Goal: Contribute content: Contribute content

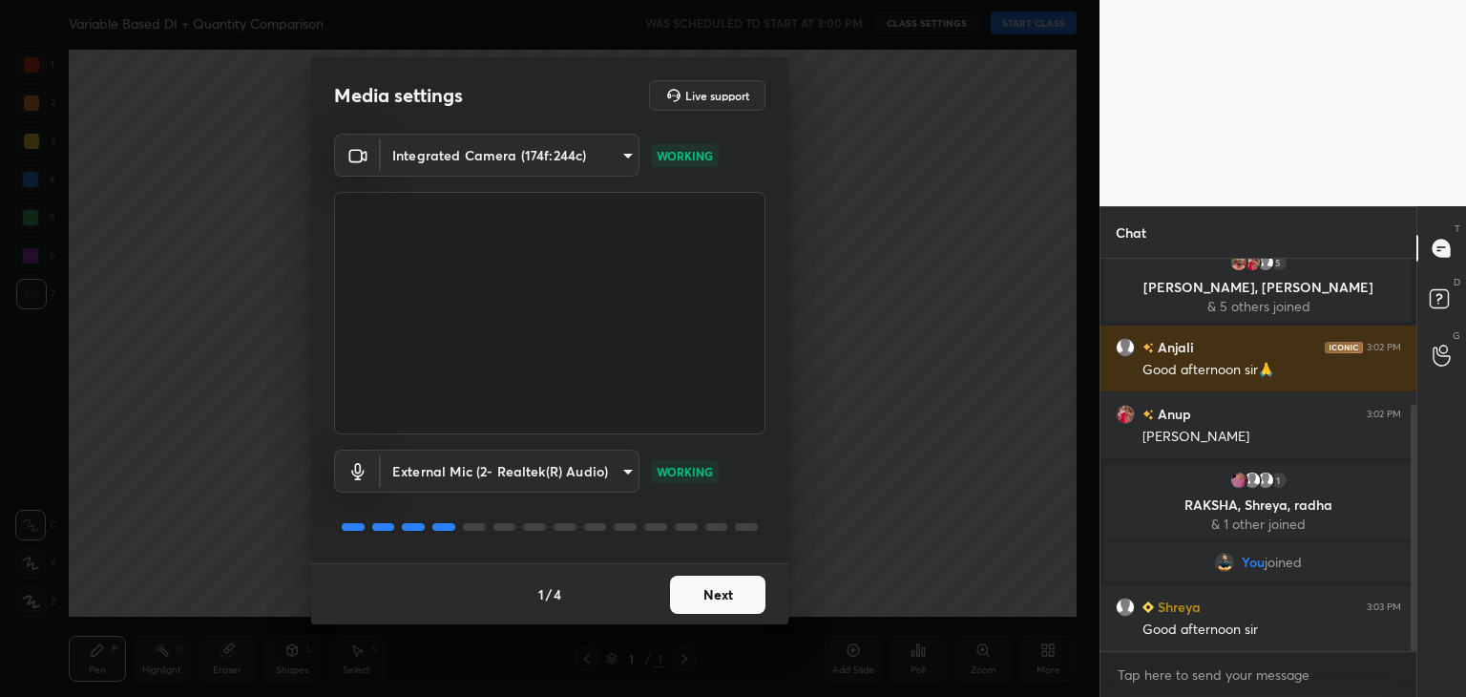
scroll to position [300, 0]
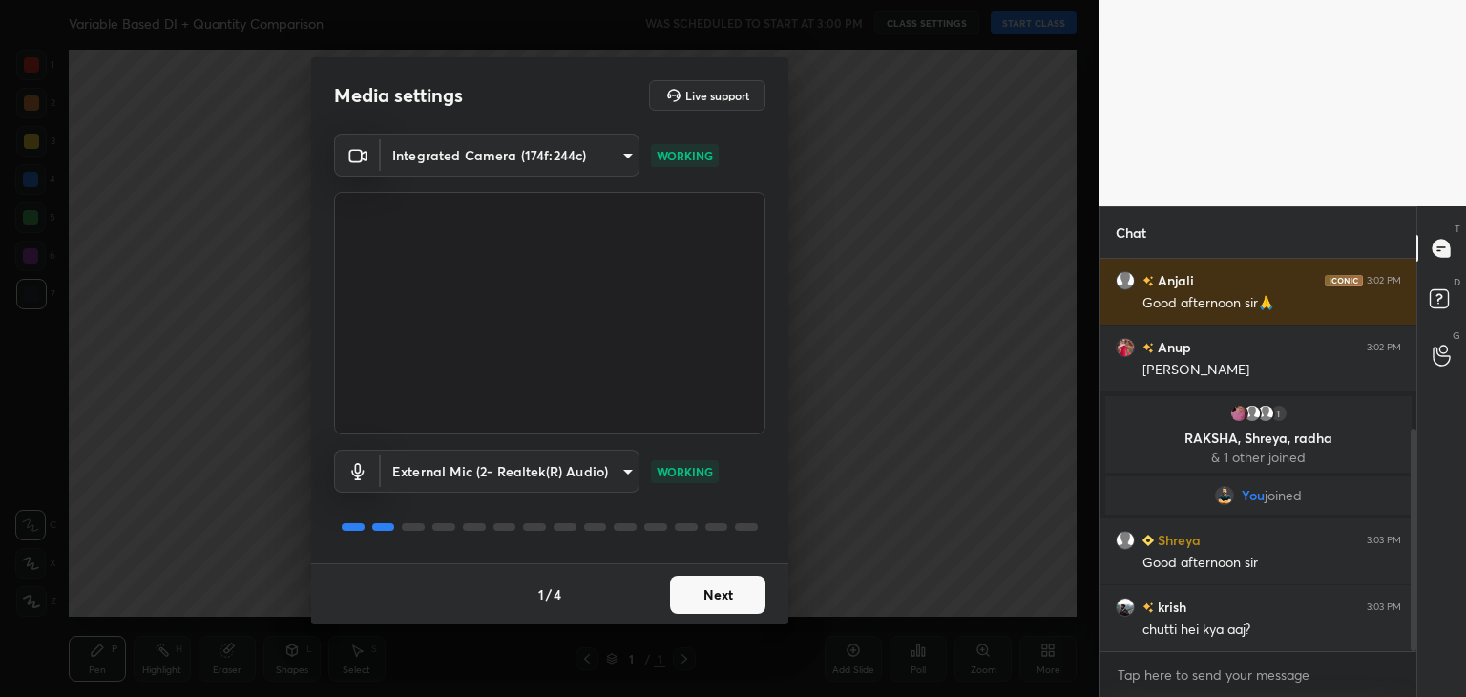
click at [687, 590] on button "Next" at bounding box center [717, 595] width 95 height 38
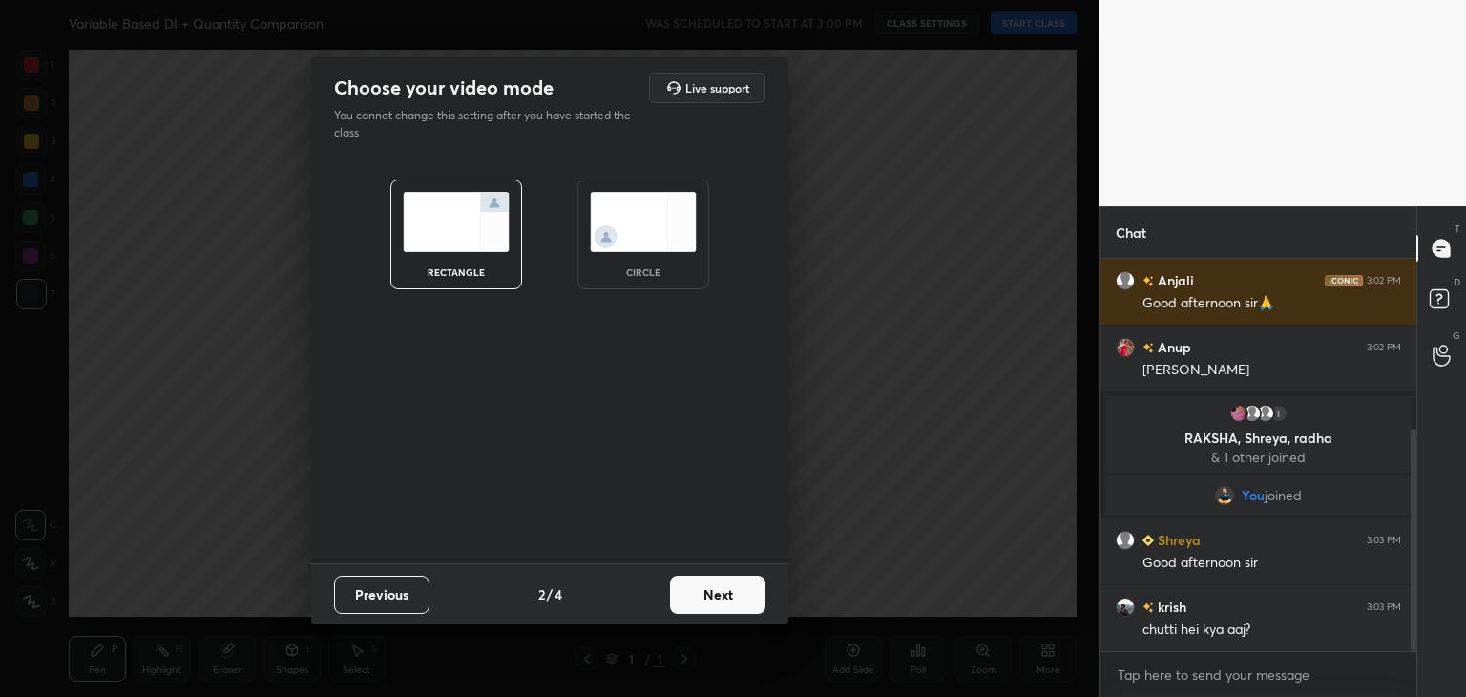
click at [687, 590] on button "Next" at bounding box center [717, 595] width 95 height 38
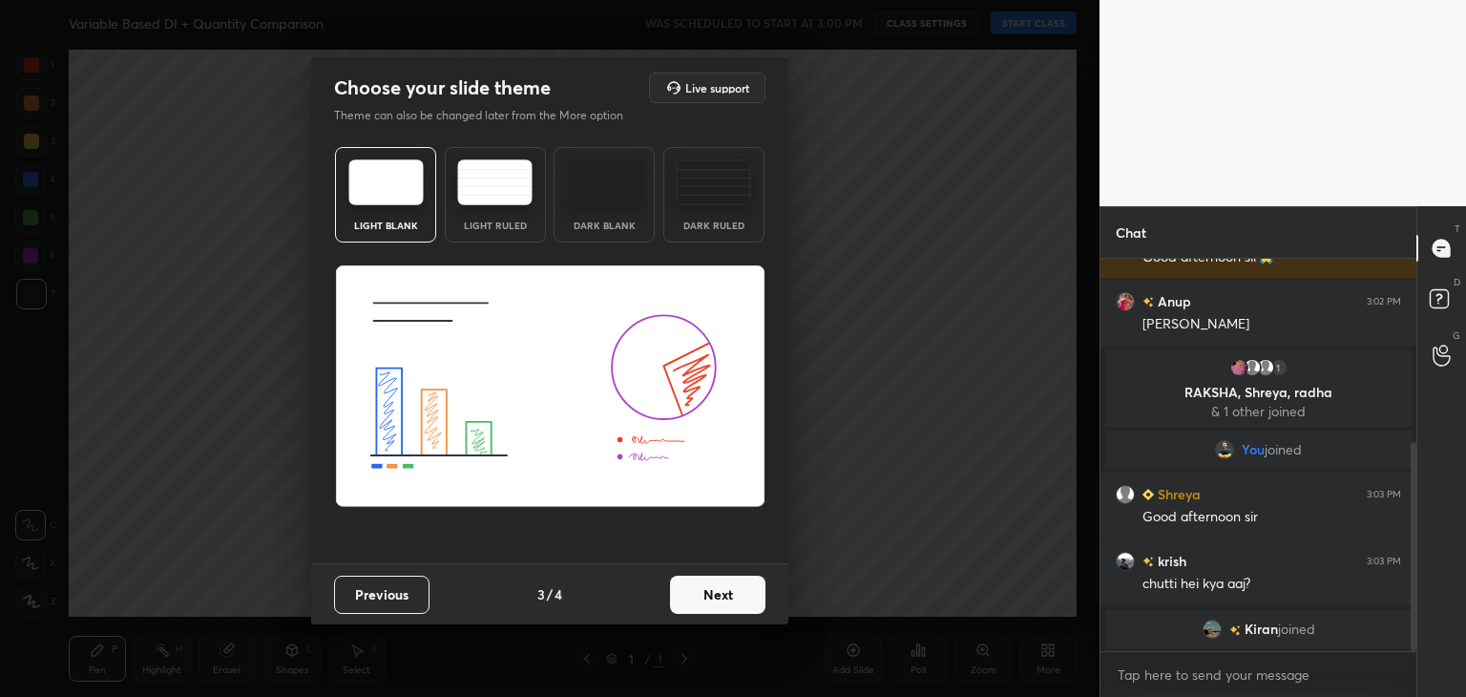
scroll to position [412, 0]
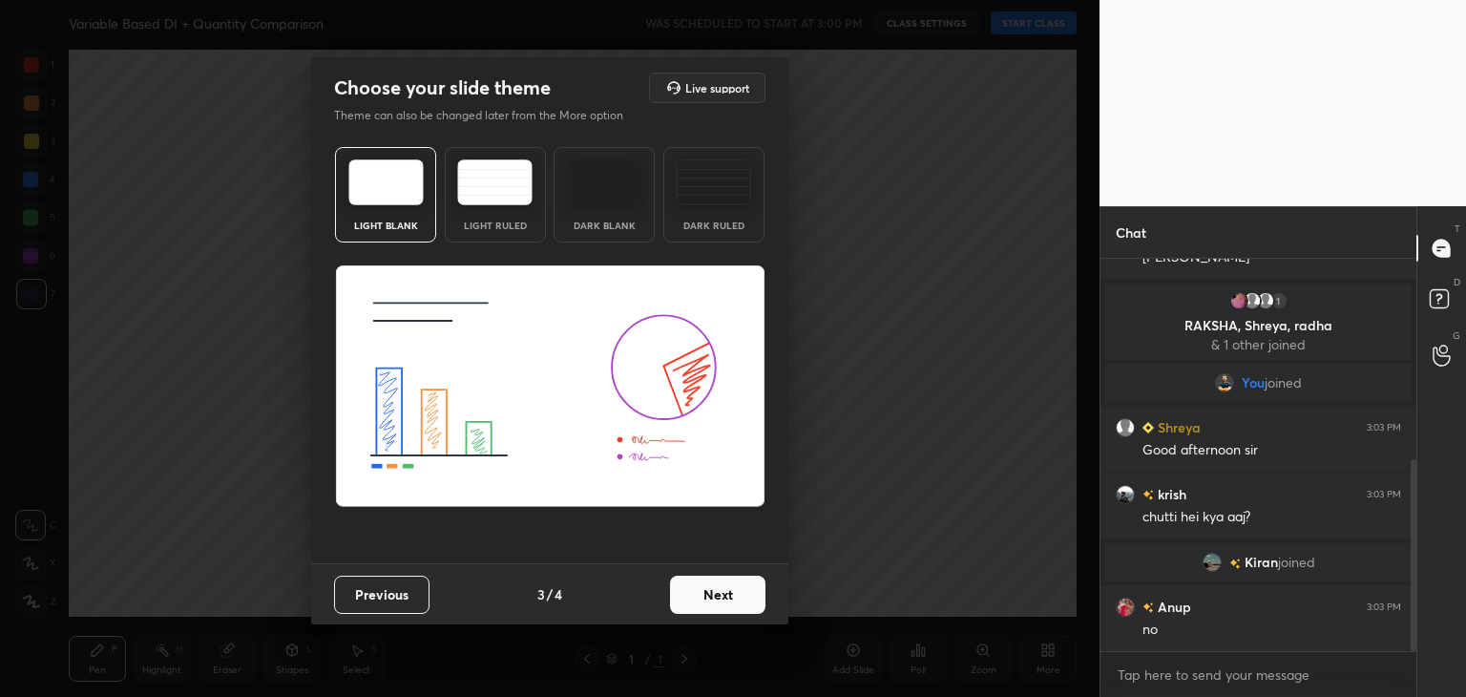
click at [602, 175] on img at bounding box center [604, 182] width 75 height 46
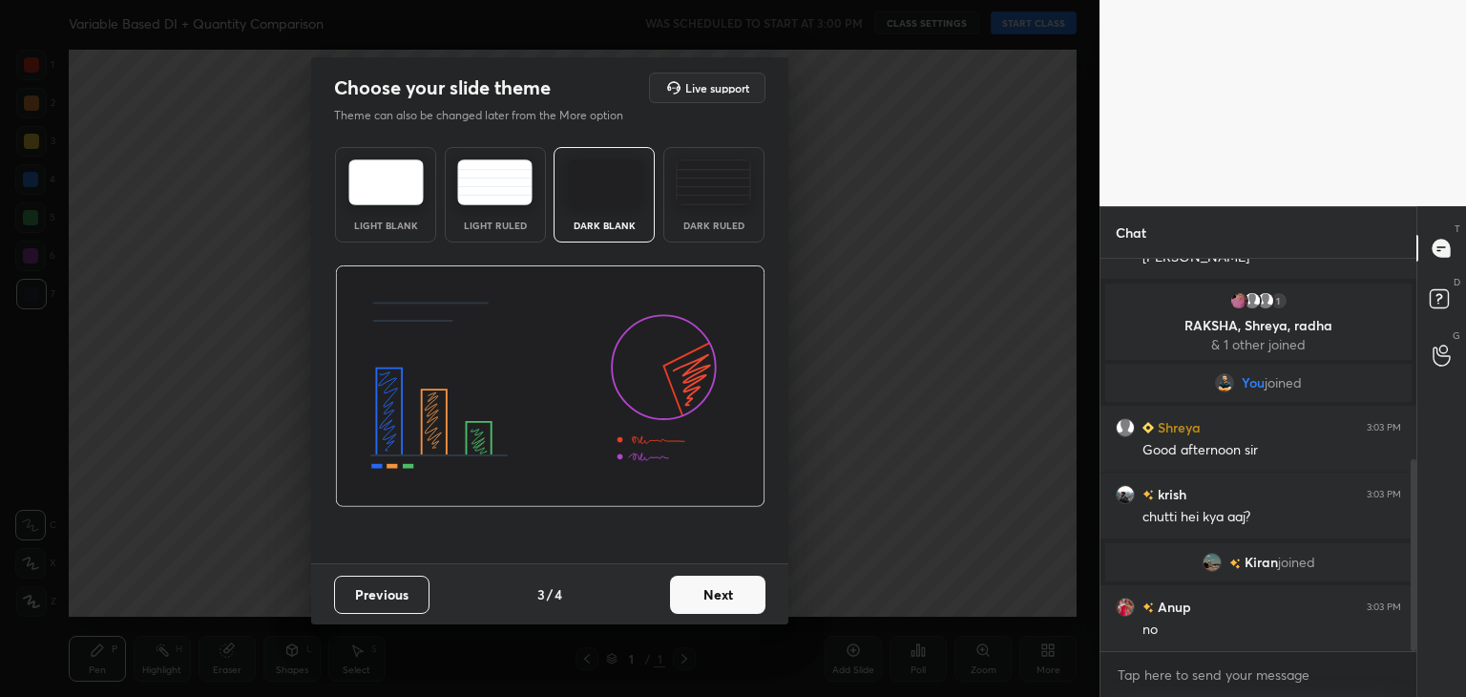
click at [725, 597] on button "Next" at bounding box center [717, 595] width 95 height 38
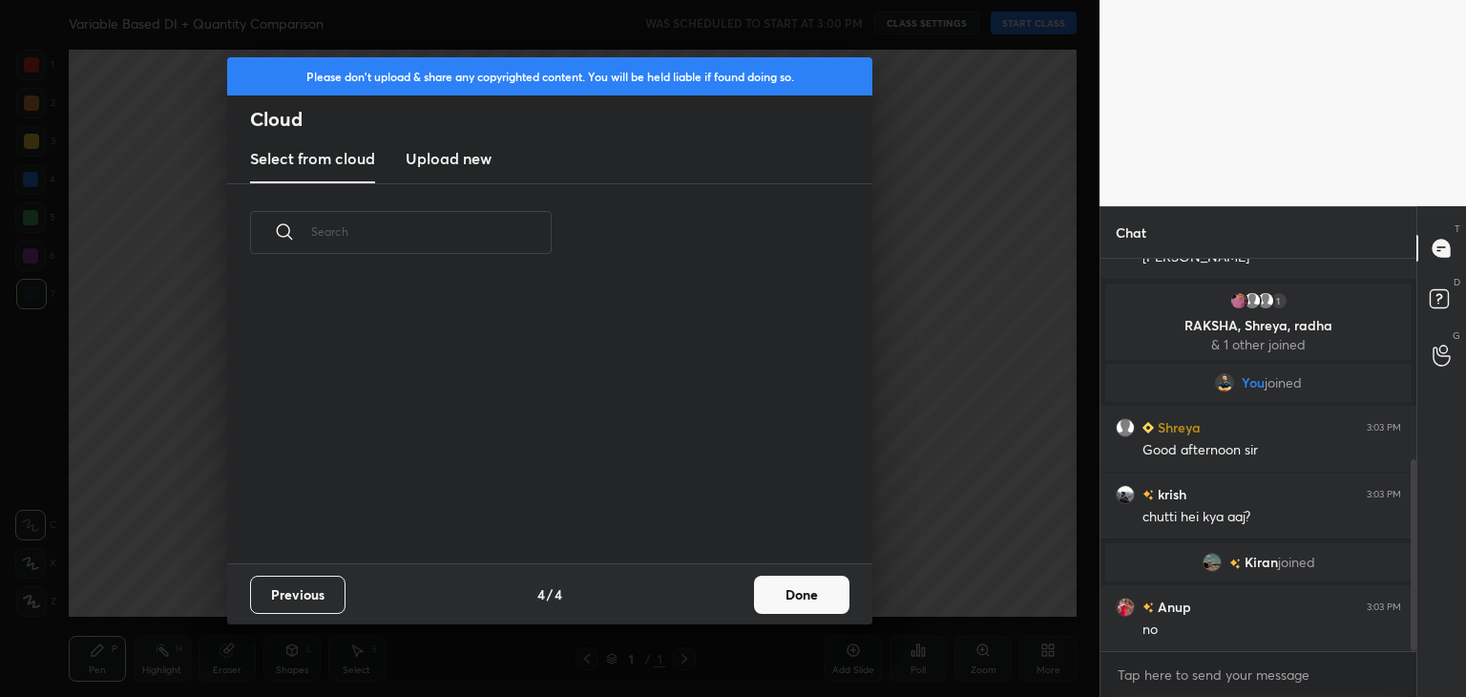
scroll to position [283, 613]
click at [473, 158] on h3 "Upload new" at bounding box center [449, 158] width 86 height 23
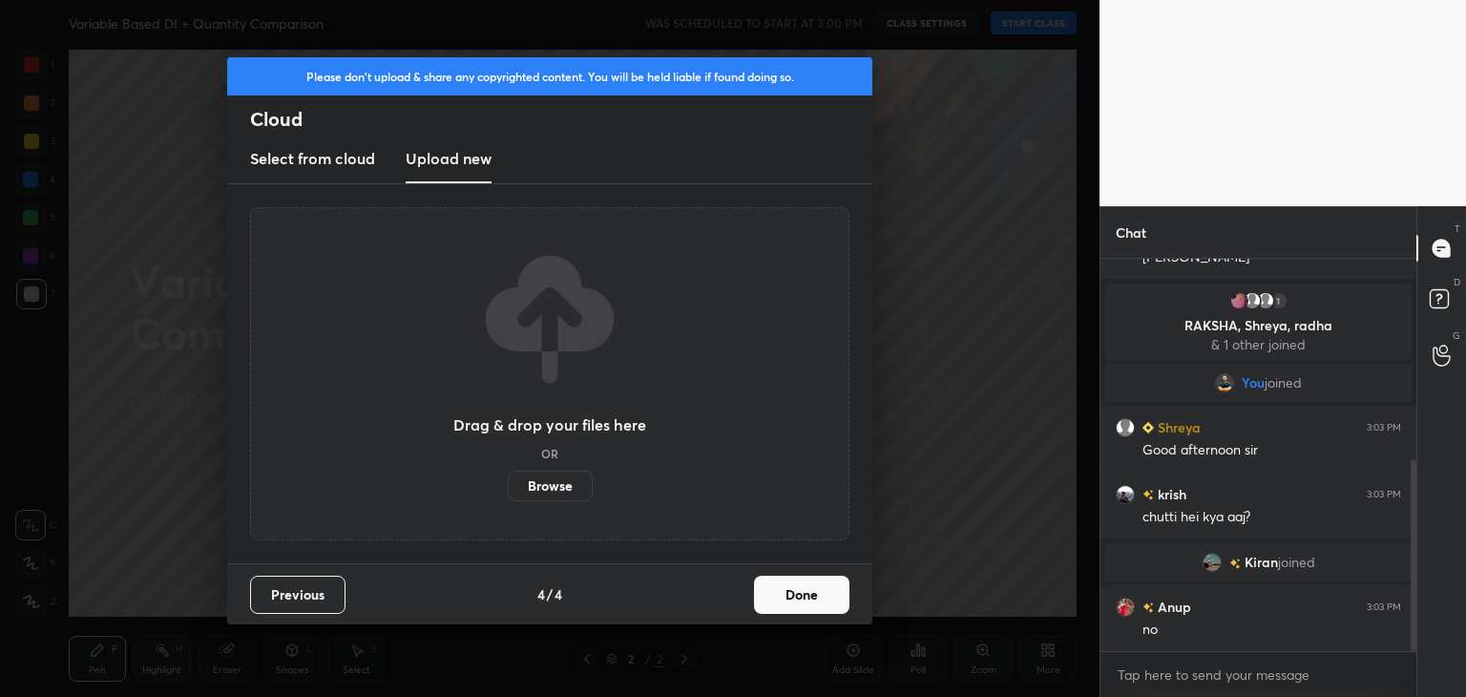
click at [562, 490] on label "Browse" at bounding box center [550, 486] width 85 height 31
click at [508, 490] on input "Browse" at bounding box center [508, 486] width 0 height 31
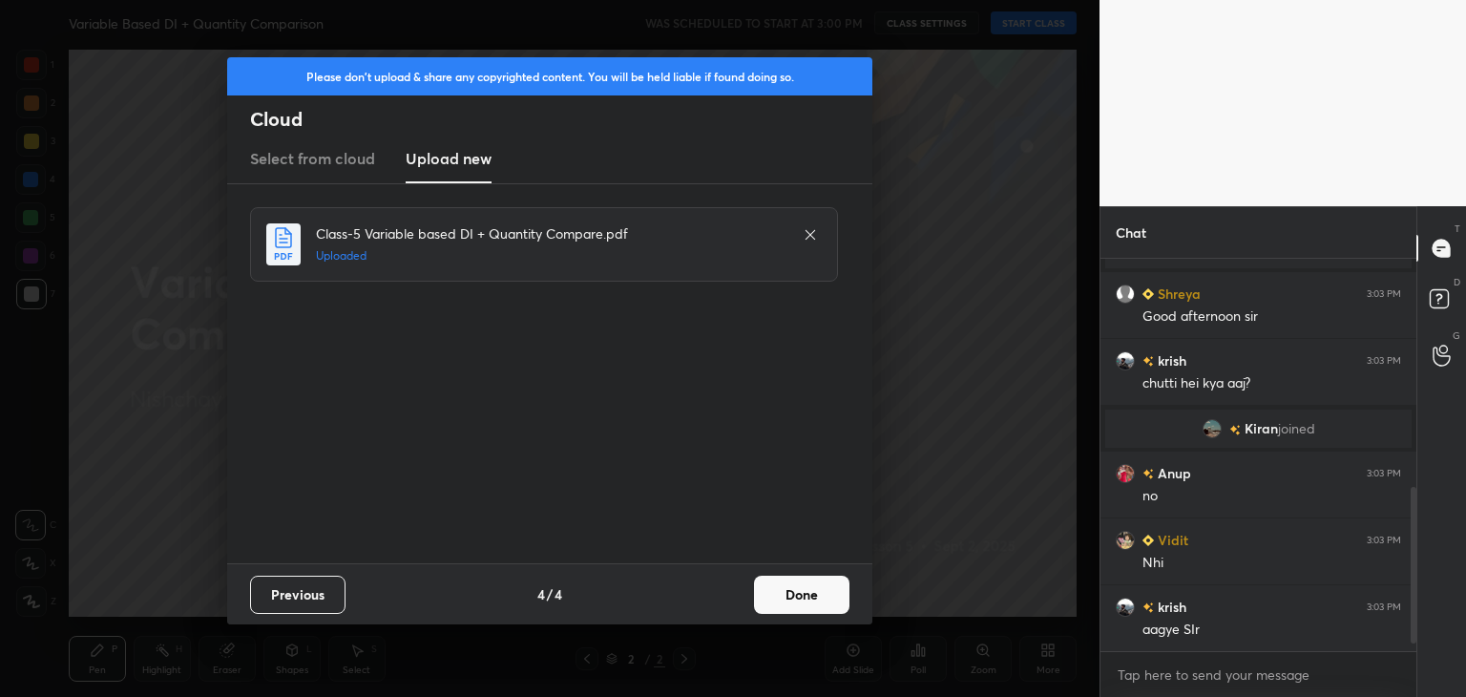
scroll to position [592, 0]
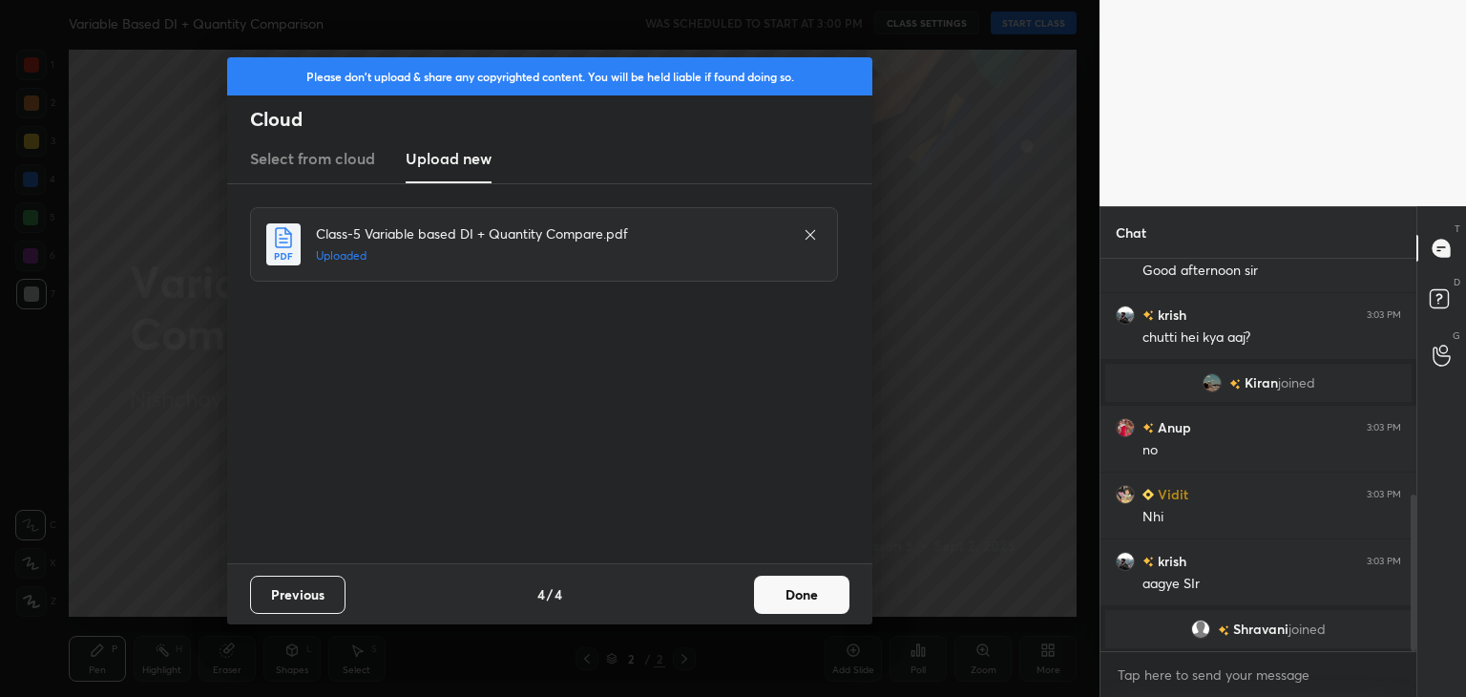
click at [824, 593] on button "Done" at bounding box center [801, 595] width 95 height 38
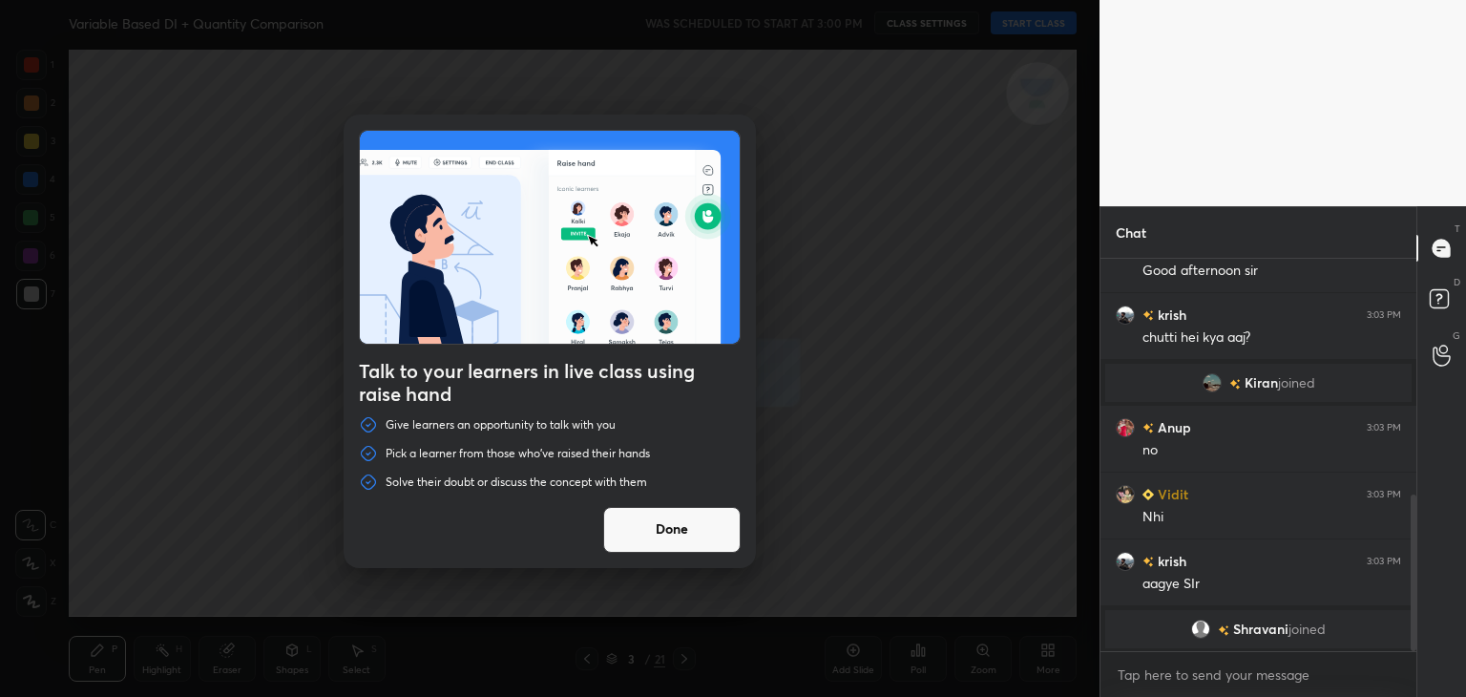
click at [637, 532] on button "Done" at bounding box center [671, 530] width 137 height 46
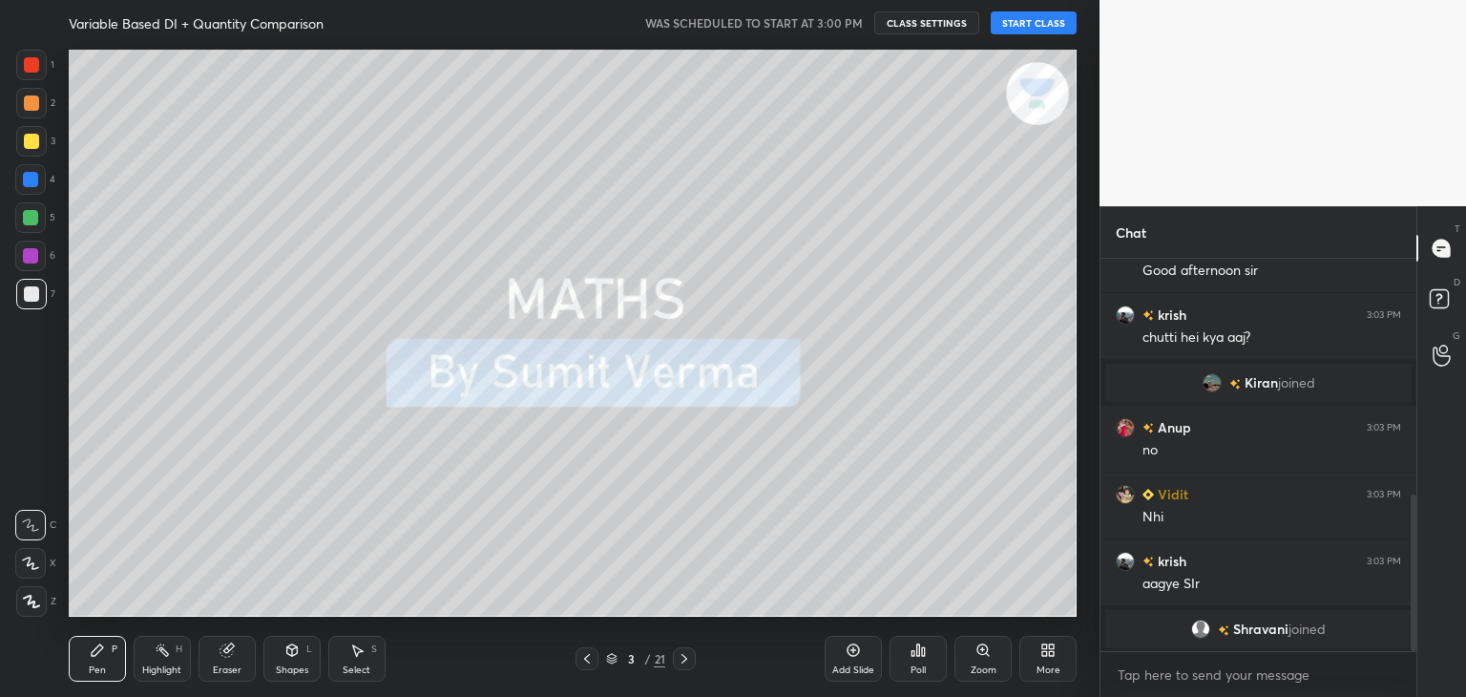
click at [1049, 18] on button "START CLASS" at bounding box center [1034, 22] width 86 height 23
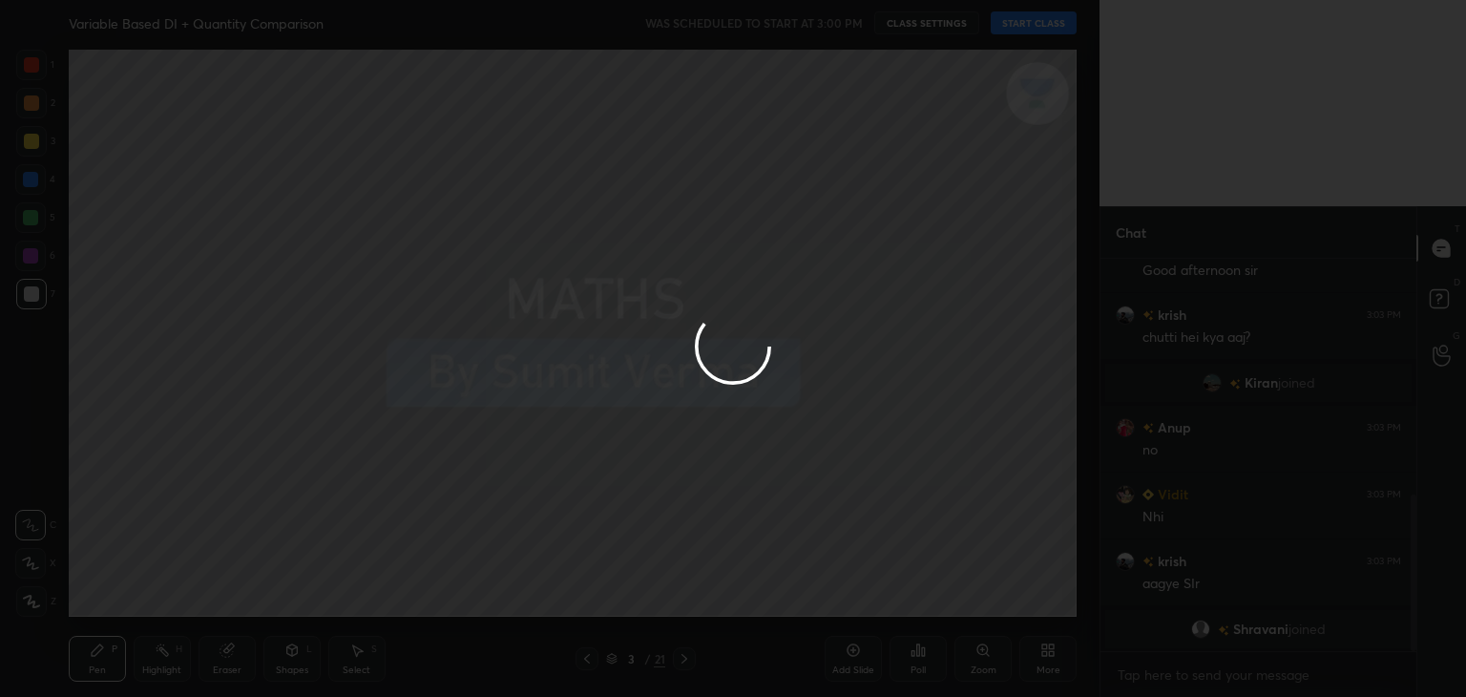
type textarea "x"
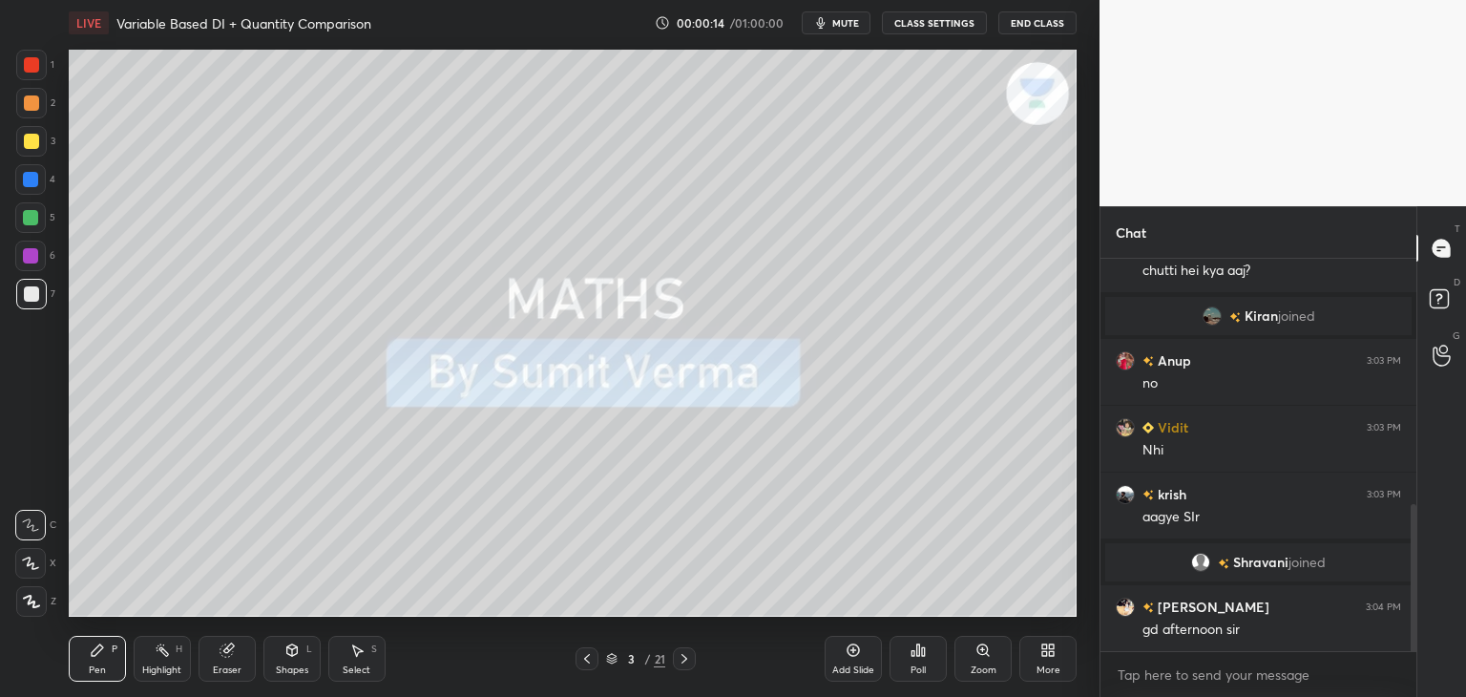
click at [29, 75] on div at bounding box center [31, 65] width 31 height 31
click at [32, 560] on icon at bounding box center [30, 563] width 17 height 13
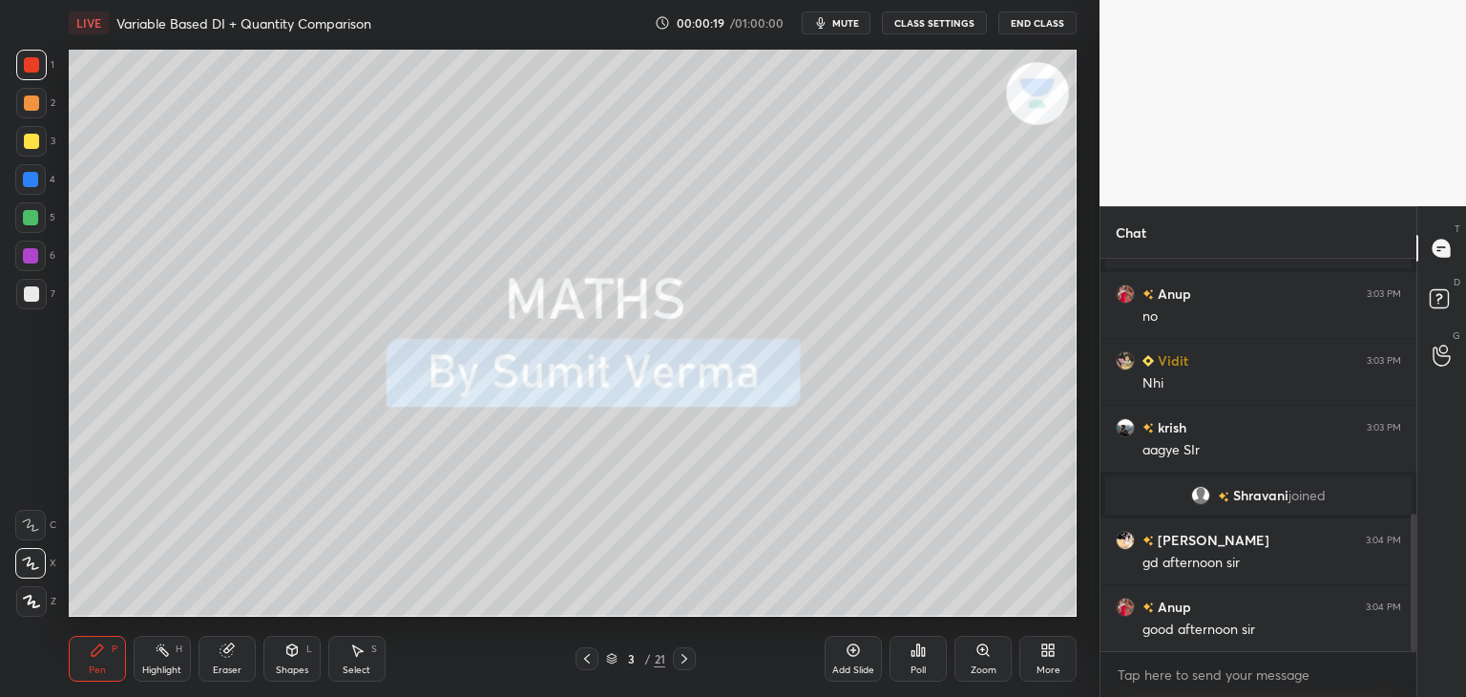
click at [689, 668] on div at bounding box center [684, 658] width 23 height 23
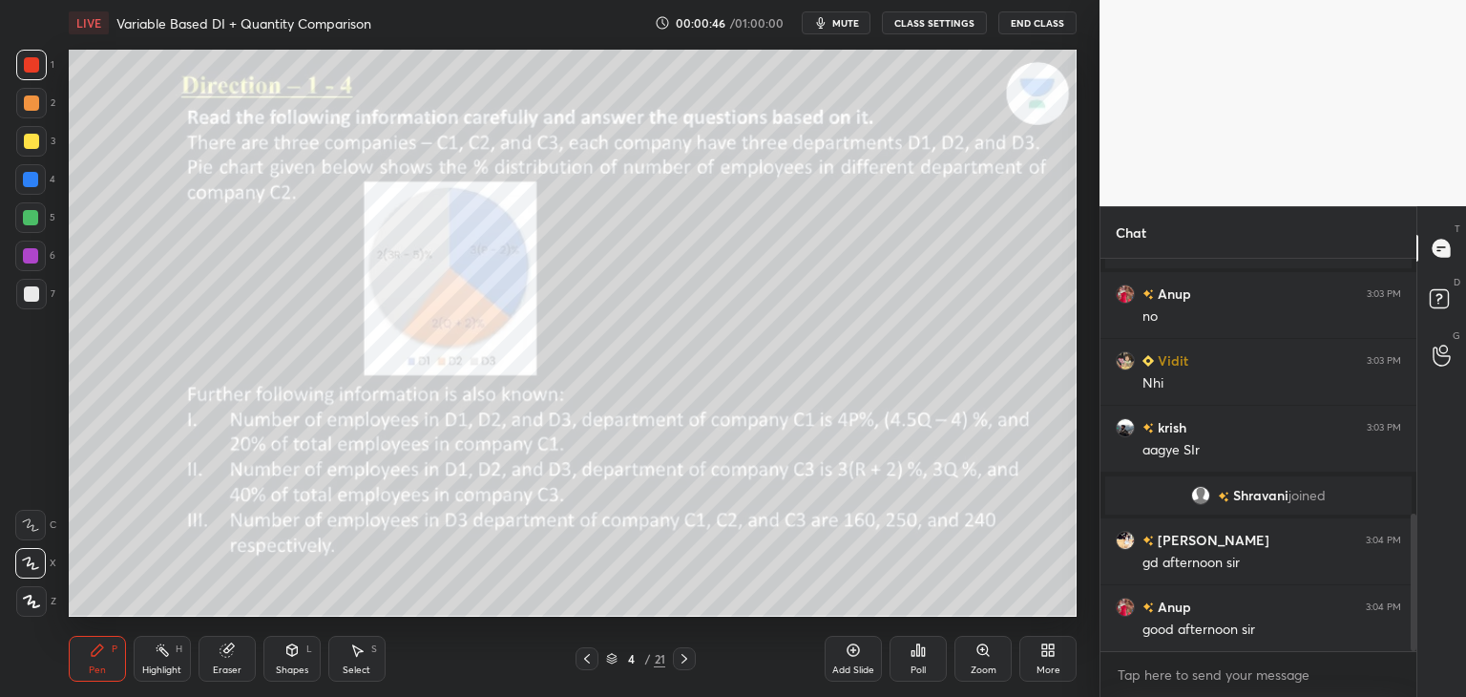
click at [32, 143] on div at bounding box center [31, 141] width 15 height 15
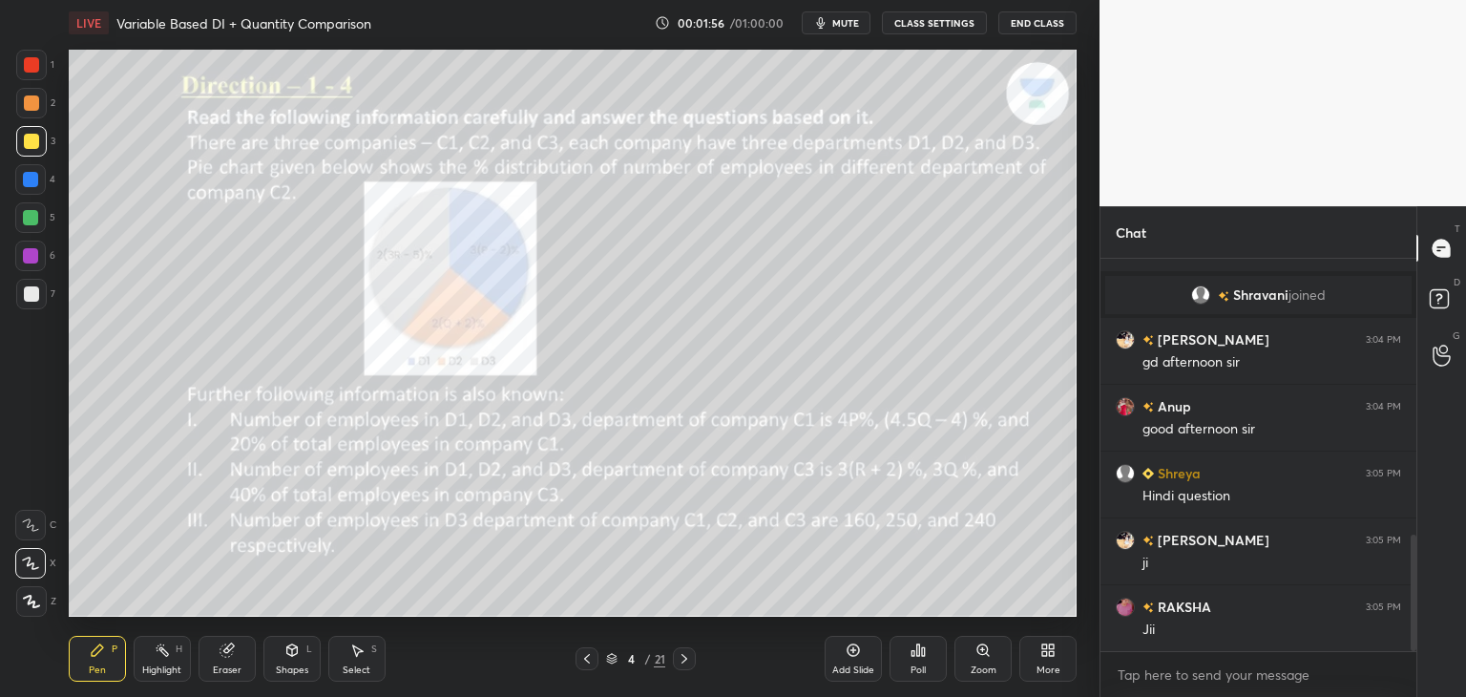
scroll to position [993, 0]
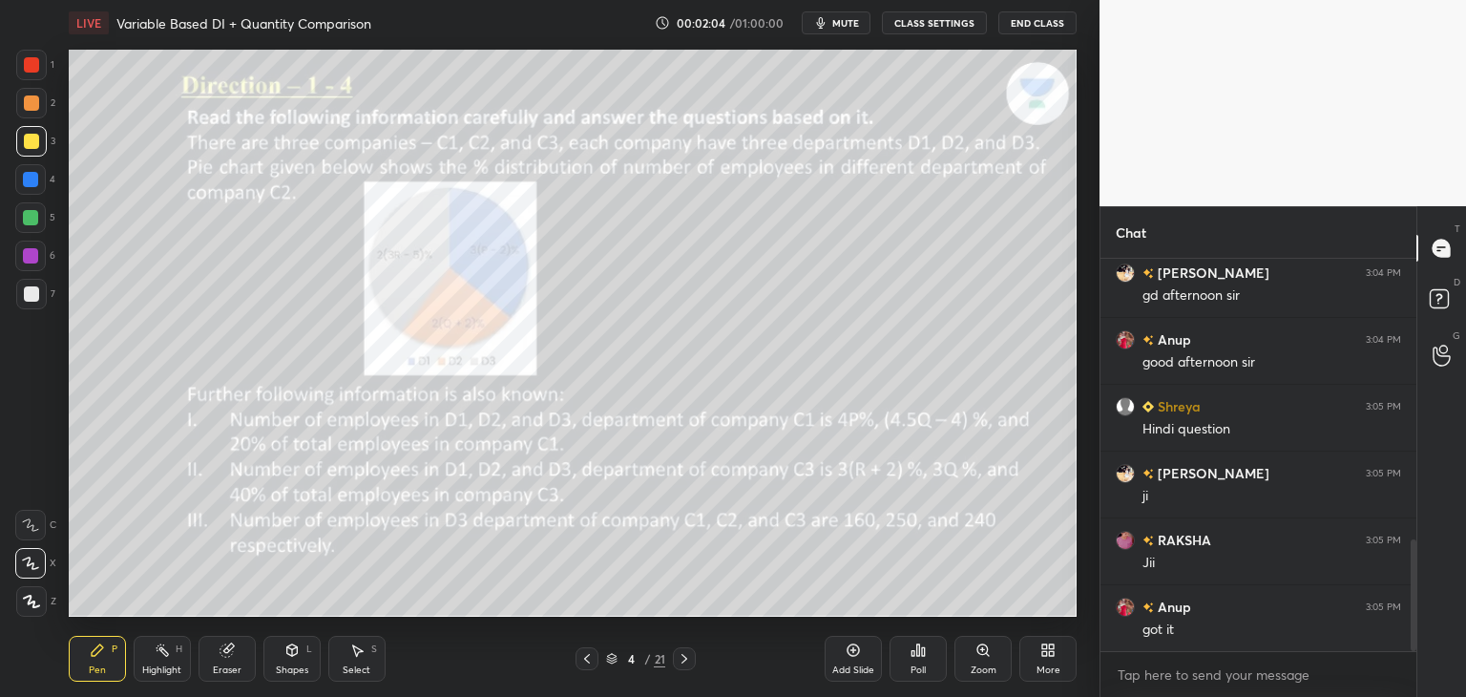
click at [691, 660] on icon at bounding box center [684, 658] width 15 height 15
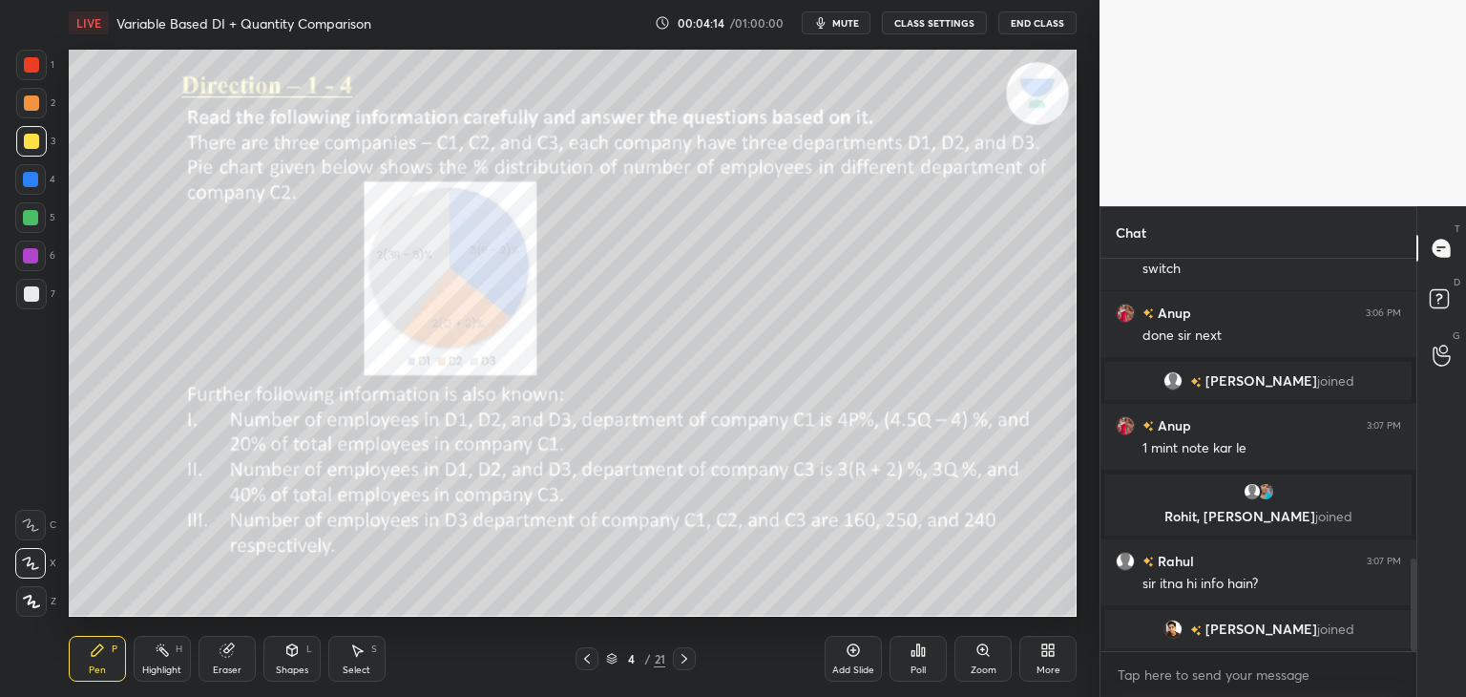
scroll to position [1293, 0]
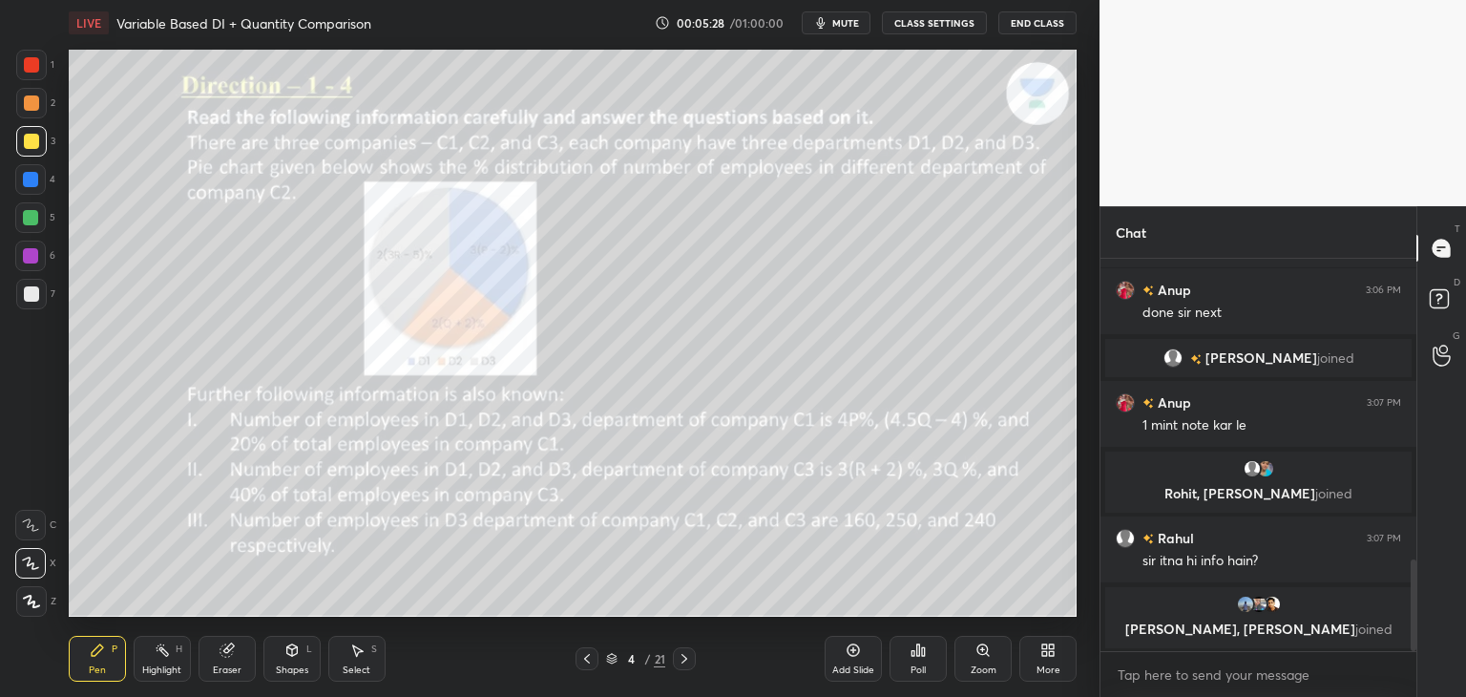
click at [286, 656] on icon at bounding box center [291, 649] width 15 height 15
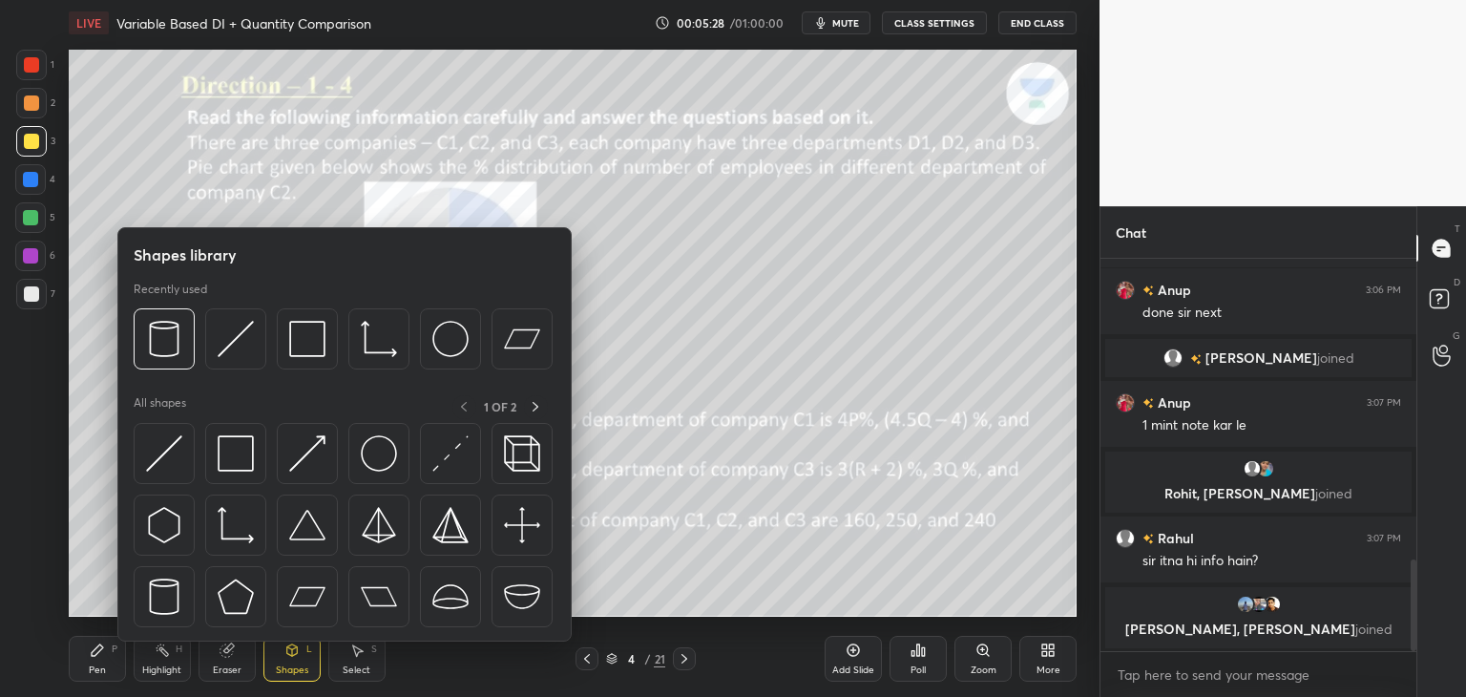
click at [233, 660] on div "Eraser" at bounding box center [227, 659] width 57 height 46
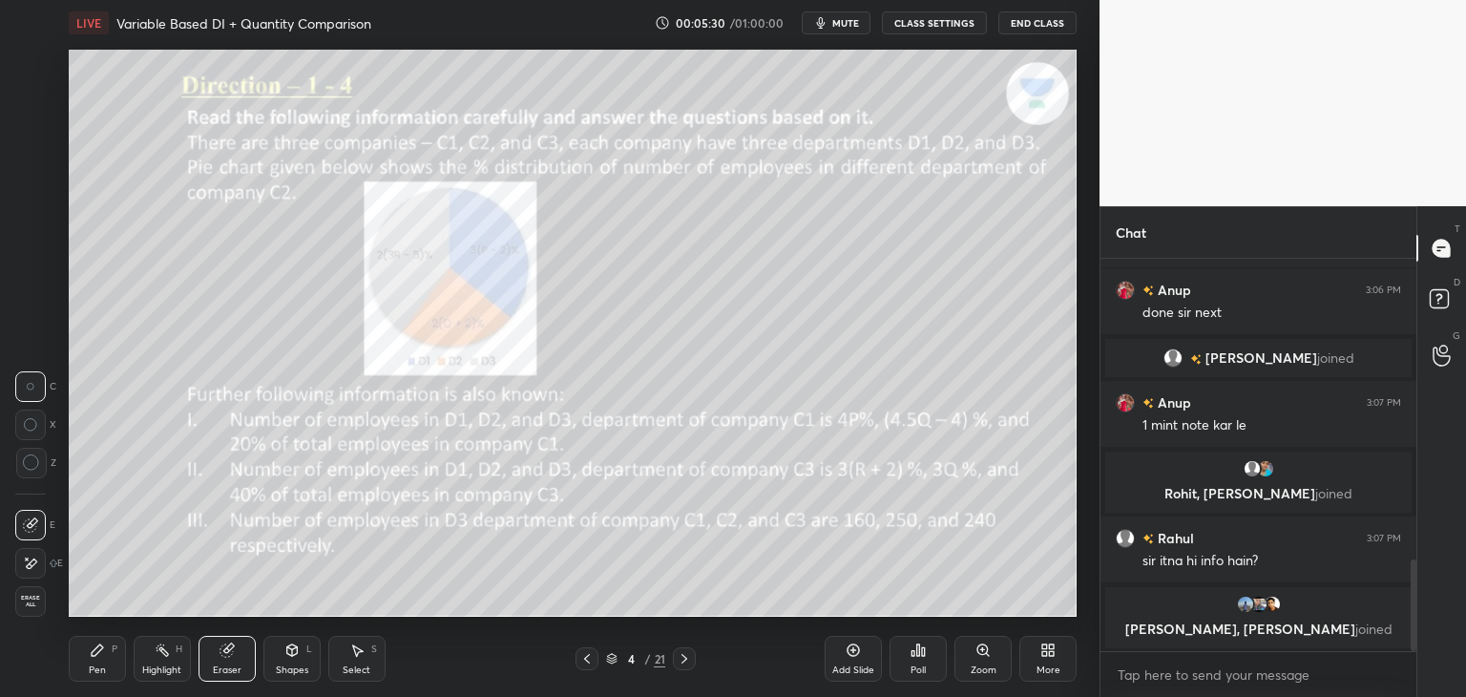
click at [38, 601] on span "Erase all" at bounding box center [30, 601] width 29 height 13
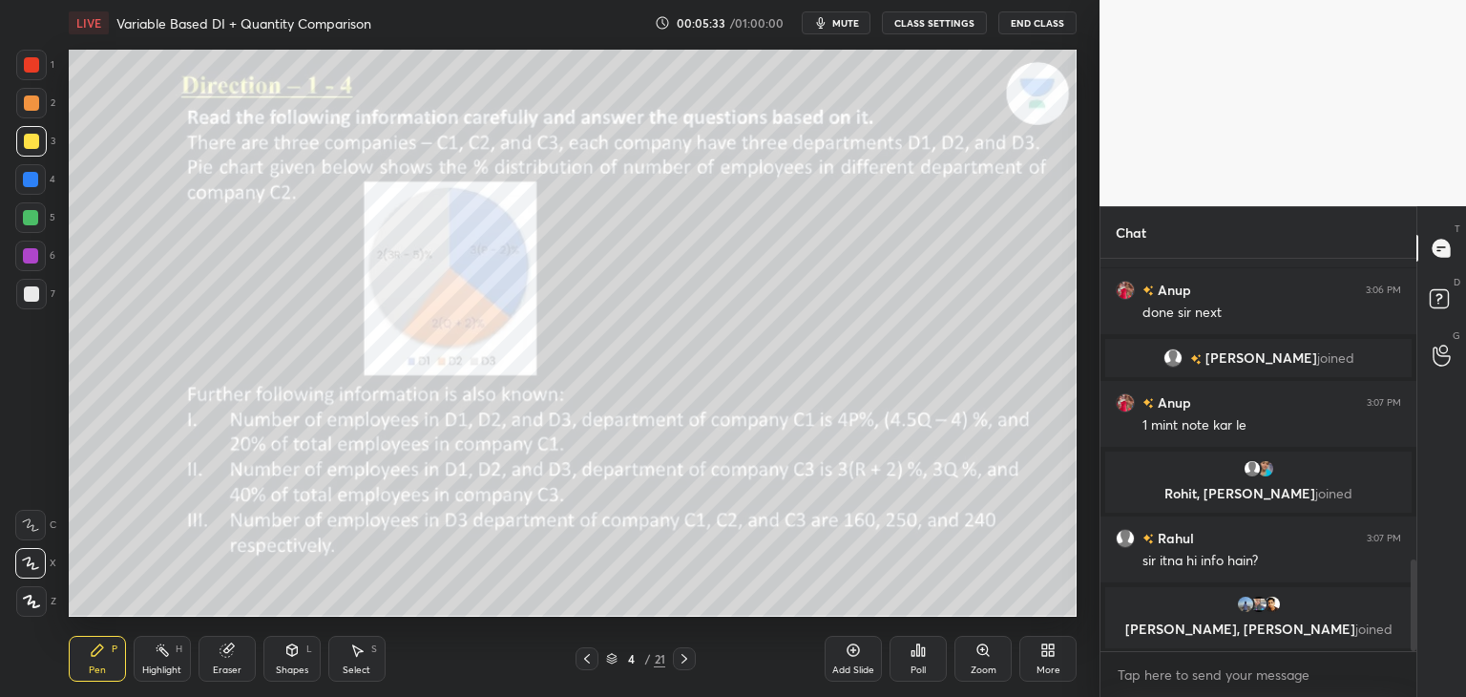
click at [298, 655] on icon at bounding box center [291, 649] width 15 height 15
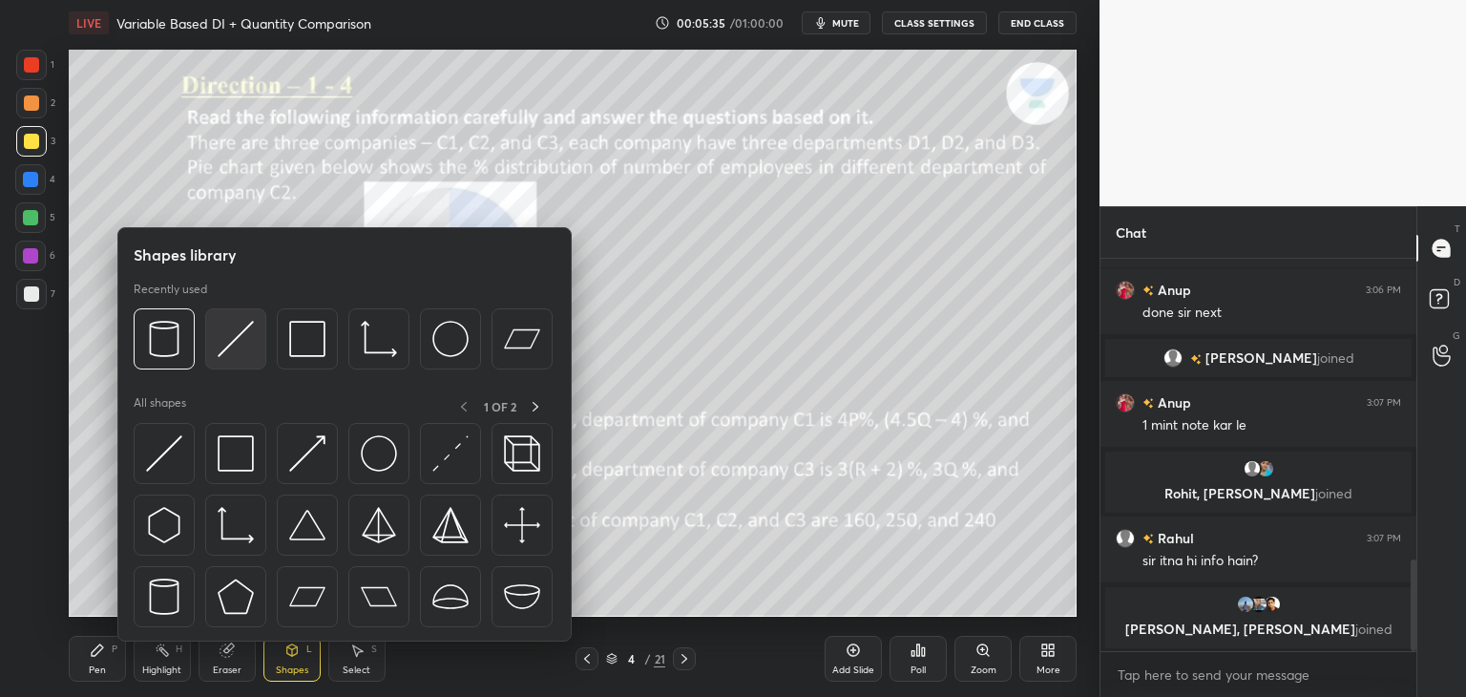
click at [236, 356] on img at bounding box center [236, 339] width 36 height 36
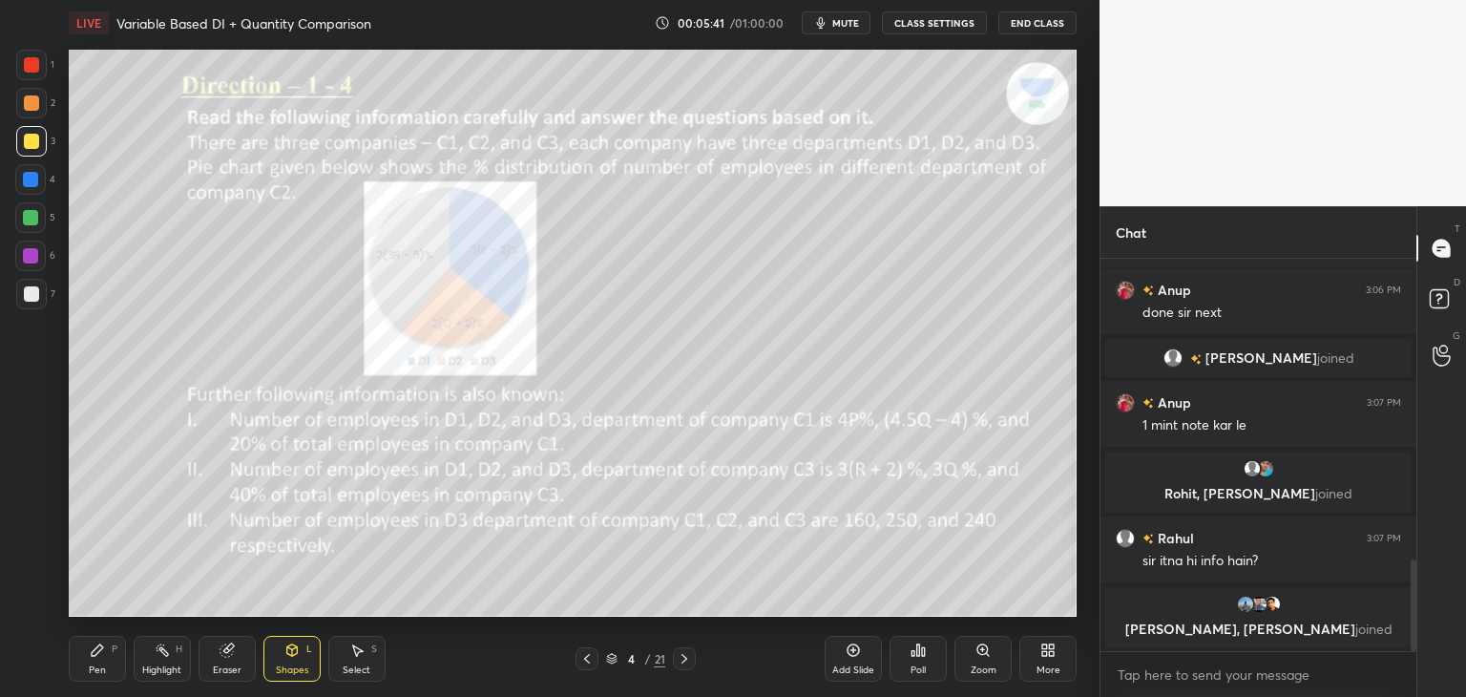
click at [27, 180] on div at bounding box center [30, 179] width 15 height 15
click at [95, 668] on div "Pen" at bounding box center [97, 670] width 17 height 10
click at [292, 665] on div "Shapes" at bounding box center [292, 670] width 32 height 10
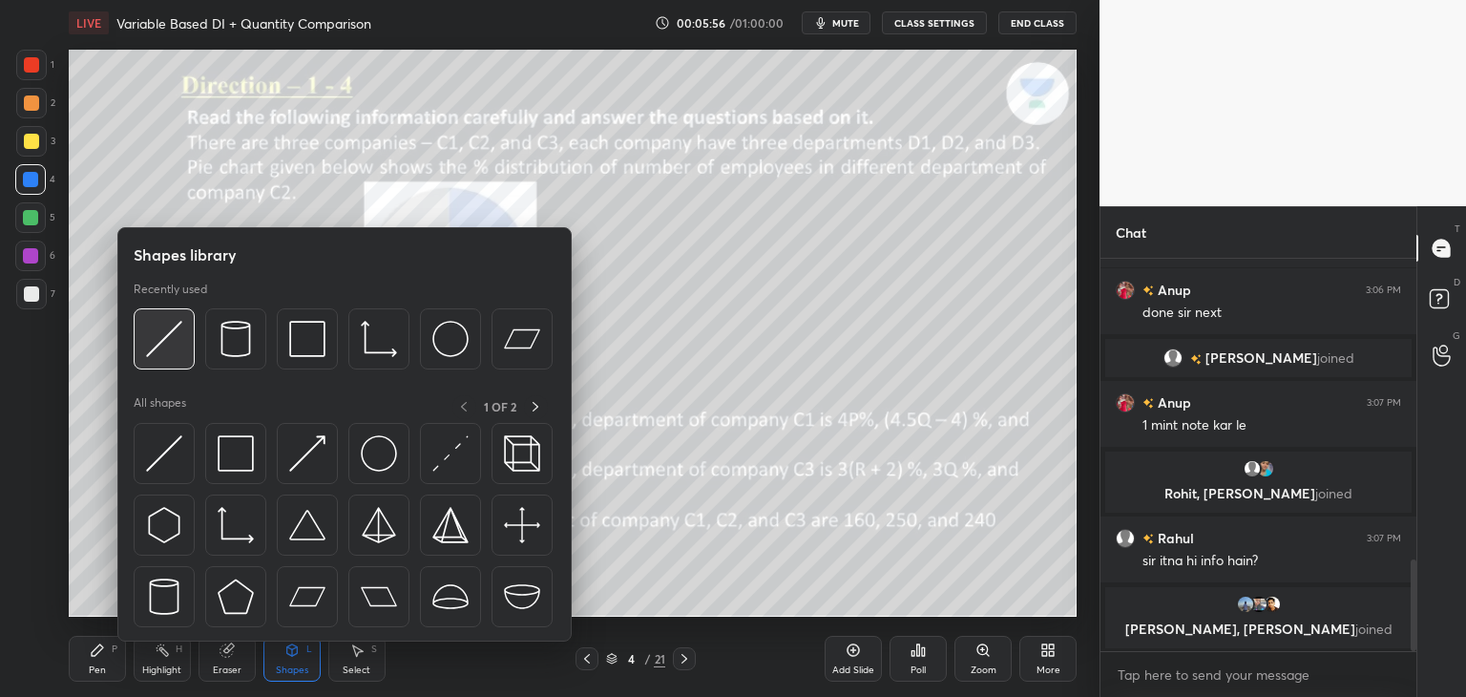
click at [171, 360] on div at bounding box center [164, 338] width 61 height 61
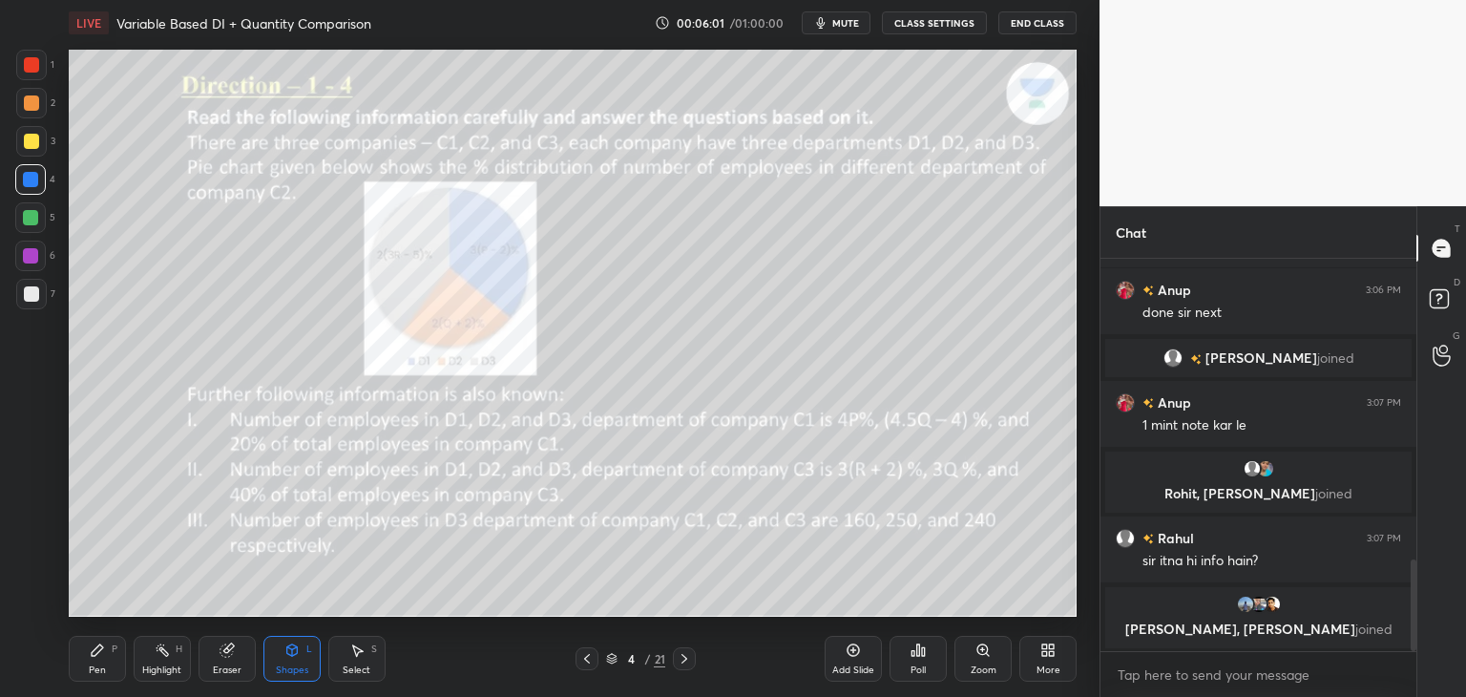
click at [32, 144] on div at bounding box center [31, 141] width 15 height 15
click at [33, 219] on div at bounding box center [30, 217] width 15 height 15
click at [107, 667] on div "Pen P" at bounding box center [97, 659] width 57 height 46
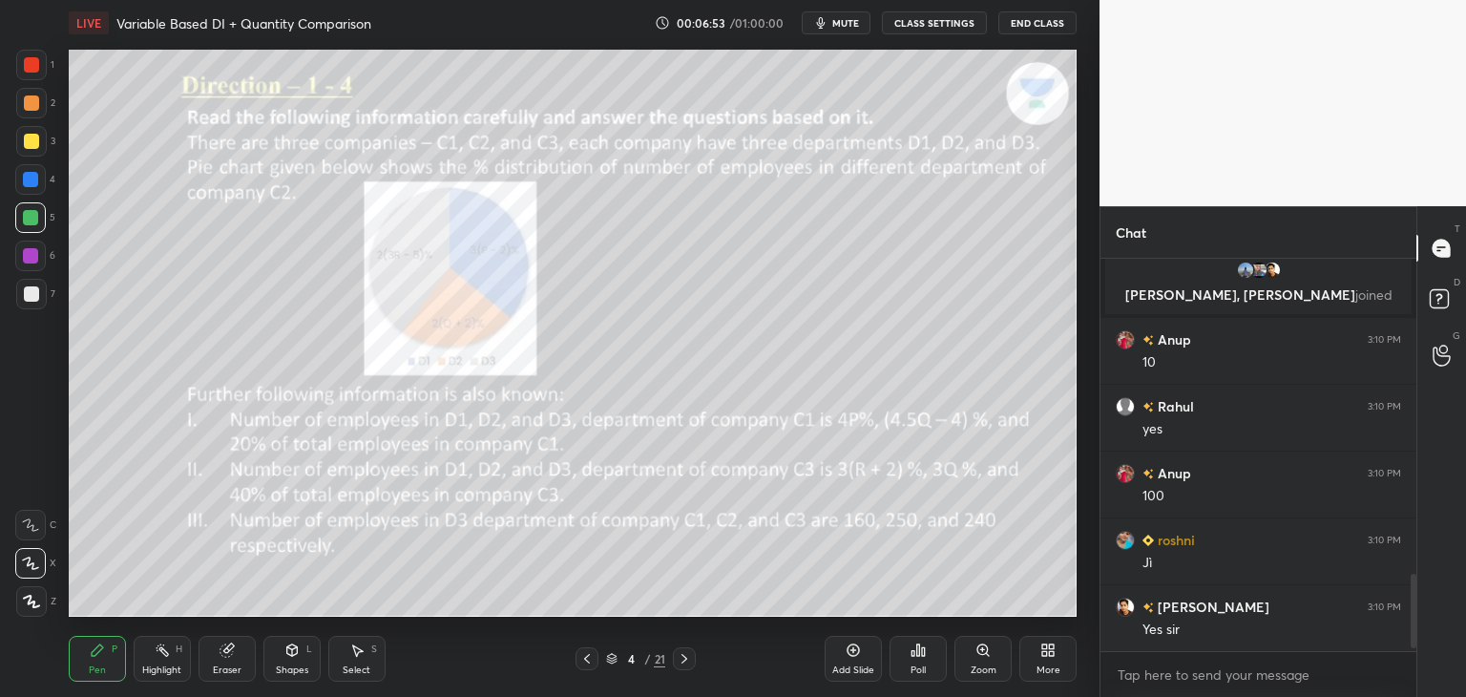
scroll to position [1674, 0]
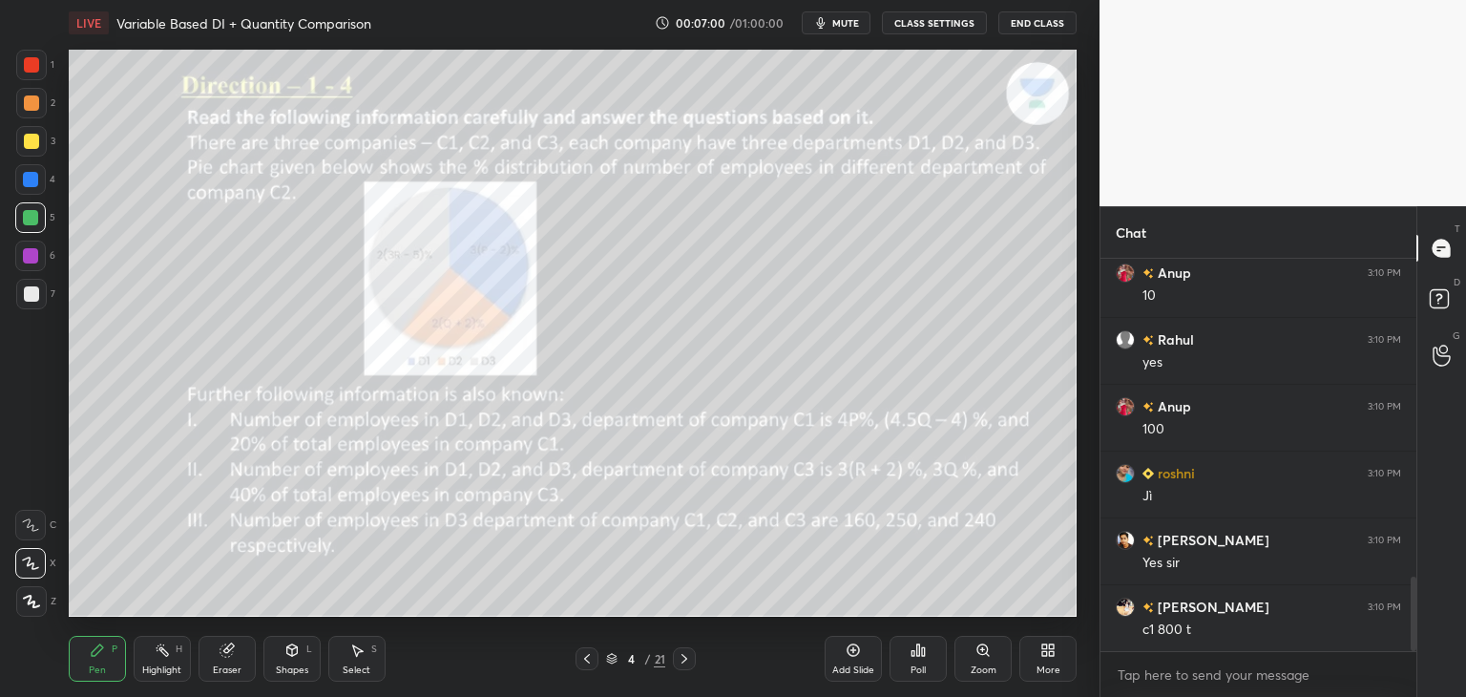
click at [299, 658] on icon at bounding box center [291, 649] width 15 height 15
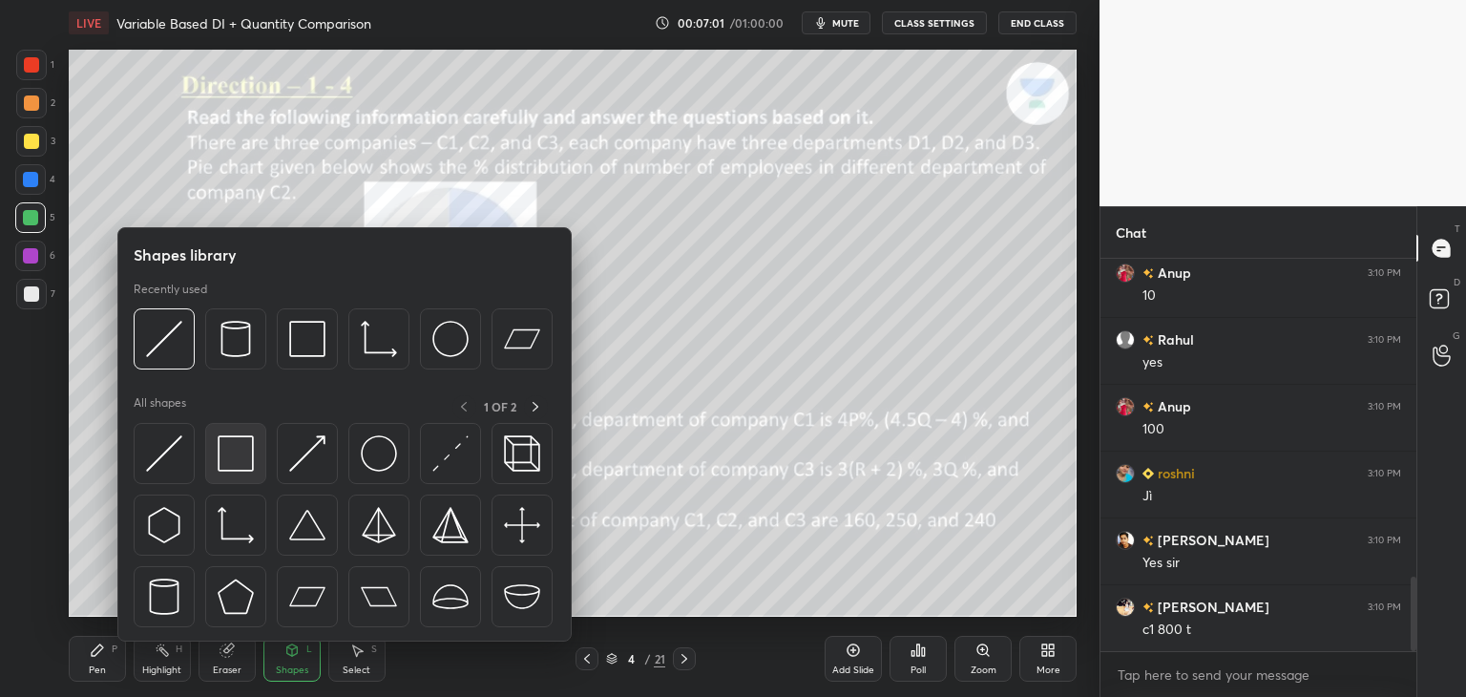
click at [218, 467] on img at bounding box center [236, 453] width 36 height 36
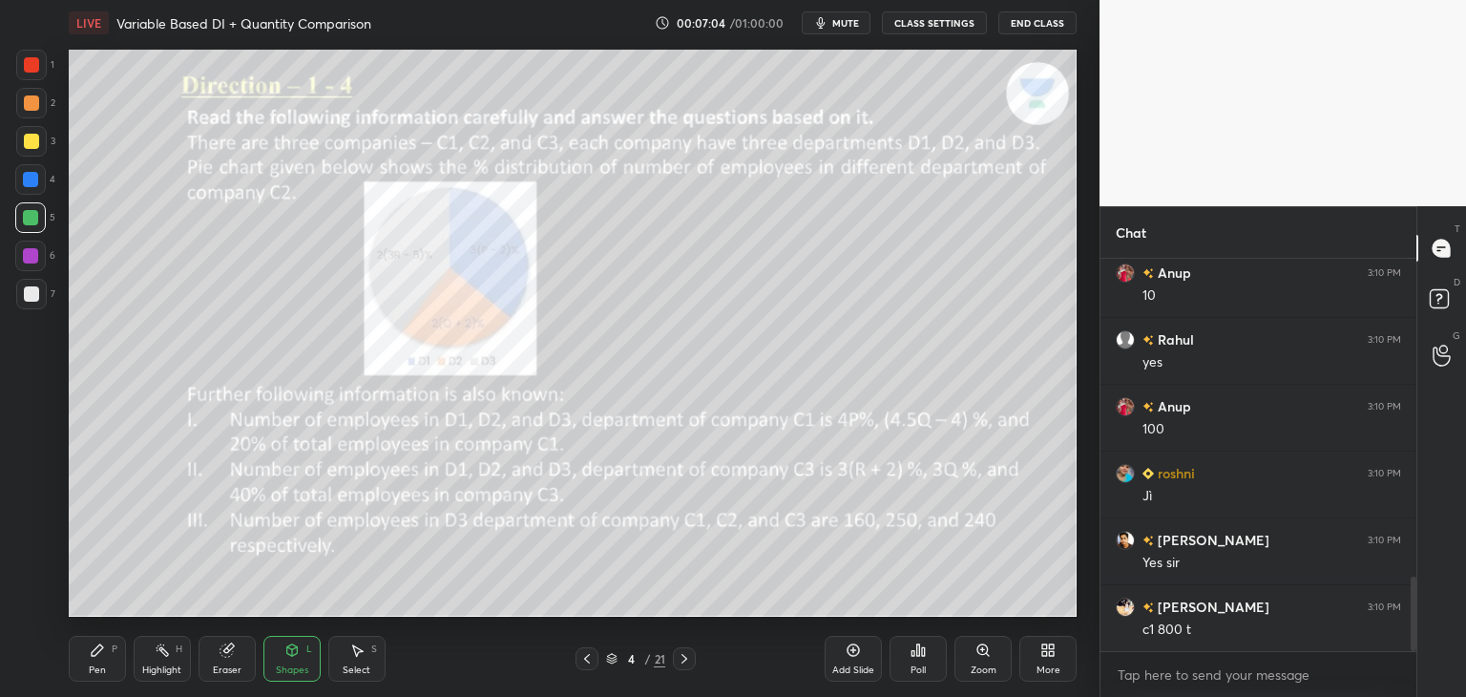
click at [92, 661] on div "Pen P" at bounding box center [97, 659] width 57 height 46
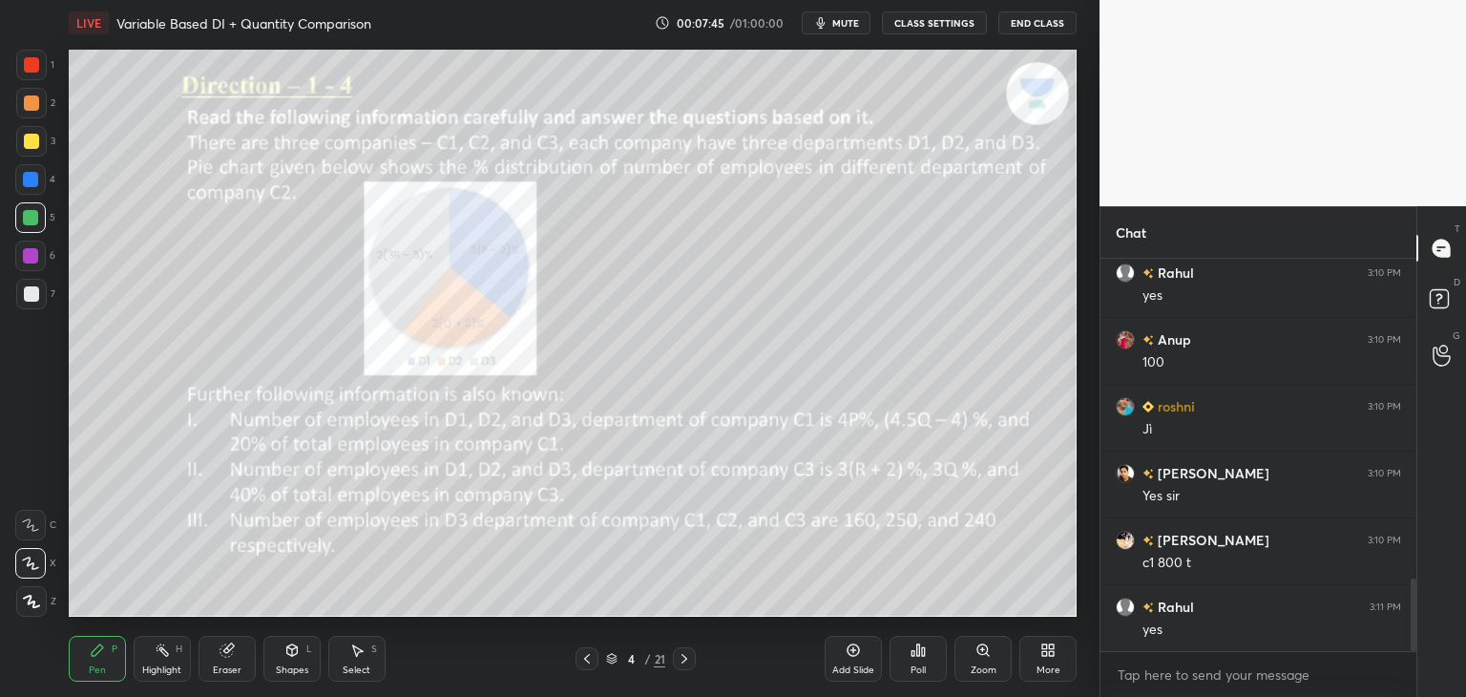
click at [288, 653] on icon at bounding box center [292, 649] width 11 height 11
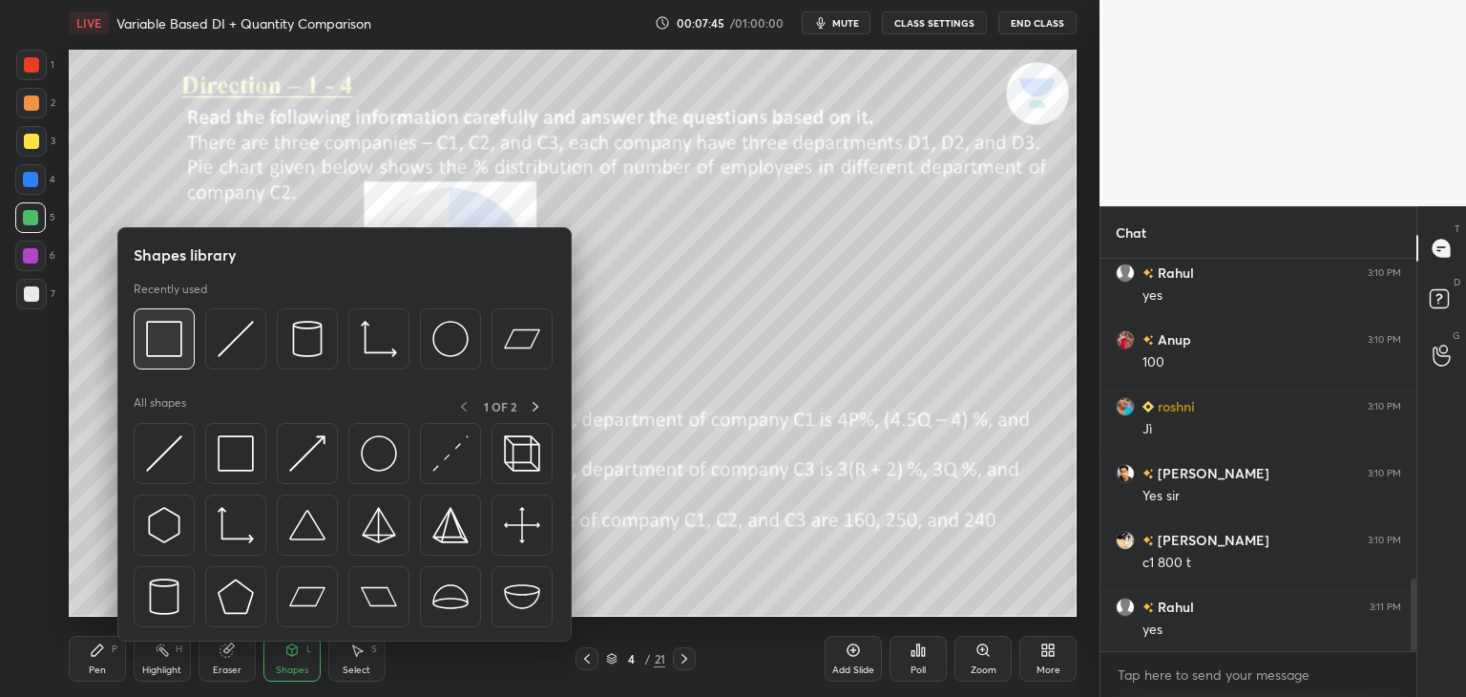
click at [172, 348] on img at bounding box center [164, 339] width 36 height 36
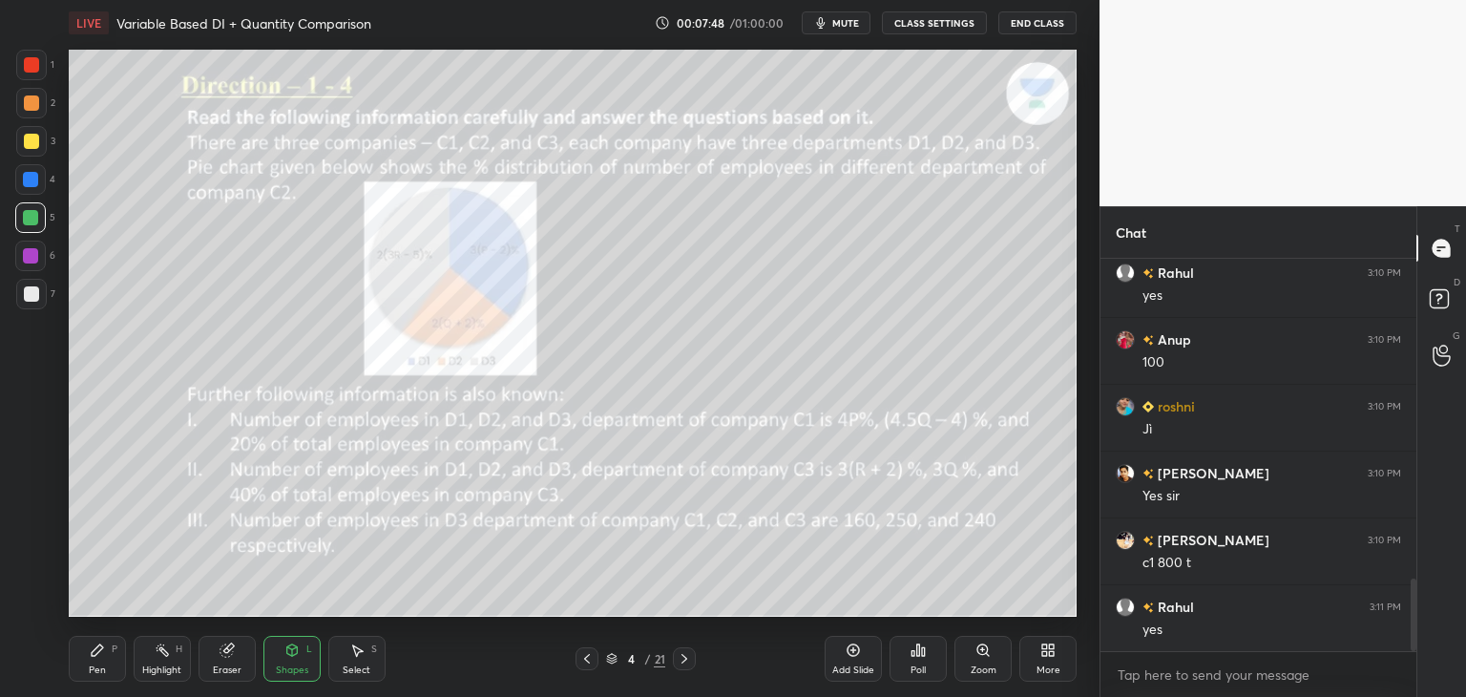
click at [99, 665] on div "Pen" at bounding box center [97, 670] width 17 height 10
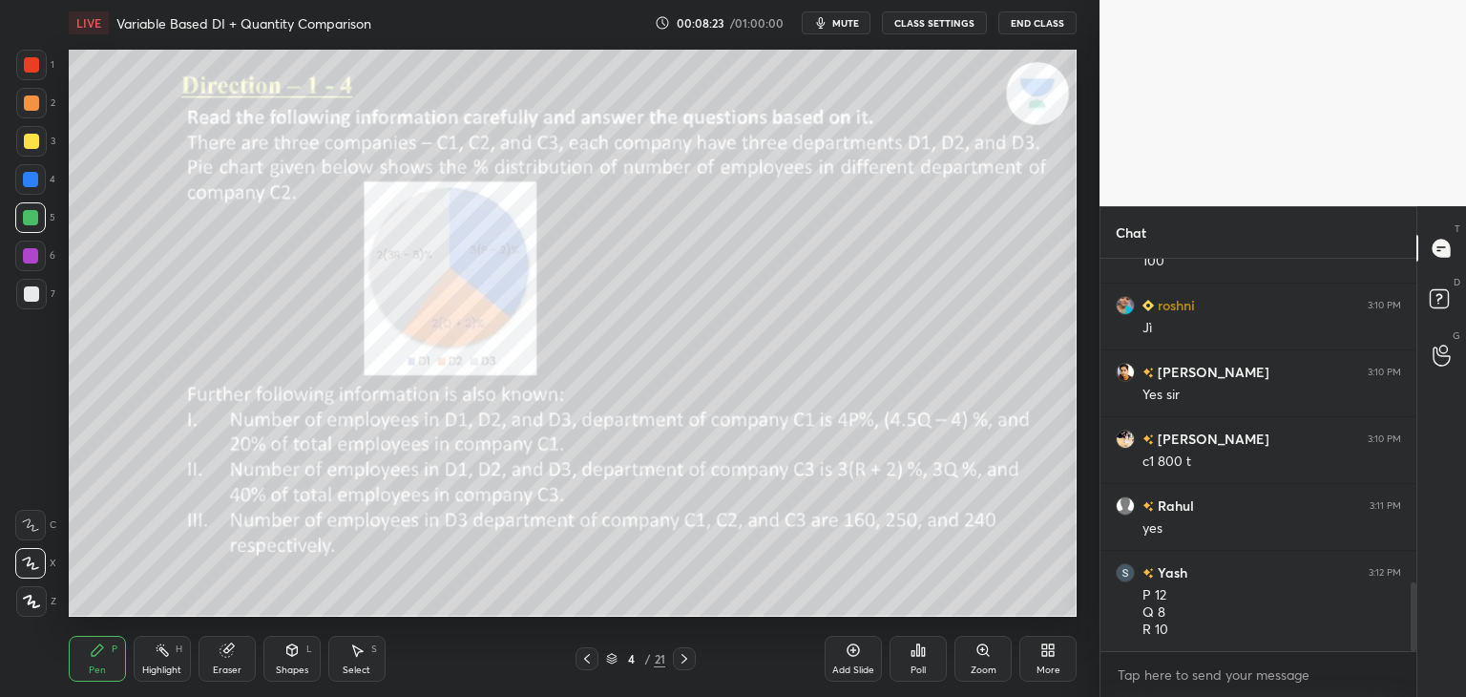
click at [285, 660] on div "Shapes L" at bounding box center [291, 659] width 57 height 46
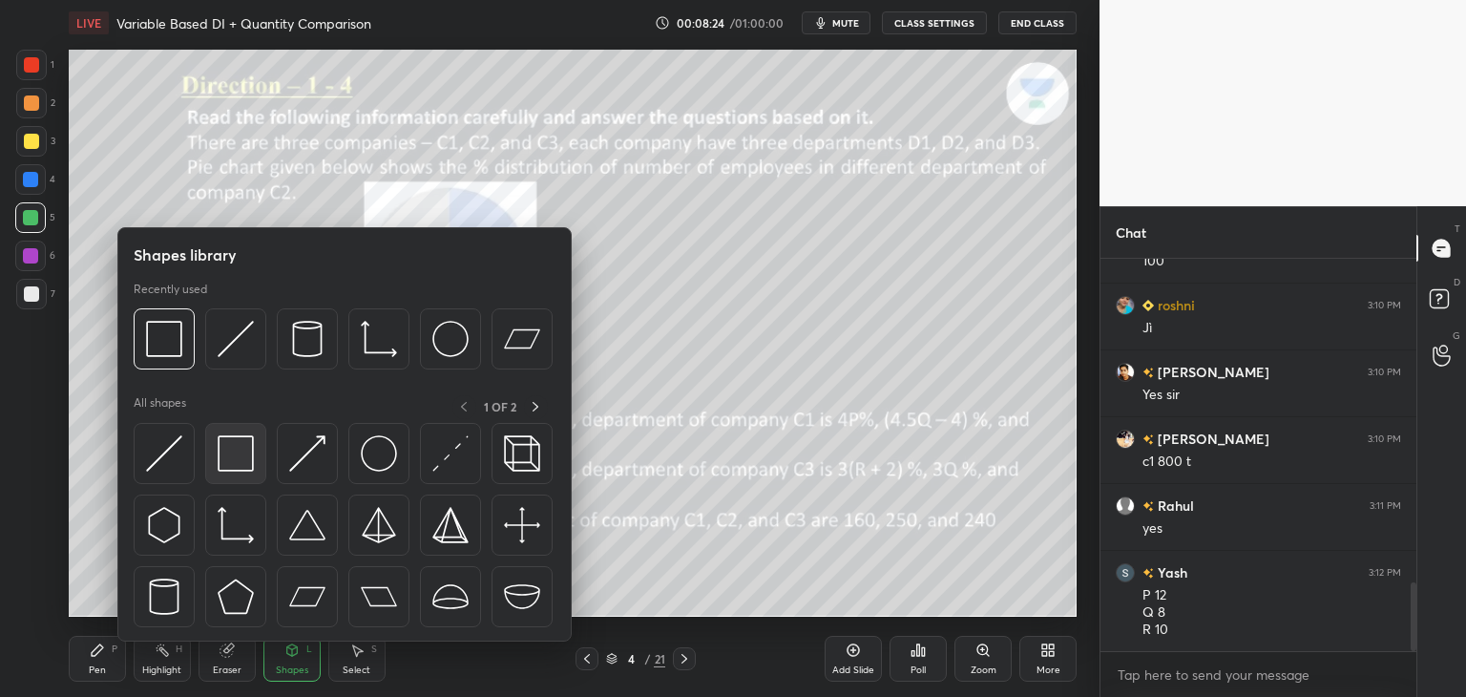
click at [231, 460] on img at bounding box center [236, 453] width 36 height 36
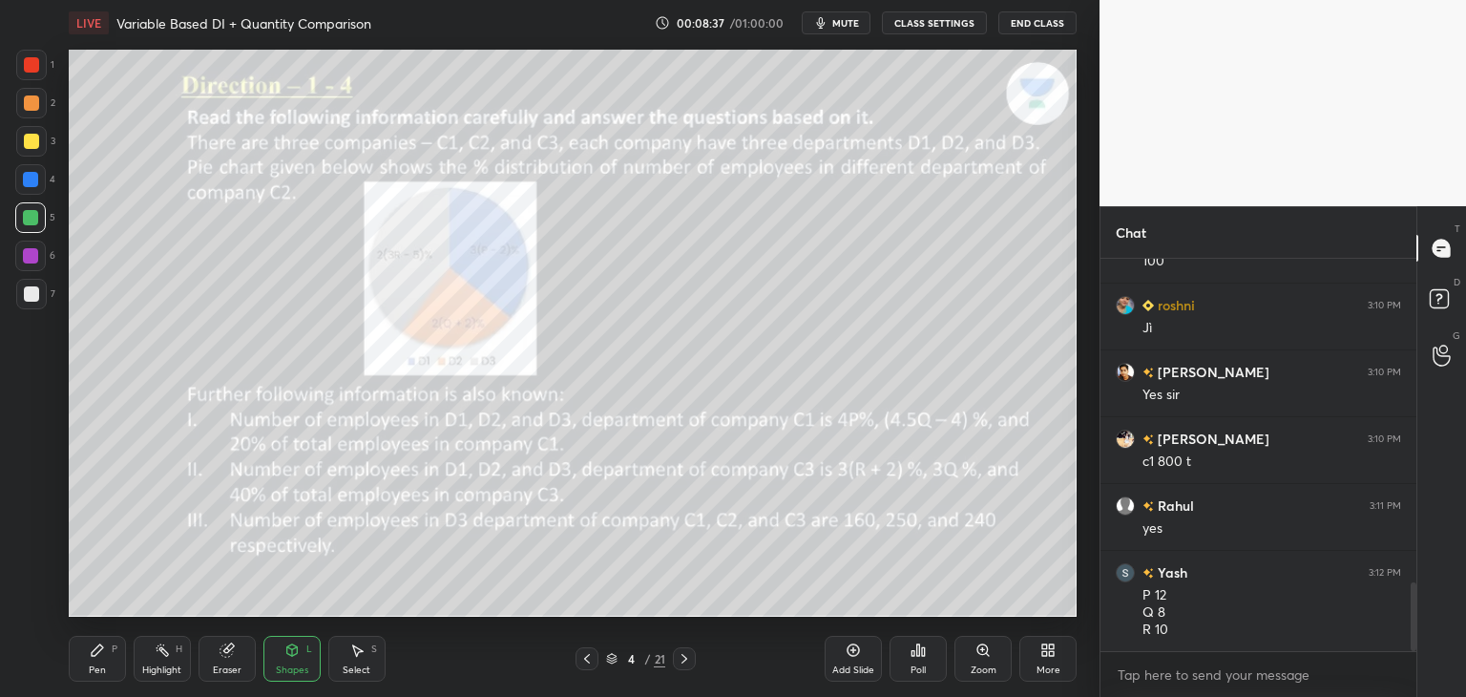
click at [27, 296] on div at bounding box center [31, 293] width 15 height 15
click at [34, 254] on div at bounding box center [30, 255] width 15 height 15
click at [95, 671] on div "Pen" at bounding box center [97, 670] width 17 height 10
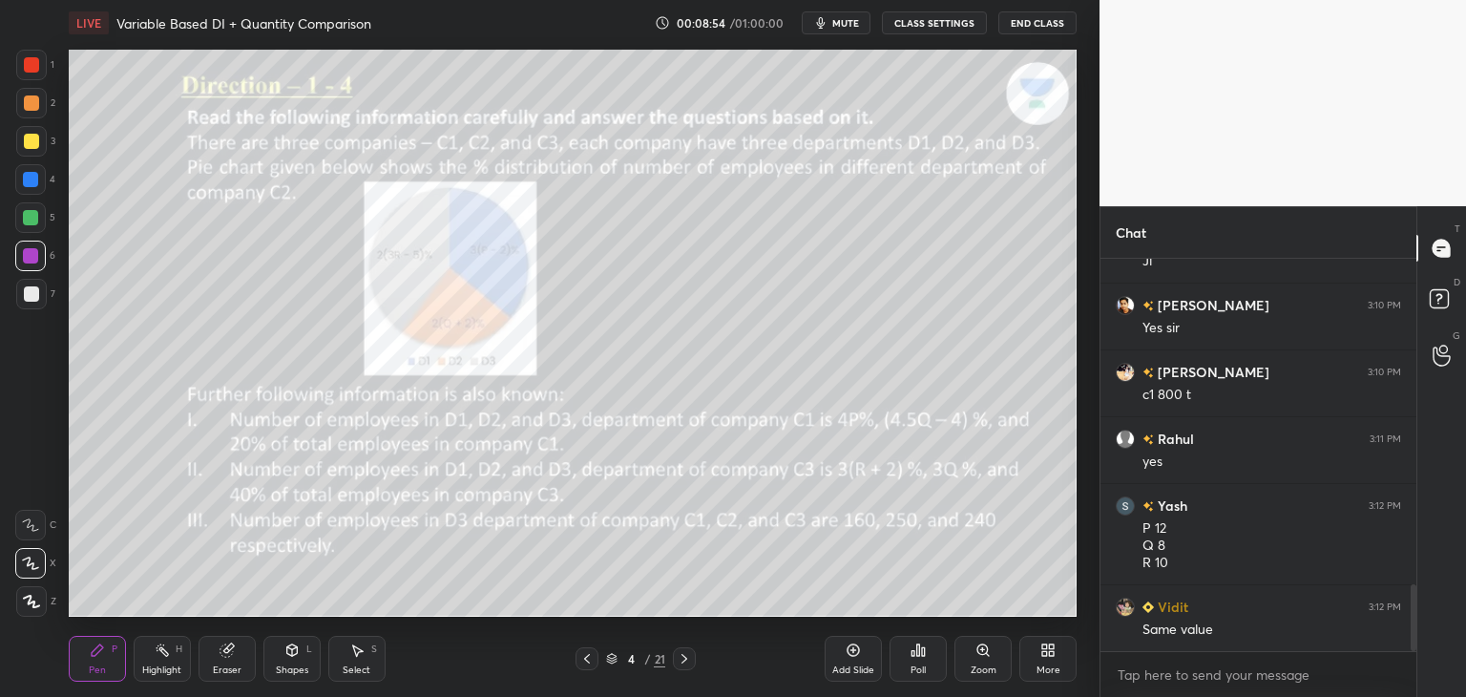
scroll to position [1976, 0]
click at [297, 657] on icon at bounding box center [291, 649] width 15 height 15
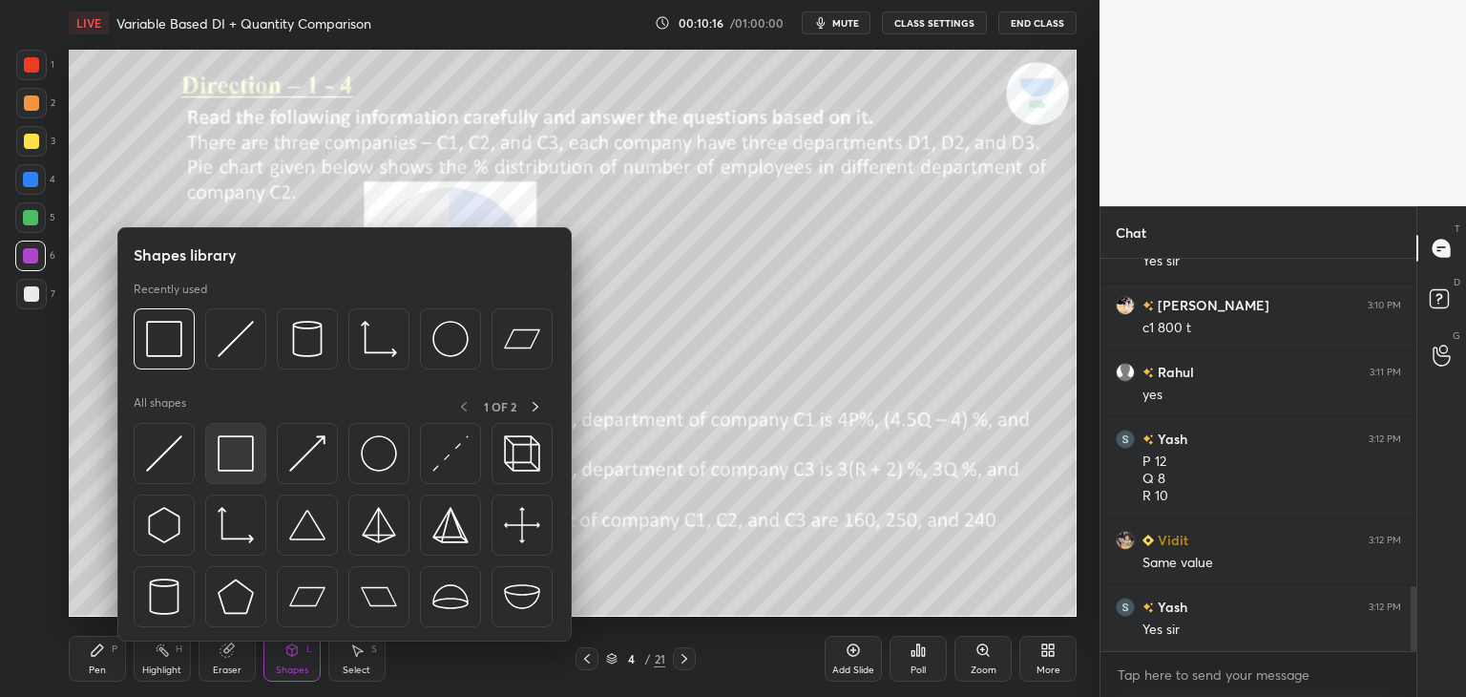
click at [248, 455] on img at bounding box center [236, 453] width 36 height 36
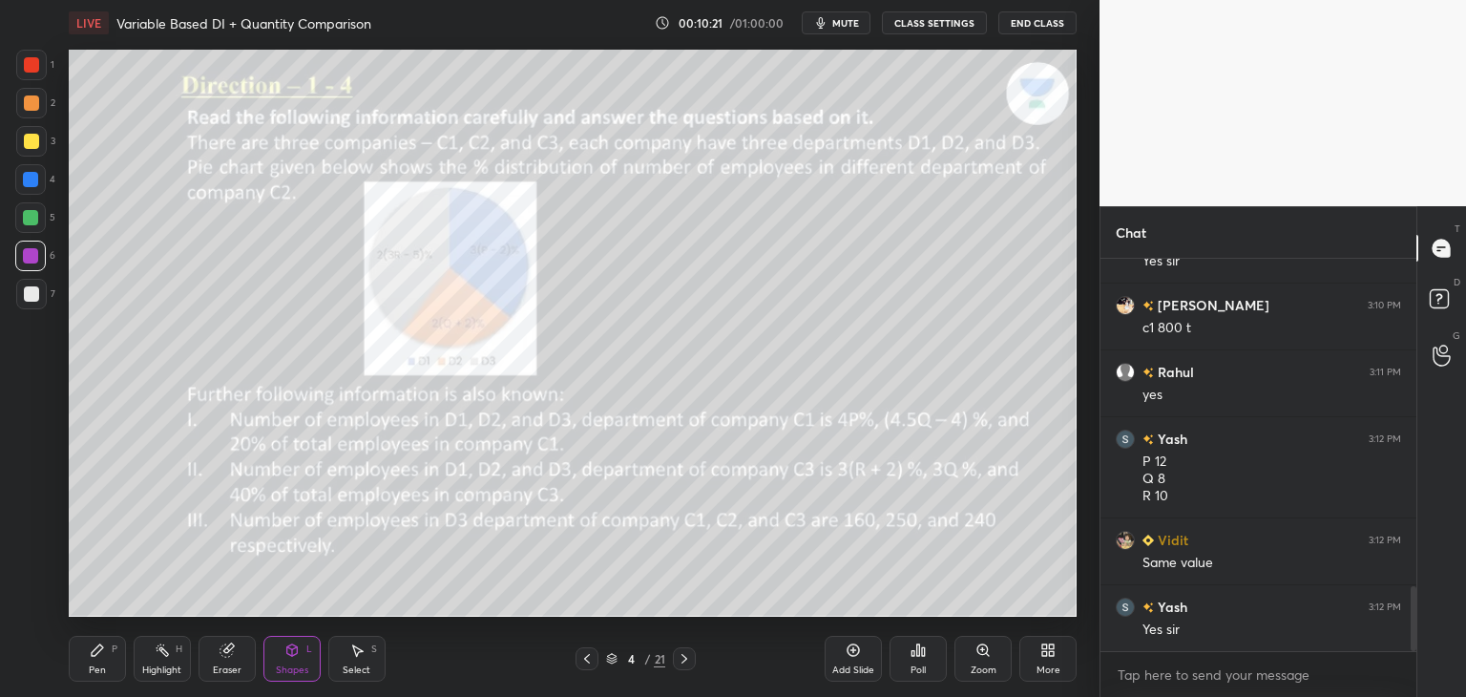
click at [96, 665] on div "Pen" at bounding box center [97, 670] width 17 height 10
click at [33, 72] on div at bounding box center [31, 64] width 15 height 15
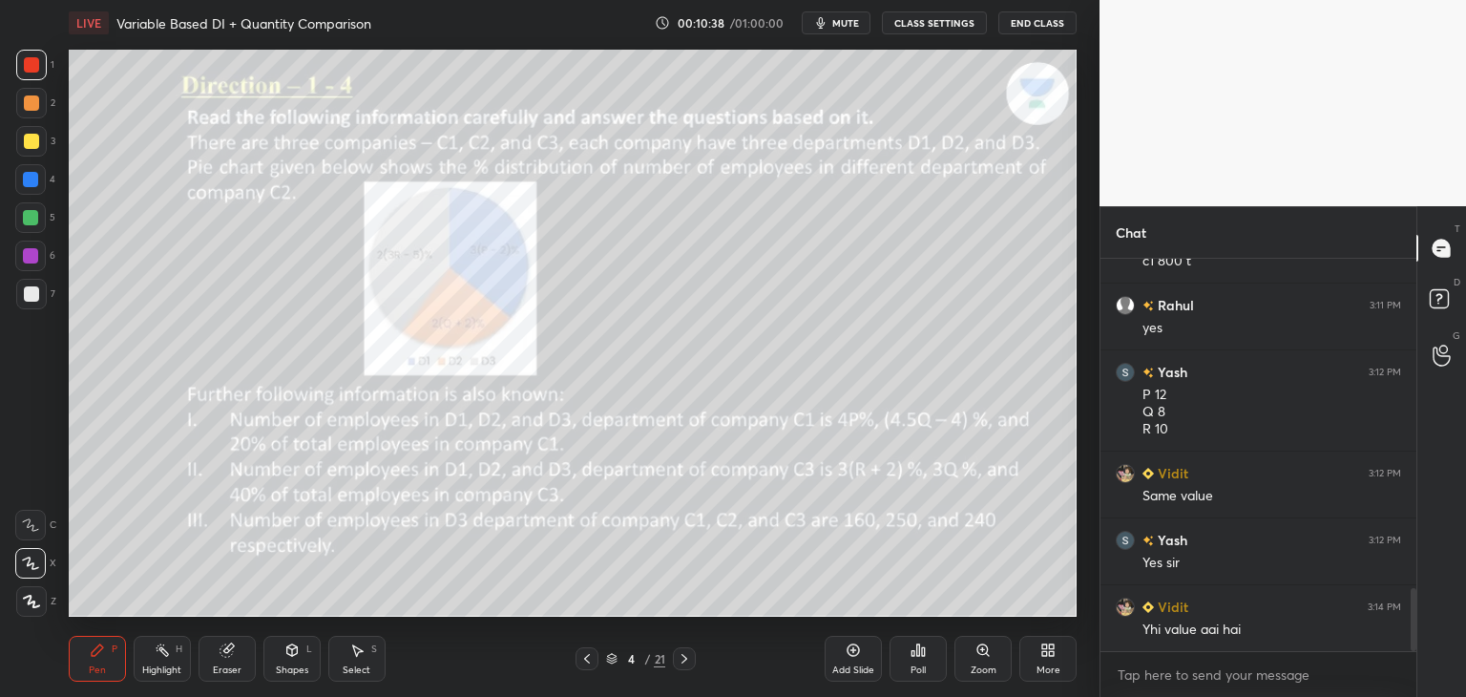
scroll to position [2110, 0]
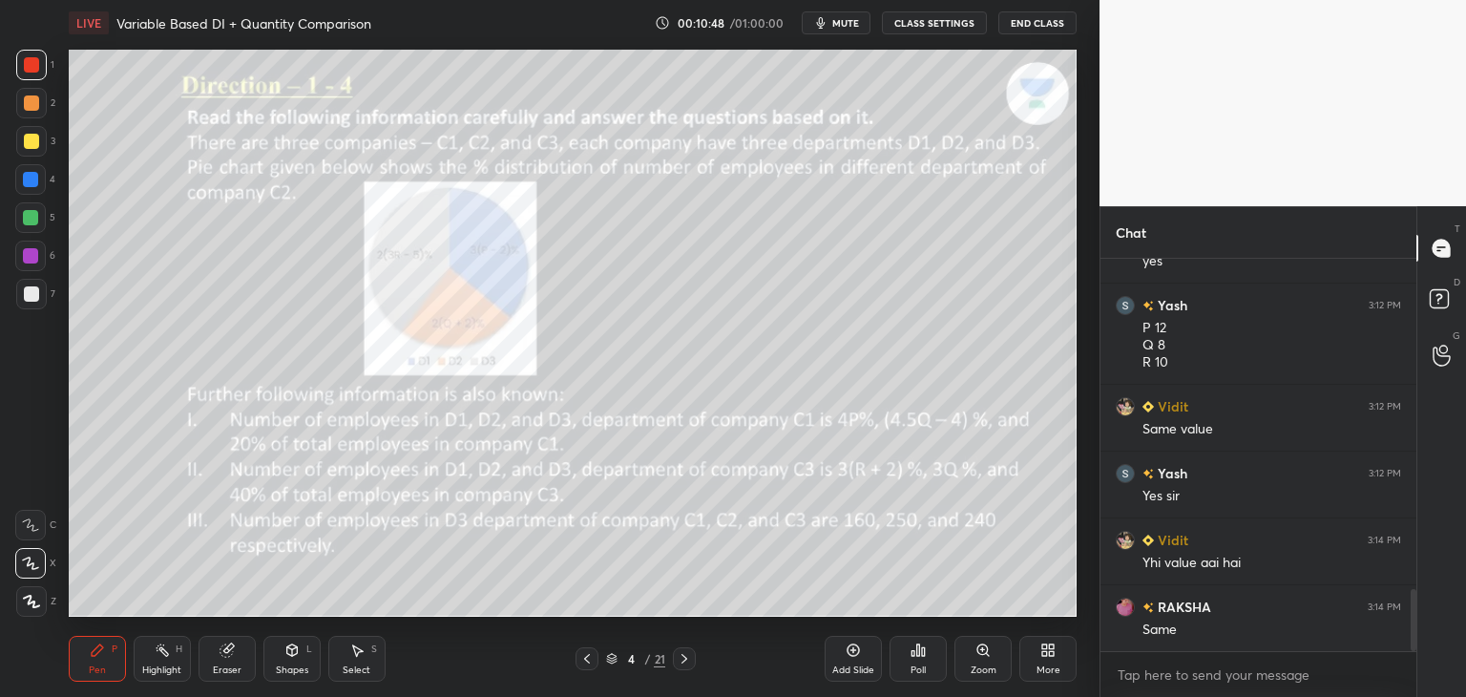
click at [28, 108] on div at bounding box center [31, 102] width 15 height 15
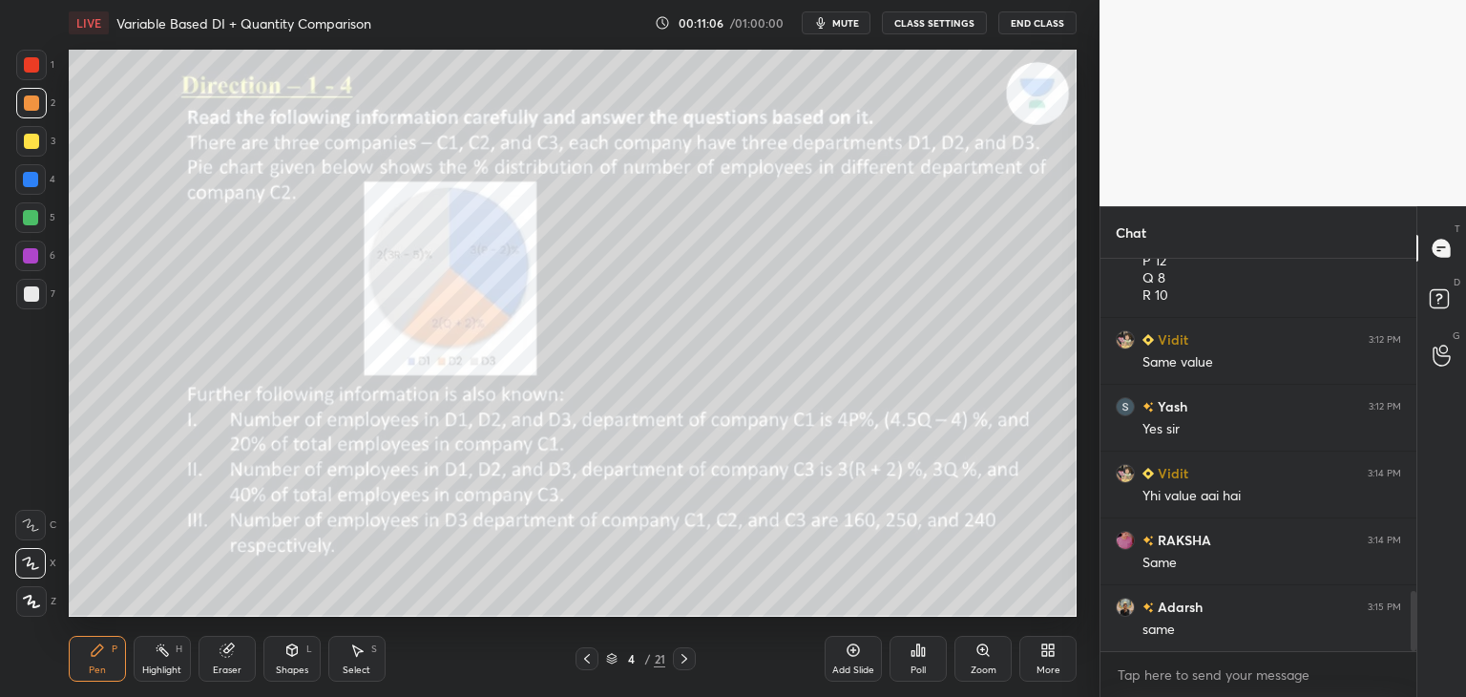
scroll to position [2243, 0]
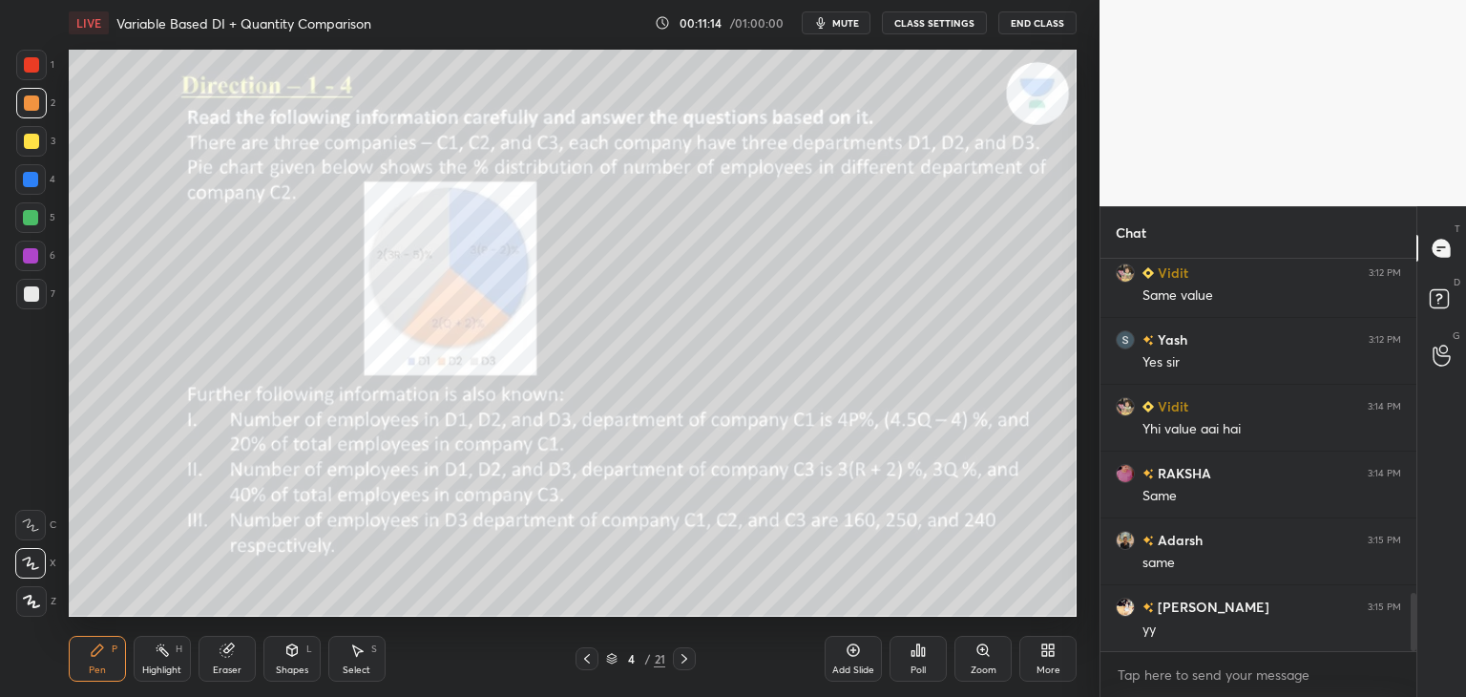
click at [36, 70] on div at bounding box center [31, 64] width 15 height 15
click at [35, 146] on div at bounding box center [31, 141] width 15 height 15
click at [42, 263] on div at bounding box center [30, 256] width 31 height 31
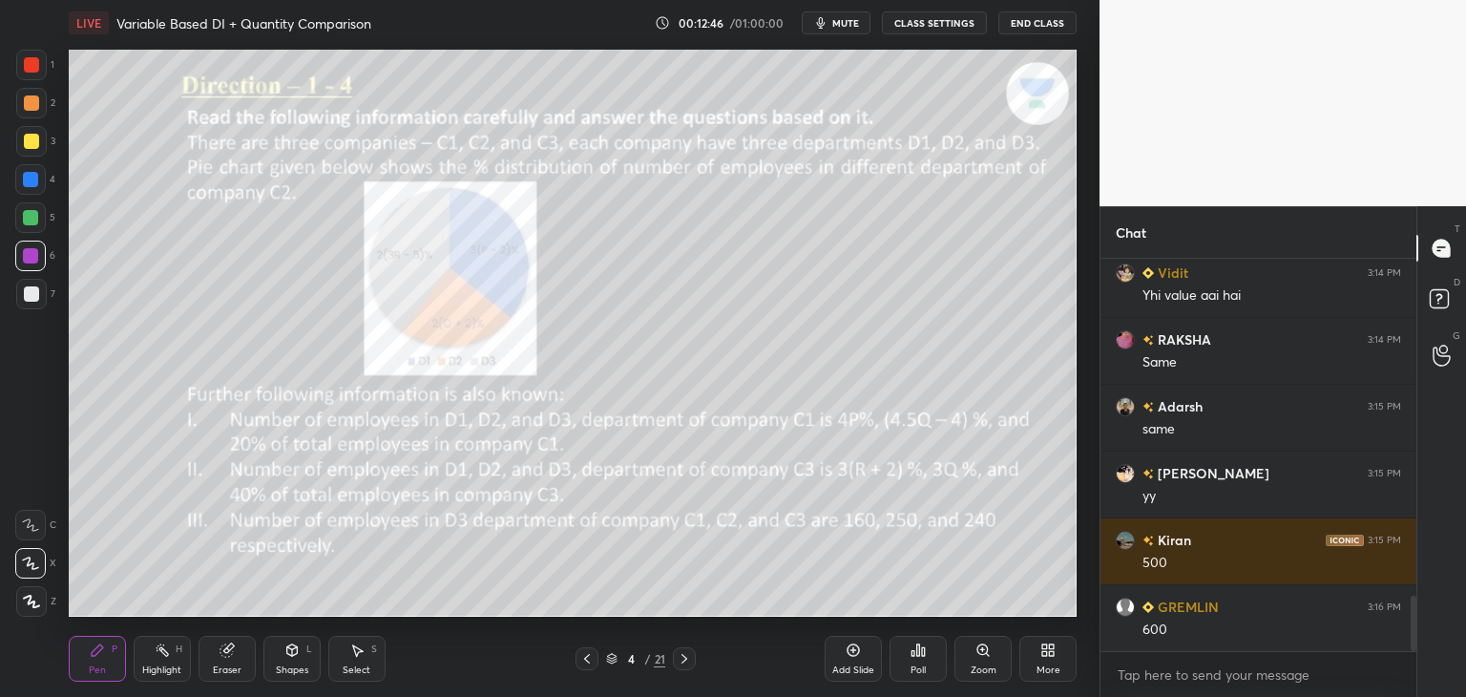
scroll to position [2444, 0]
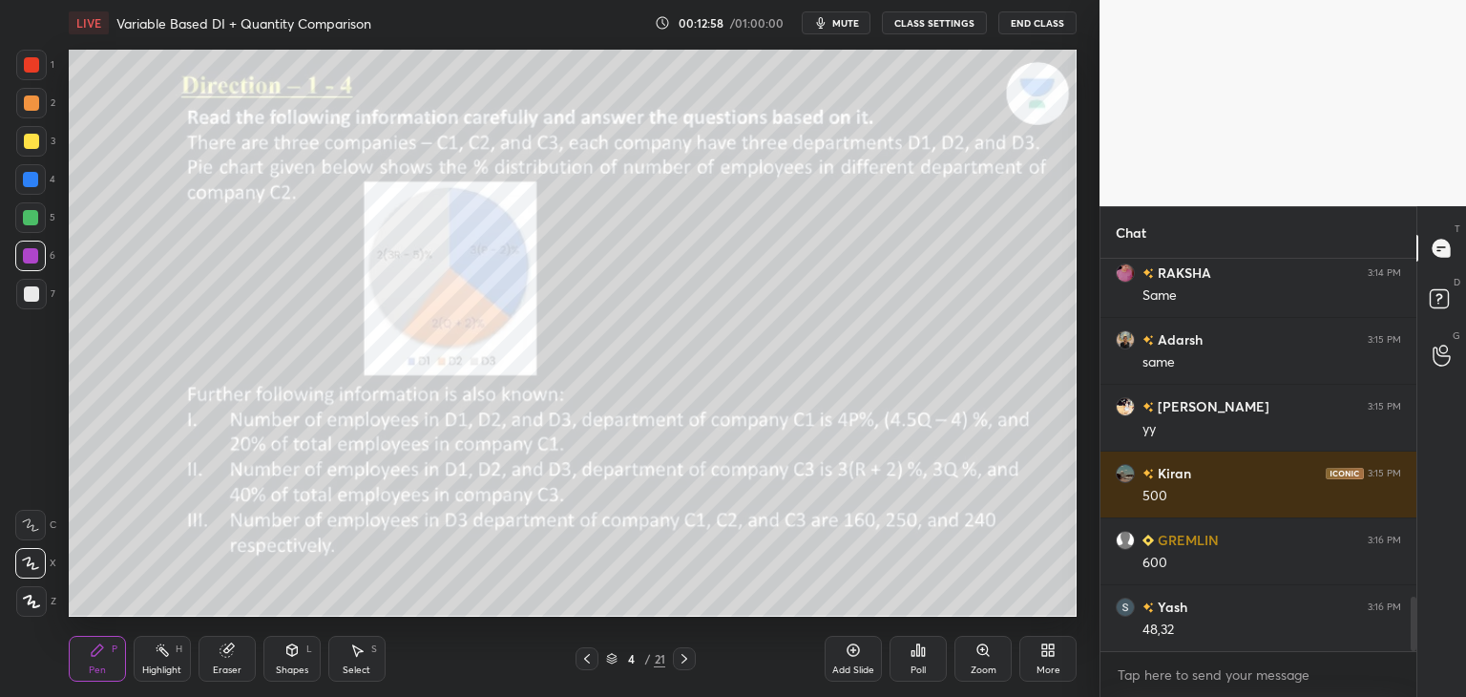
click at [42, 70] on div at bounding box center [31, 65] width 31 height 31
click at [32, 268] on div at bounding box center [30, 256] width 31 height 31
click at [26, 70] on div at bounding box center [31, 64] width 15 height 15
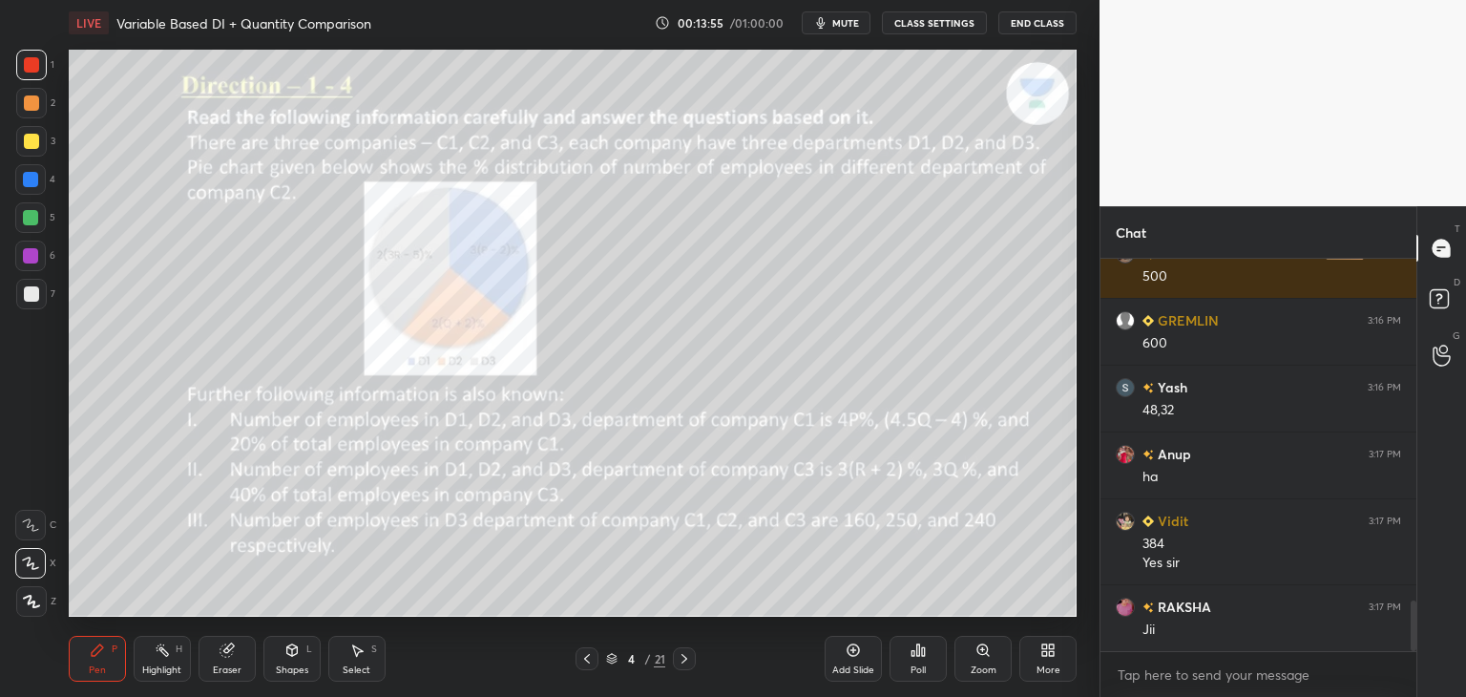
scroll to position [2730, 0]
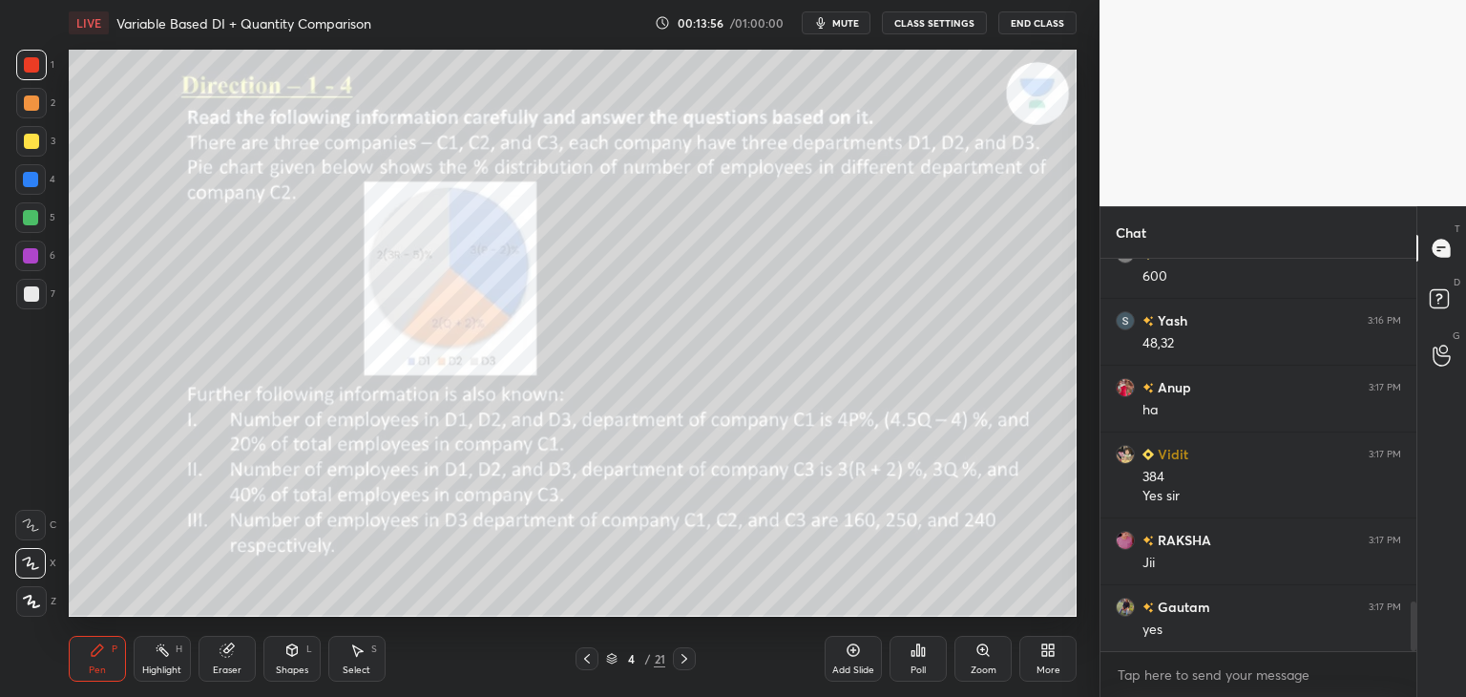
click at [377, 664] on div "Select S" at bounding box center [356, 659] width 57 height 46
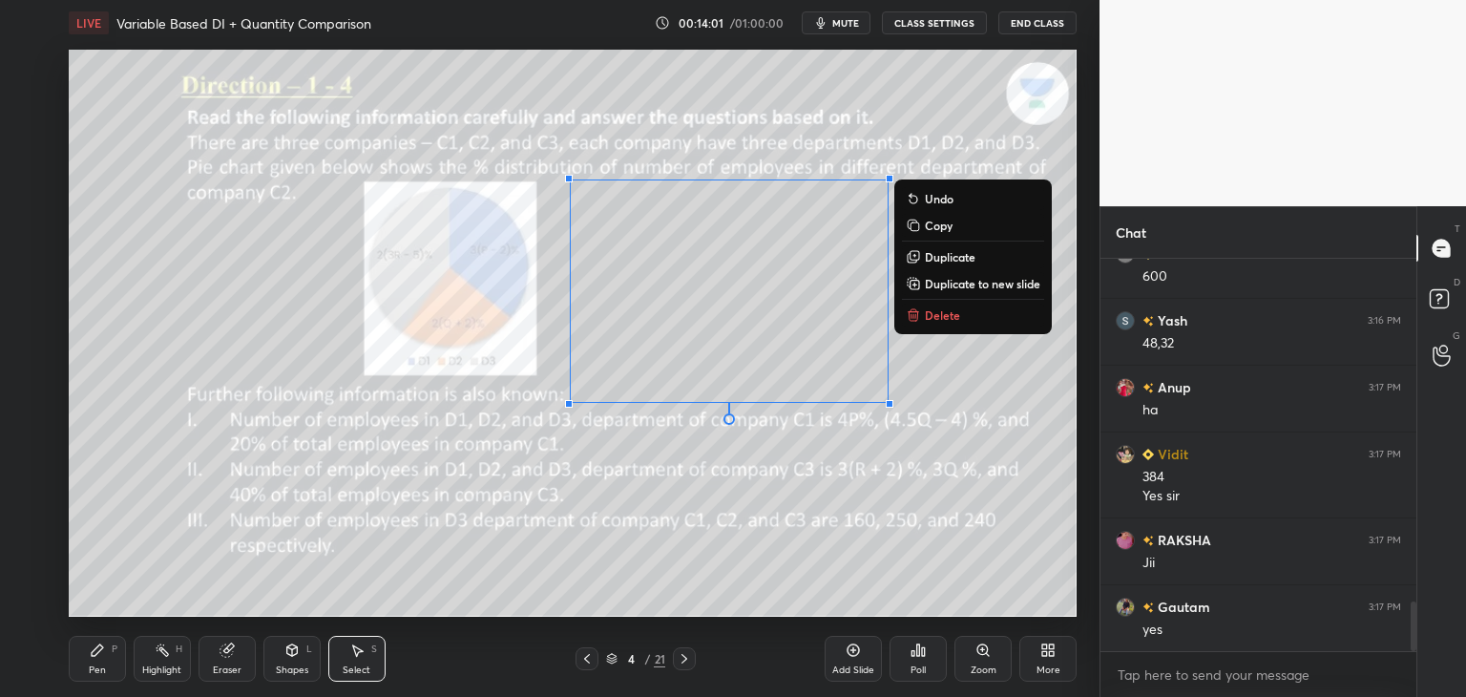
click at [960, 230] on button "Copy" at bounding box center [973, 225] width 142 height 23
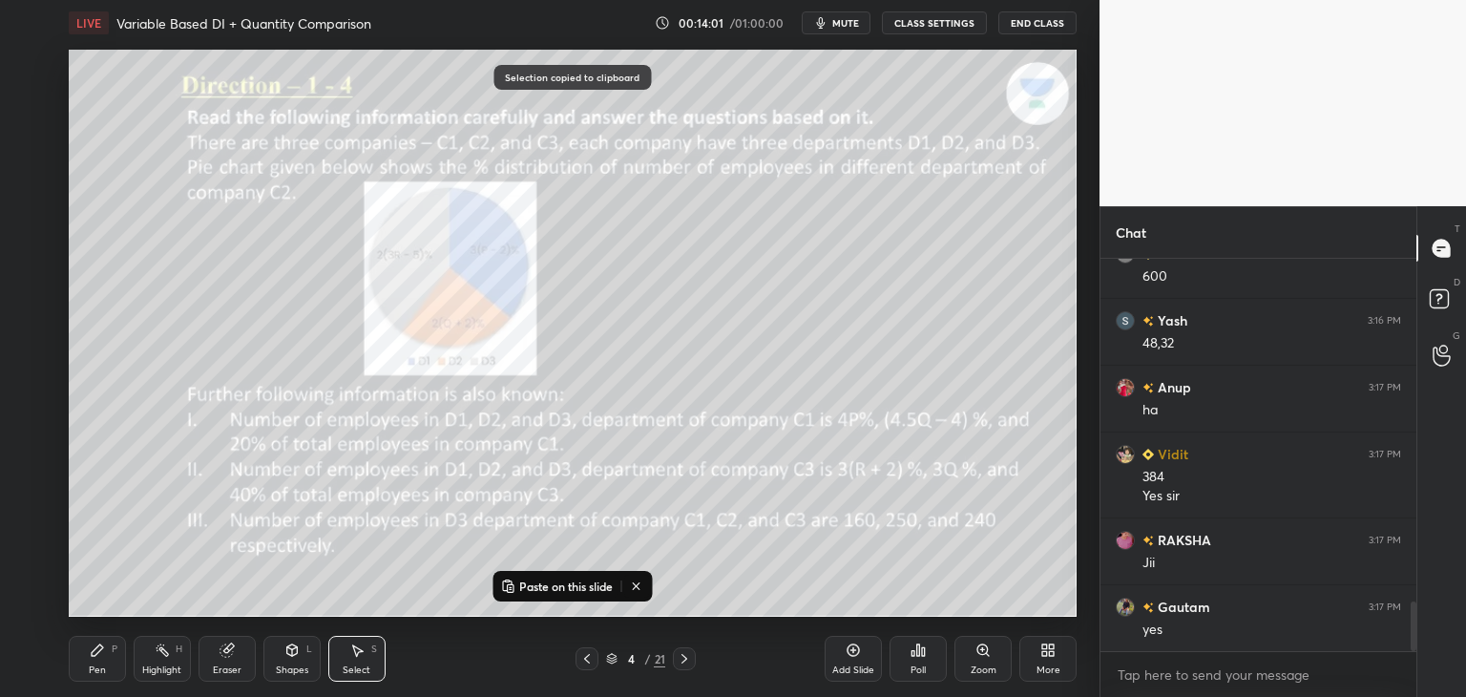
scroll to position [2797, 0]
click at [683, 658] on icon at bounding box center [684, 658] width 15 height 15
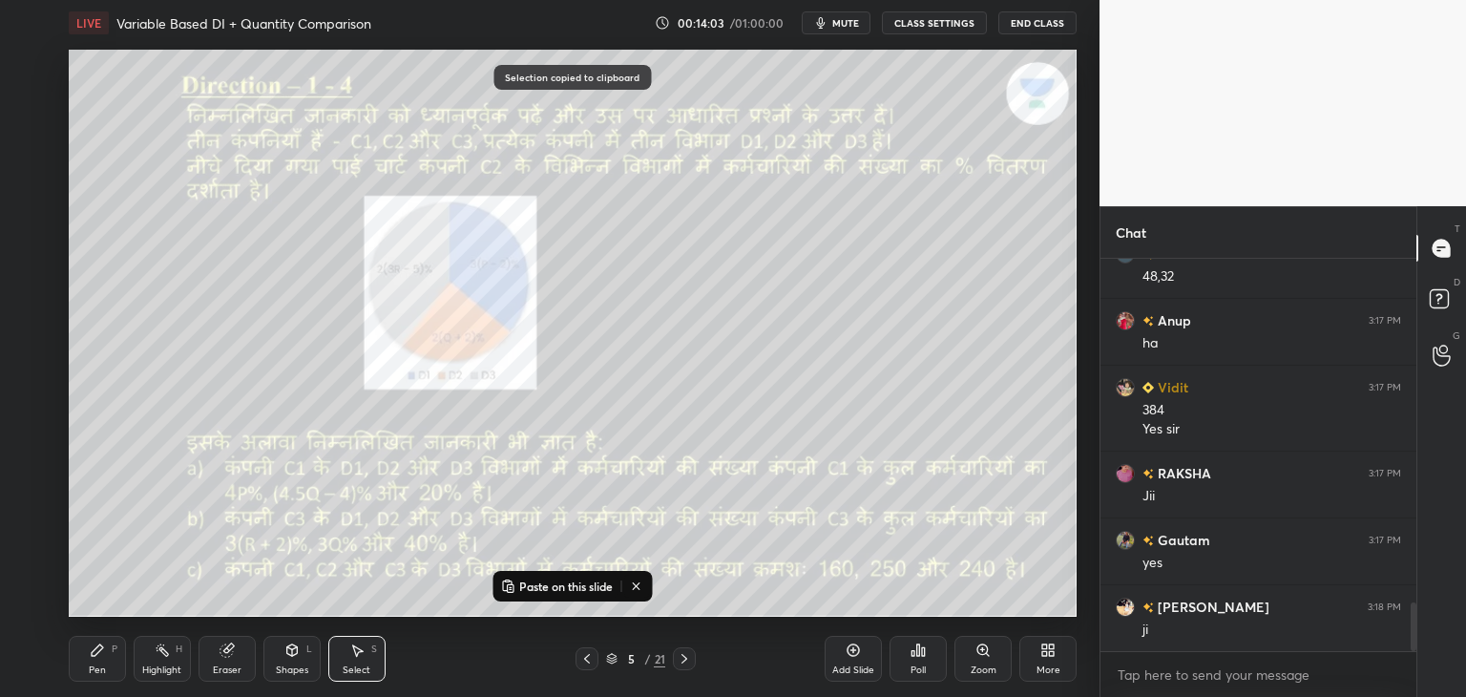
click at [691, 658] on icon at bounding box center [684, 658] width 15 height 15
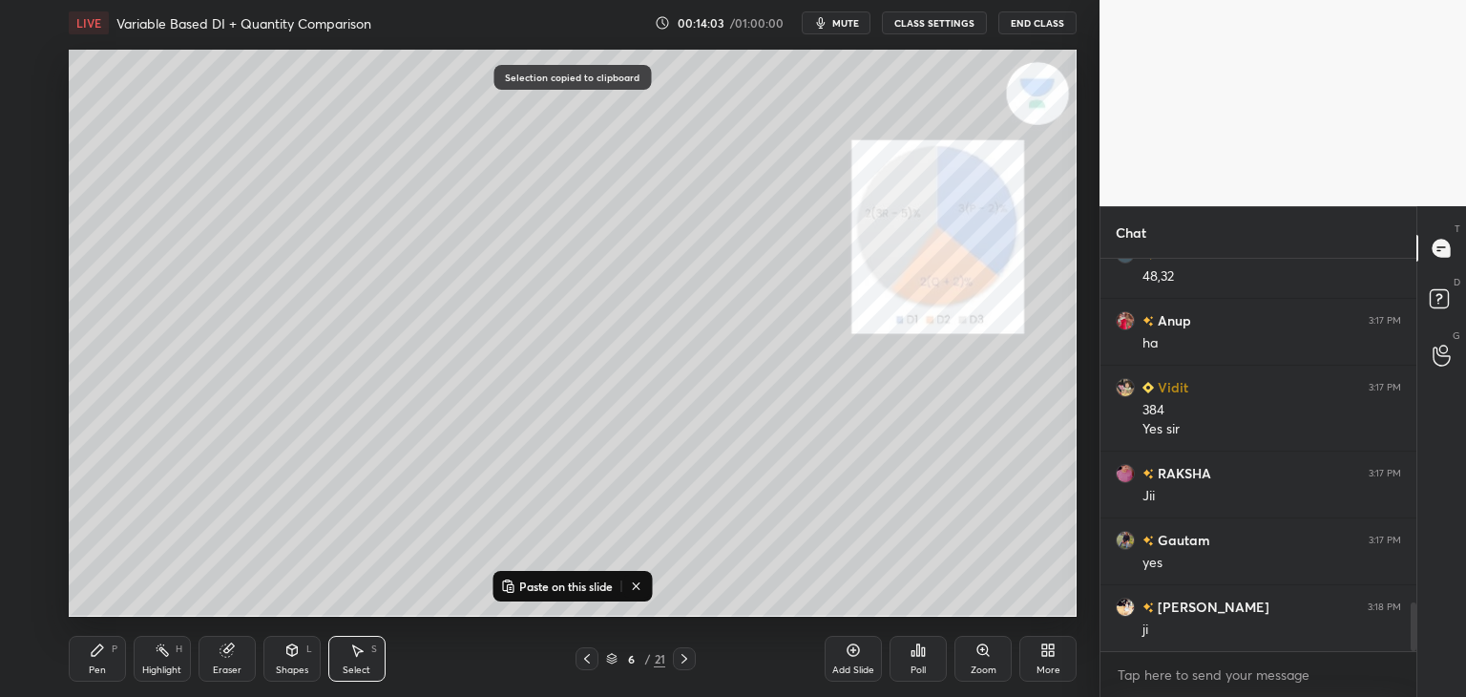
click at [689, 659] on icon at bounding box center [684, 658] width 15 height 15
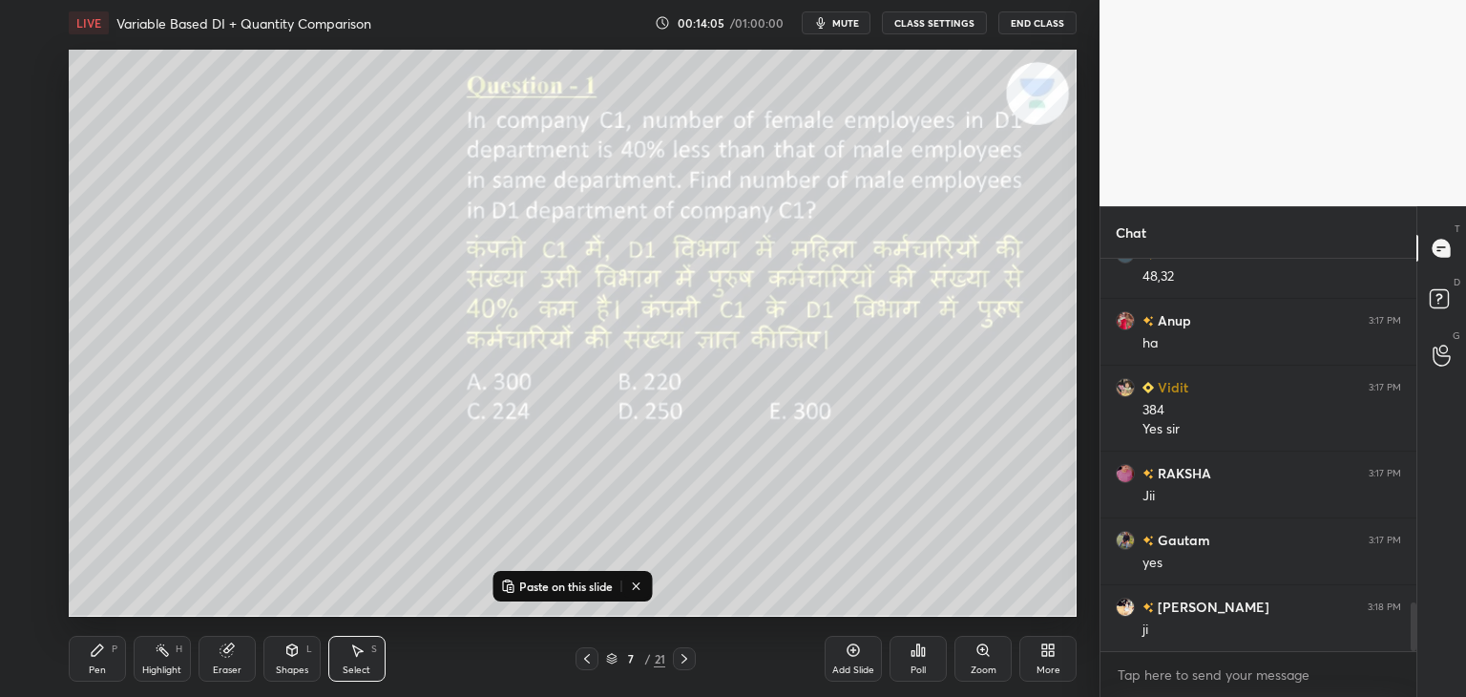
click at [534, 586] on p "Paste on this slide" at bounding box center [566, 585] width 94 height 15
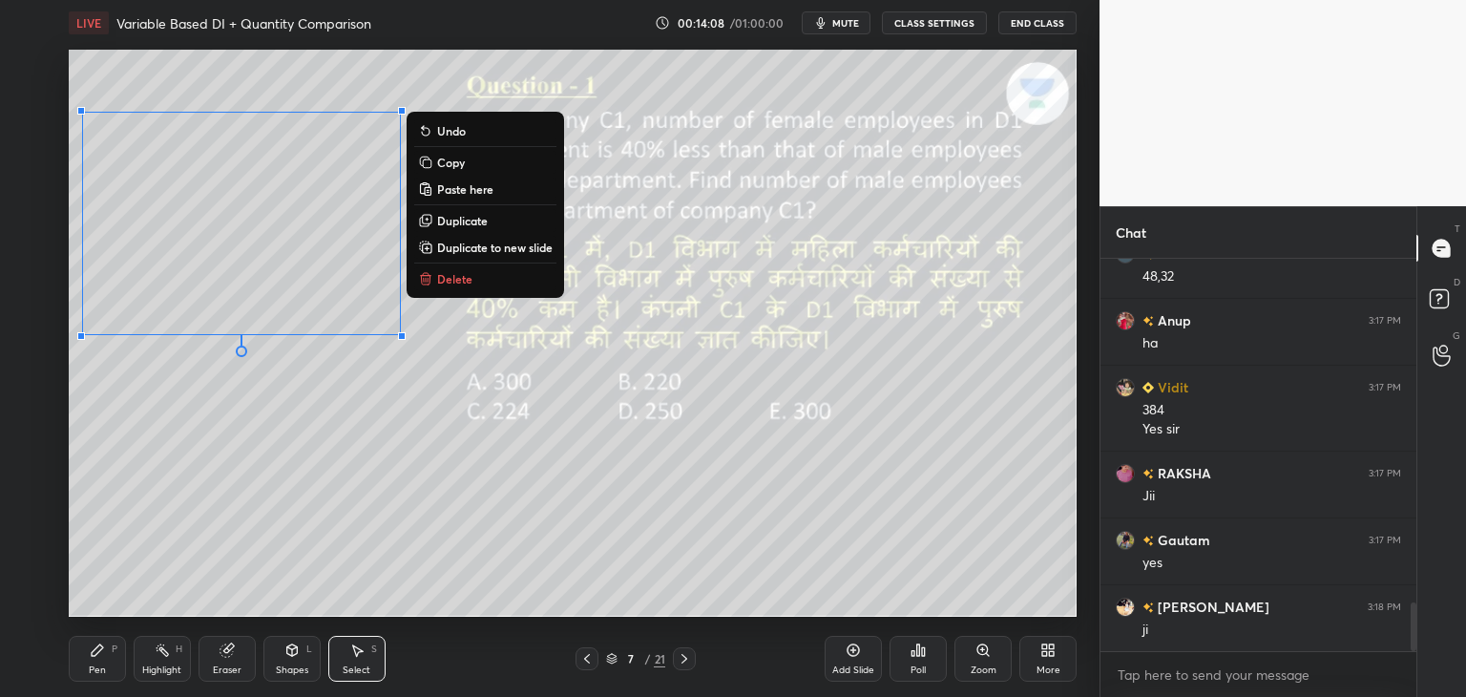
click at [95, 656] on icon at bounding box center [97, 649] width 11 height 11
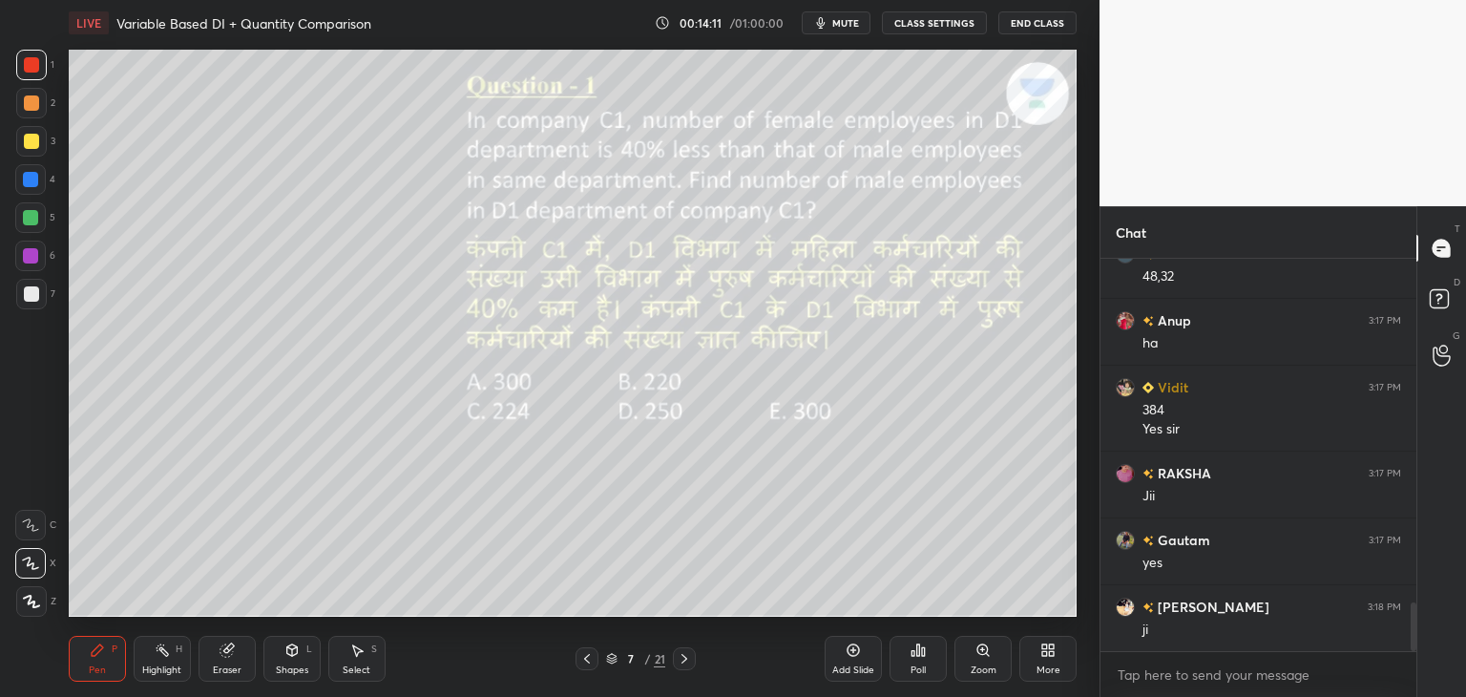
click at [34, 109] on div at bounding box center [31, 102] width 15 height 15
click at [34, 221] on div at bounding box center [30, 217] width 15 height 15
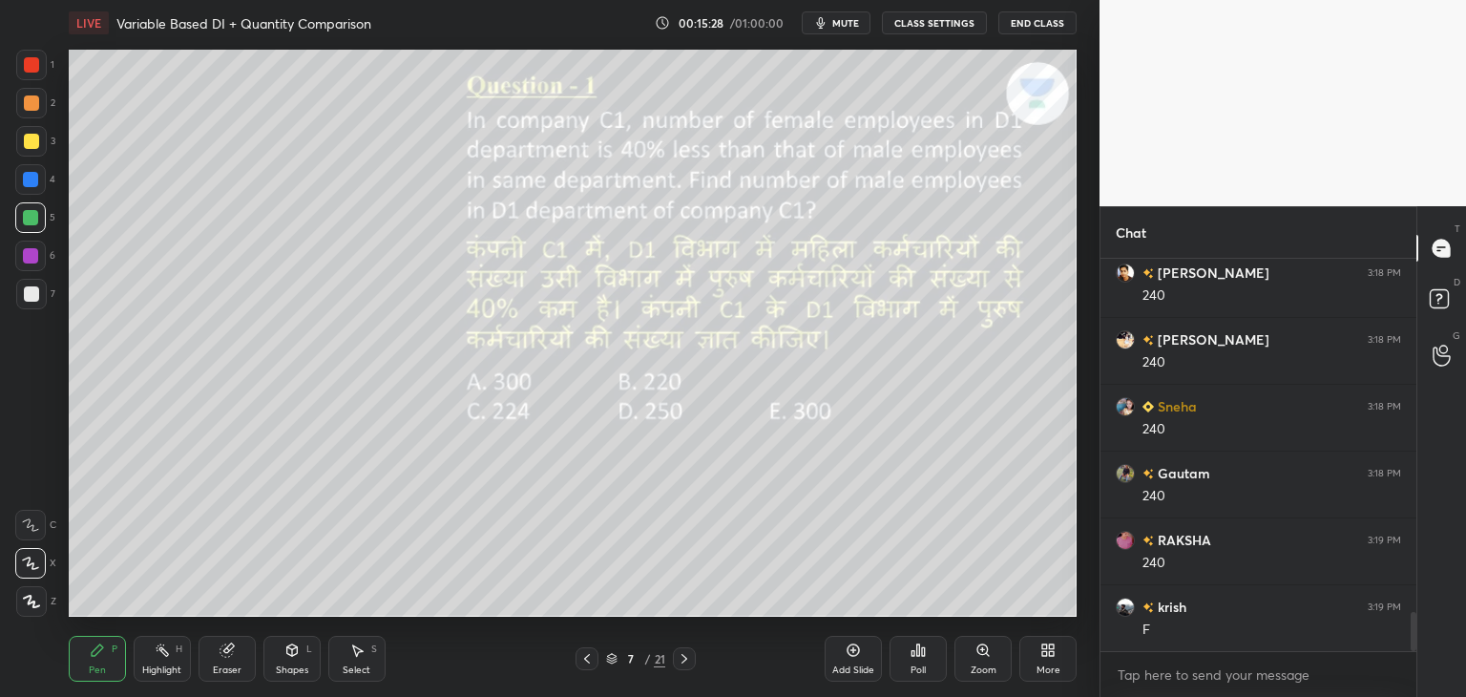
scroll to position [3599, 0]
click at [364, 658] on icon at bounding box center [356, 649] width 15 height 15
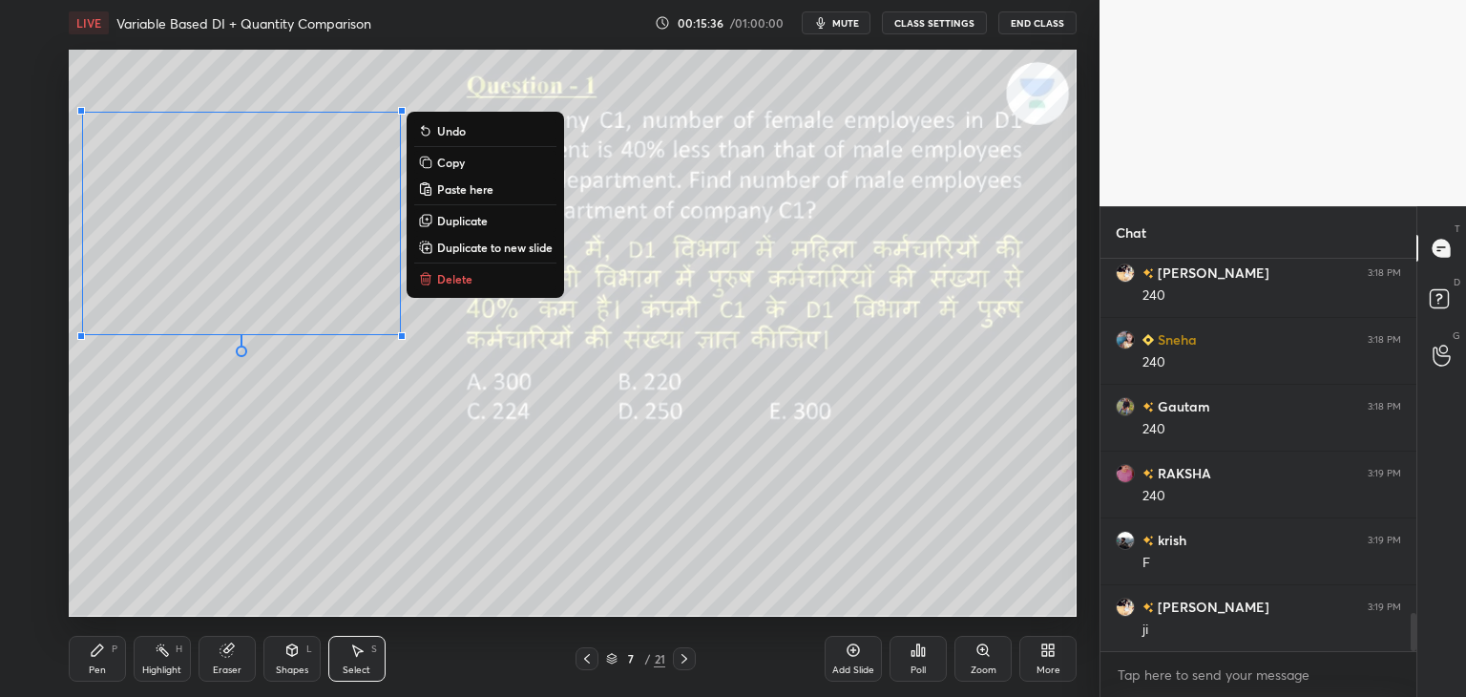
click at [469, 161] on button "Copy" at bounding box center [485, 162] width 142 height 23
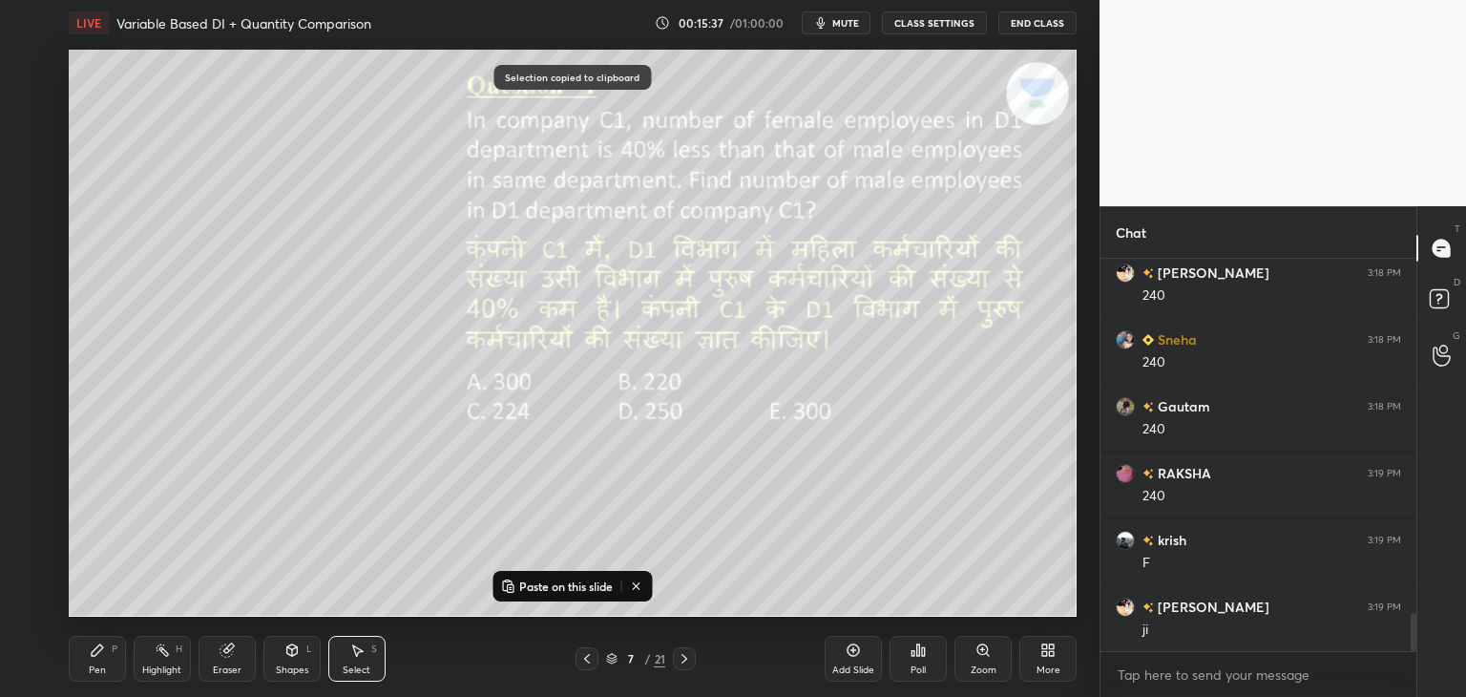
click at [683, 660] on icon at bounding box center [684, 658] width 15 height 15
click at [590, 592] on p "Paste on this slide" at bounding box center [566, 585] width 94 height 15
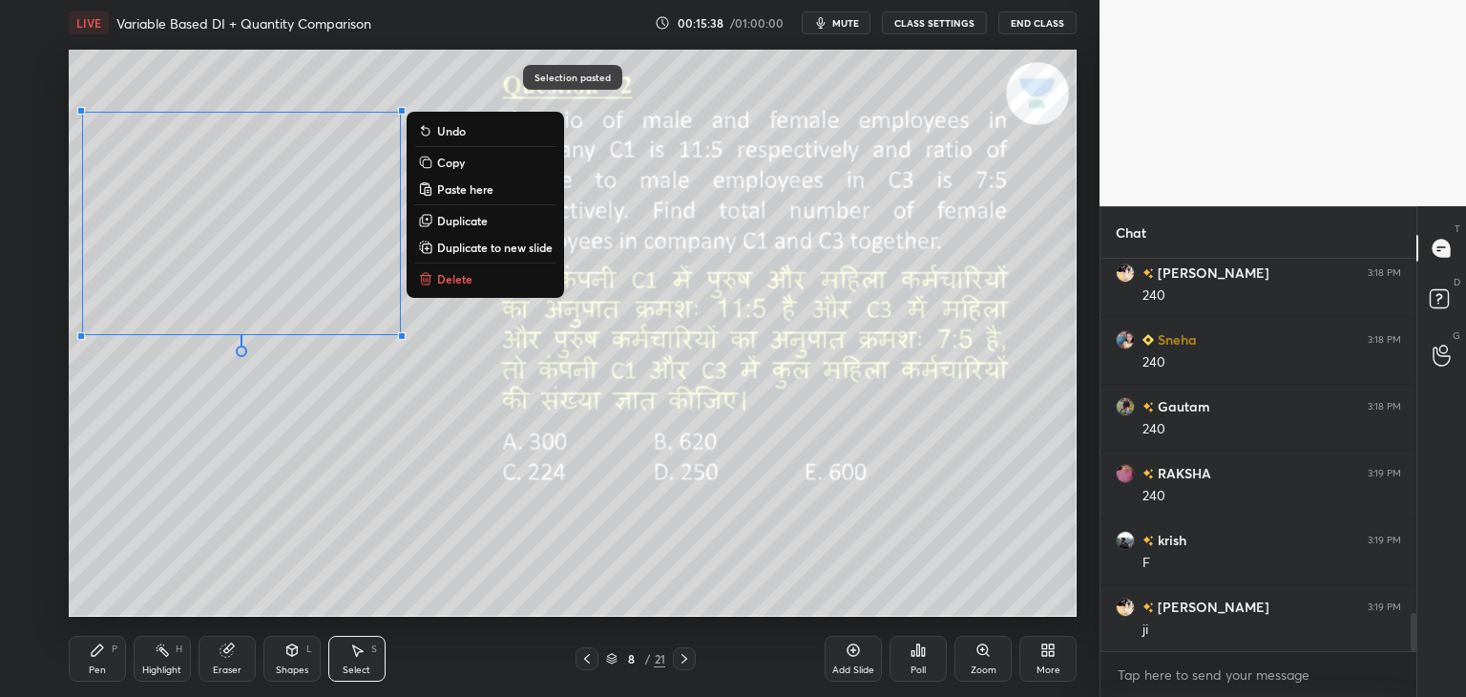
click at [270, 428] on div "0 ° Undo Copy Paste here Duplicate Duplicate to new slide Delete" at bounding box center [573, 333] width 1008 height 567
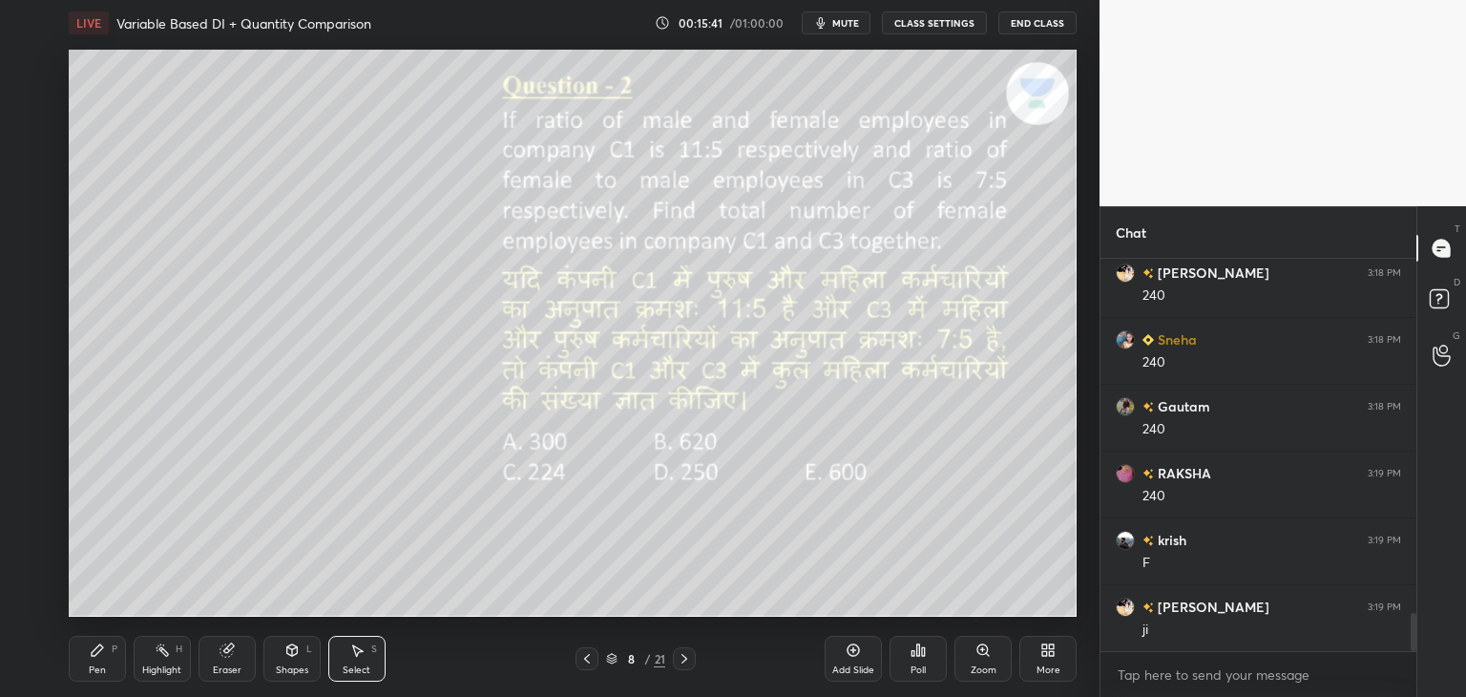
click at [92, 662] on div "Pen P" at bounding box center [97, 659] width 57 height 46
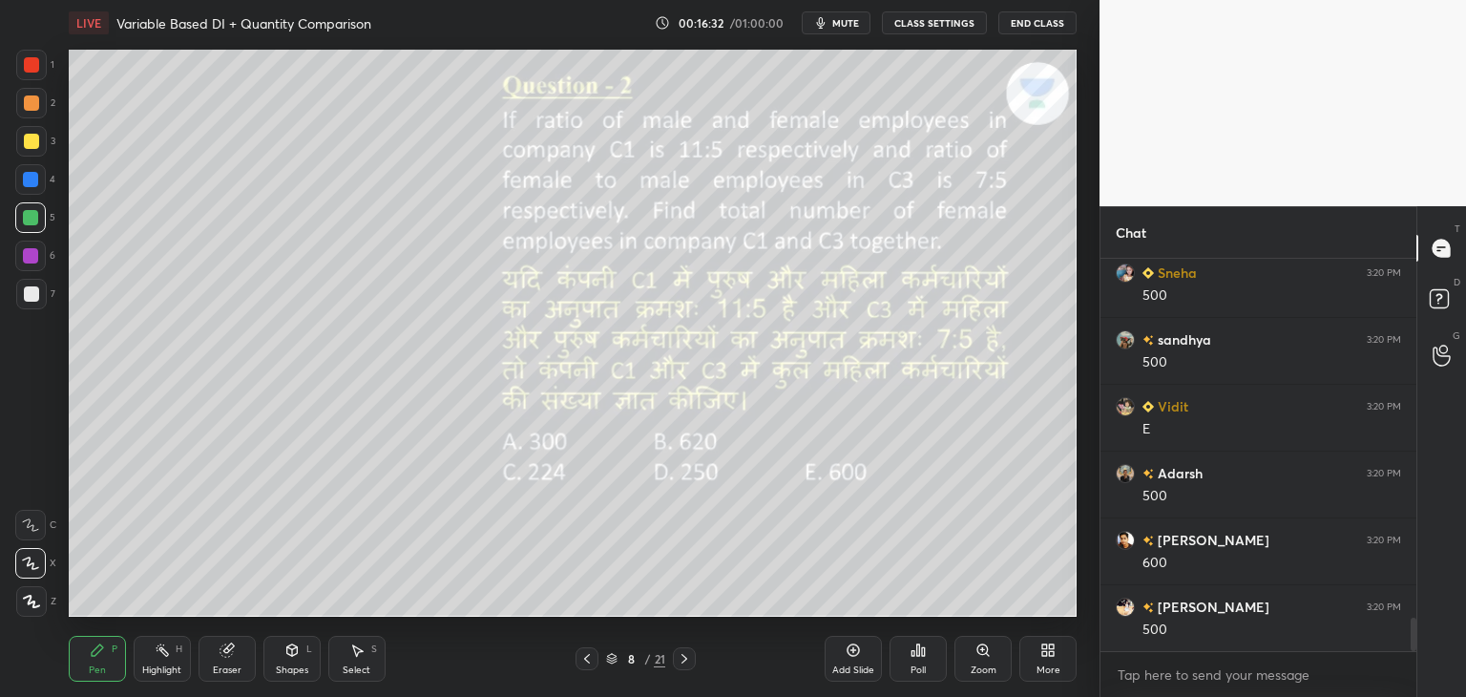
scroll to position [4267, 0]
click at [241, 659] on div "Eraser" at bounding box center [227, 659] width 57 height 46
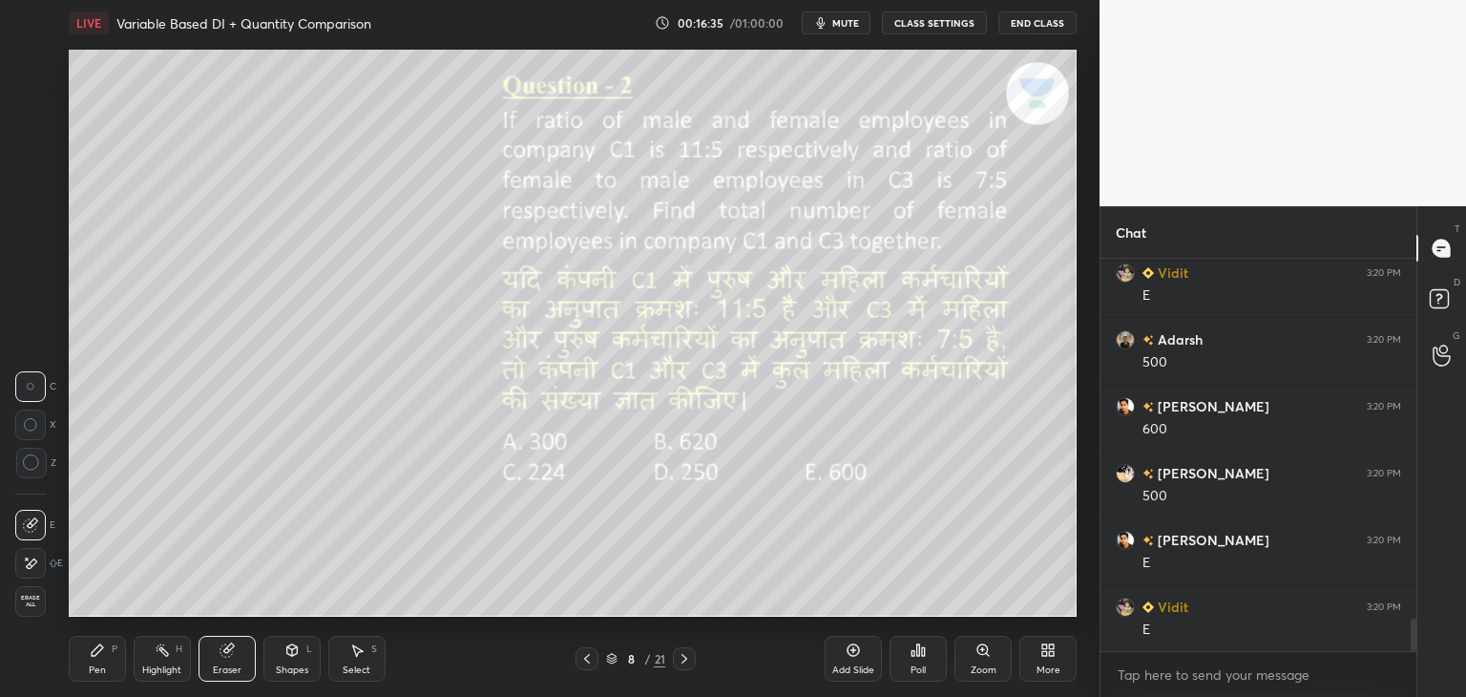
scroll to position [4401, 0]
click at [106, 660] on div "Pen P" at bounding box center [97, 659] width 57 height 46
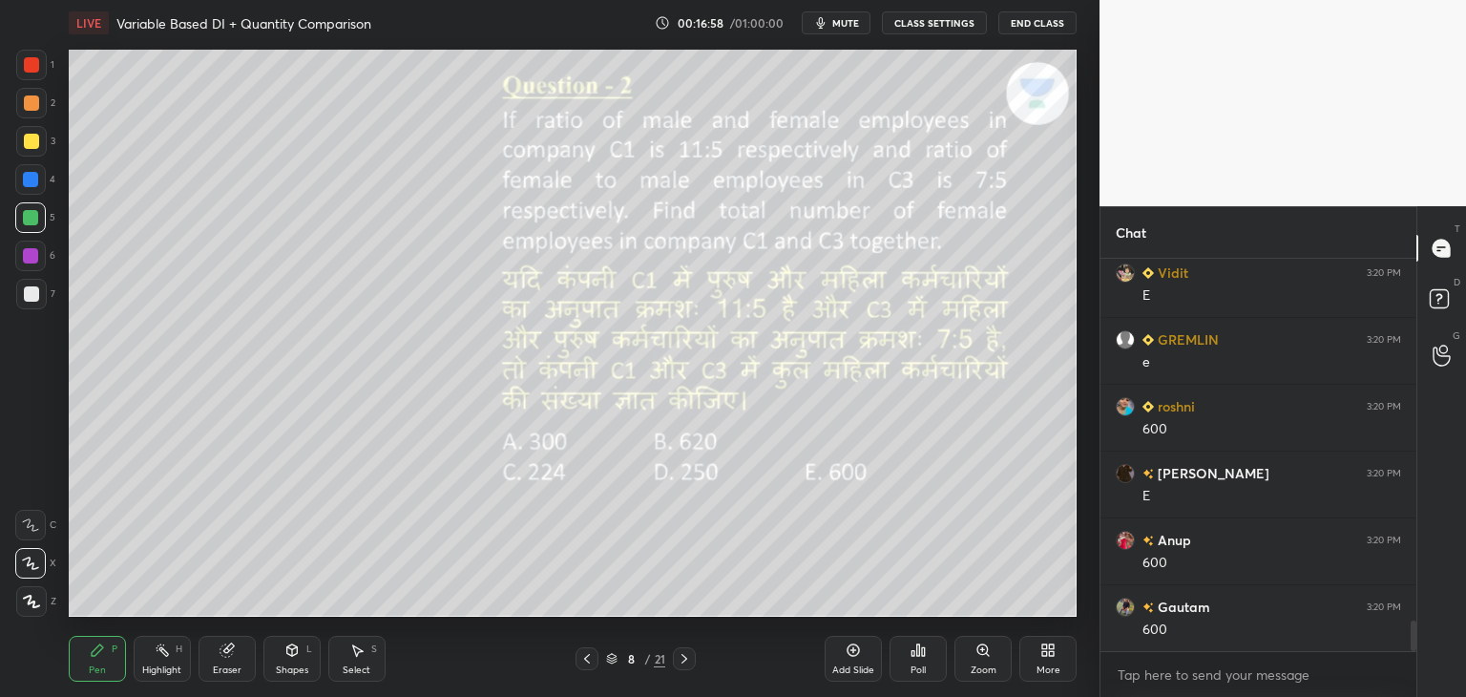
scroll to position [4735, 0]
click at [363, 658] on icon at bounding box center [356, 649] width 15 height 15
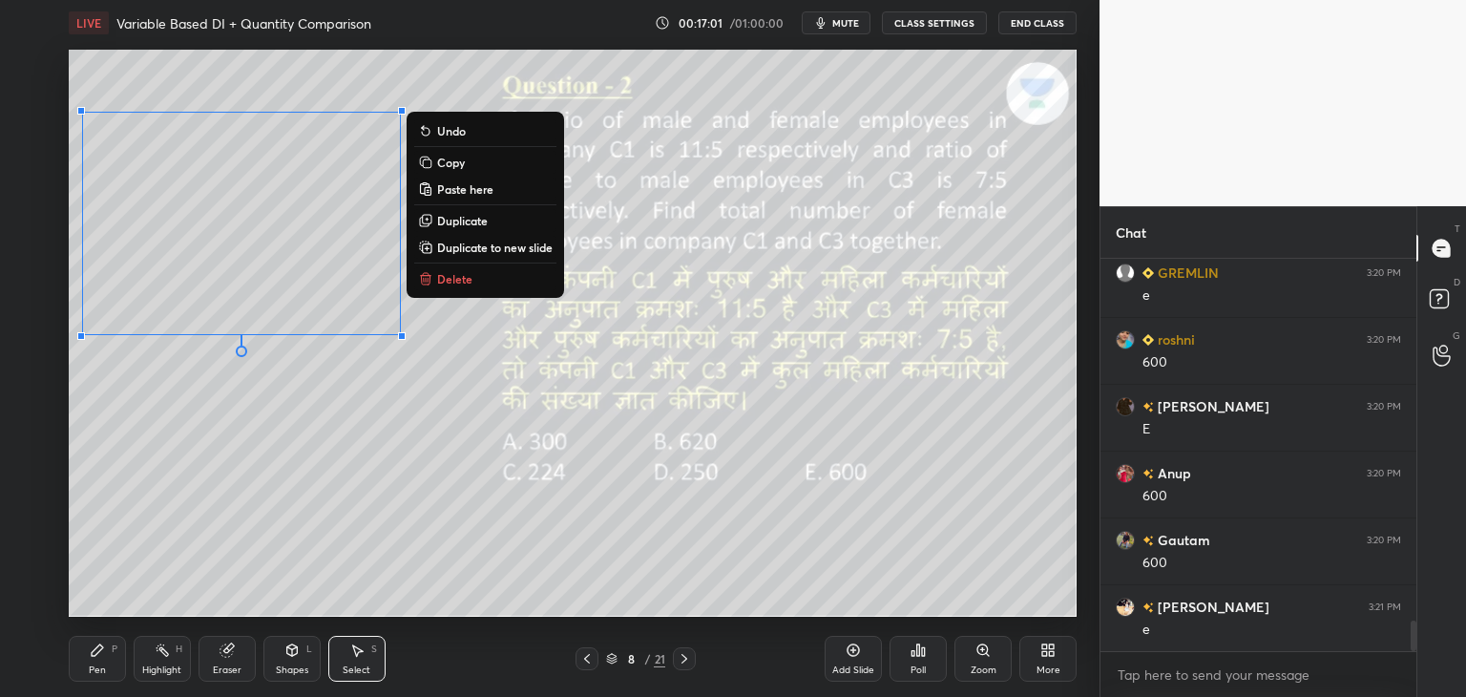
click at [473, 162] on button "Copy" at bounding box center [485, 162] width 142 height 23
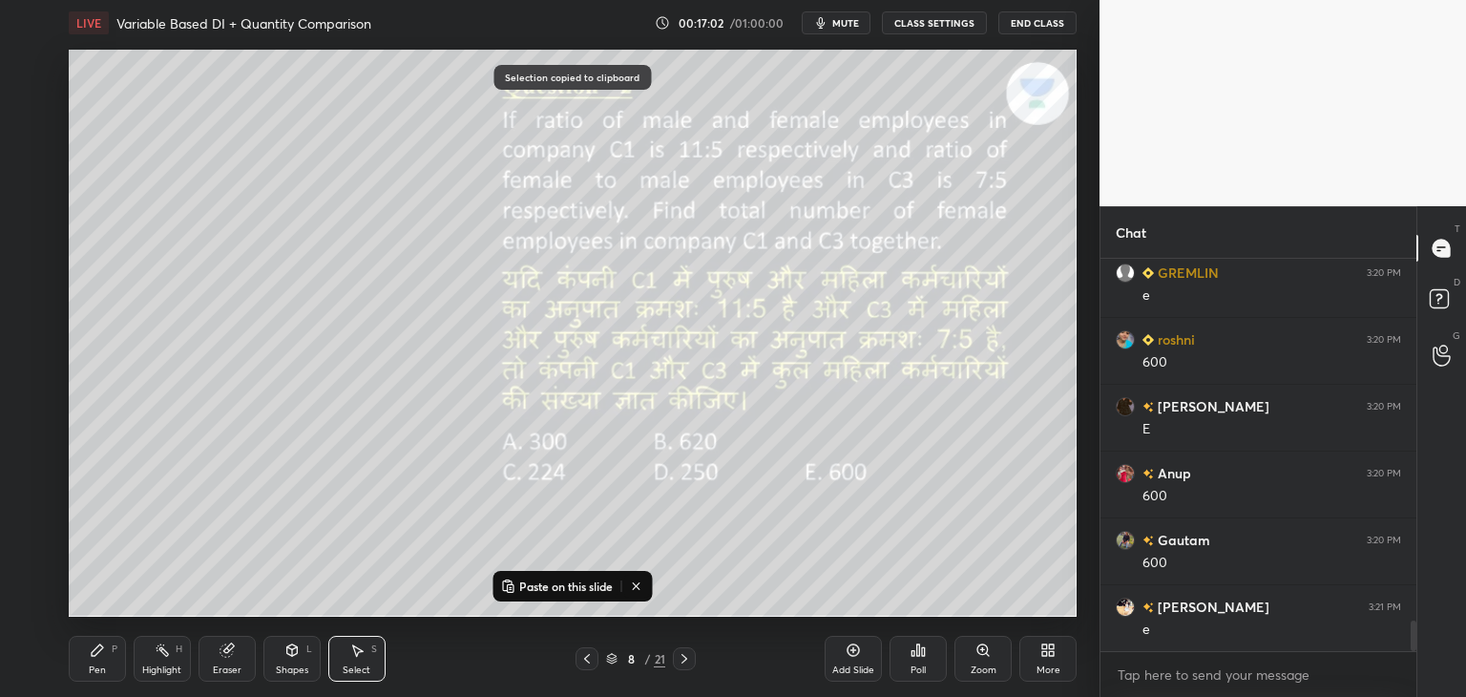
click at [688, 662] on icon at bounding box center [684, 658] width 15 height 15
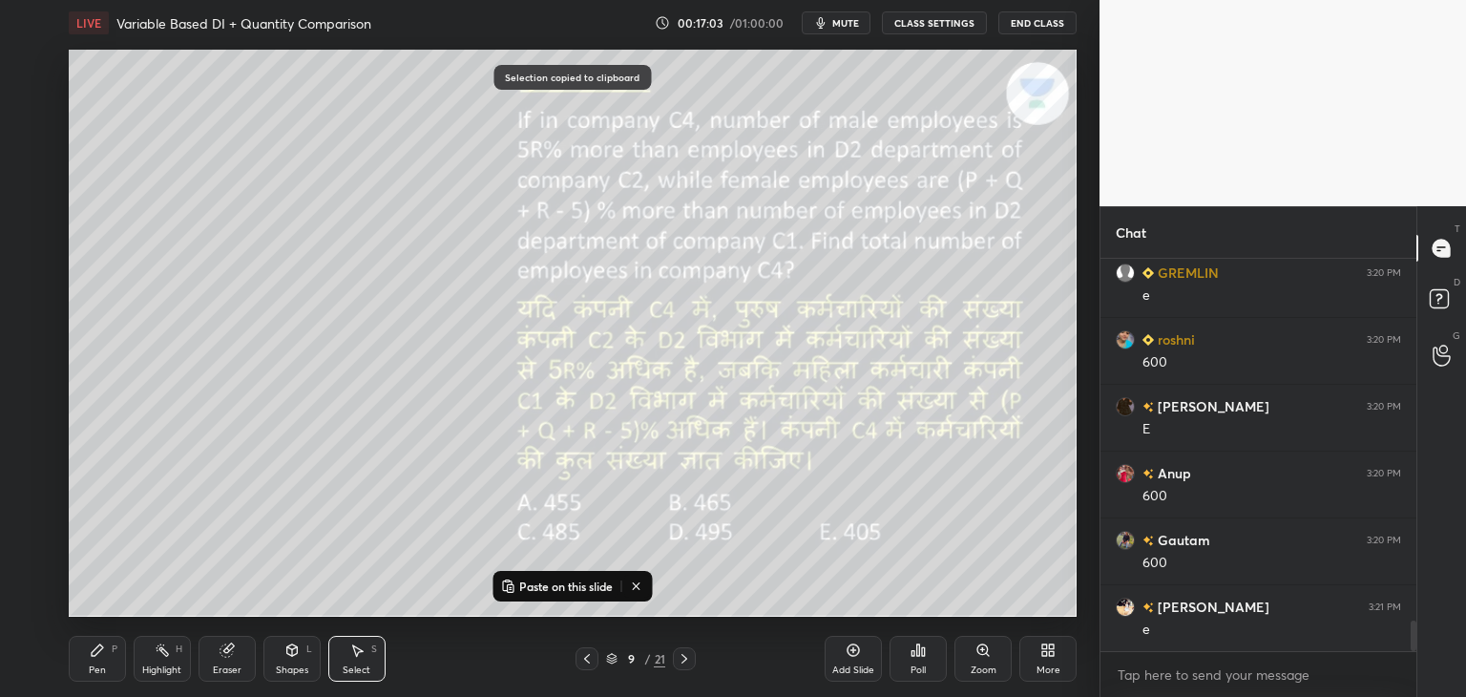
click at [578, 583] on p "Paste on this slide" at bounding box center [566, 585] width 94 height 15
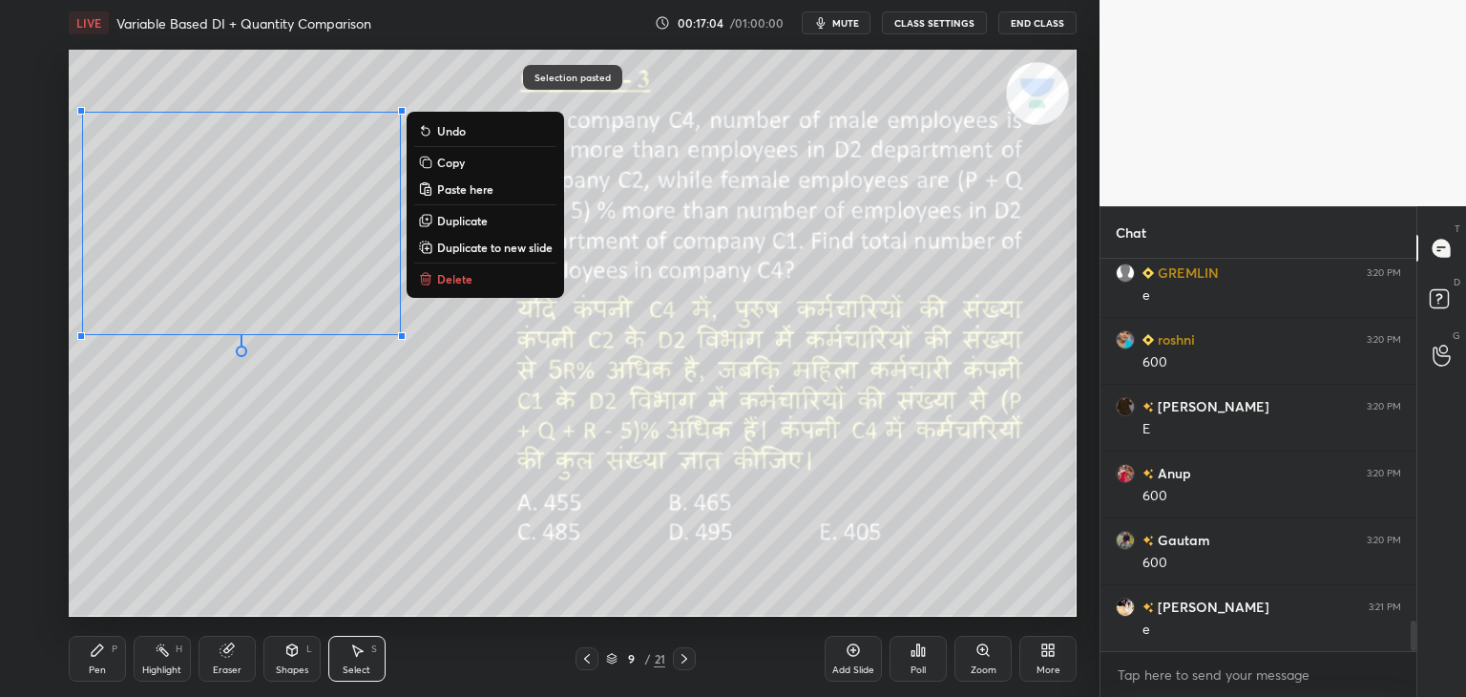
click at [704, 574] on div "0 ° Undo Copy Paste here Duplicate Duplicate to new slide Delete" at bounding box center [573, 333] width 1008 height 567
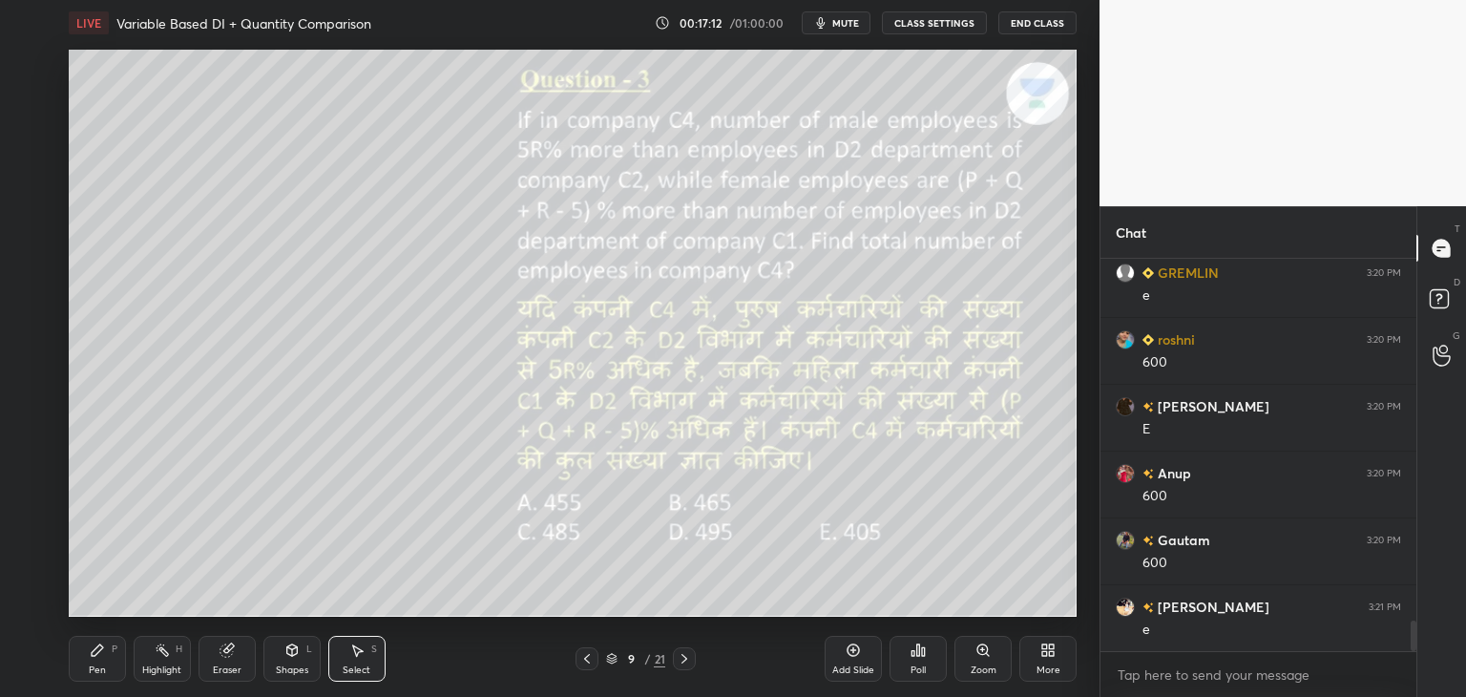
click at [87, 665] on div "Pen P" at bounding box center [97, 659] width 57 height 46
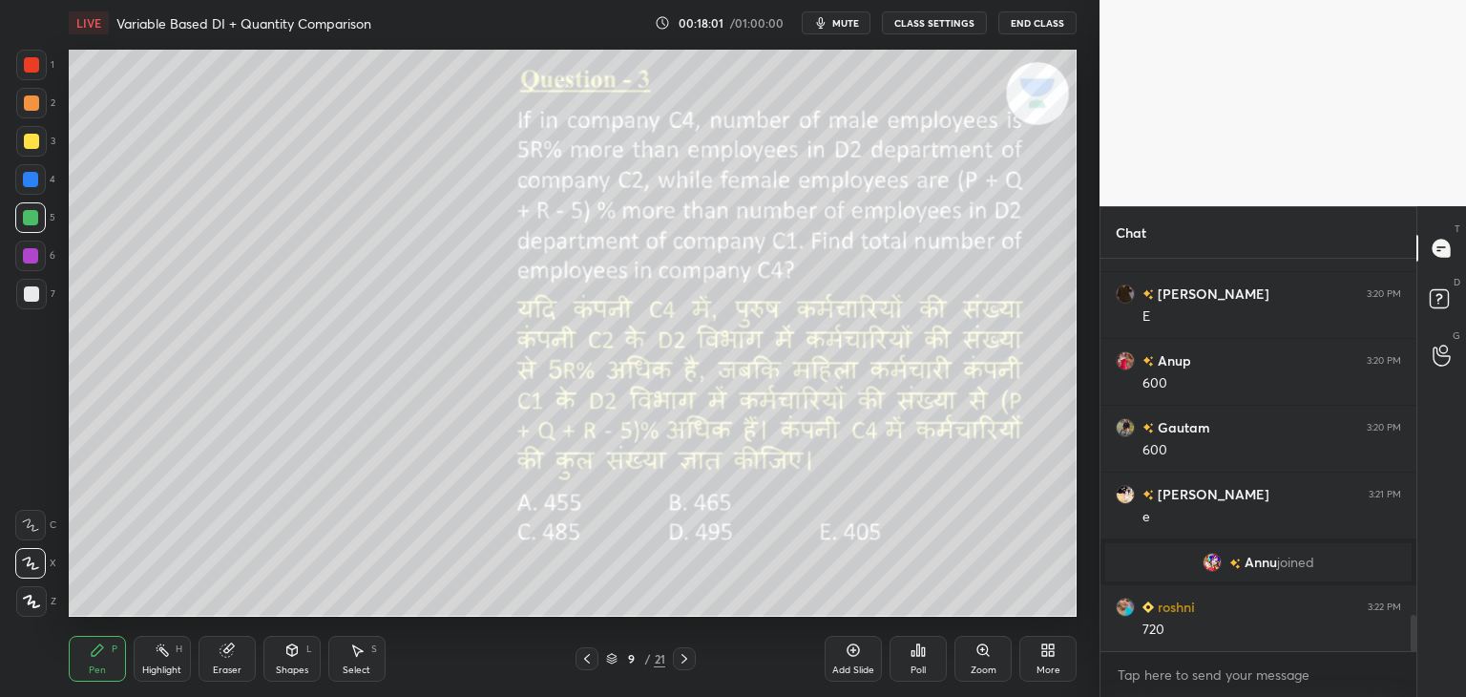
scroll to position [3881, 0]
click at [588, 671] on div "Pen P Highlight H Eraser Shapes L Select S 9 / 21 Add Slide Poll Zoom More" at bounding box center [573, 658] width 1008 height 76
click at [588, 669] on div at bounding box center [587, 658] width 23 height 23
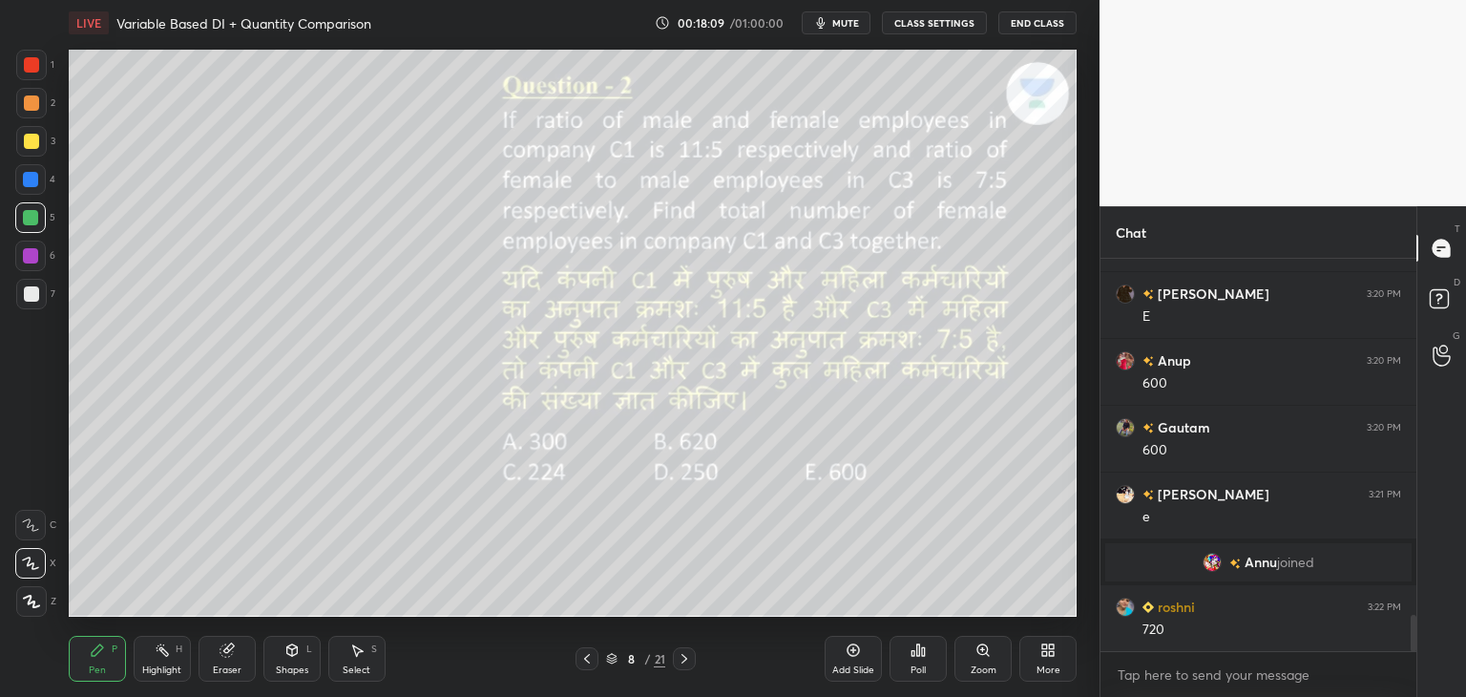
click at [590, 671] on div "Pen P Highlight H Eraser Shapes L Select S 8 / 21 Add Slide Poll Zoom More" at bounding box center [573, 658] width 1008 height 76
click at [591, 657] on icon at bounding box center [586, 658] width 15 height 15
click at [594, 654] on icon at bounding box center [586, 658] width 15 height 15
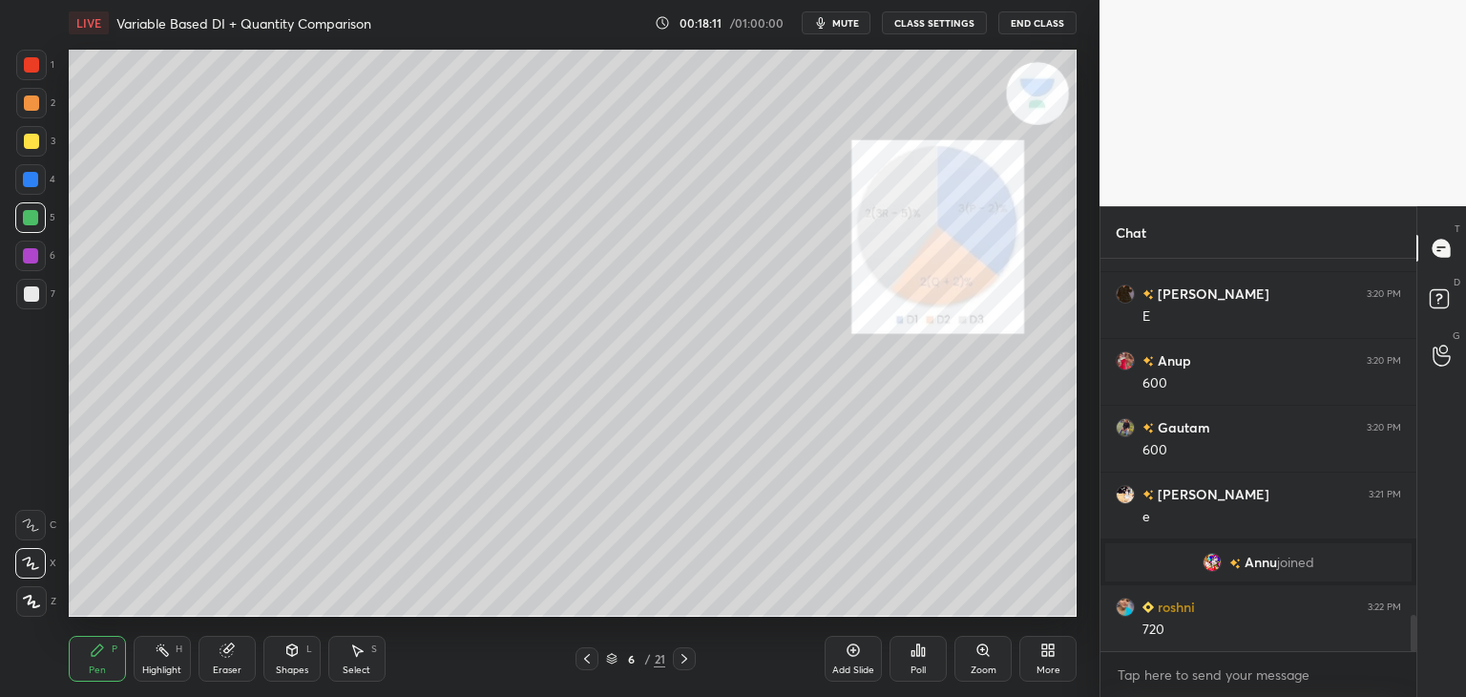
click at [596, 653] on div at bounding box center [587, 658] width 23 height 23
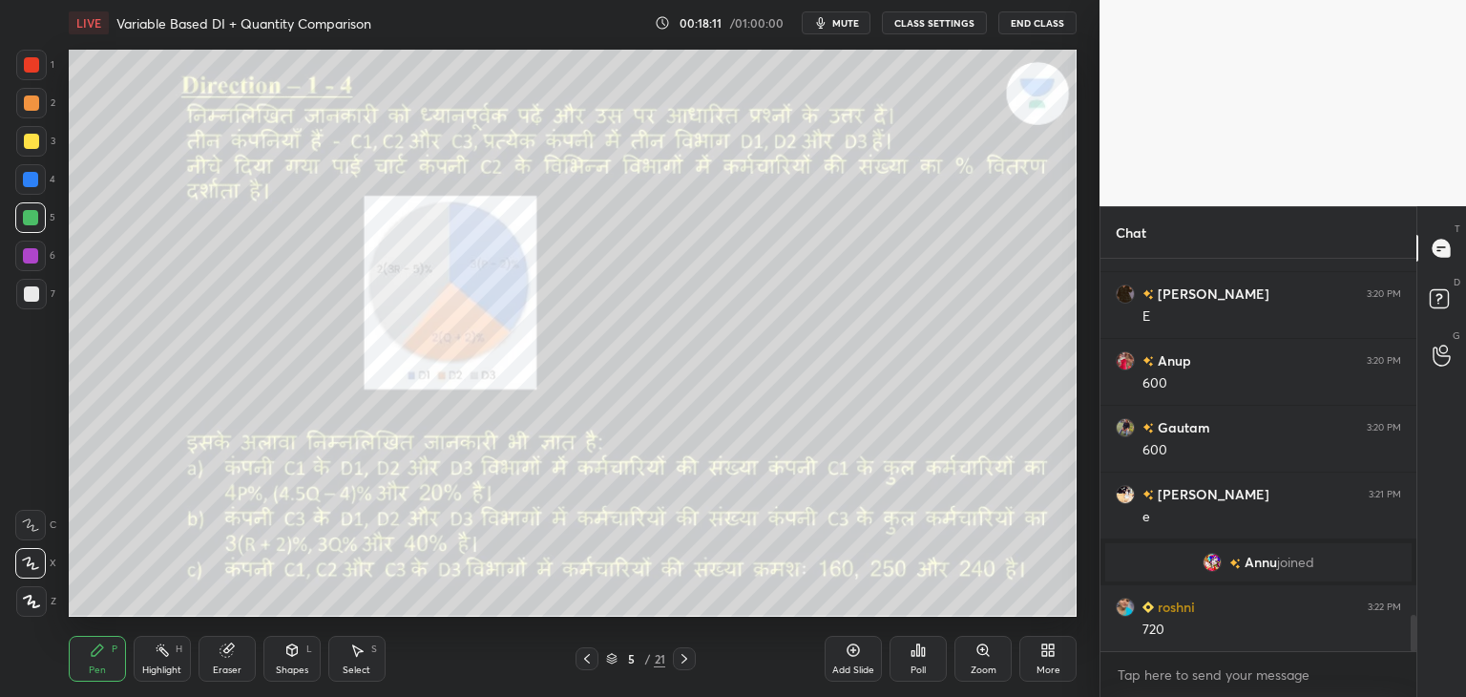
click at [597, 654] on div at bounding box center [587, 658] width 23 height 23
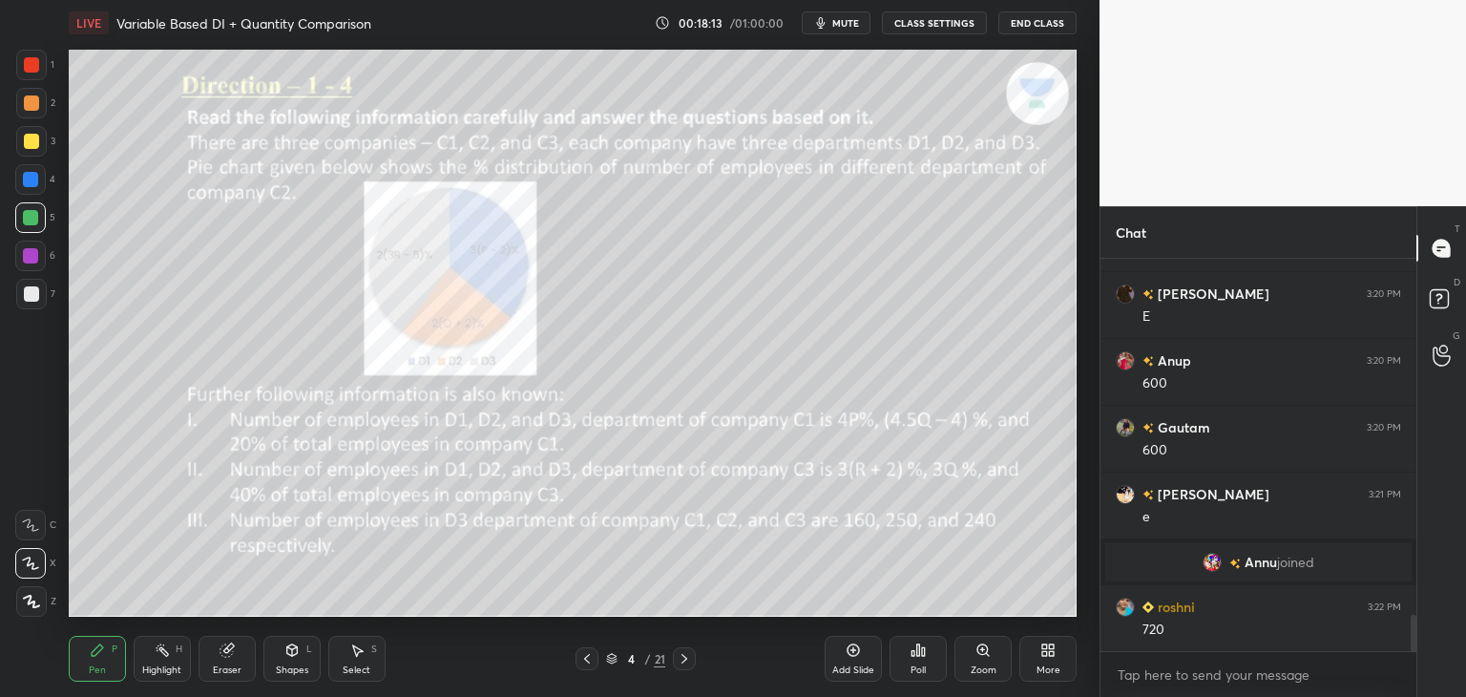
click at [692, 659] on div at bounding box center [684, 658] width 23 height 23
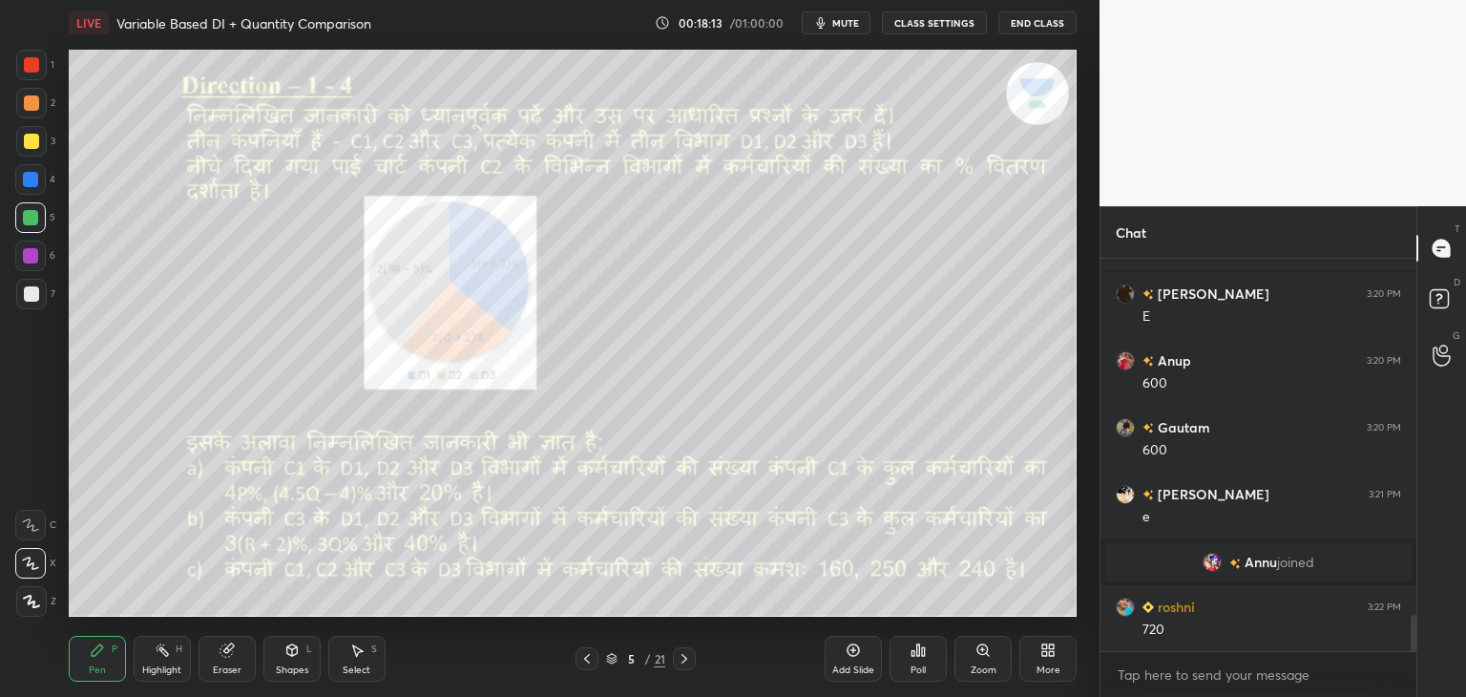
click at [691, 658] on icon at bounding box center [684, 658] width 15 height 15
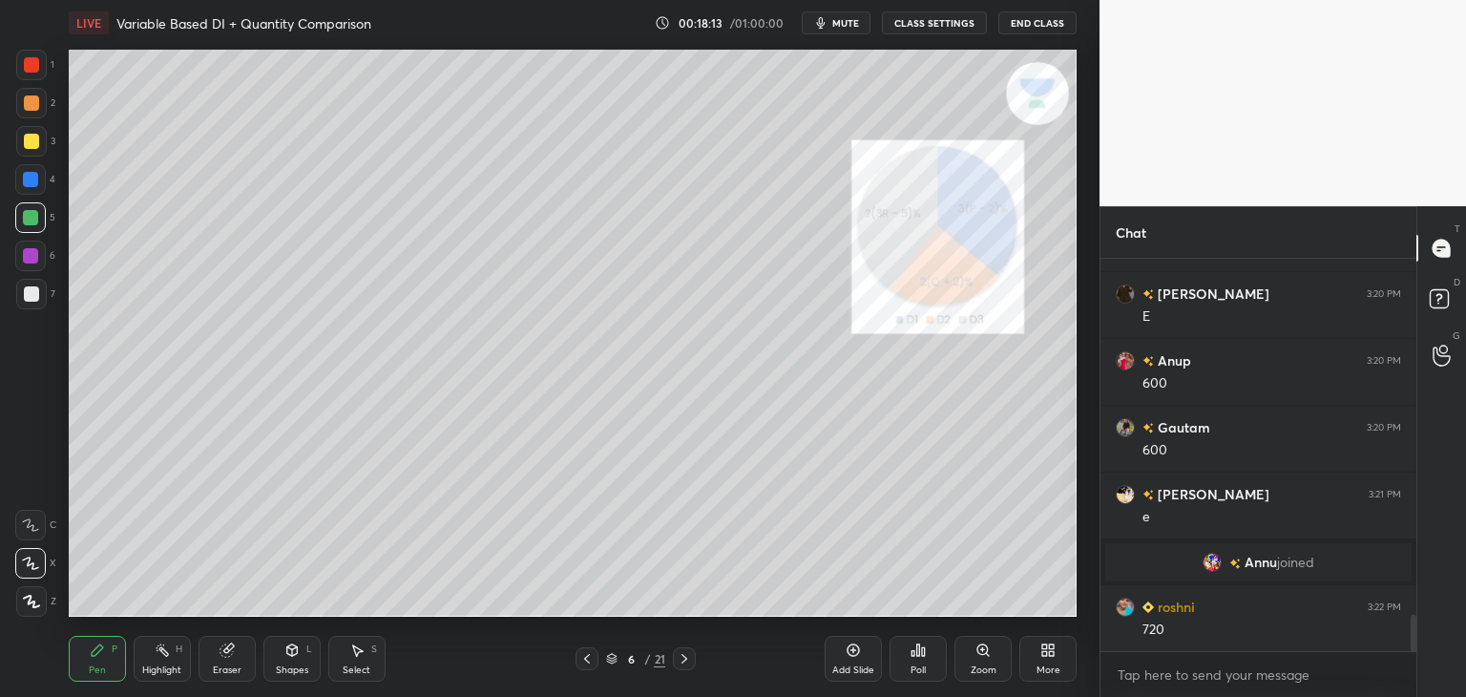
click at [693, 657] on div at bounding box center [684, 658] width 23 height 23
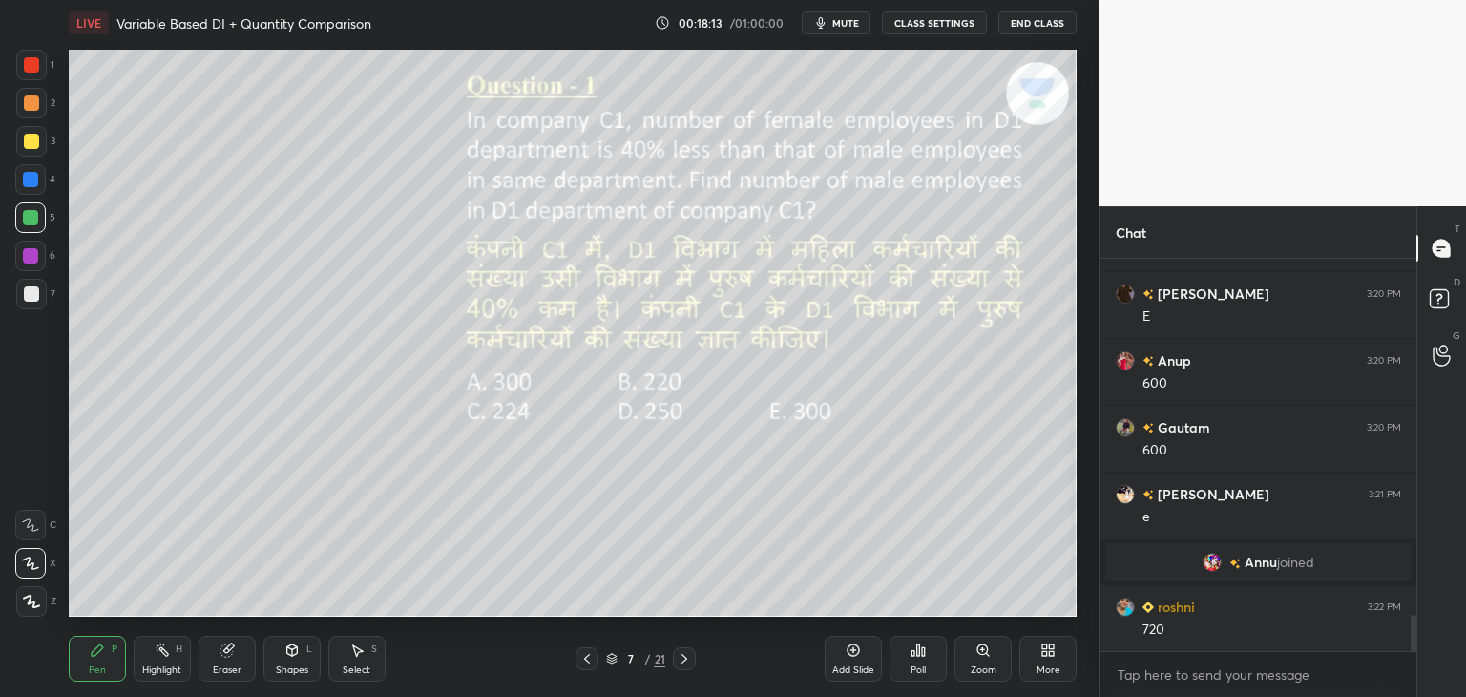
click at [694, 659] on div at bounding box center [684, 658] width 23 height 23
click at [691, 660] on icon at bounding box center [684, 658] width 15 height 15
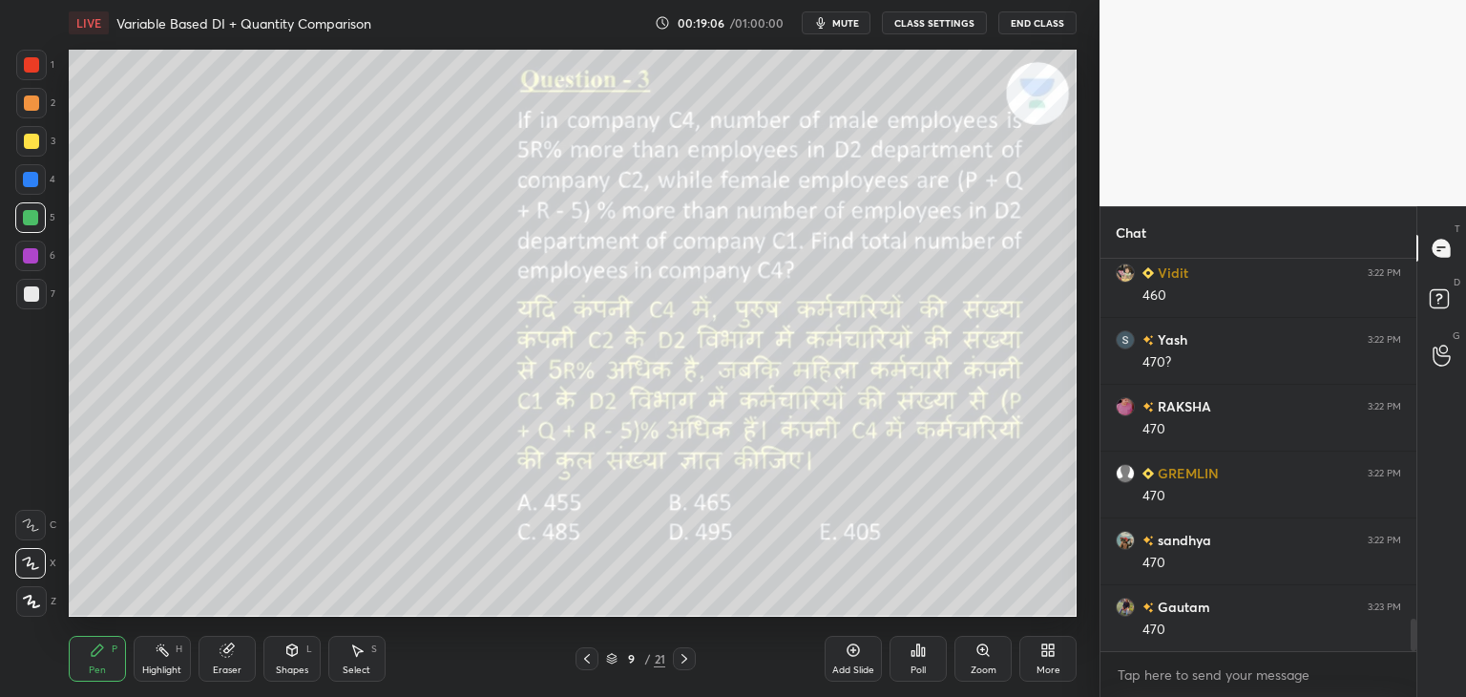
scroll to position [4462, 0]
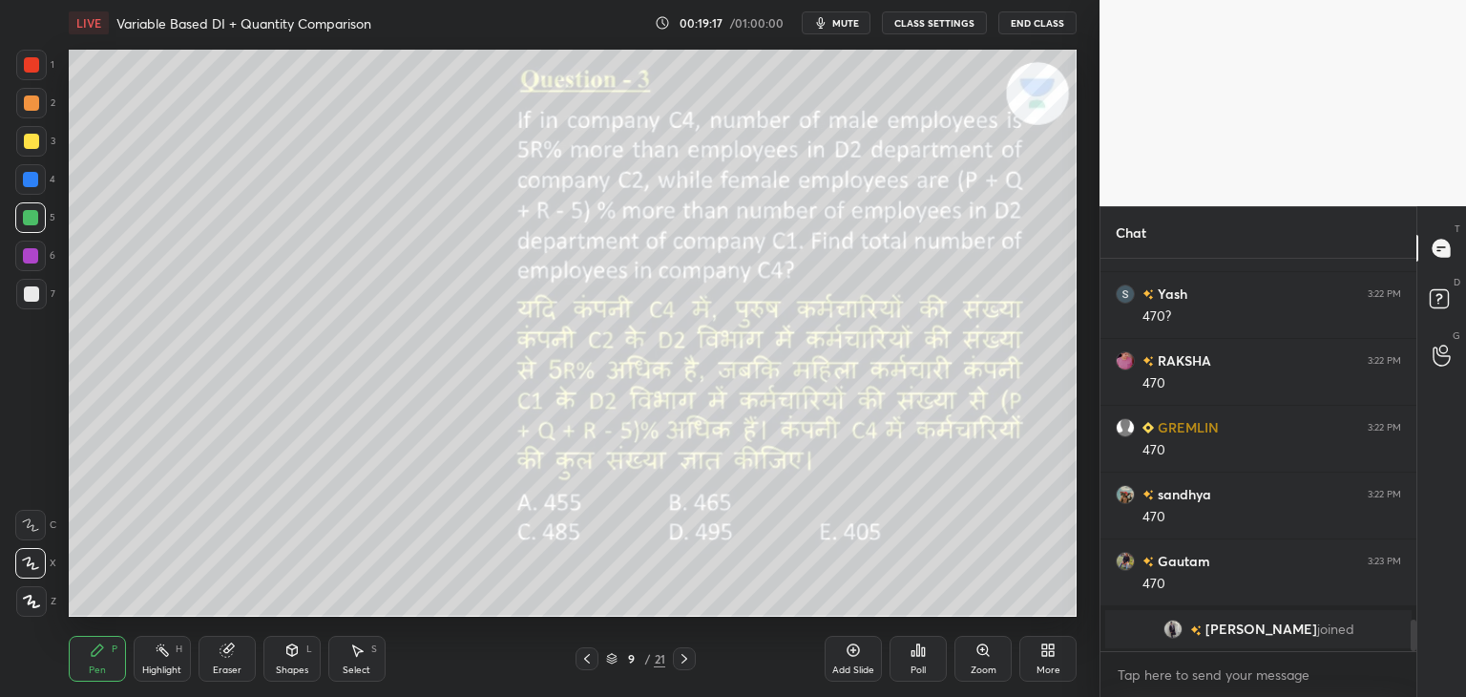
click at [680, 660] on icon at bounding box center [684, 658] width 15 height 15
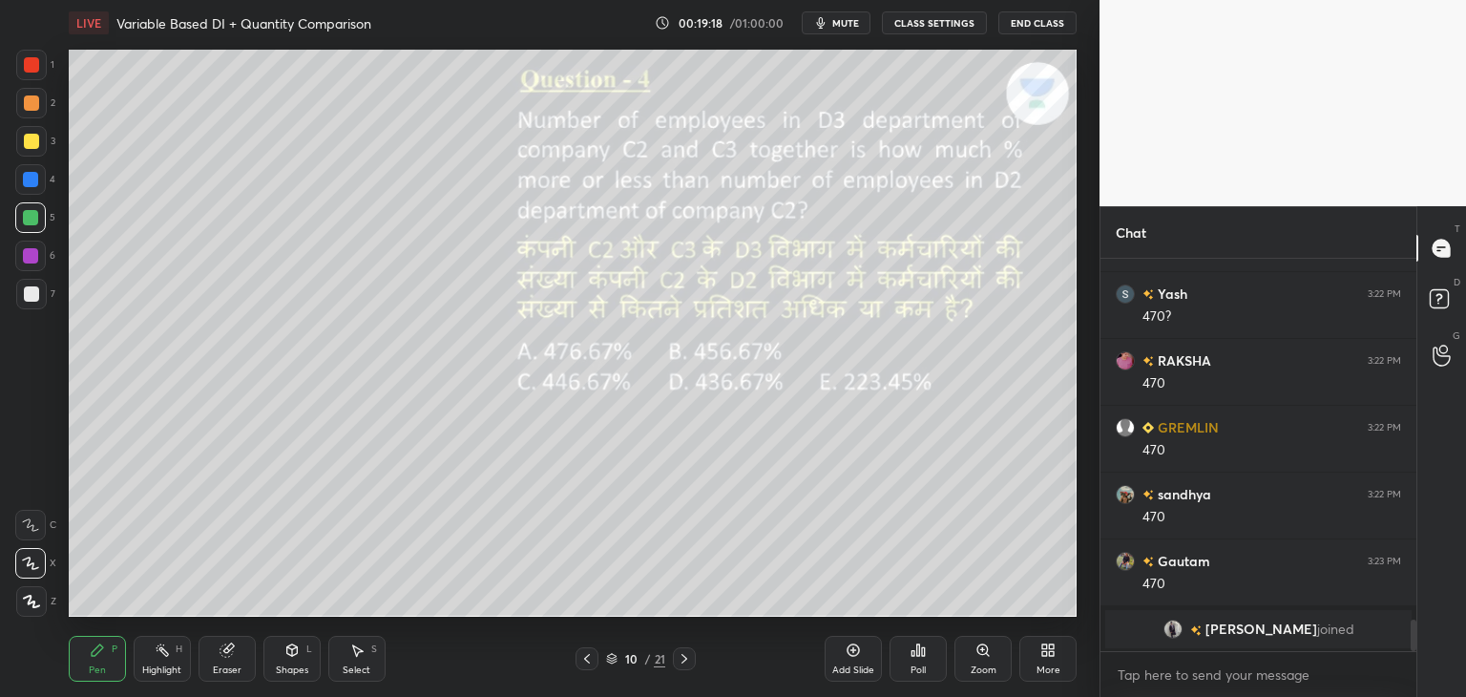
scroll to position [4300, 0]
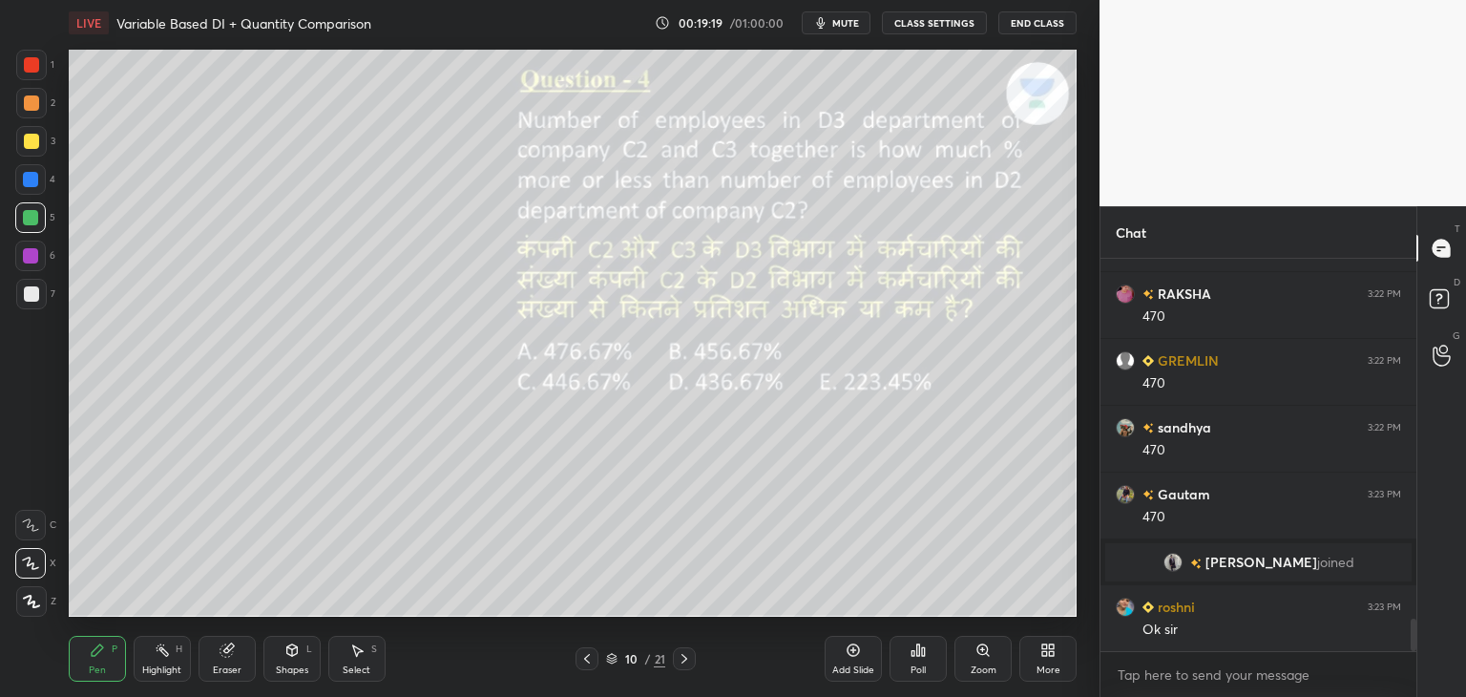
click at [590, 661] on icon at bounding box center [586, 658] width 15 height 15
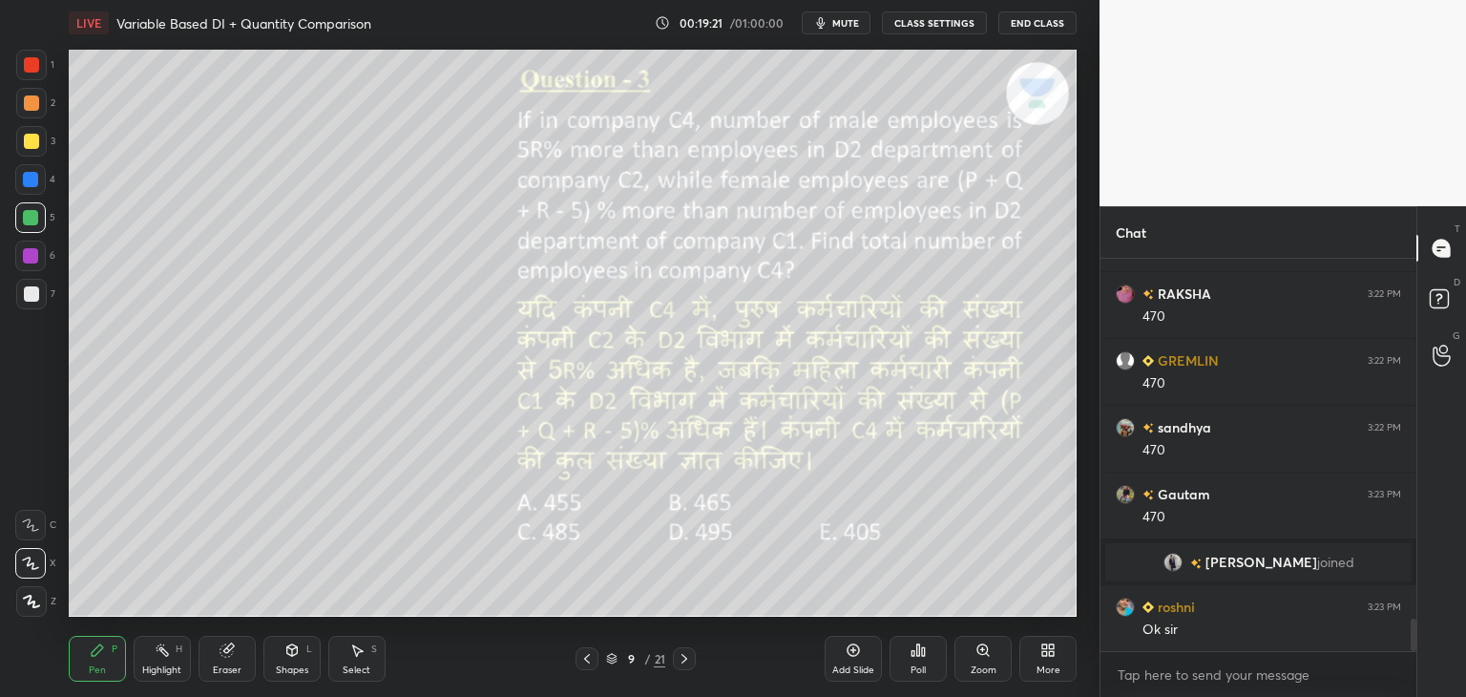
click at [347, 651] on div "Select S" at bounding box center [356, 659] width 57 height 46
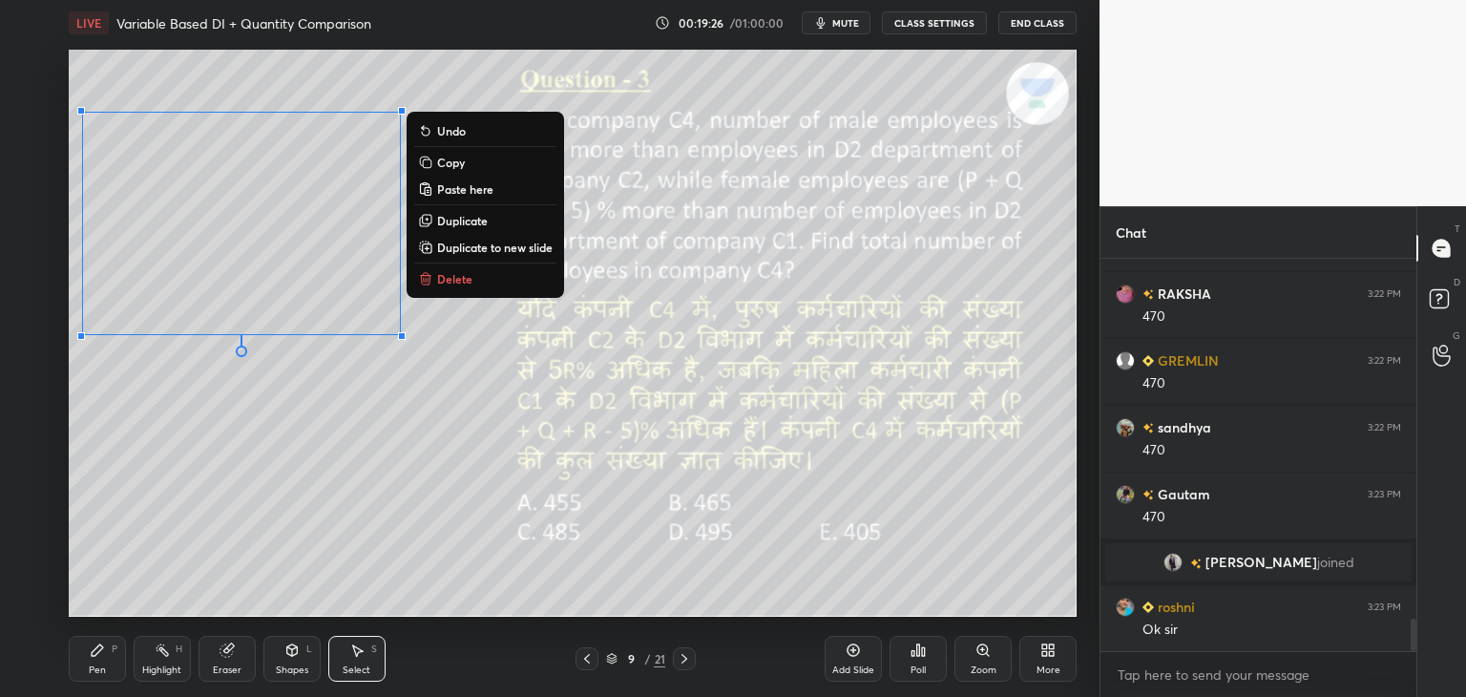
click at [467, 162] on button "Copy" at bounding box center [485, 162] width 142 height 23
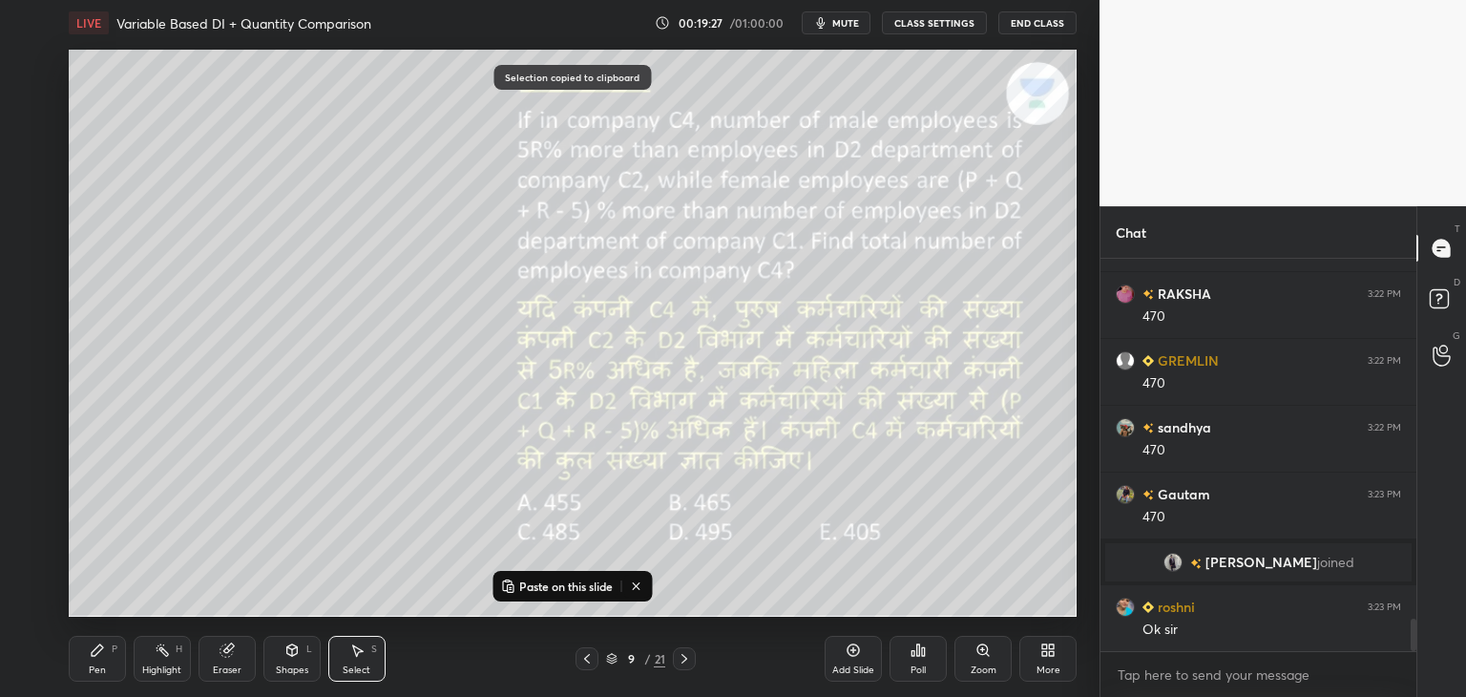
click at [693, 662] on div at bounding box center [684, 658] width 23 height 23
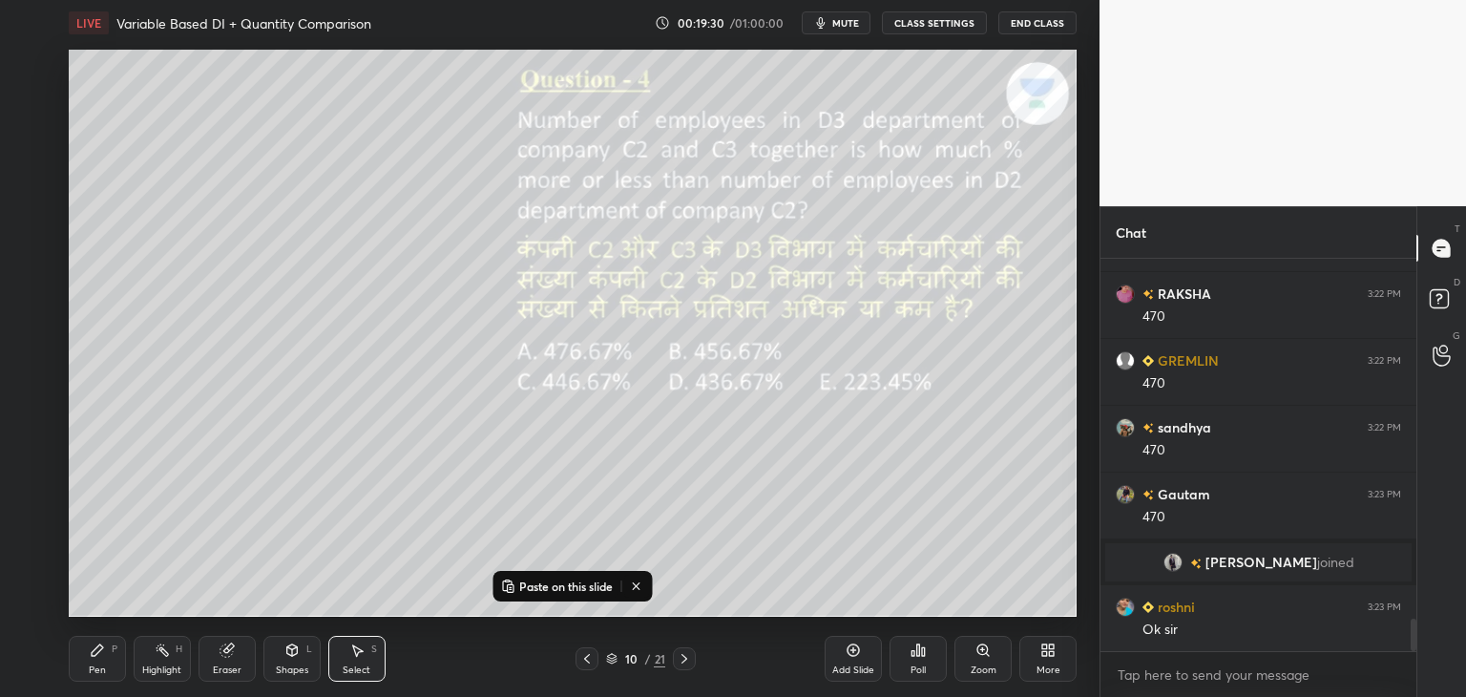
click at [531, 585] on p "Paste on this slide" at bounding box center [566, 585] width 94 height 15
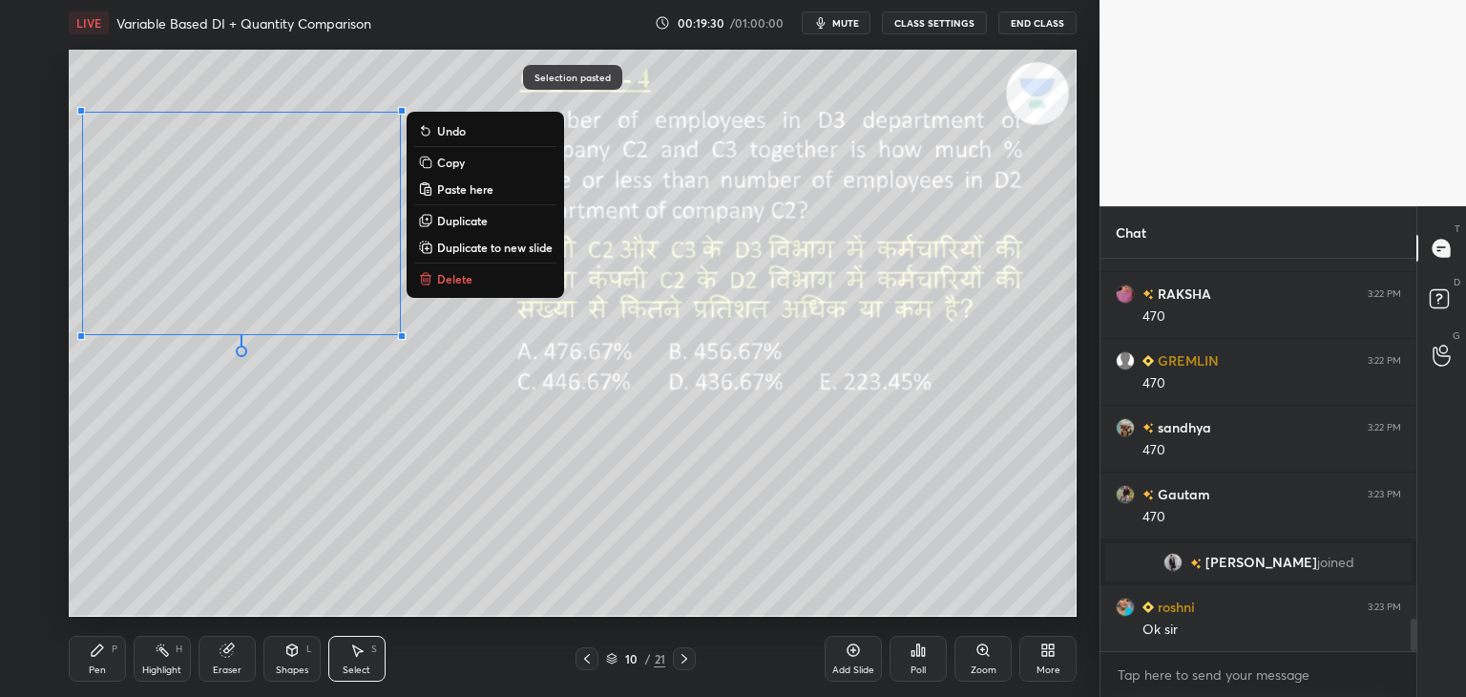
click at [681, 578] on div "0 ° Undo Copy Paste here Duplicate Duplicate to new slide Delete" at bounding box center [573, 333] width 1008 height 567
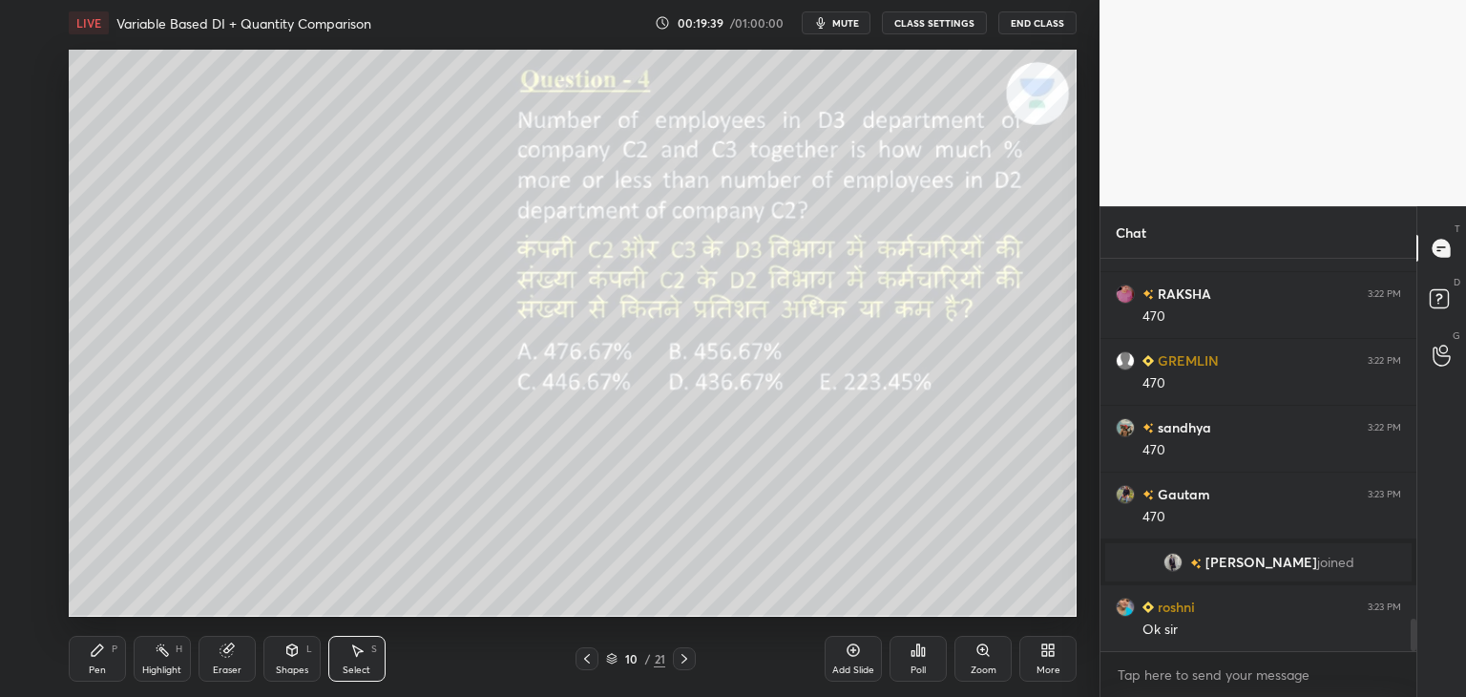
click at [84, 644] on div "Pen P" at bounding box center [97, 659] width 57 height 46
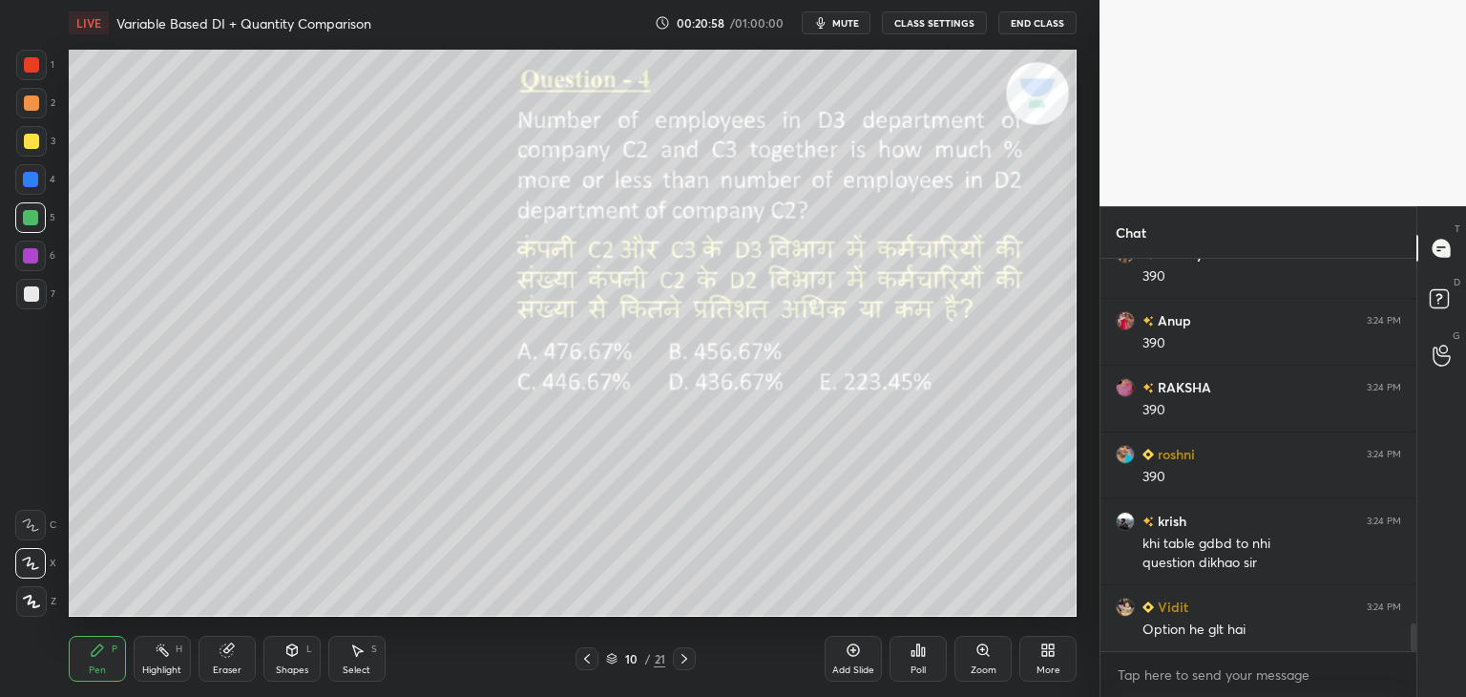
scroll to position [5147, 0]
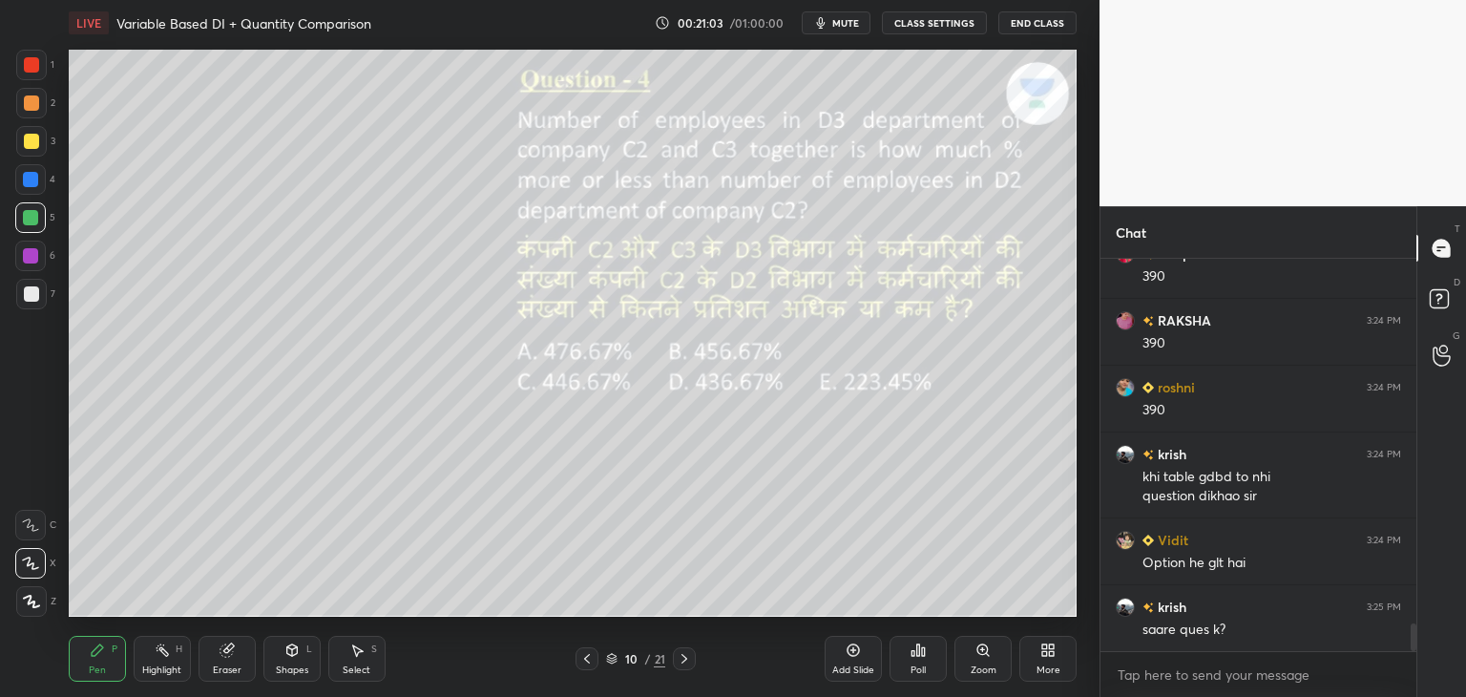
click at [585, 658] on icon at bounding box center [586, 658] width 15 height 15
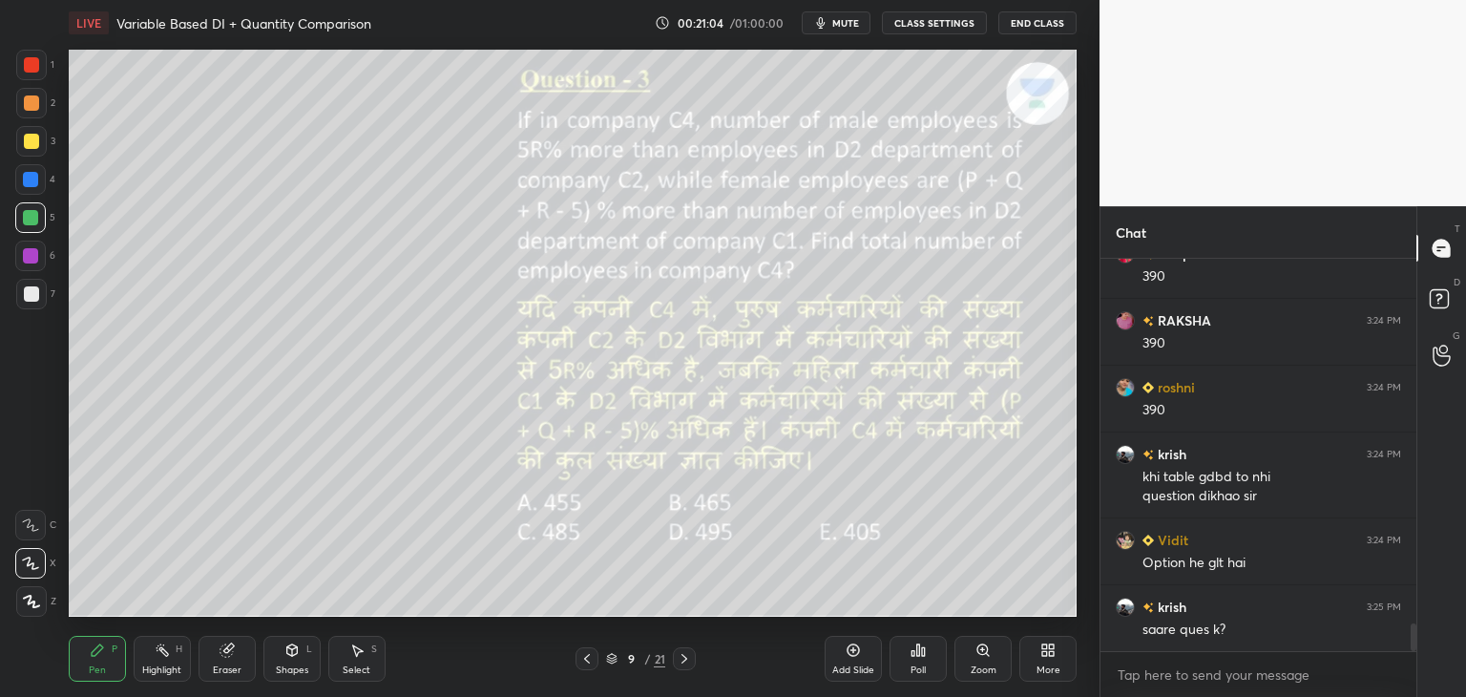
click at [584, 660] on icon at bounding box center [586, 658] width 15 height 15
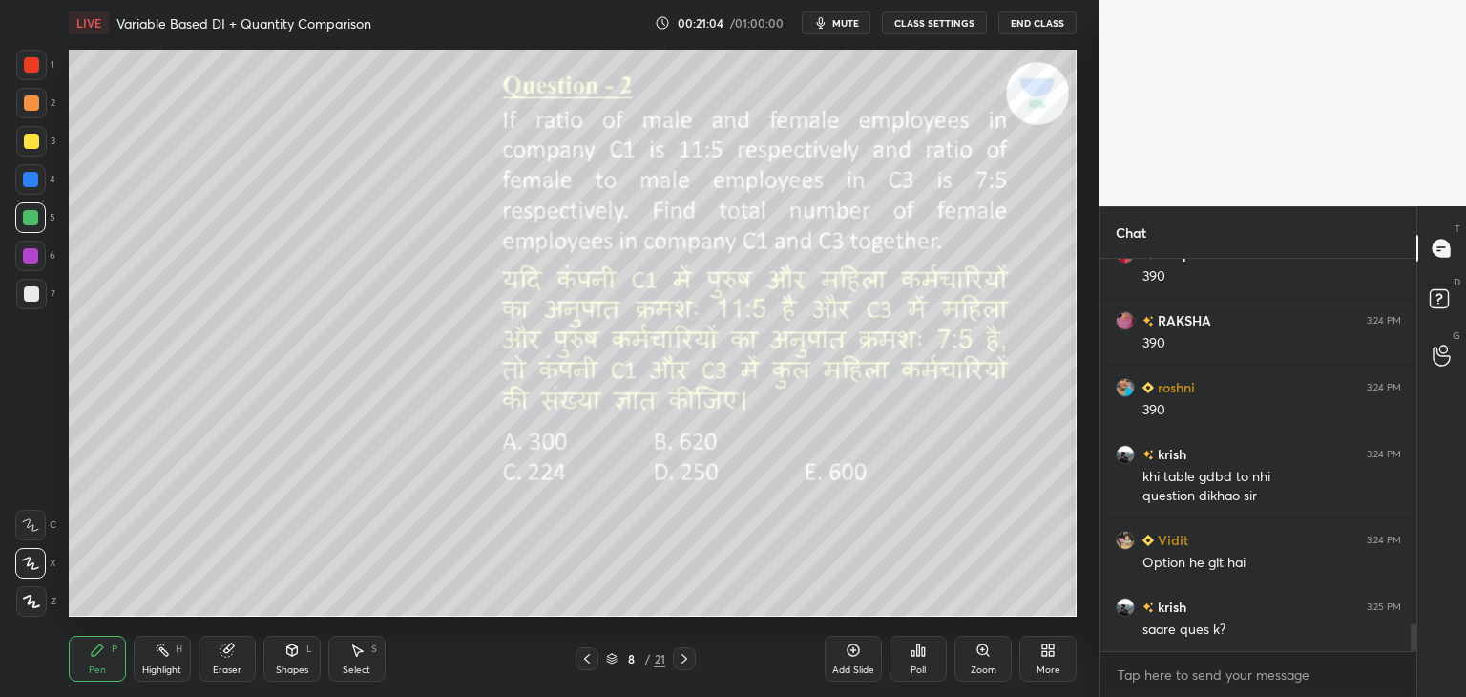
click at [585, 659] on icon at bounding box center [587, 659] width 6 height 10
click at [587, 660] on icon at bounding box center [586, 658] width 15 height 15
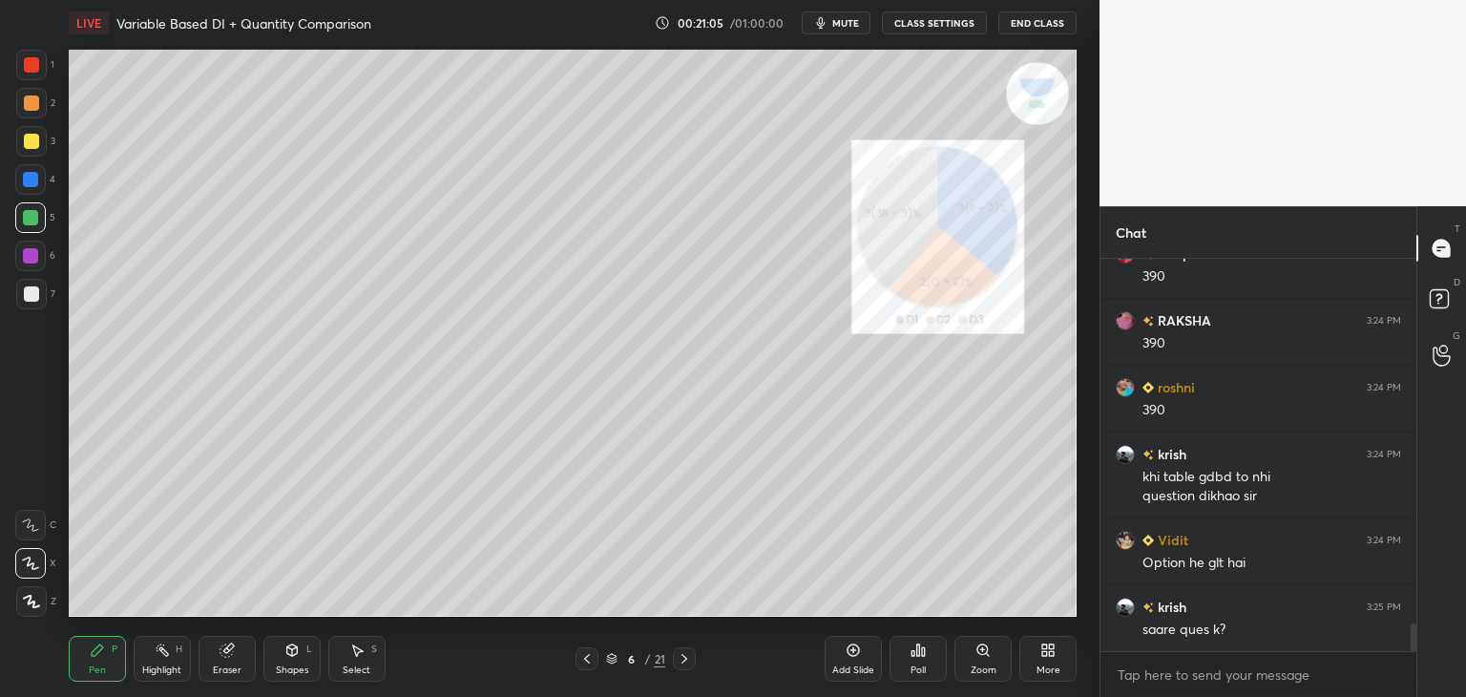
click at [586, 662] on icon at bounding box center [586, 658] width 15 height 15
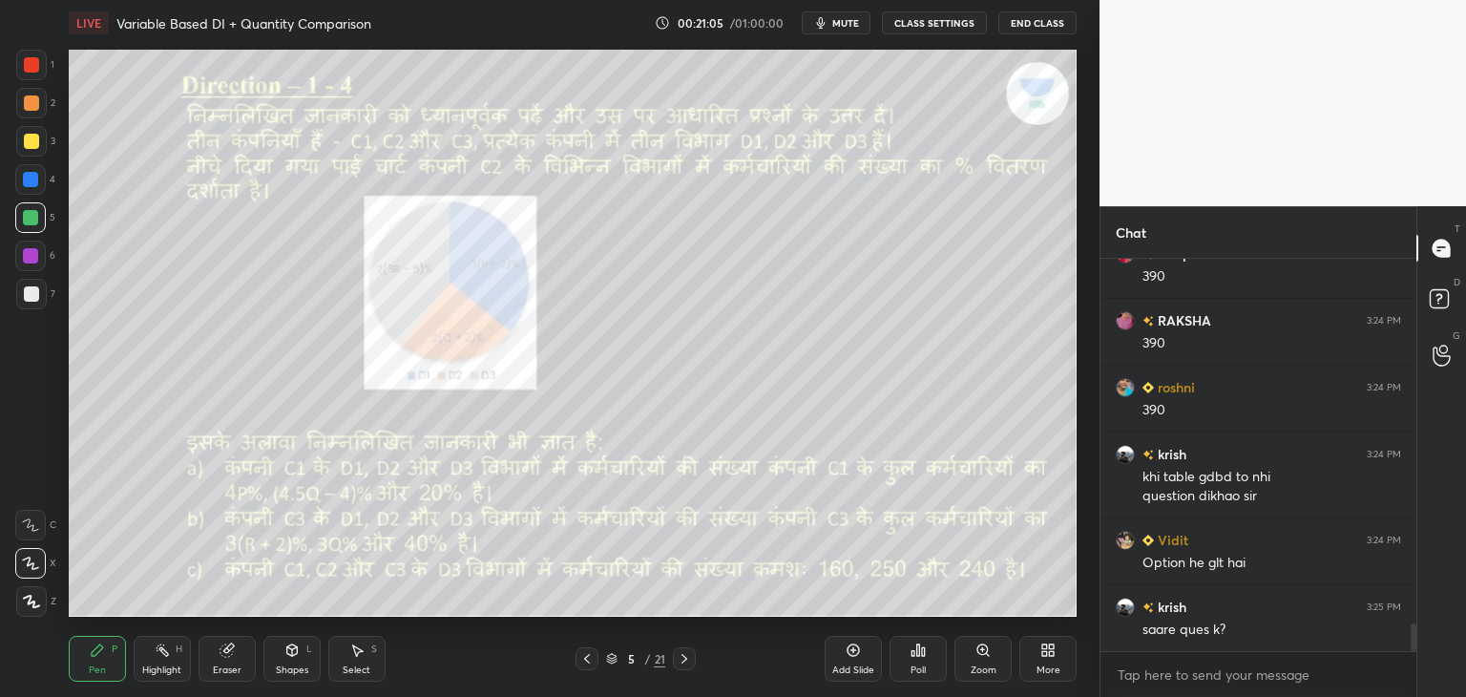
click at [588, 660] on icon at bounding box center [586, 658] width 15 height 15
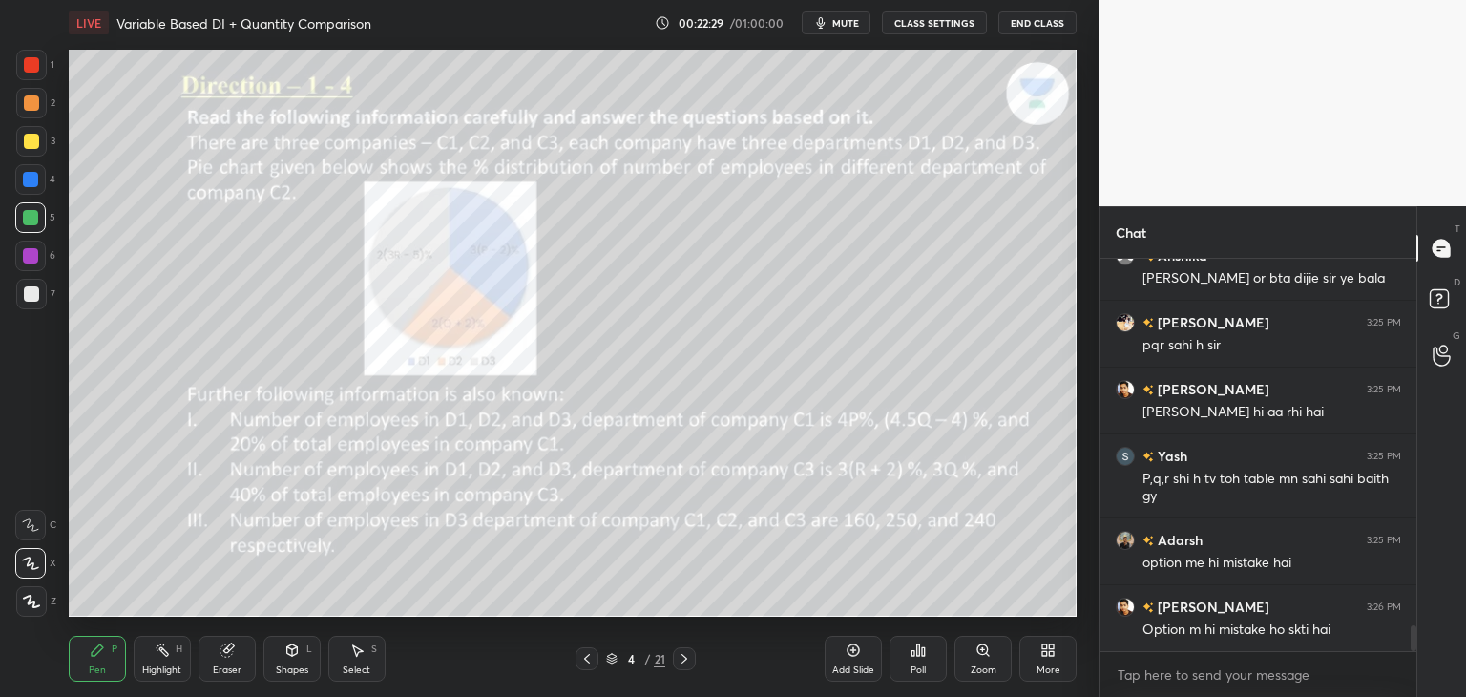
scroll to position [5630, 0]
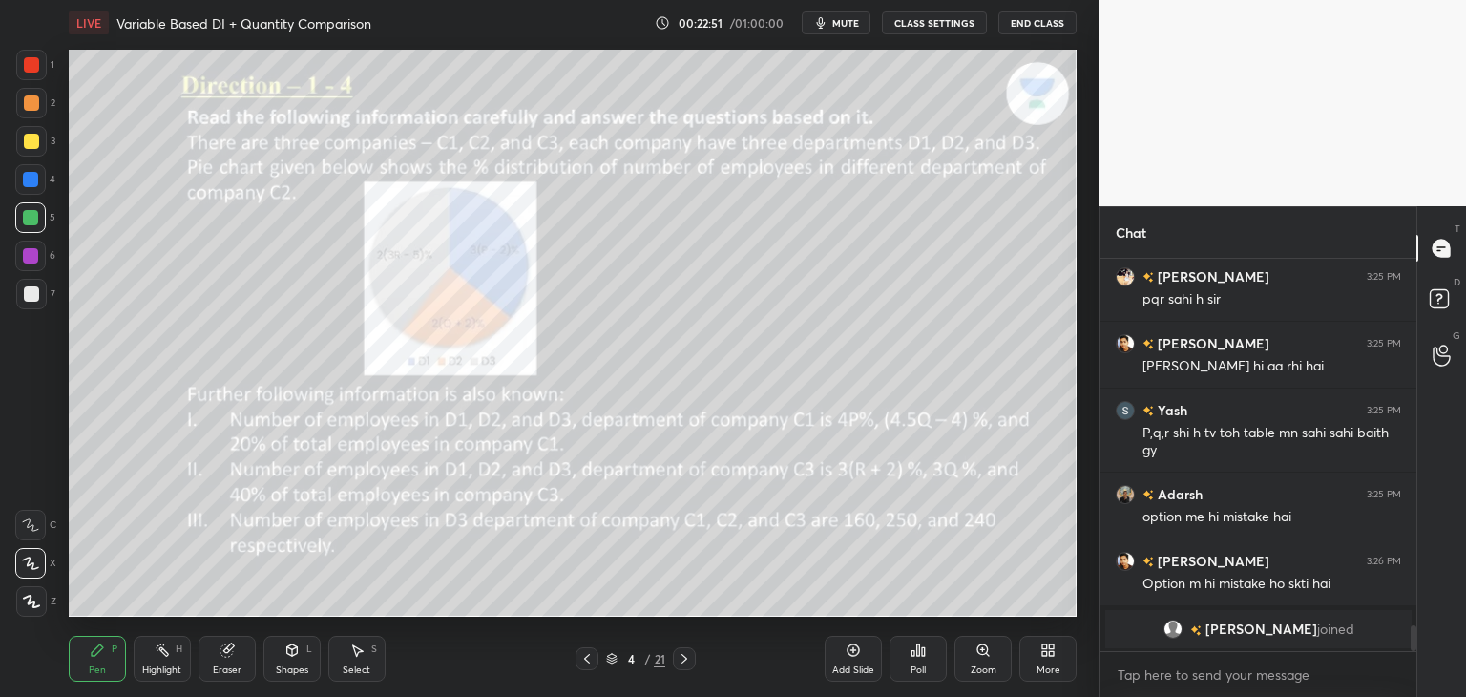
click at [683, 660] on icon at bounding box center [684, 658] width 15 height 15
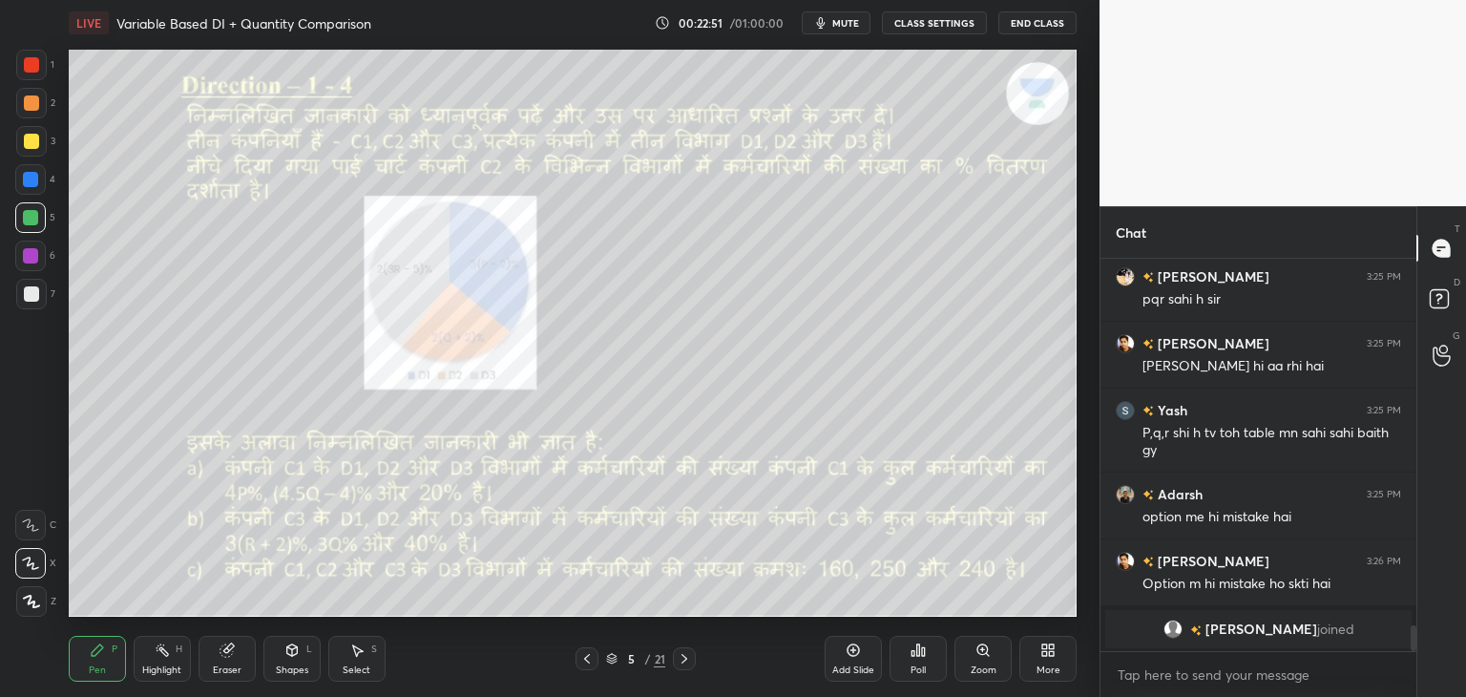
click at [690, 656] on icon at bounding box center [684, 658] width 15 height 15
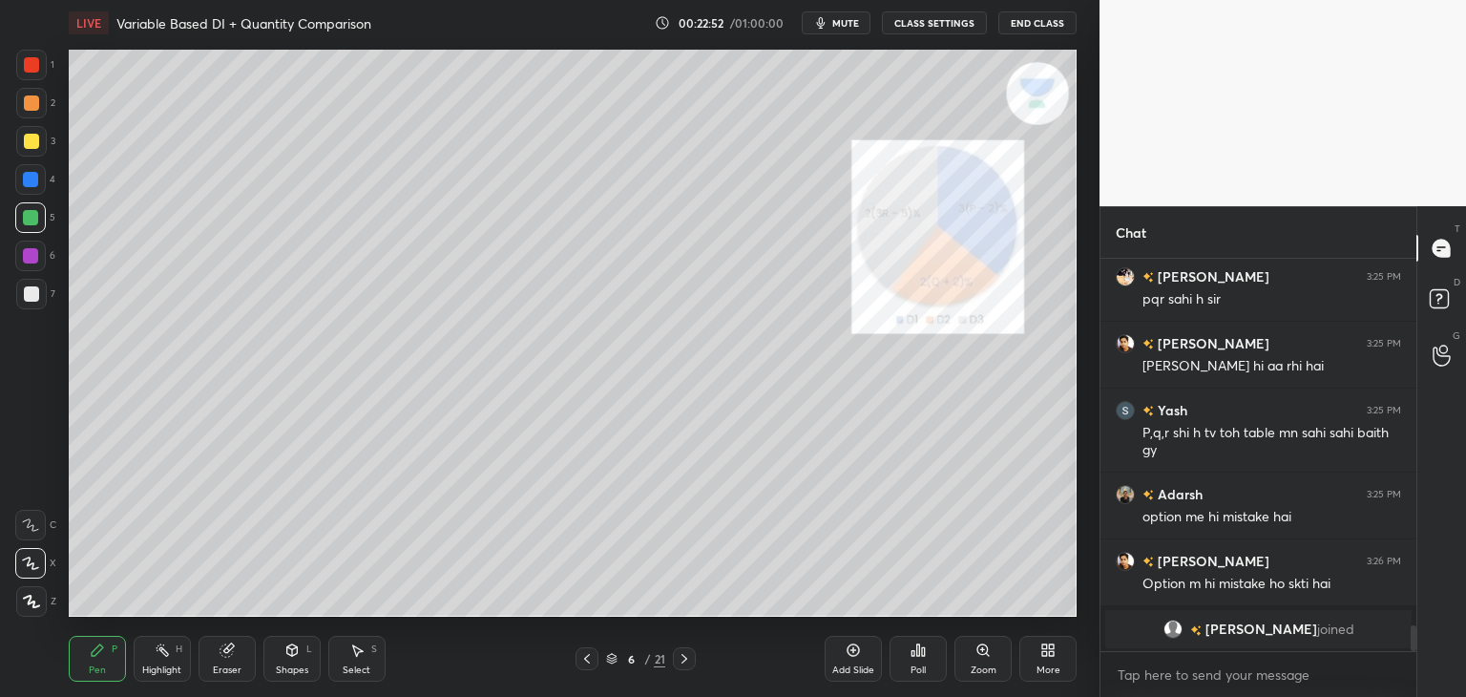
click at [691, 657] on icon at bounding box center [684, 658] width 15 height 15
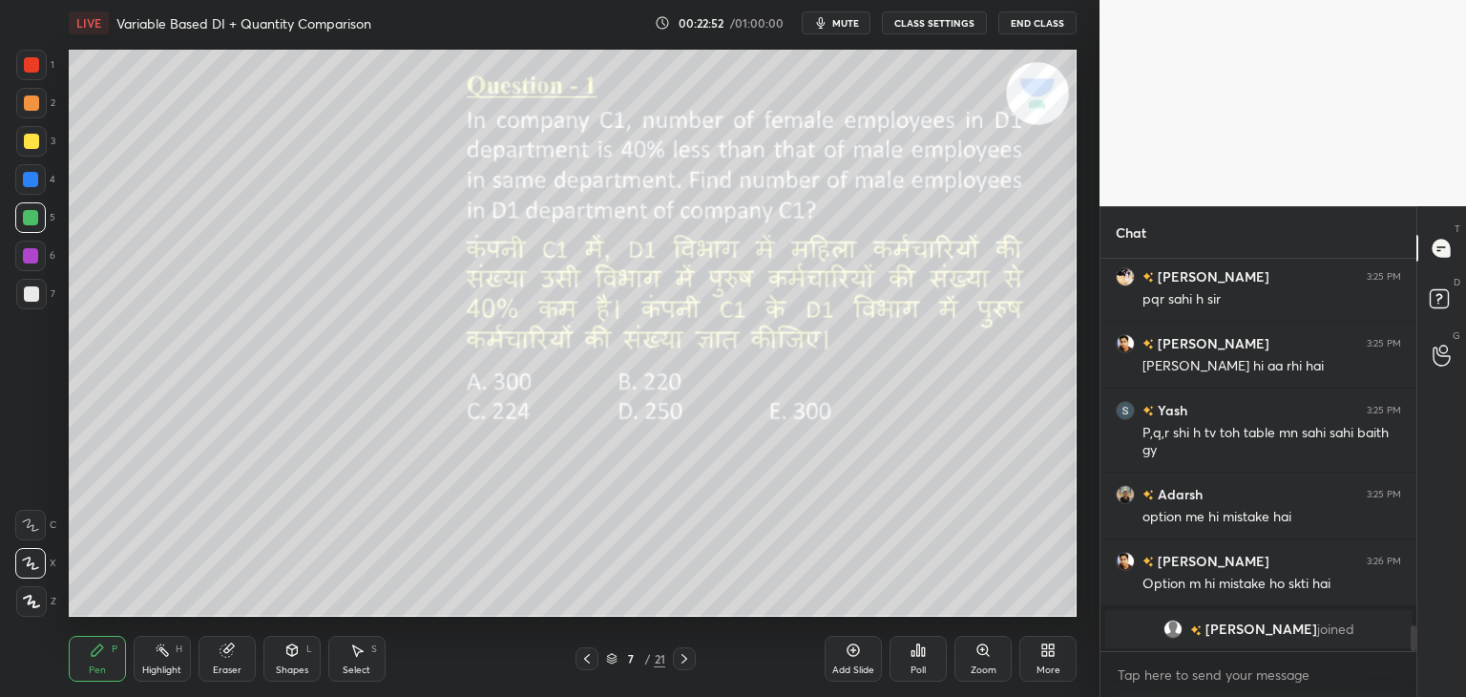
click at [694, 655] on div at bounding box center [684, 658] width 23 height 23
click at [695, 656] on div at bounding box center [684, 658] width 23 height 23
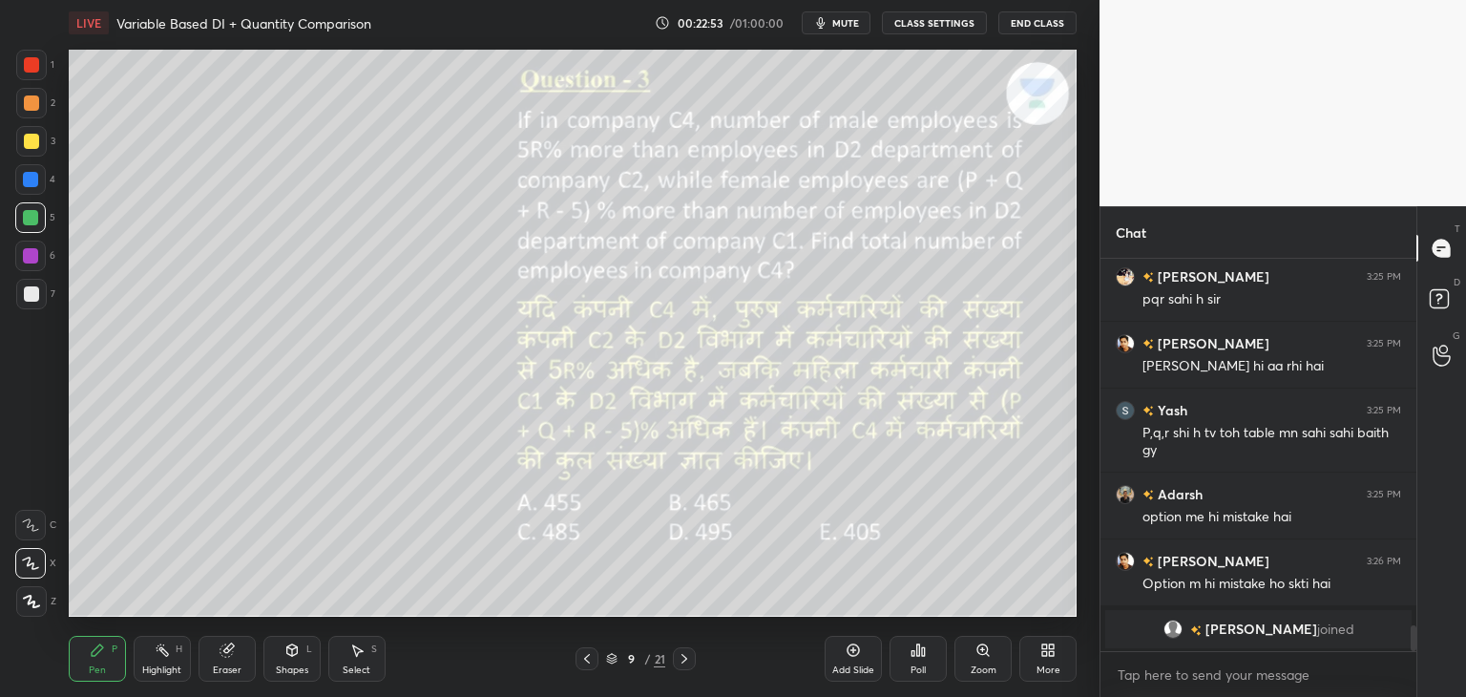
click at [694, 655] on div at bounding box center [684, 658] width 23 height 23
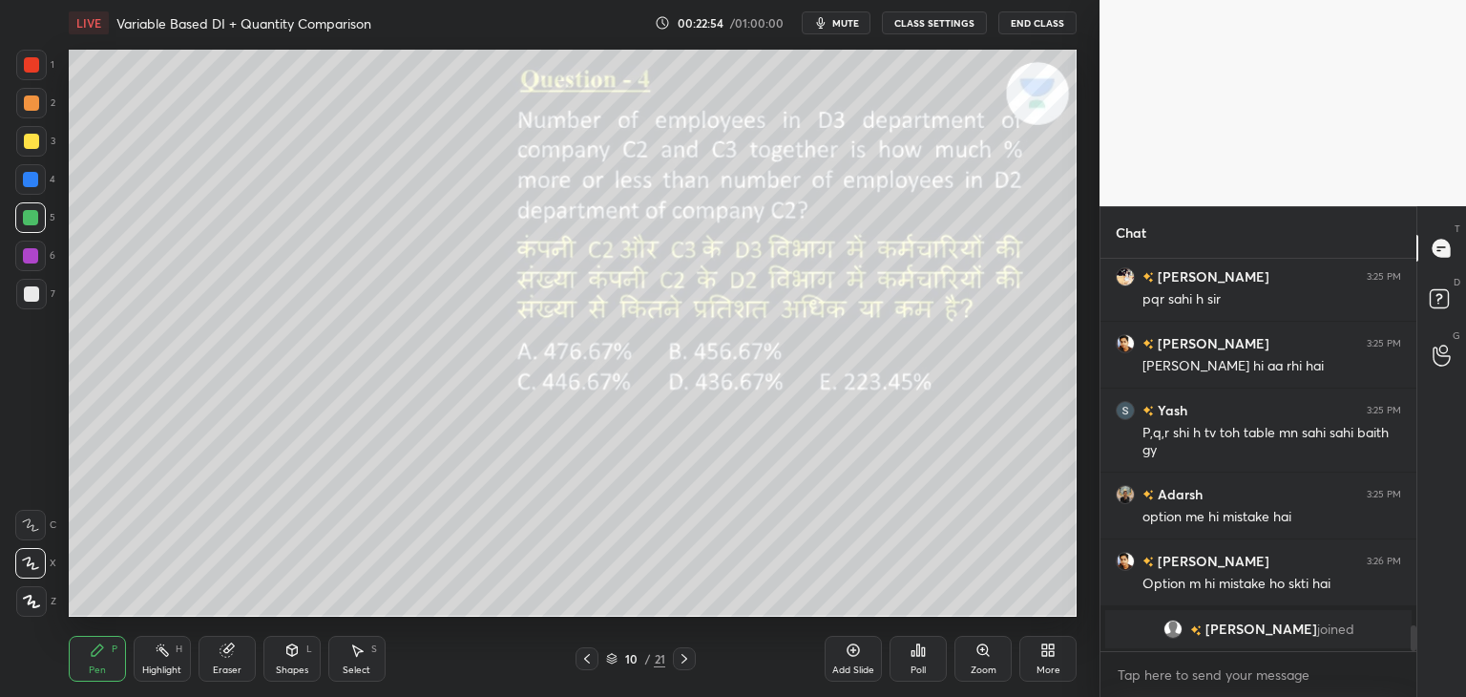
scroll to position [5395, 0]
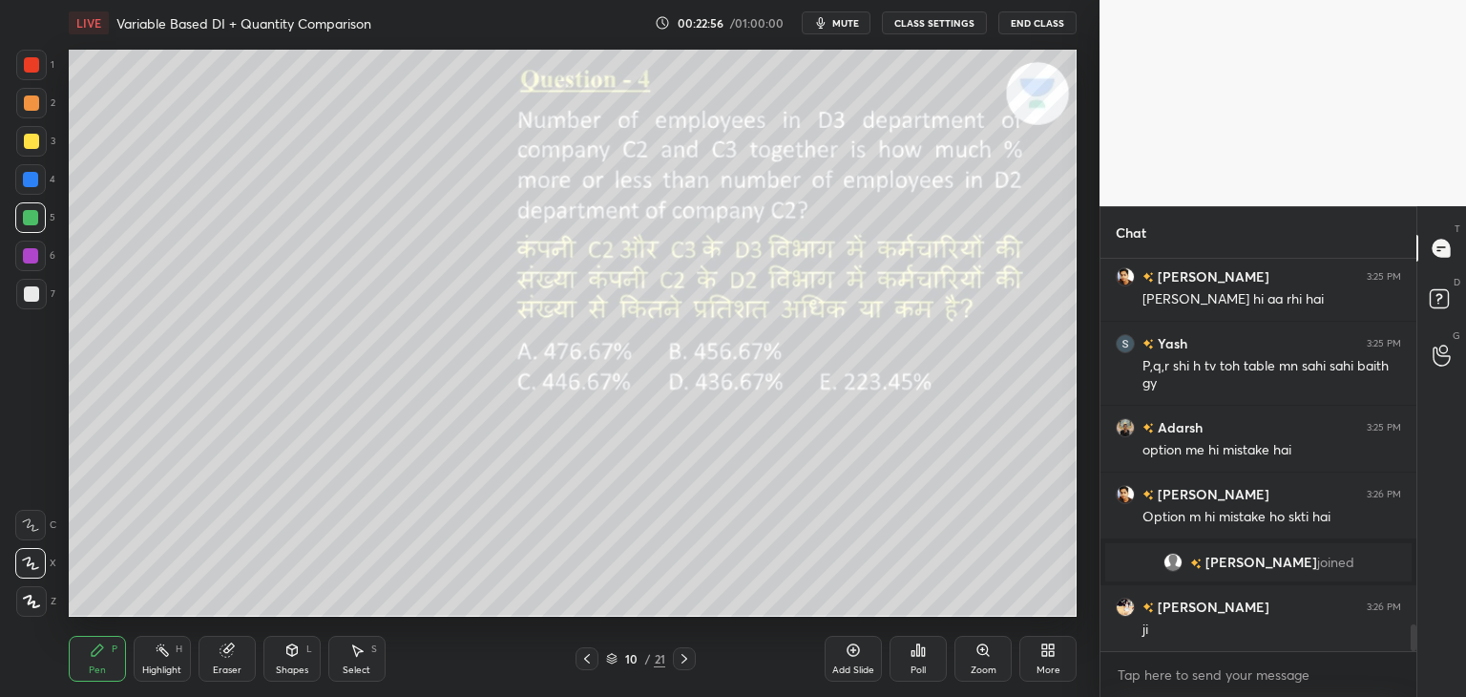
click at [683, 654] on icon at bounding box center [684, 658] width 15 height 15
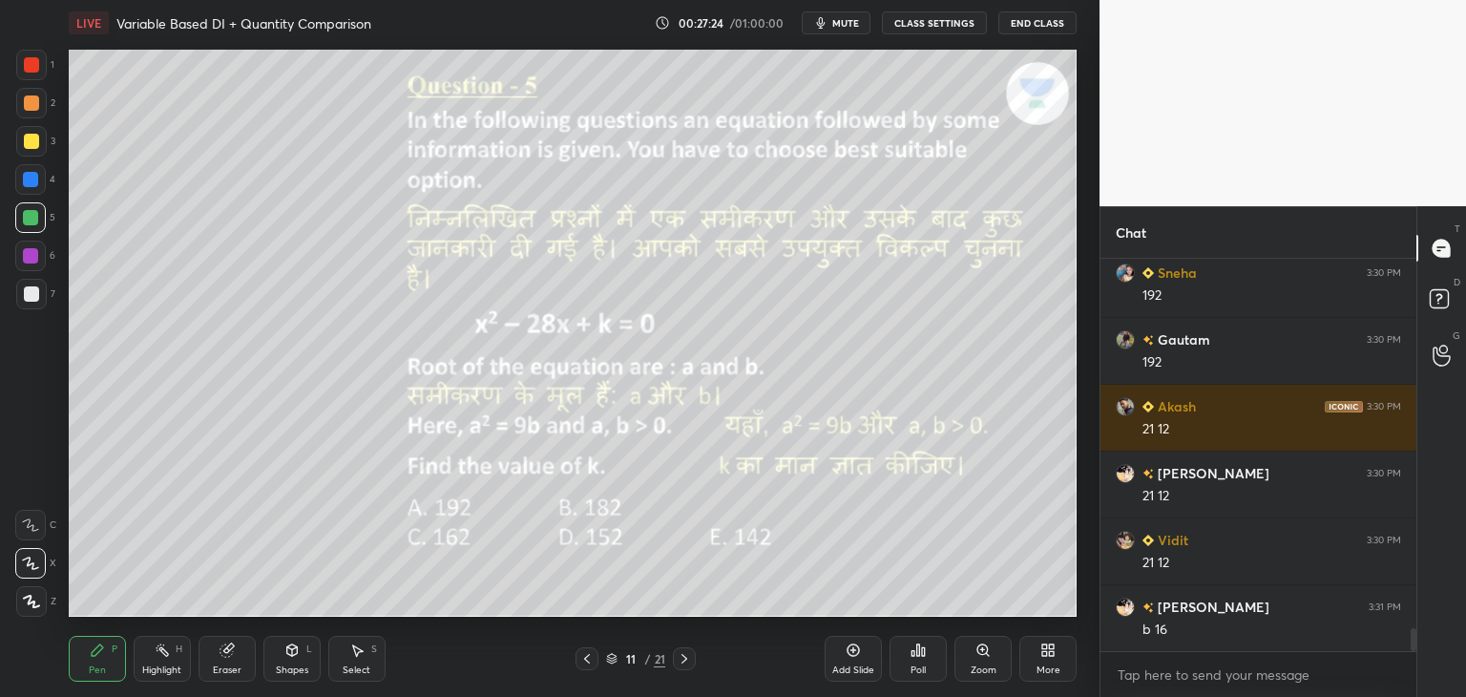
scroll to position [6503, 0]
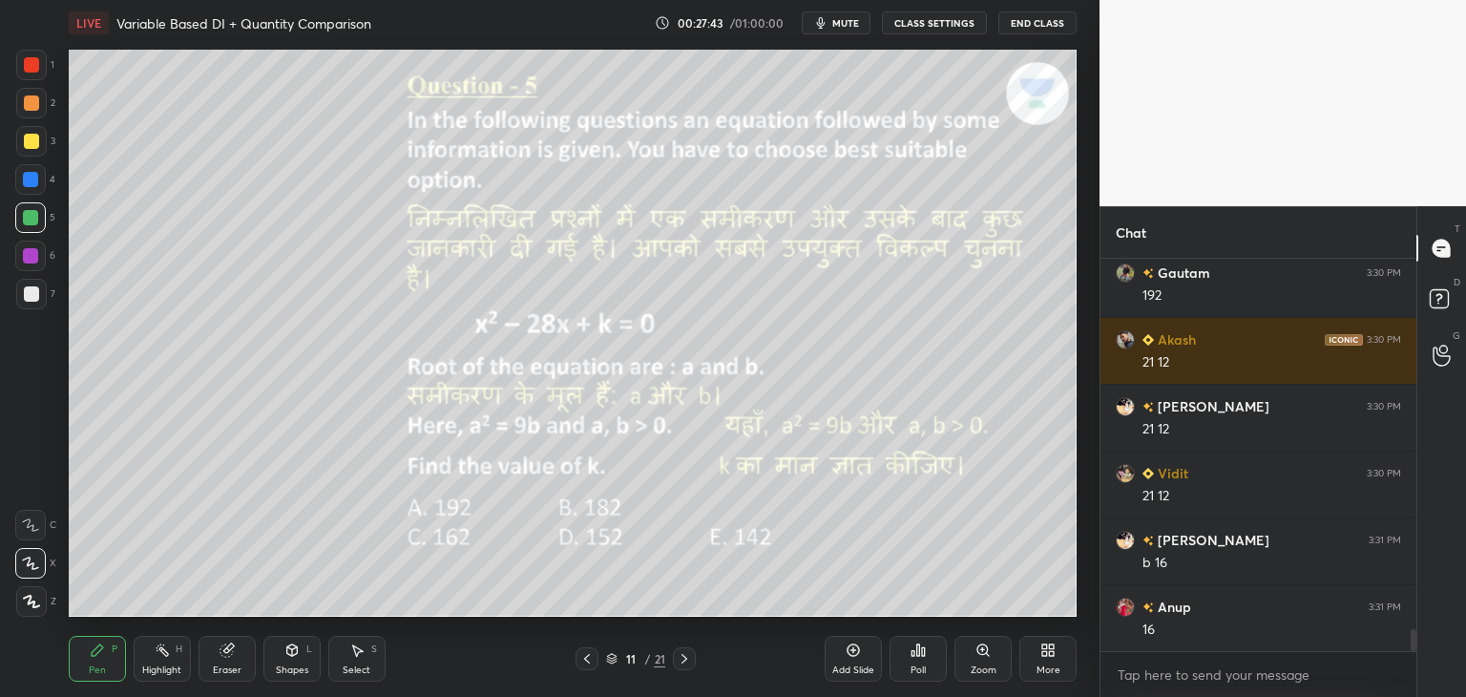
click at [683, 664] on icon at bounding box center [684, 658] width 15 height 15
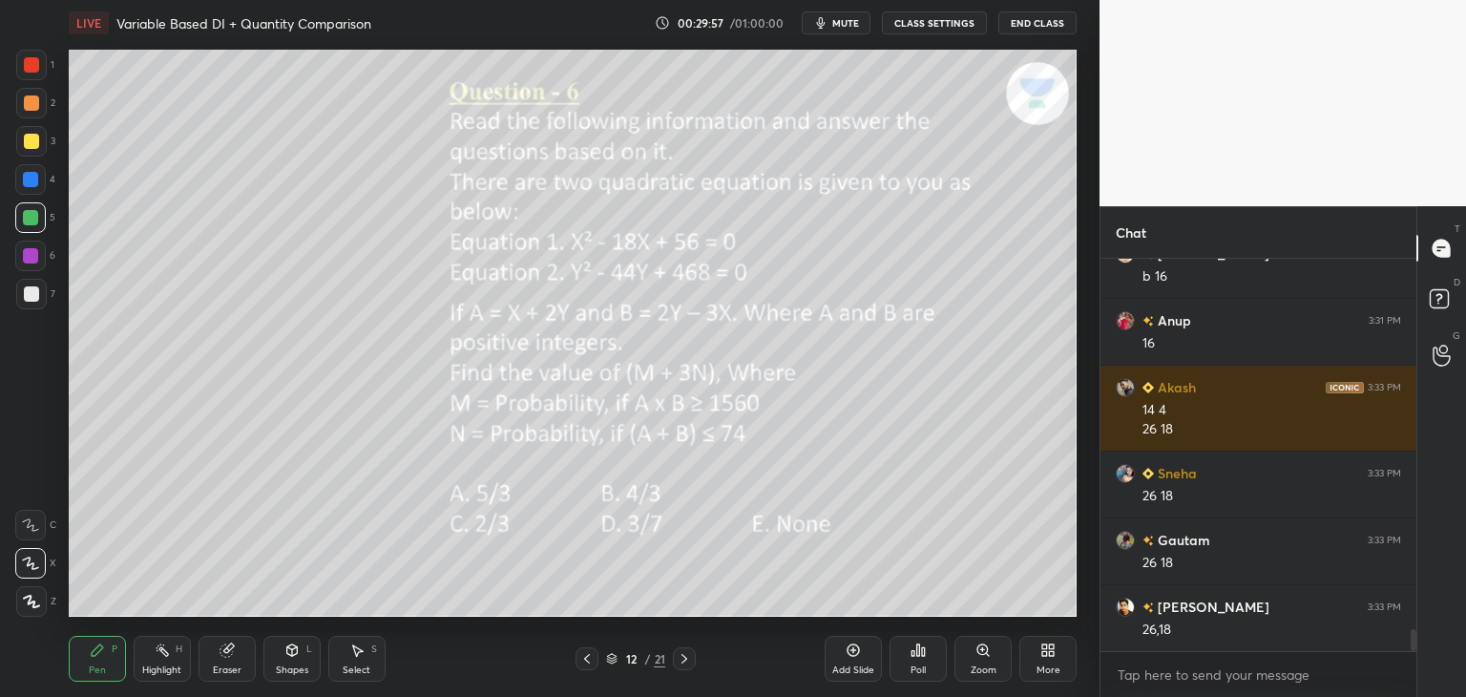
scroll to position [6856, 0]
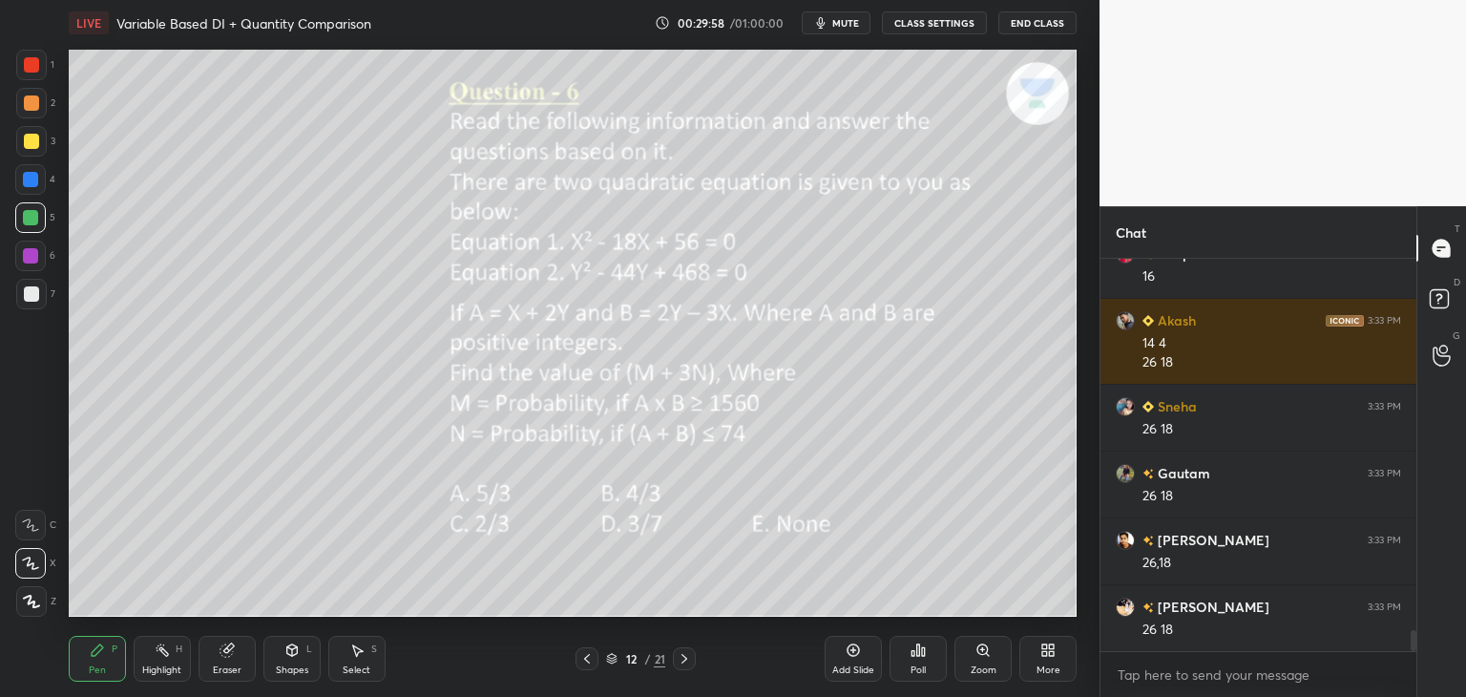
click at [242, 652] on div "Eraser" at bounding box center [227, 659] width 57 height 46
click at [99, 646] on icon at bounding box center [97, 649] width 11 height 11
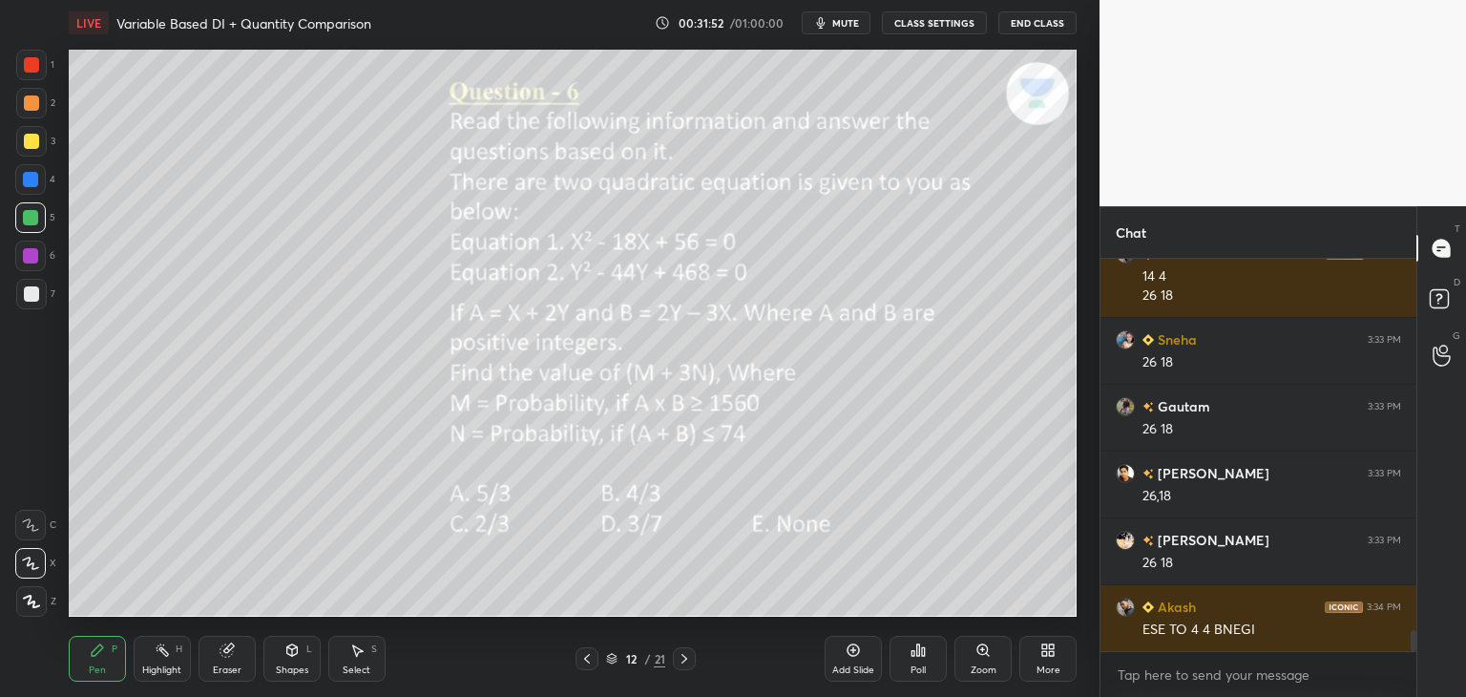
click at [233, 49] on div "Setting up your live class Poll for secs No correct answer Start poll" at bounding box center [572, 333] width 1023 height 575
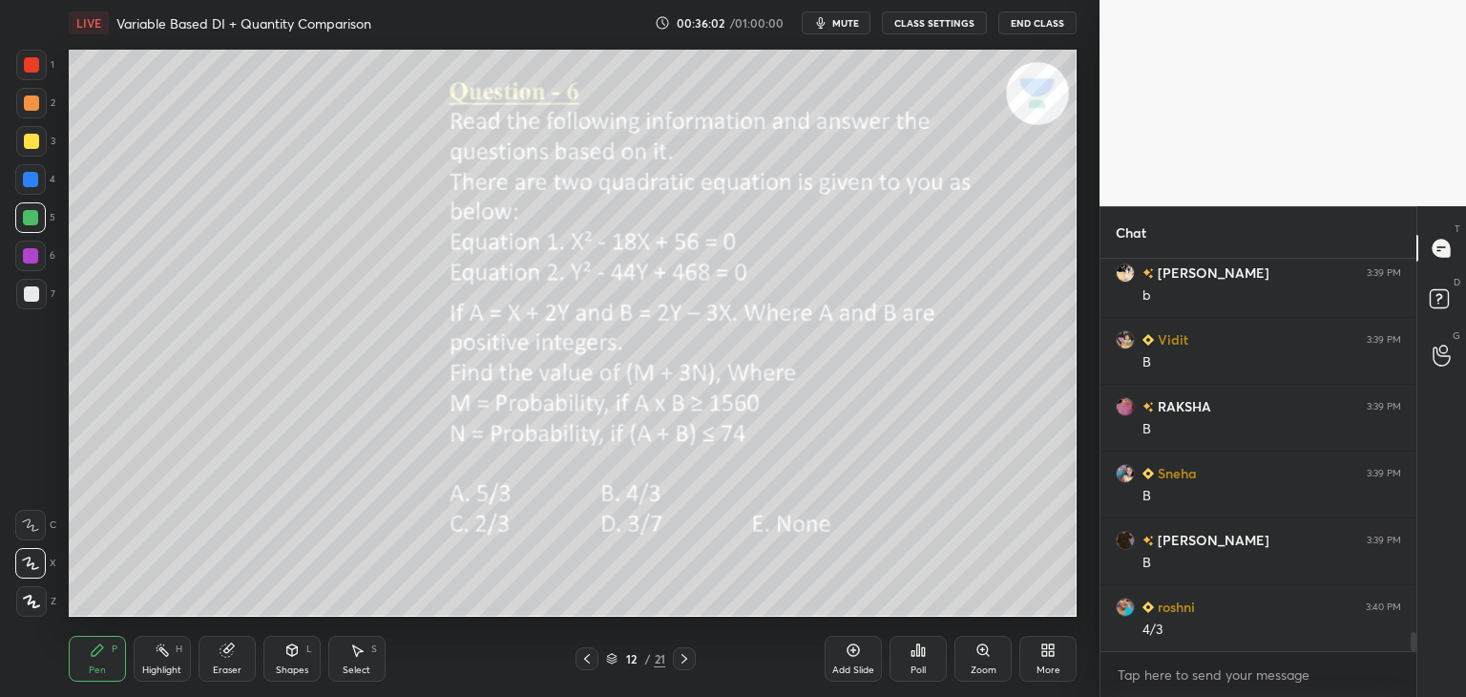
scroll to position [7576, 0]
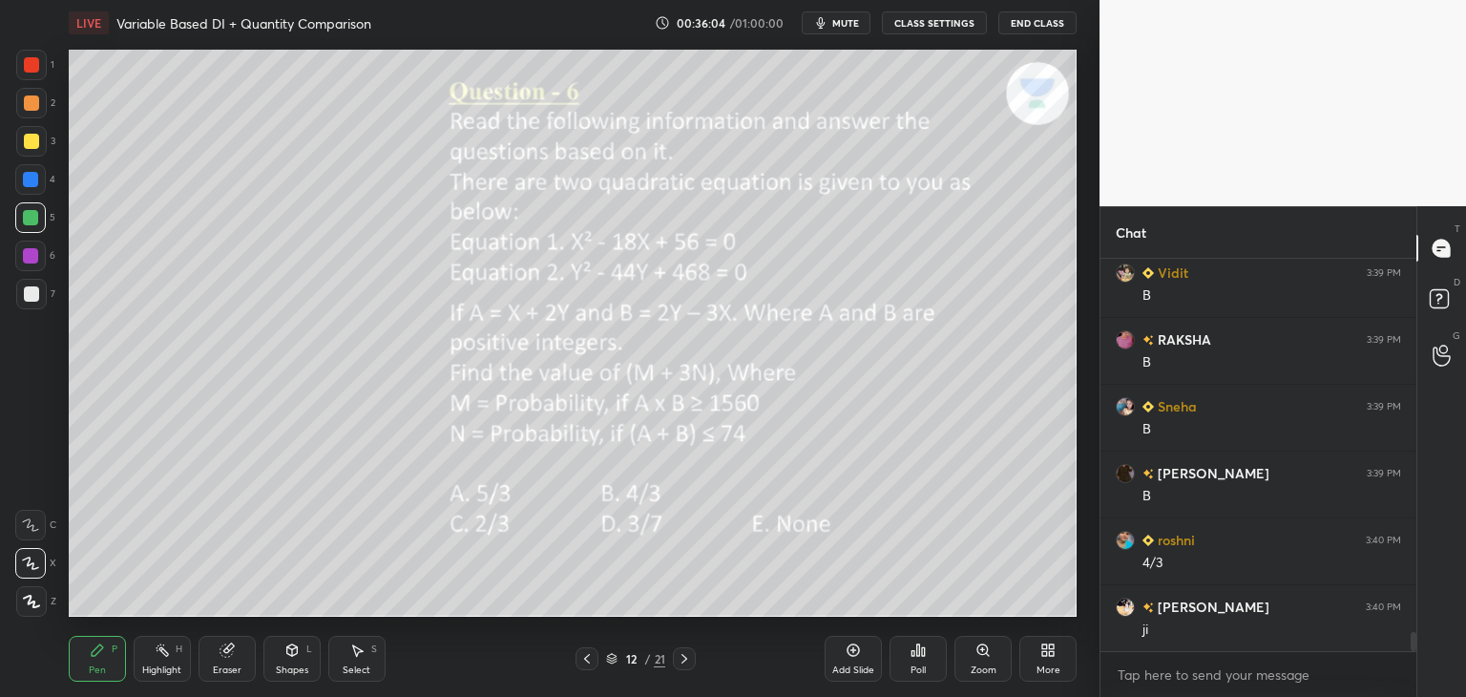
click at [651, 654] on div "12 / 21" at bounding box center [635, 658] width 59 height 17
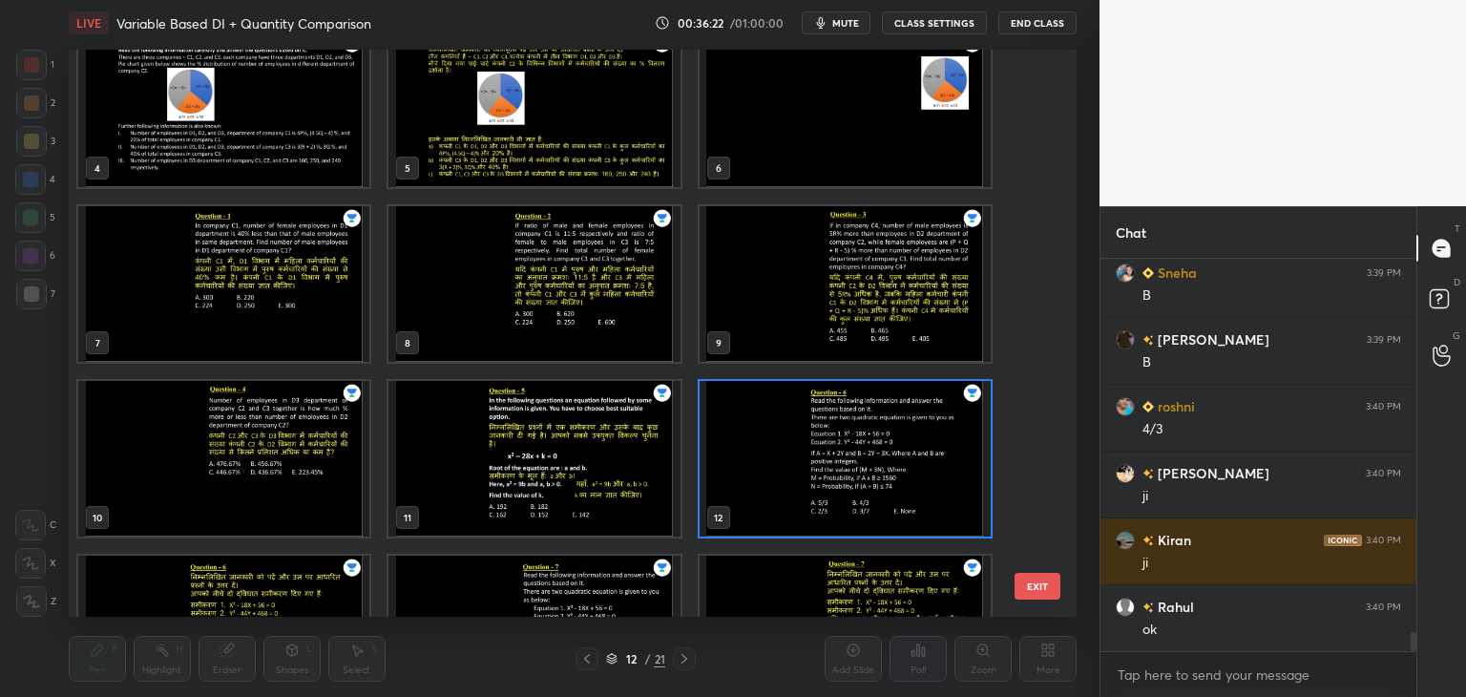
scroll to position [268, 0]
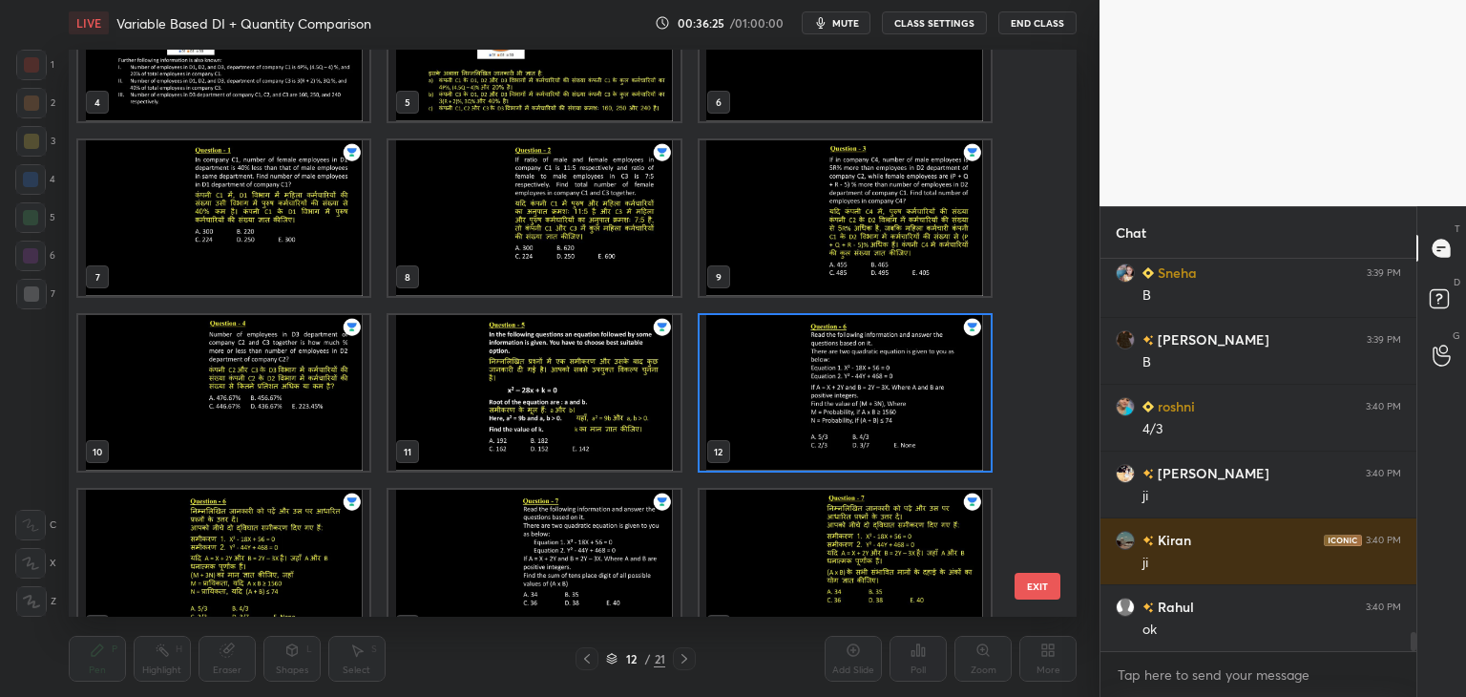
click at [299, 535] on img "grid" at bounding box center [223, 568] width 291 height 156
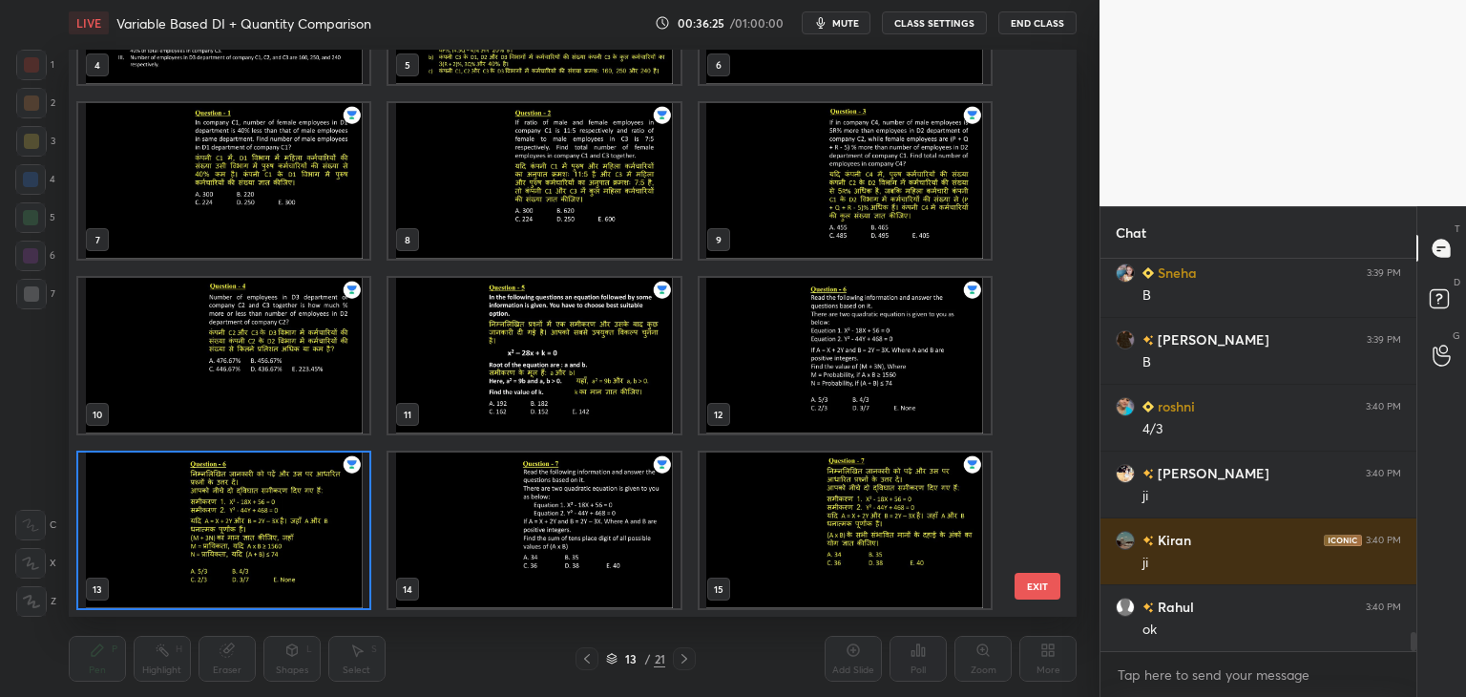
click at [305, 532] on img "grid" at bounding box center [223, 530] width 291 height 156
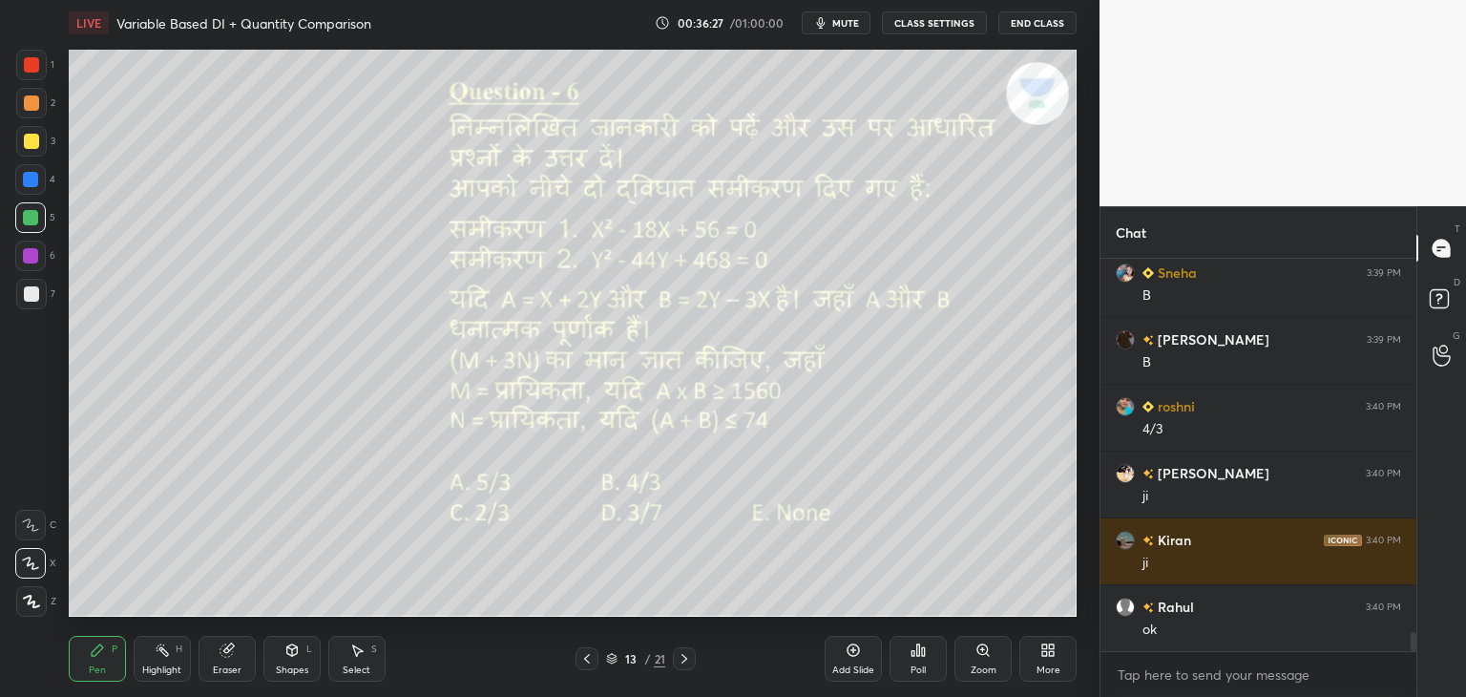
click at [685, 657] on icon at bounding box center [684, 658] width 15 height 15
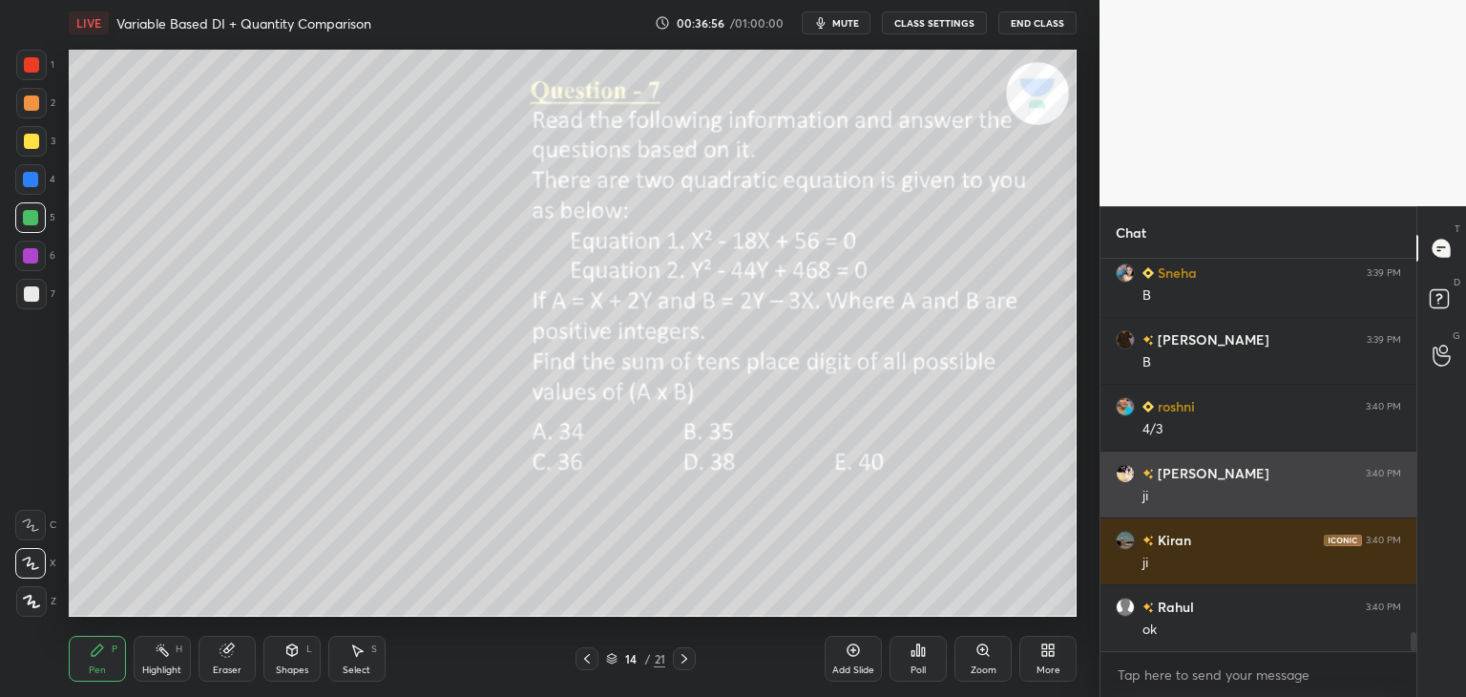
scroll to position [7776, 0]
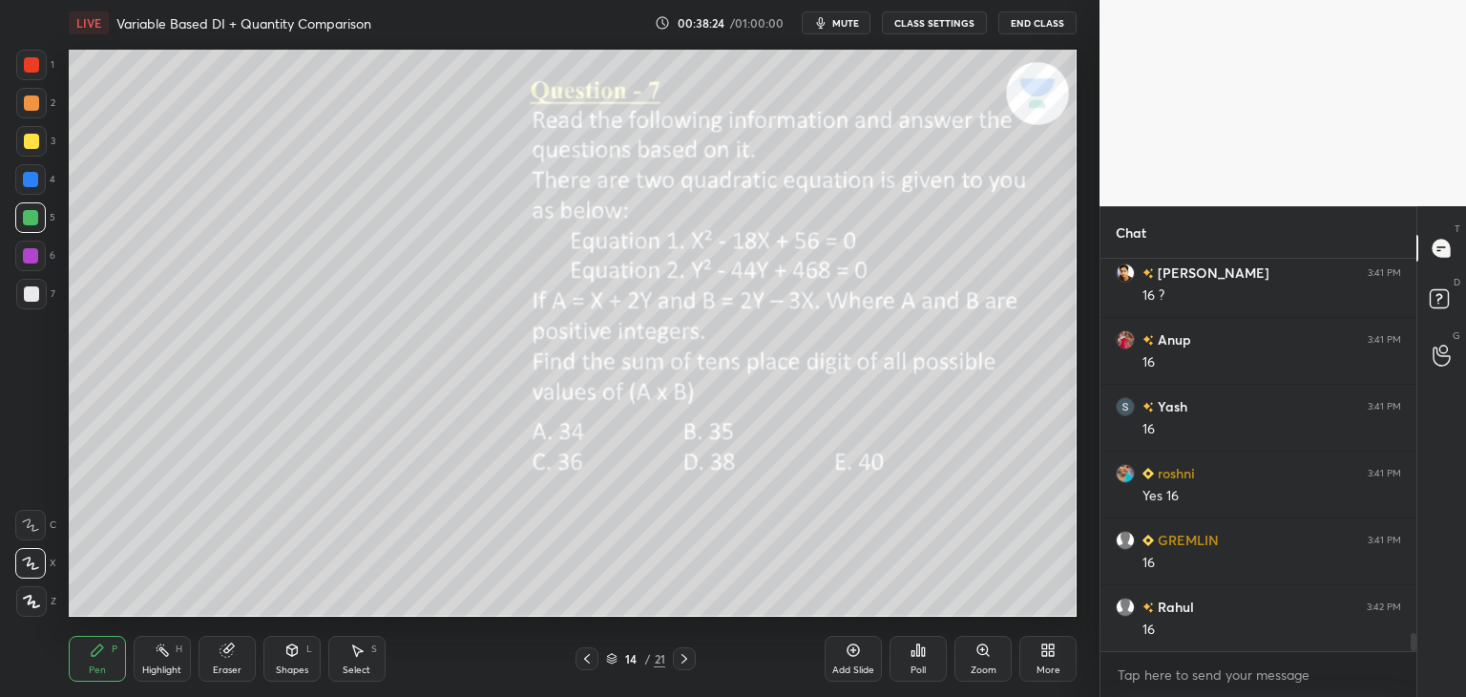
scroll to position [8311, 0]
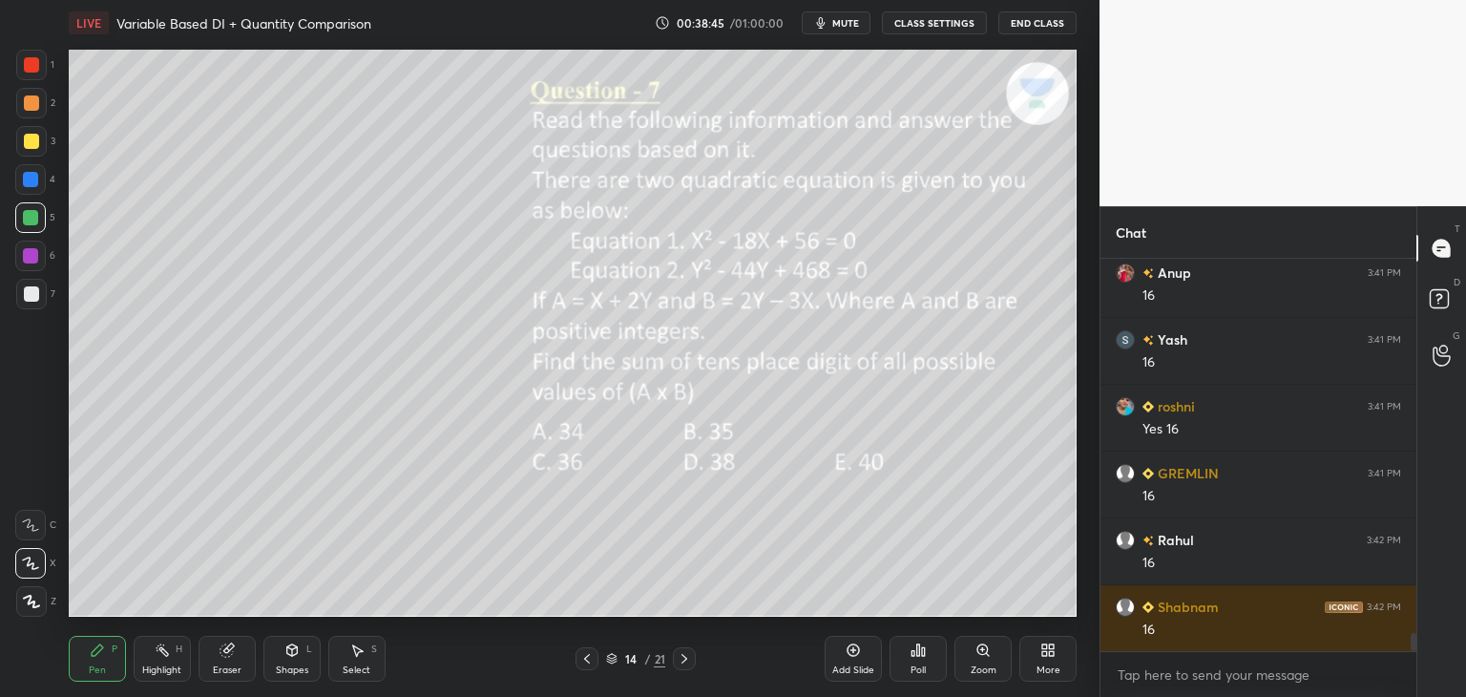
click at [585, 665] on icon at bounding box center [586, 658] width 15 height 15
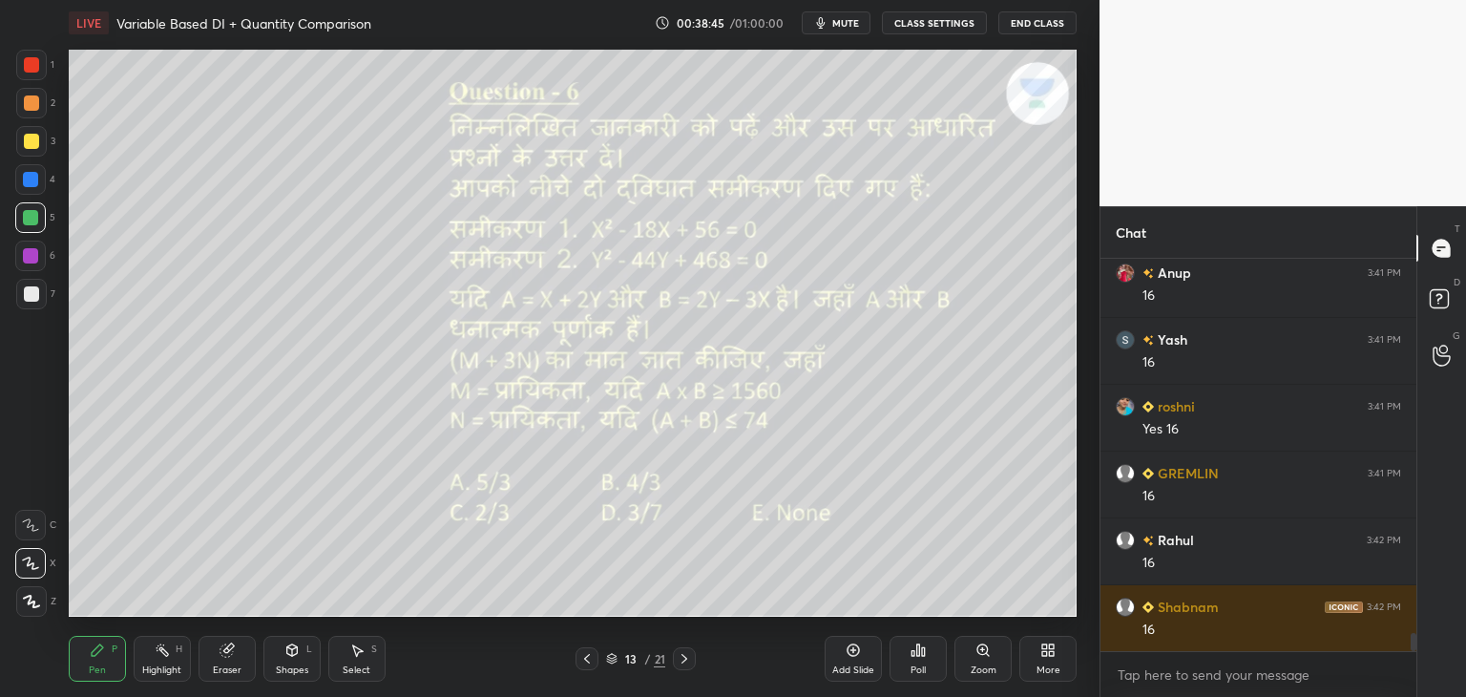
click at [586, 673] on div "Pen P Highlight H Eraser Shapes L Select S 13 / 21 Add Slide Poll Zoom More" at bounding box center [573, 658] width 1008 height 76
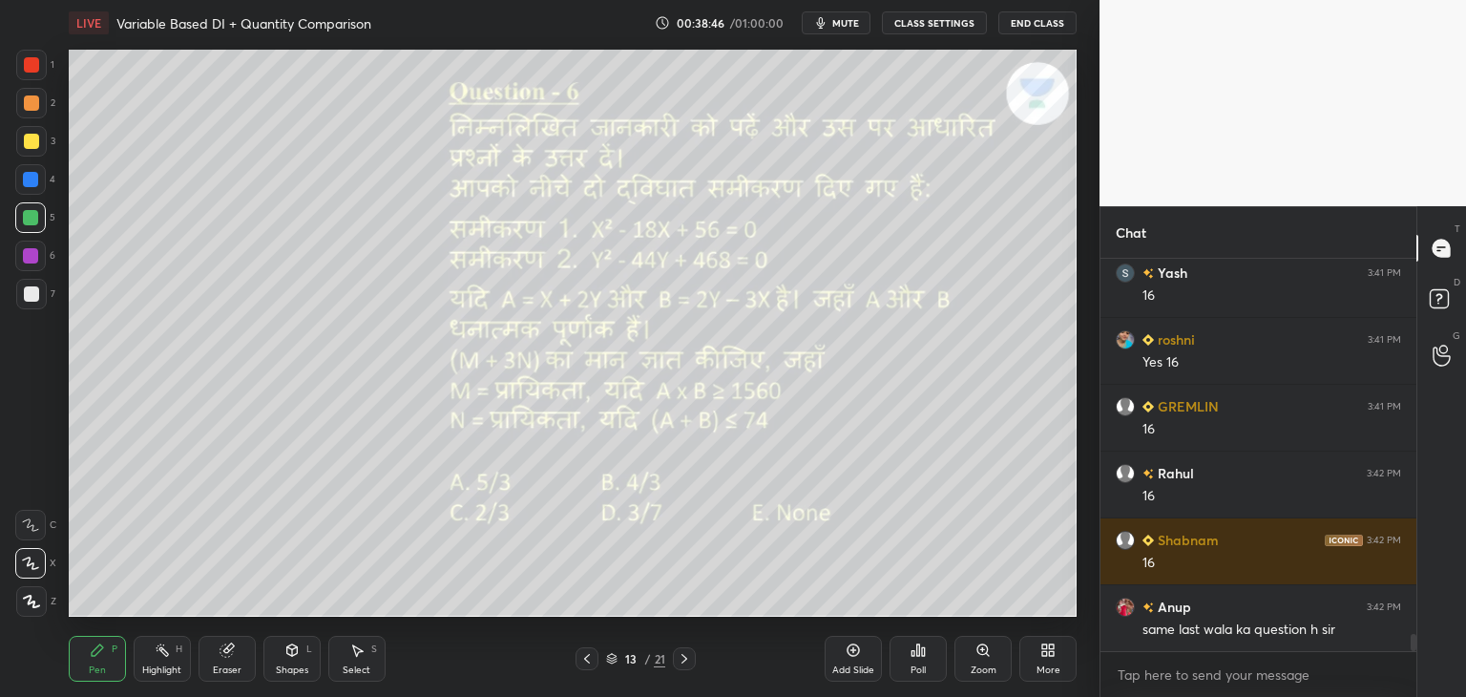
click at [584, 666] on div at bounding box center [587, 658] width 23 height 23
click at [681, 662] on icon at bounding box center [684, 658] width 15 height 15
click at [688, 661] on icon at bounding box center [684, 658] width 15 height 15
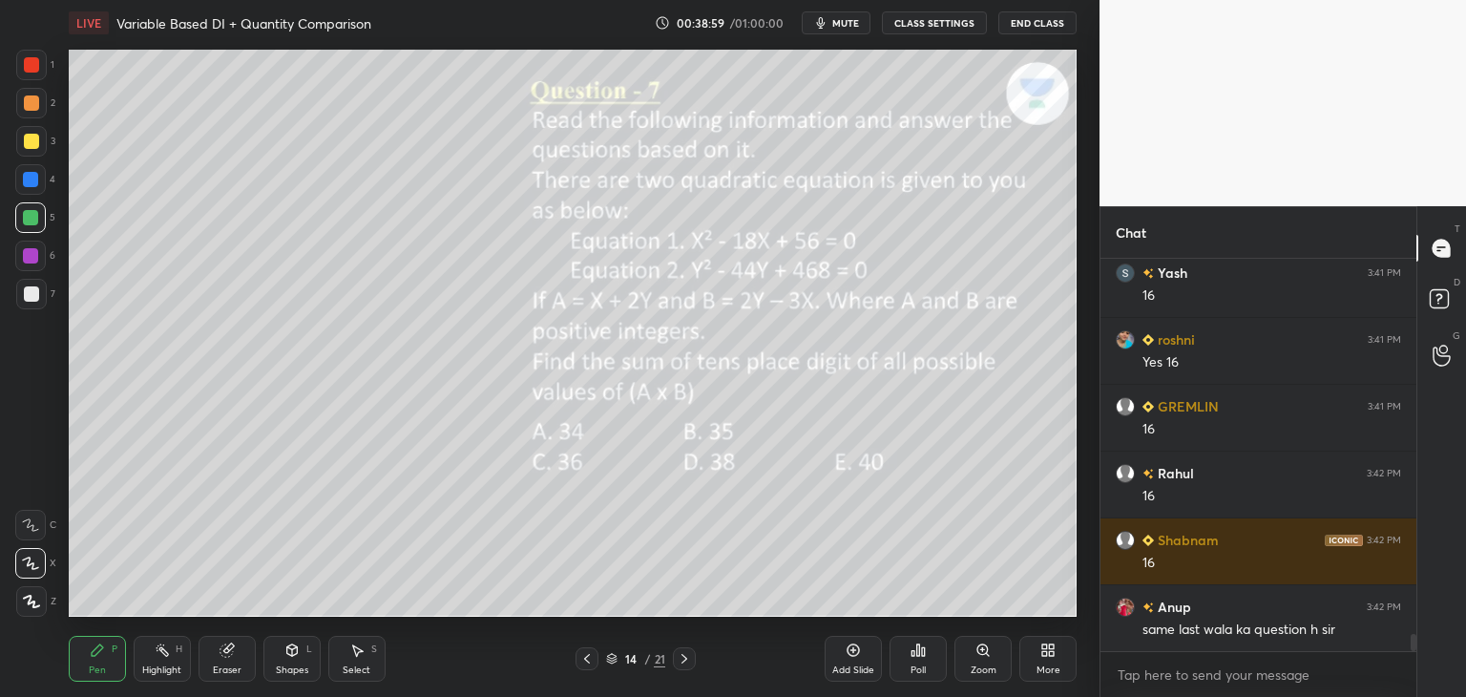
click at [591, 662] on icon at bounding box center [586, 658] width 15 height 15
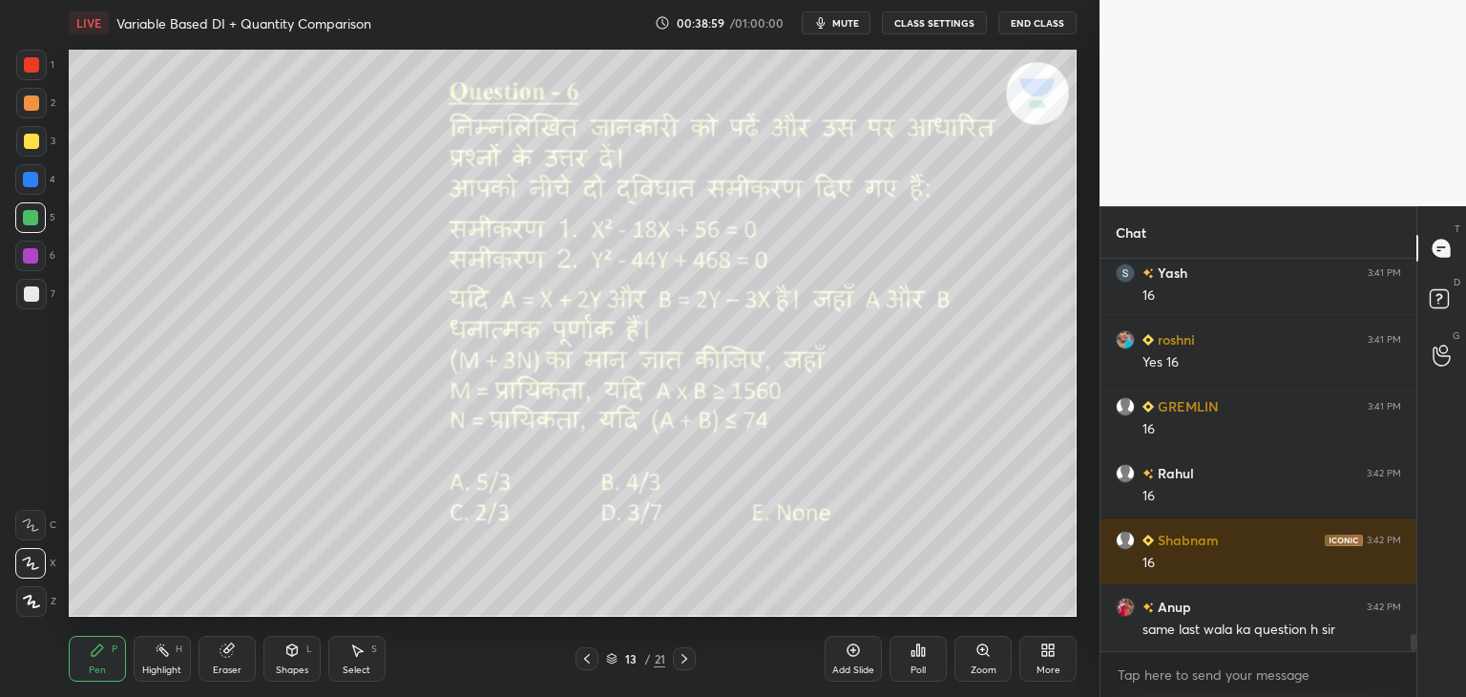
click at [589, 664] on icon at bounding box center [586, 658] width 15 height 15
click at [680, 650] on div at bounding box center [684, 658] width 23 height 23
click at [683, 658] on icon at bounding box center [684, 658] width 15 height 15
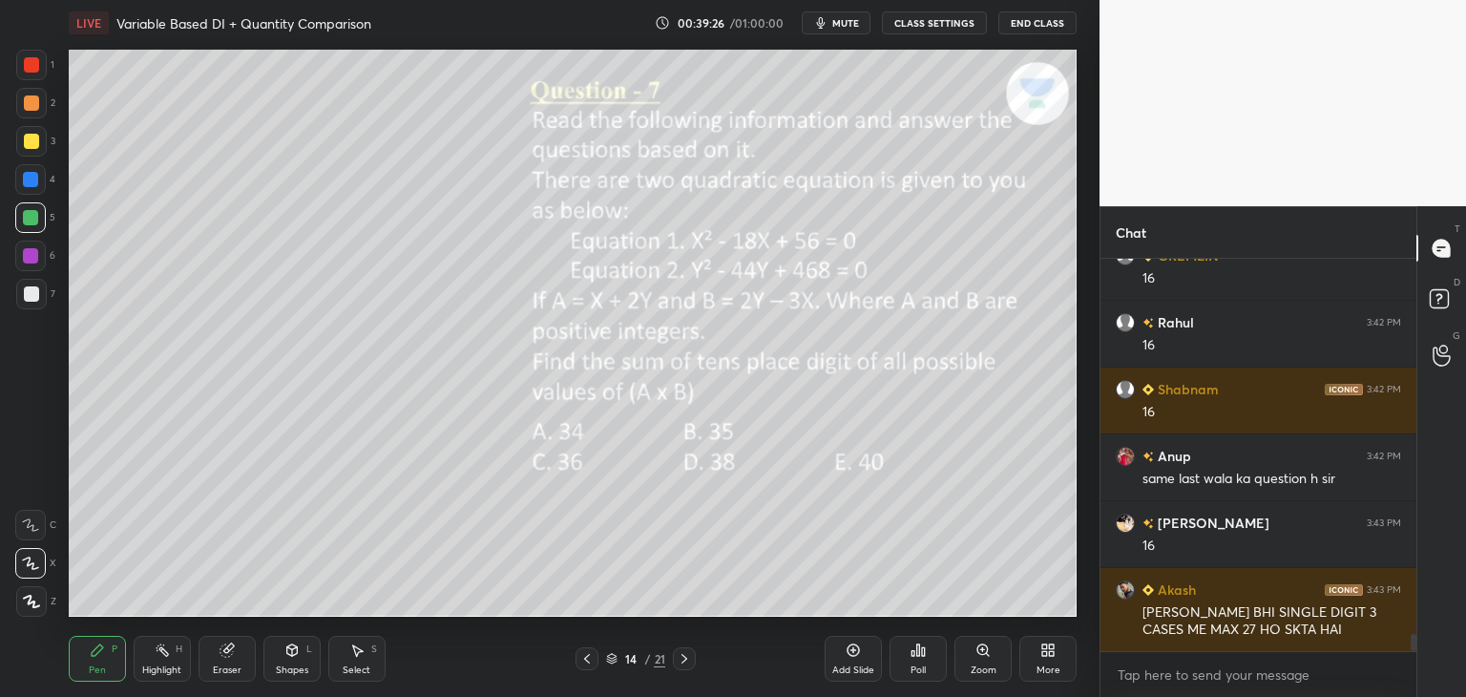
scroll to position [8595, 0]
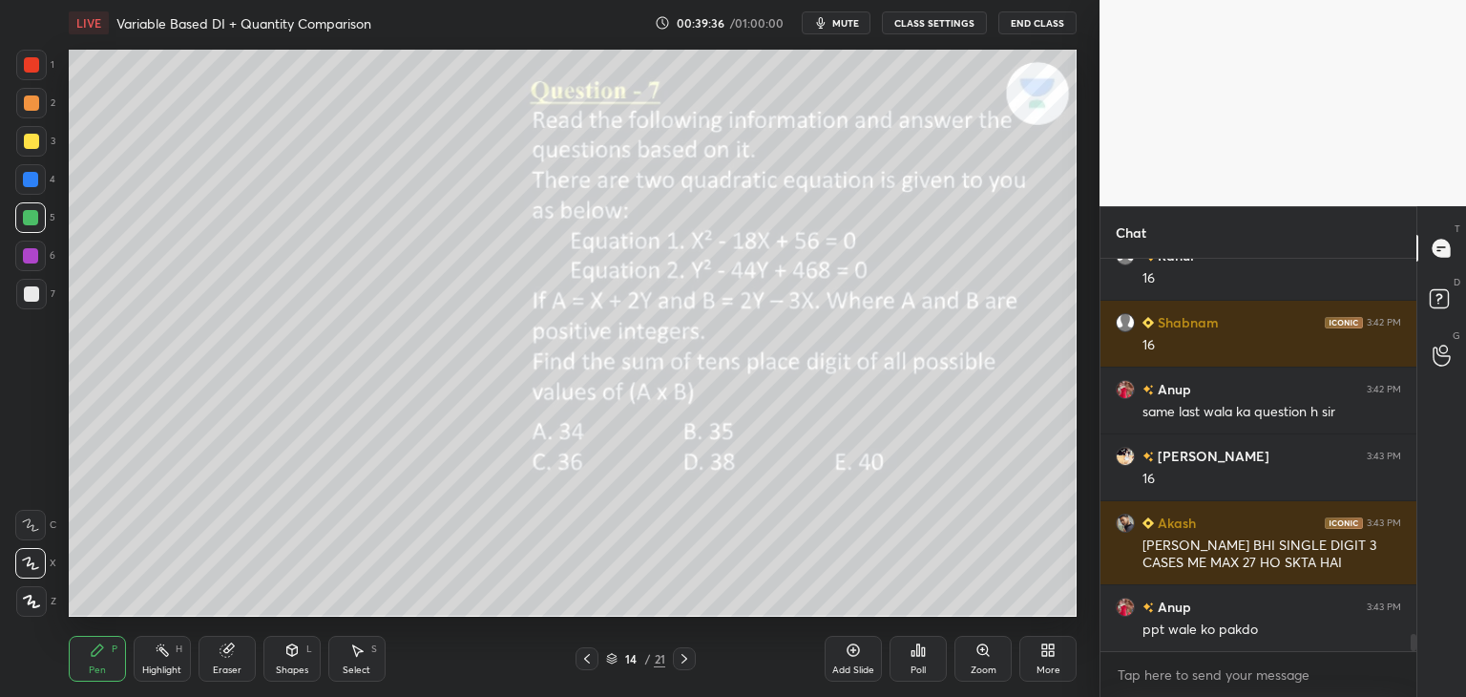
click at [586, 662] on icon at bounding box center [586, 658] width 15 height 15
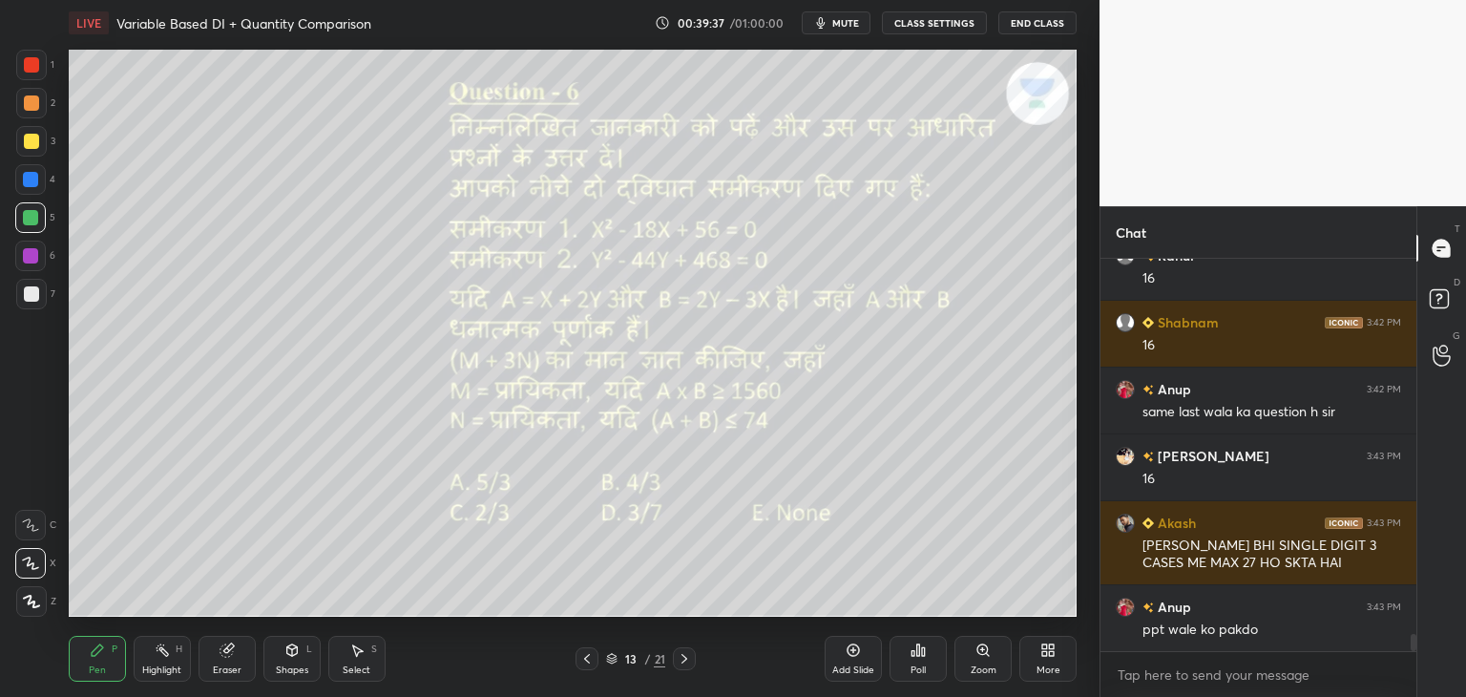
click at [585, 661] on icon at bounding box center [586, 658] width 15 height 15
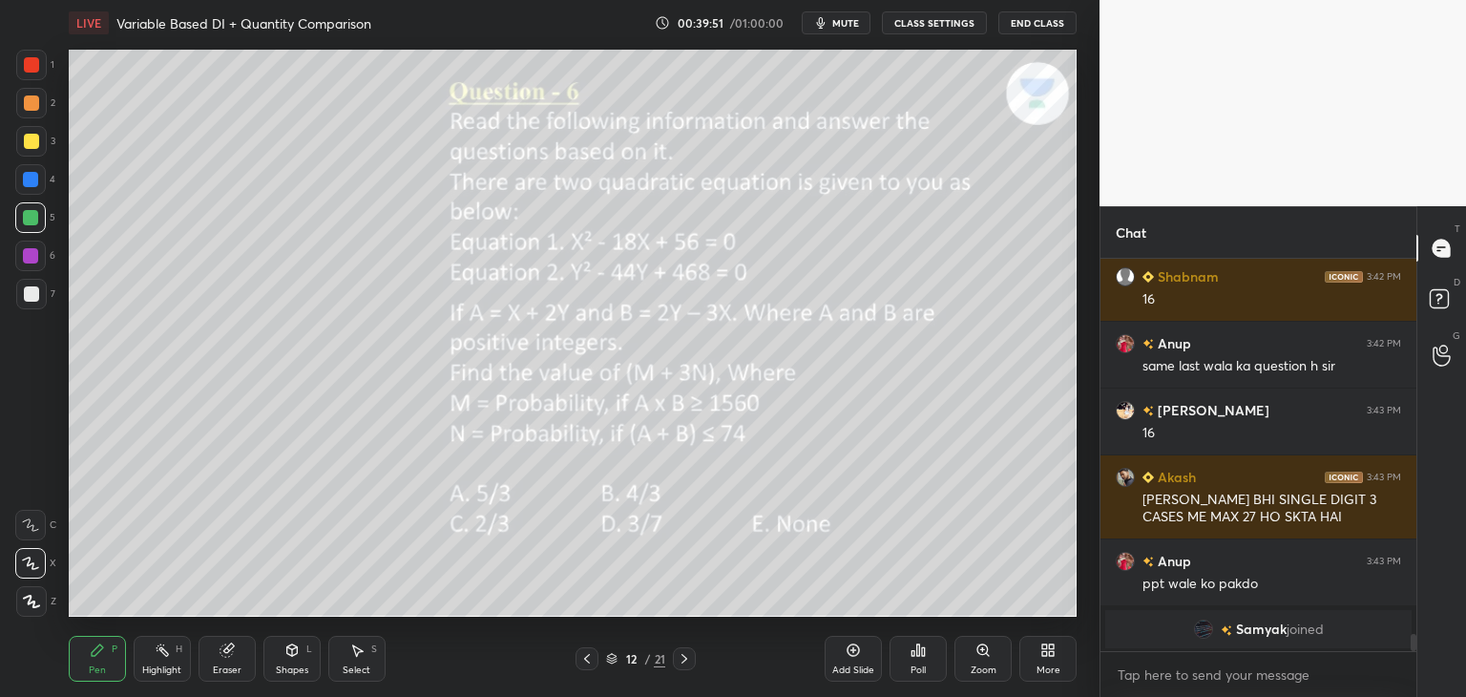
click at [687, 656] on icon at bounding box center [684, 658] width 15 height 15
click at [689, 659] on icon at bounding box center [684, 658] width 15 height 15
click at [683, 657] on icon at bounding box center [684, 658] width 15 height 15
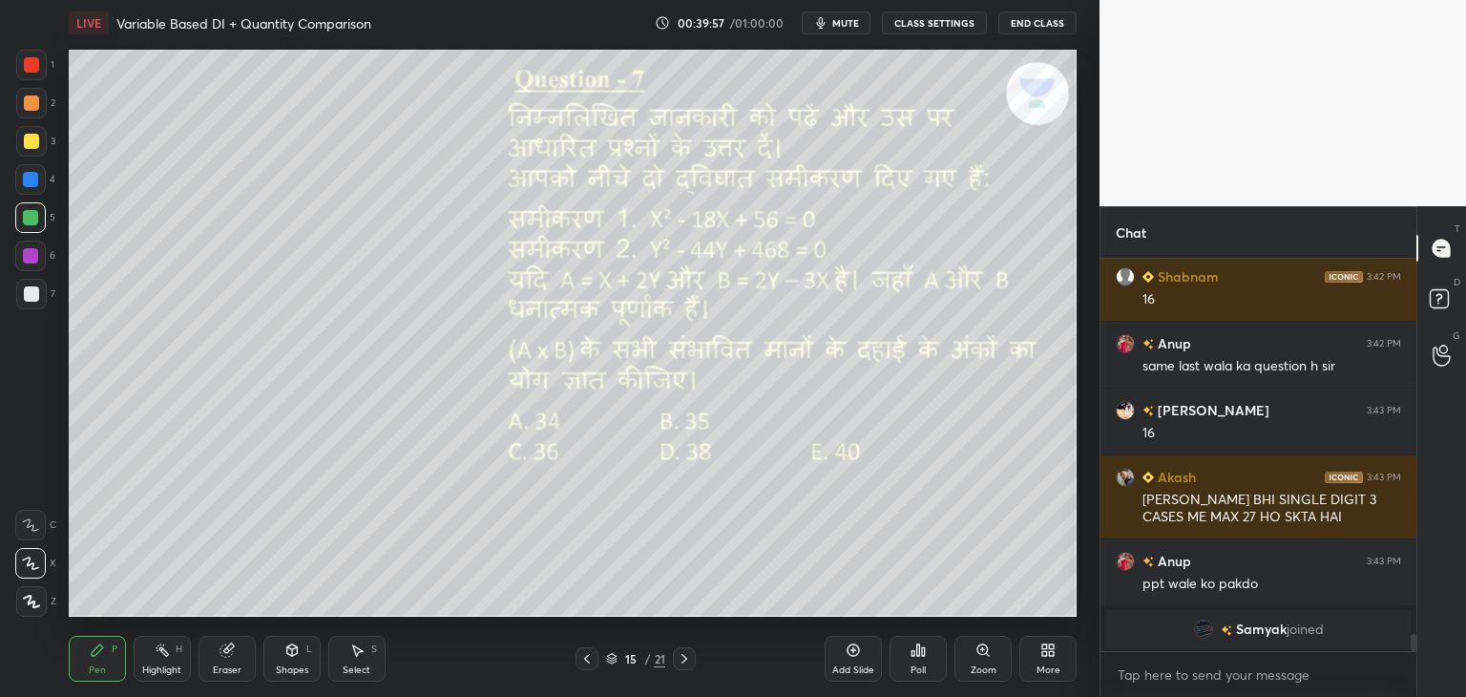
click at [687, 657] on icon at bounding box center [684, 658] width 15 height 15
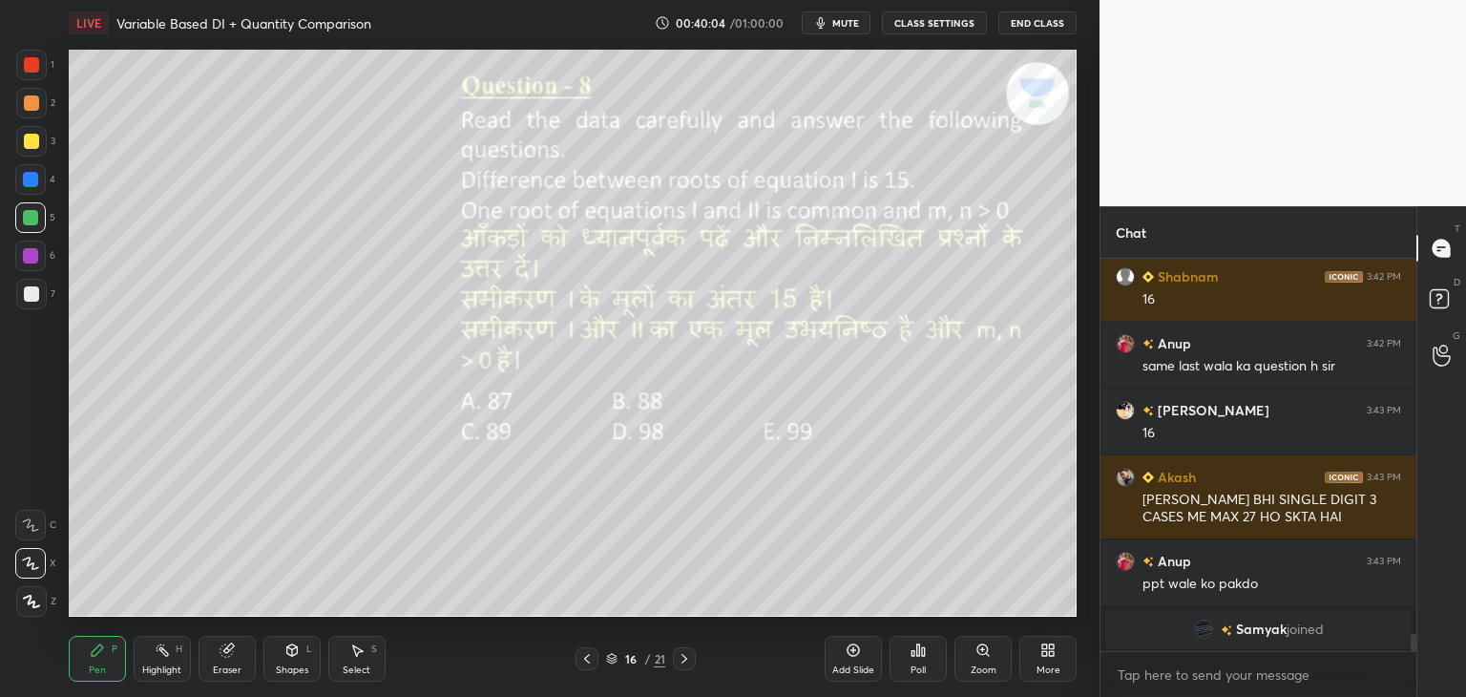
click at [688, 658] on icon at bounding box center [684, 658] width 15 height 15
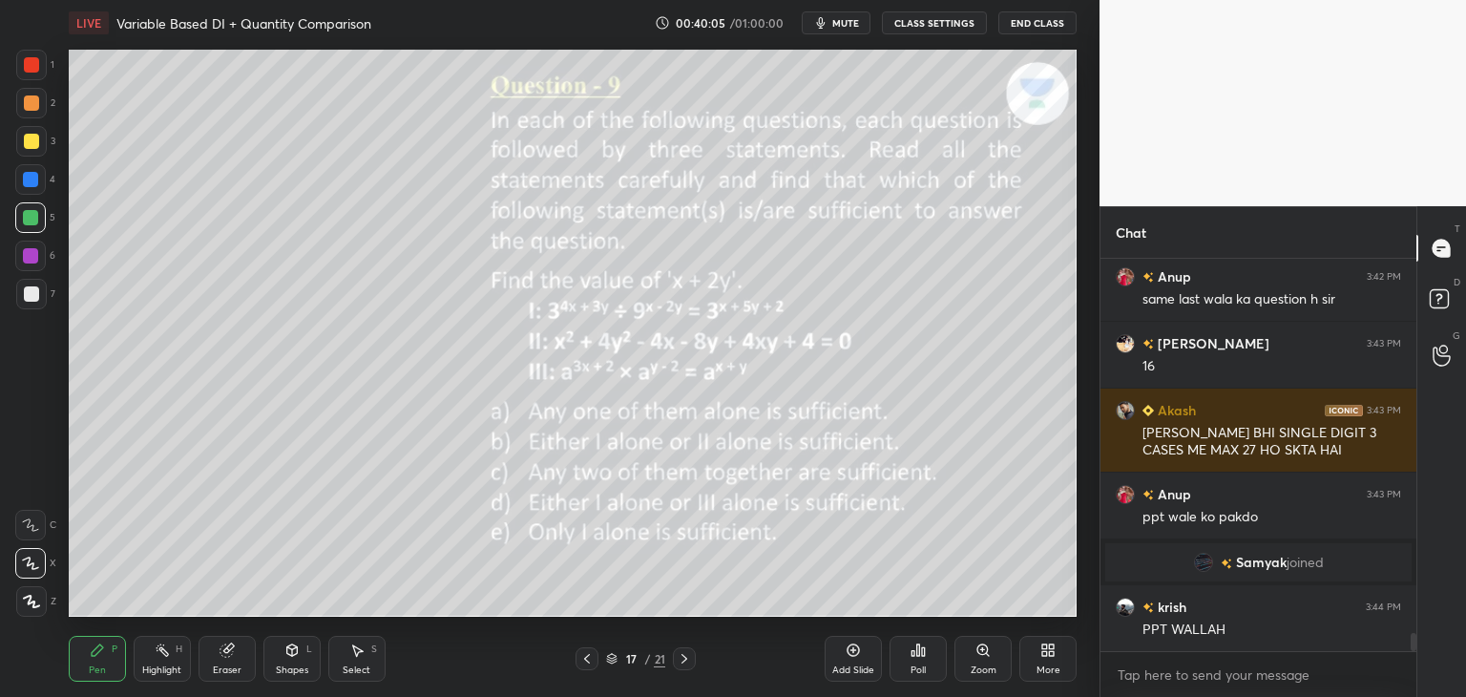
scroll to position [8080, 0]
click at [593, 663] on icon at bounding box center [586, 658] width 15 height 15
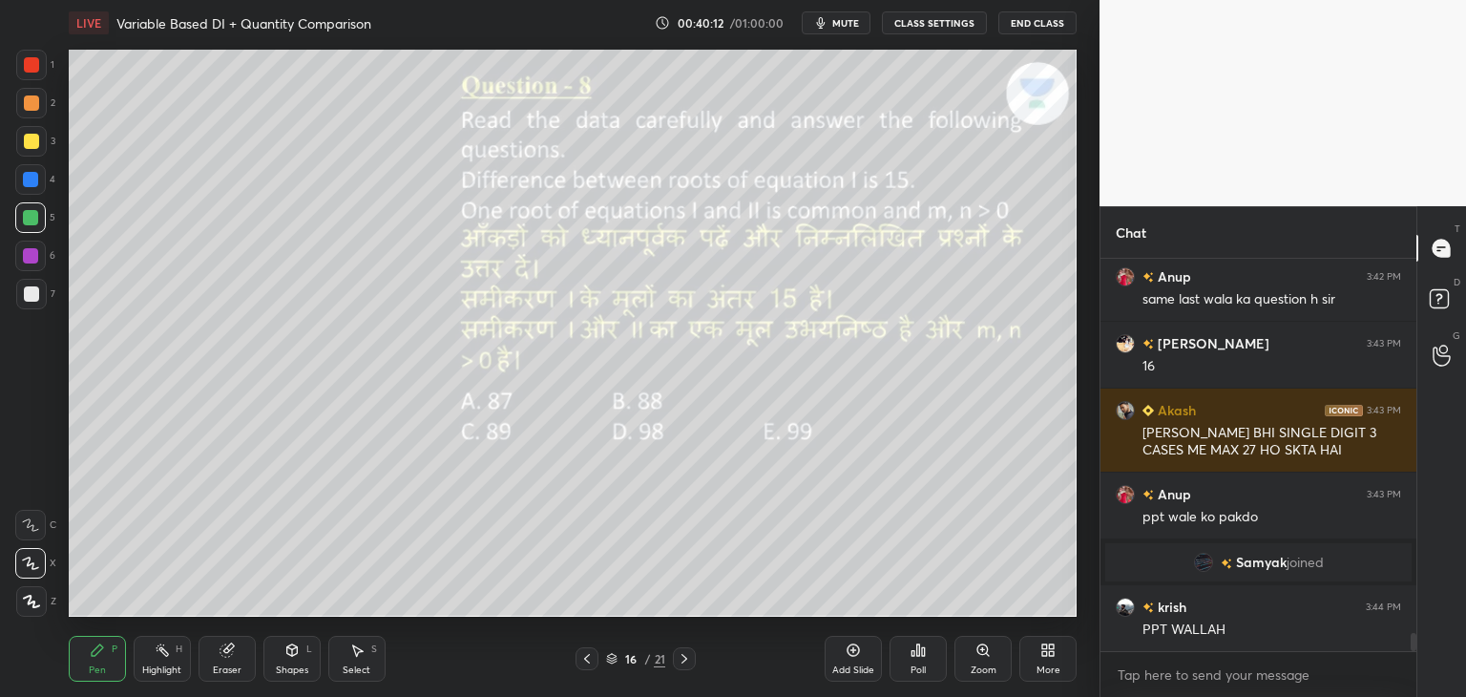
click at [677, 662] on icon at bounding box center [684, 658] width 15 height 15
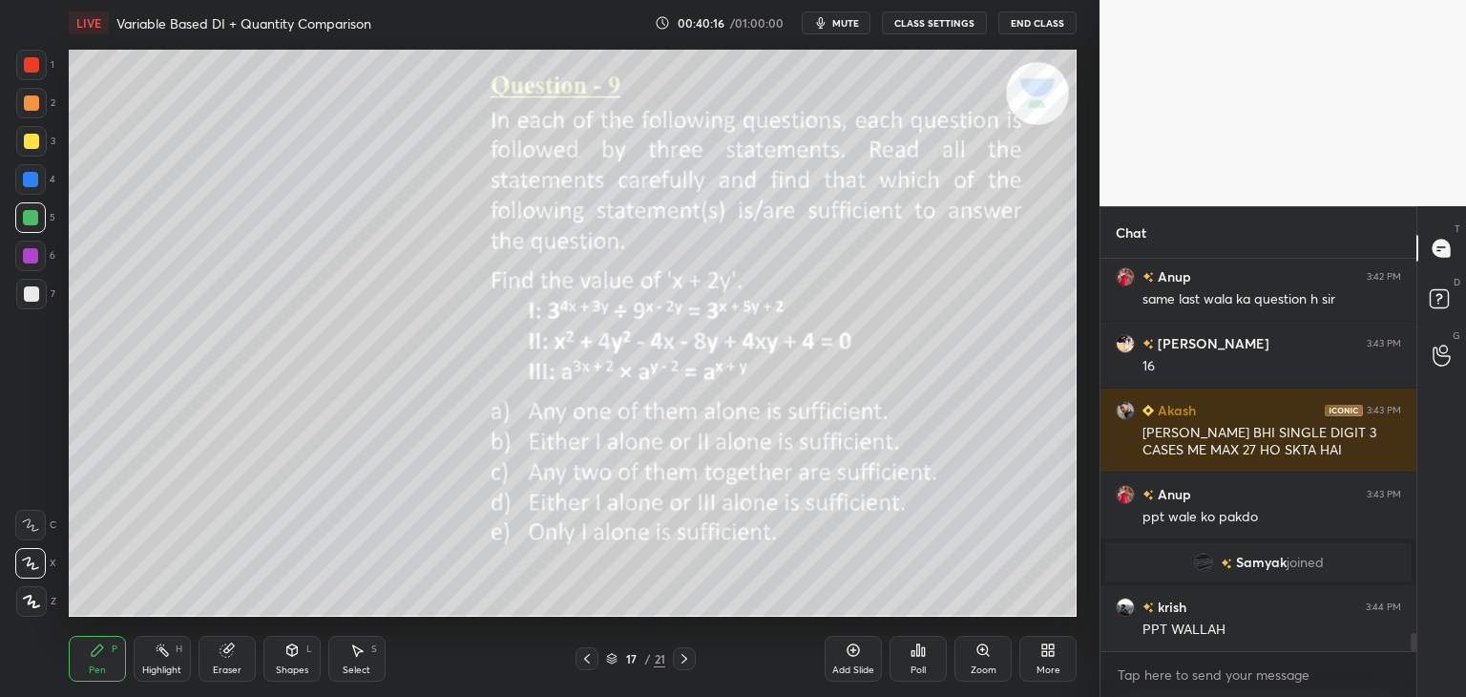
click at [690, 658] on icon at bounding box center [684, 658] width 15 height 15
click at [693, 658] on div at bounding box center [684, 658] width 23 height 23
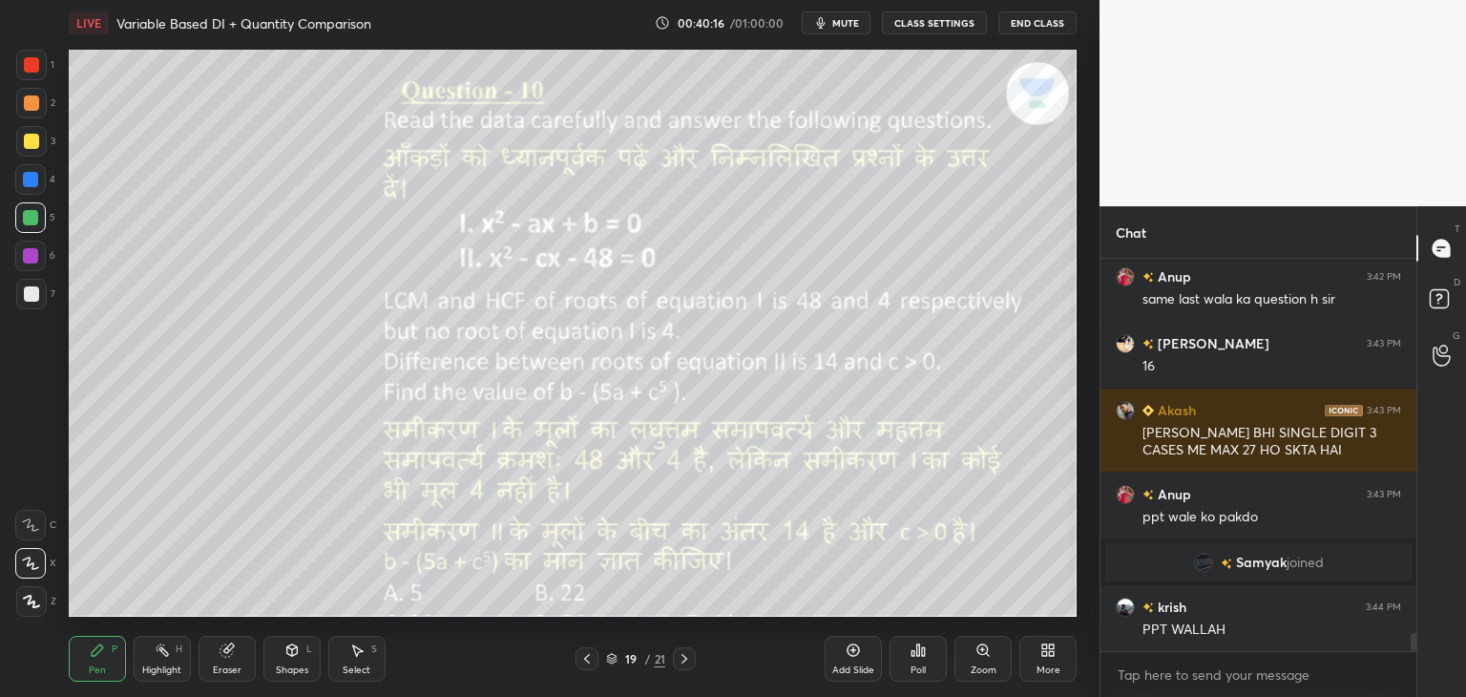
click at [693, 658] on div at bounding box center [684, 658] width 23 height 23
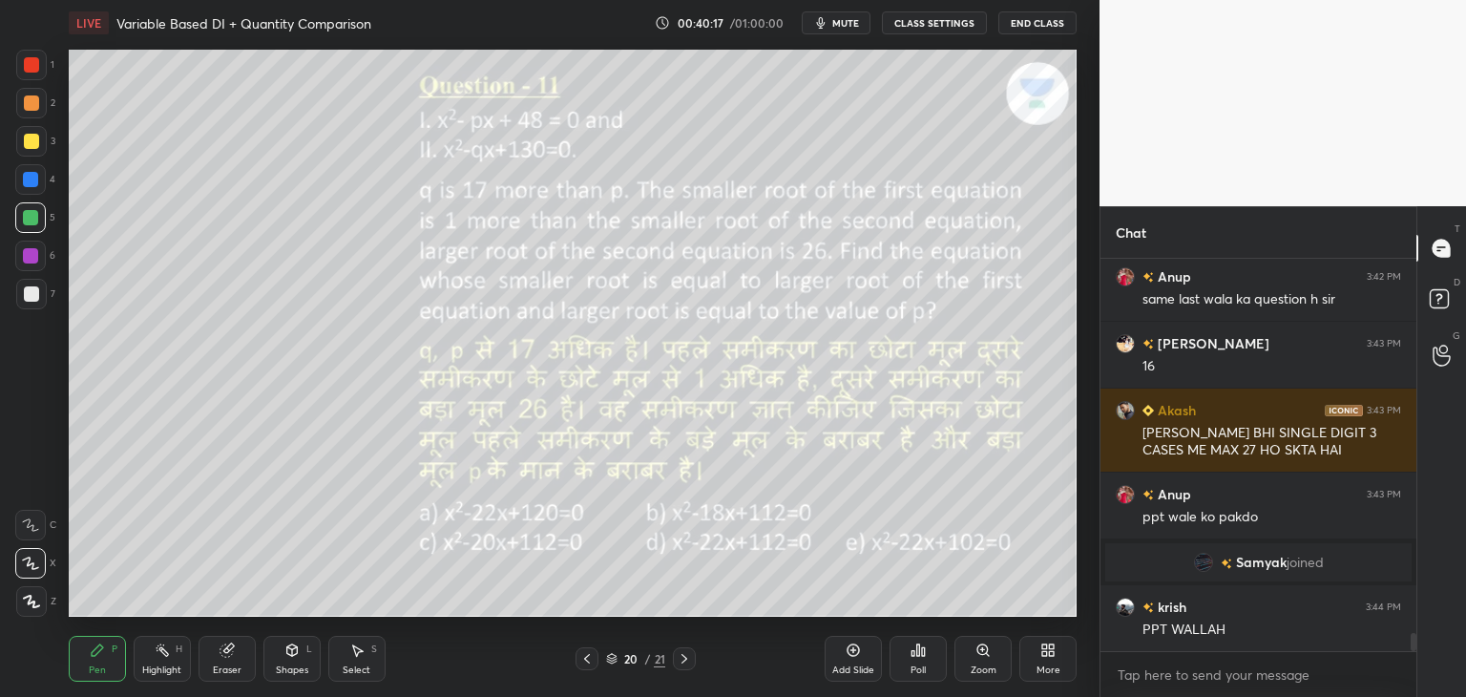
click at [698, 658] on div "20 / 21" at bounding box center [636, 658] width 378 height 23
click at [695, 660] on div at bounding box center [684, 658] width 23 height 23
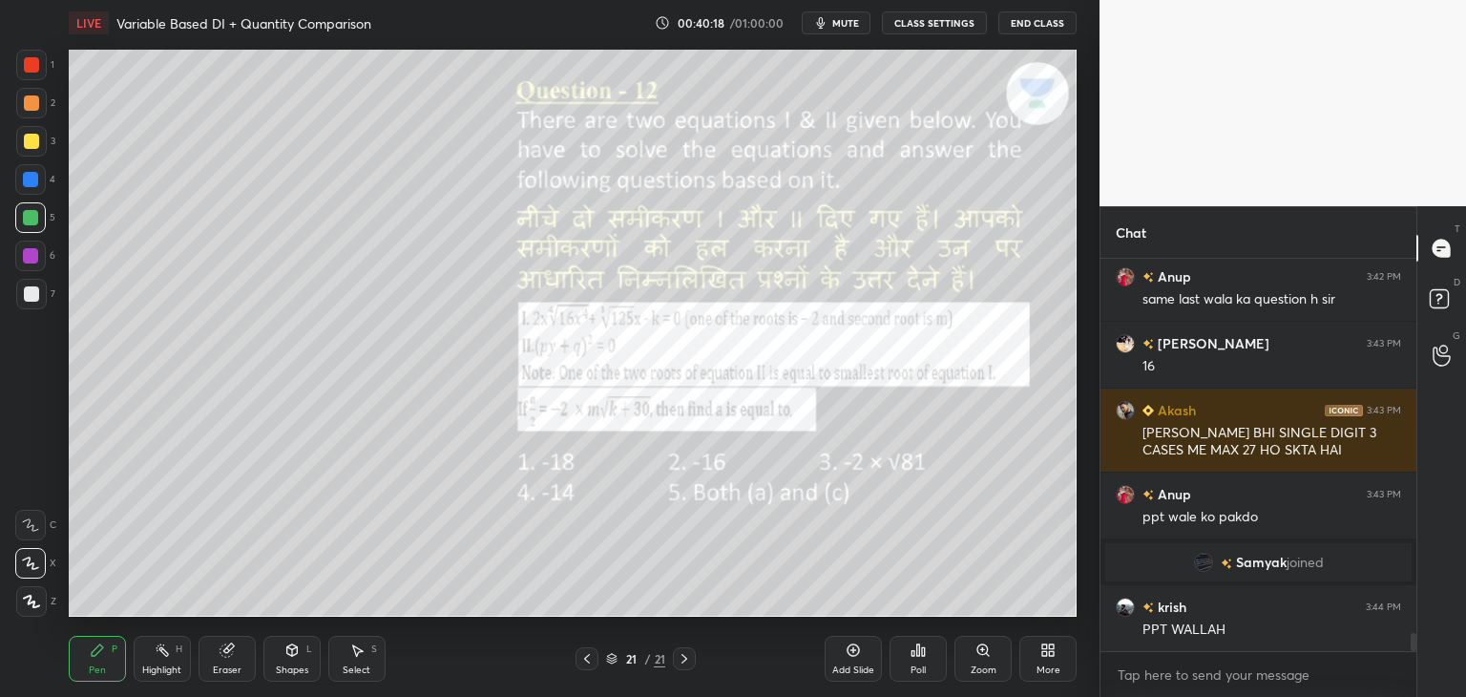
click at [691, 662] on icon at bounding box center [684, 658] width 15 height 15
click at [1031, 658] on div "More" at bounding box center [1048, 659] width 57 height 46
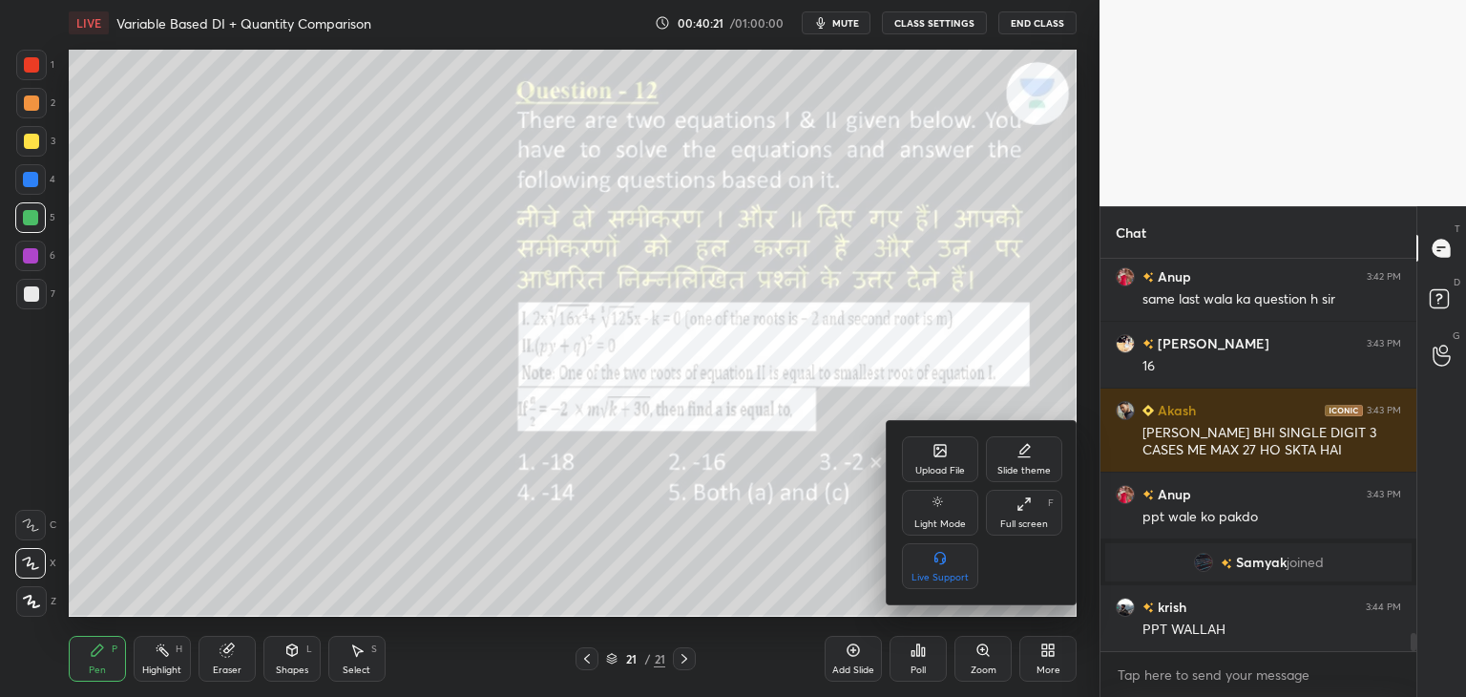
click at [957, 466] on div "Upload File" at bounding box center [940, 471] width 50 height 10
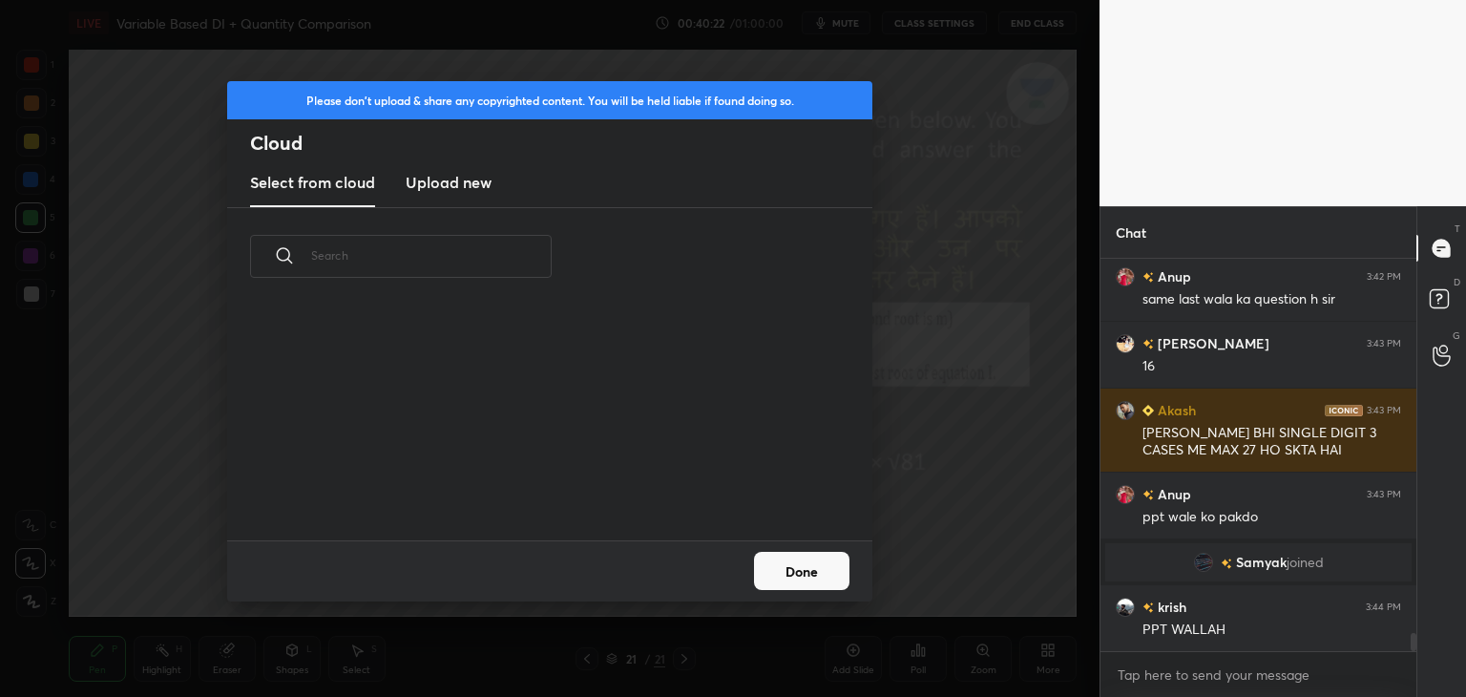
scroll to position [235, 613]
click at [469, 180] on h3 "Upload new" at bounding box center [449, 182] width 86 height 23
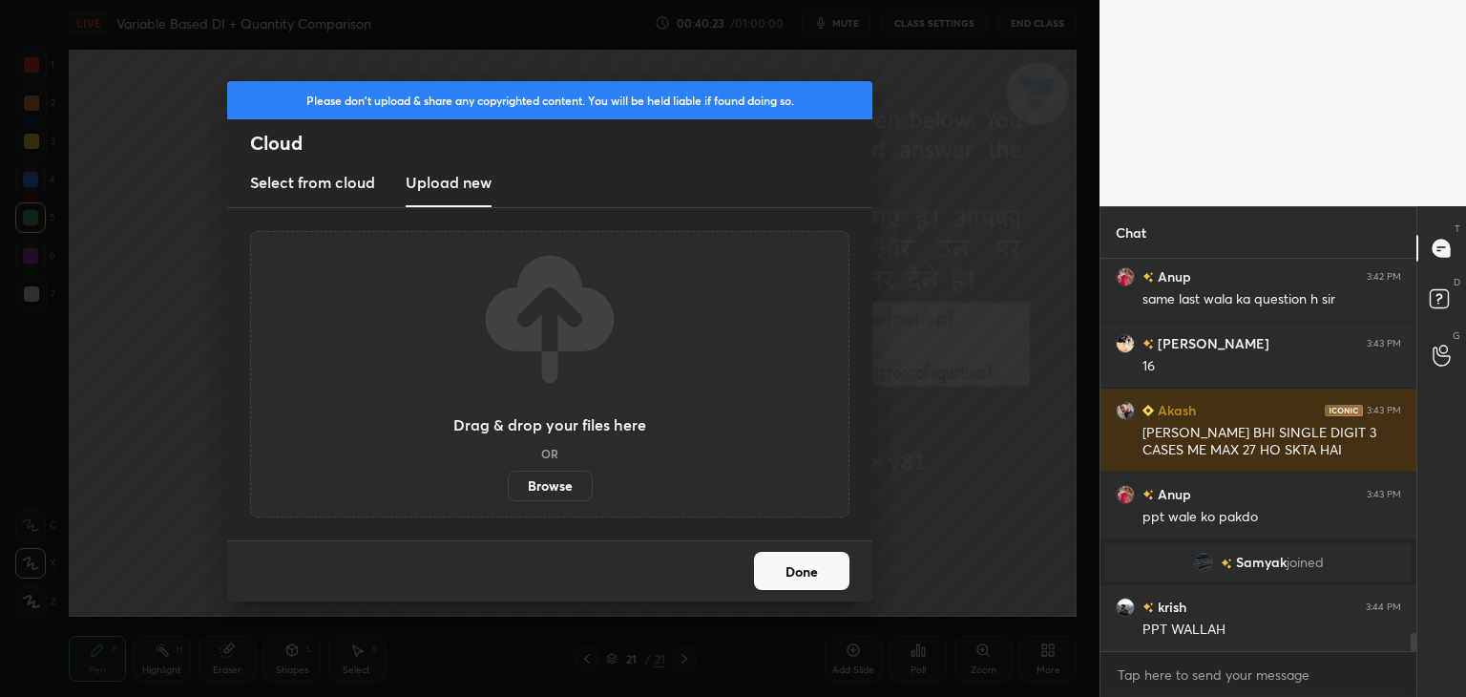
click at [527, 483] on label "Browse" at bounding box center [550, 486] width 85 height 31
click at [508, 483] on input "Browse" at bounding box center [508, 486] width 0 height 31
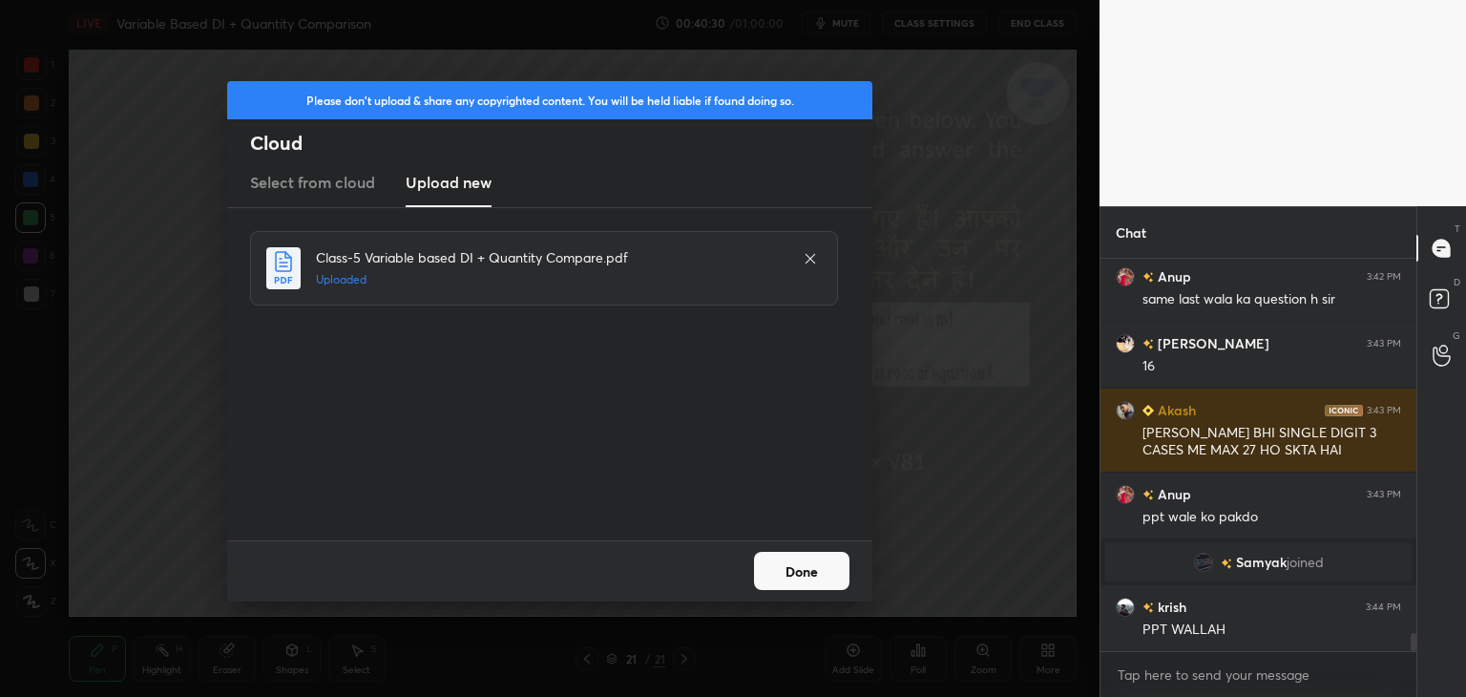
click at [784, 569] on button "Done" at bounding box center [801, 571] width 95 height 38
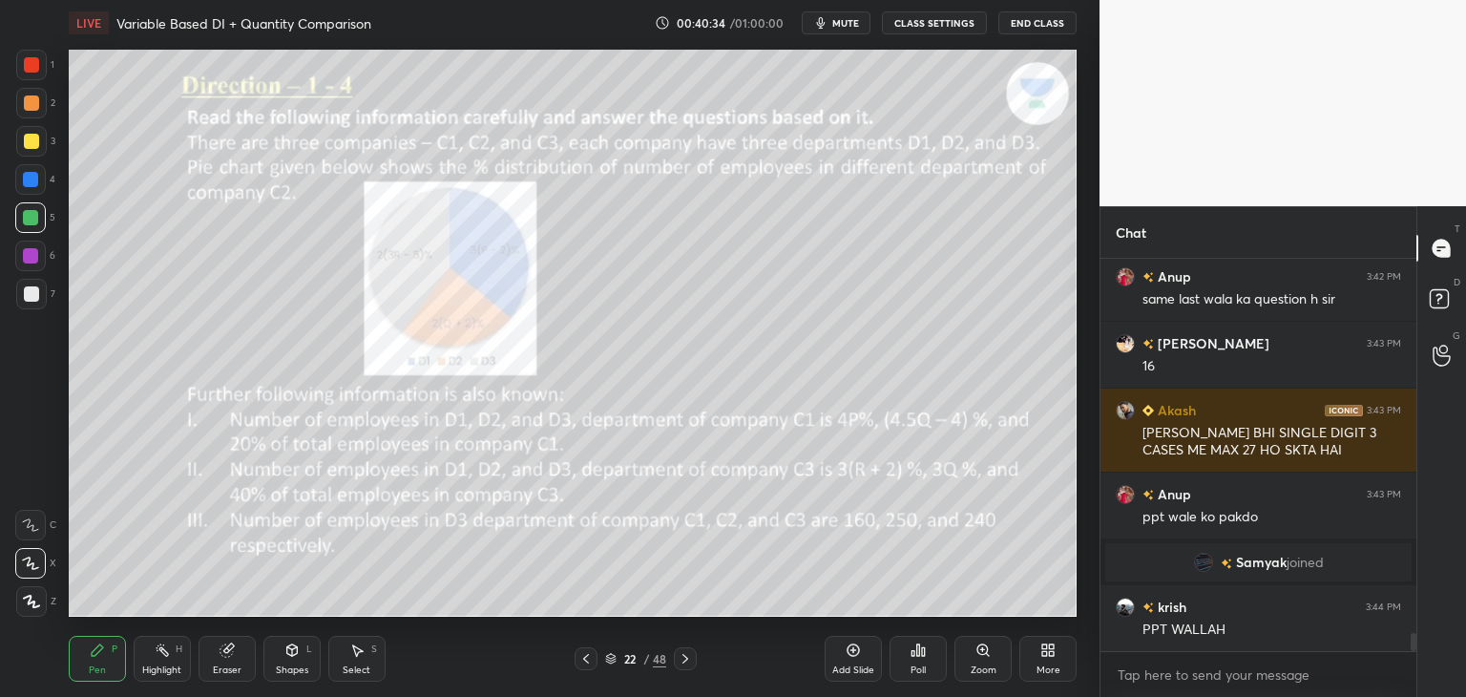
click at [645, 662] on div "/" at bounding box center [646, 658] width 6 height 11
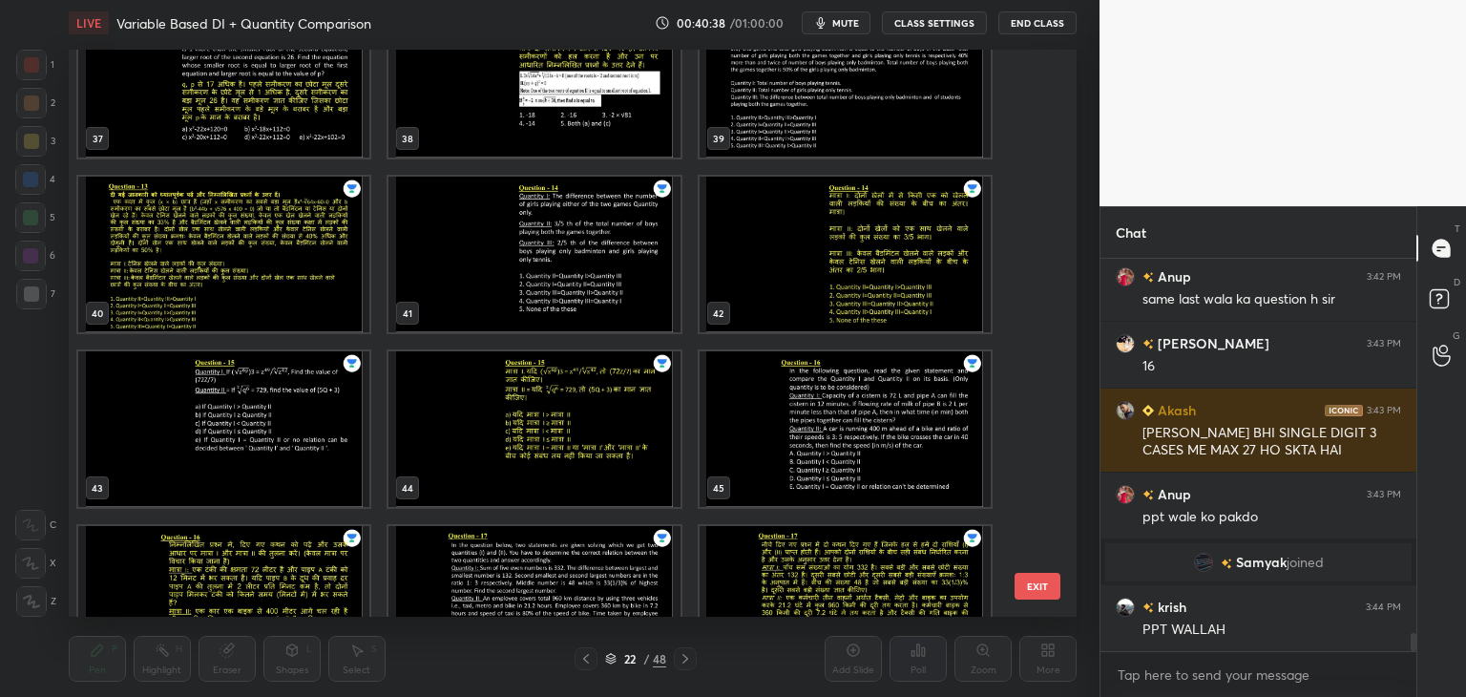
scroll to position [2154, 0]
click at [745, 454] on img "grid" at bounding box center [845, 429] width 291 height 156
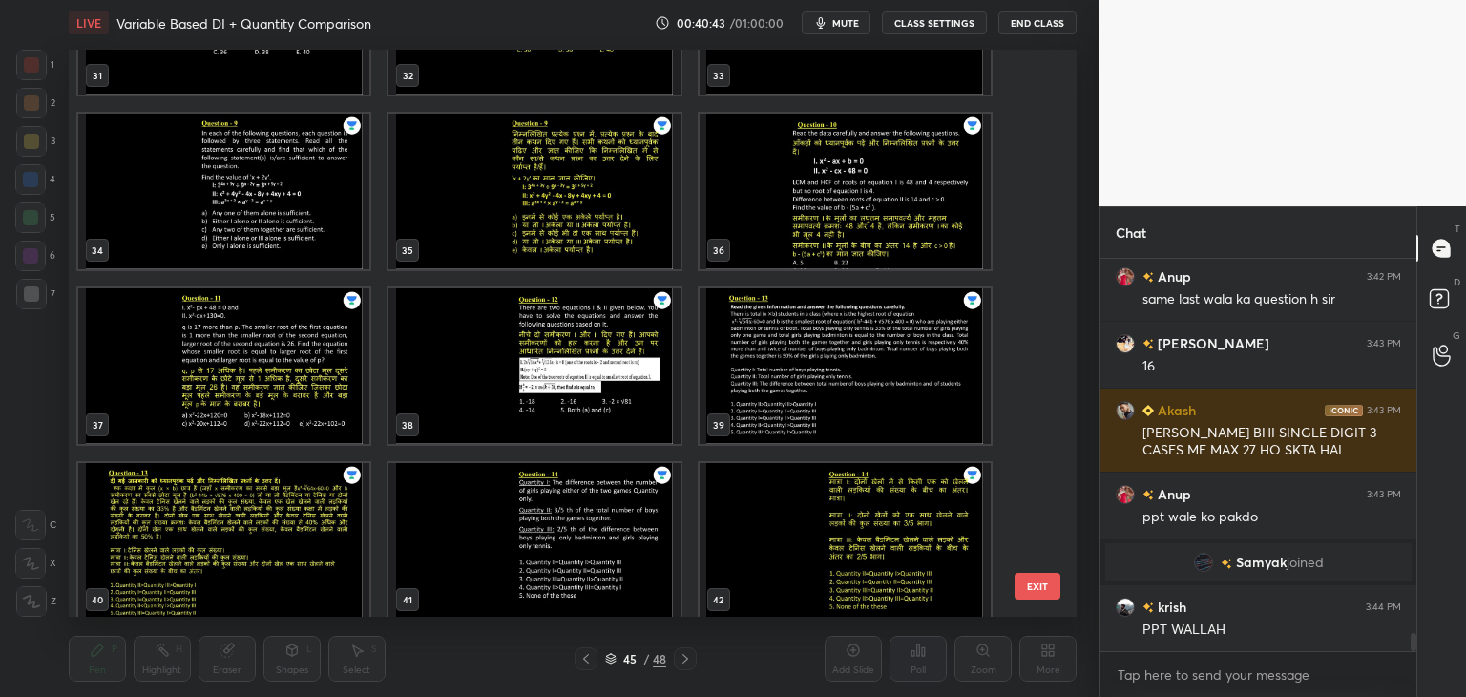
scroll to position [1864, 0]
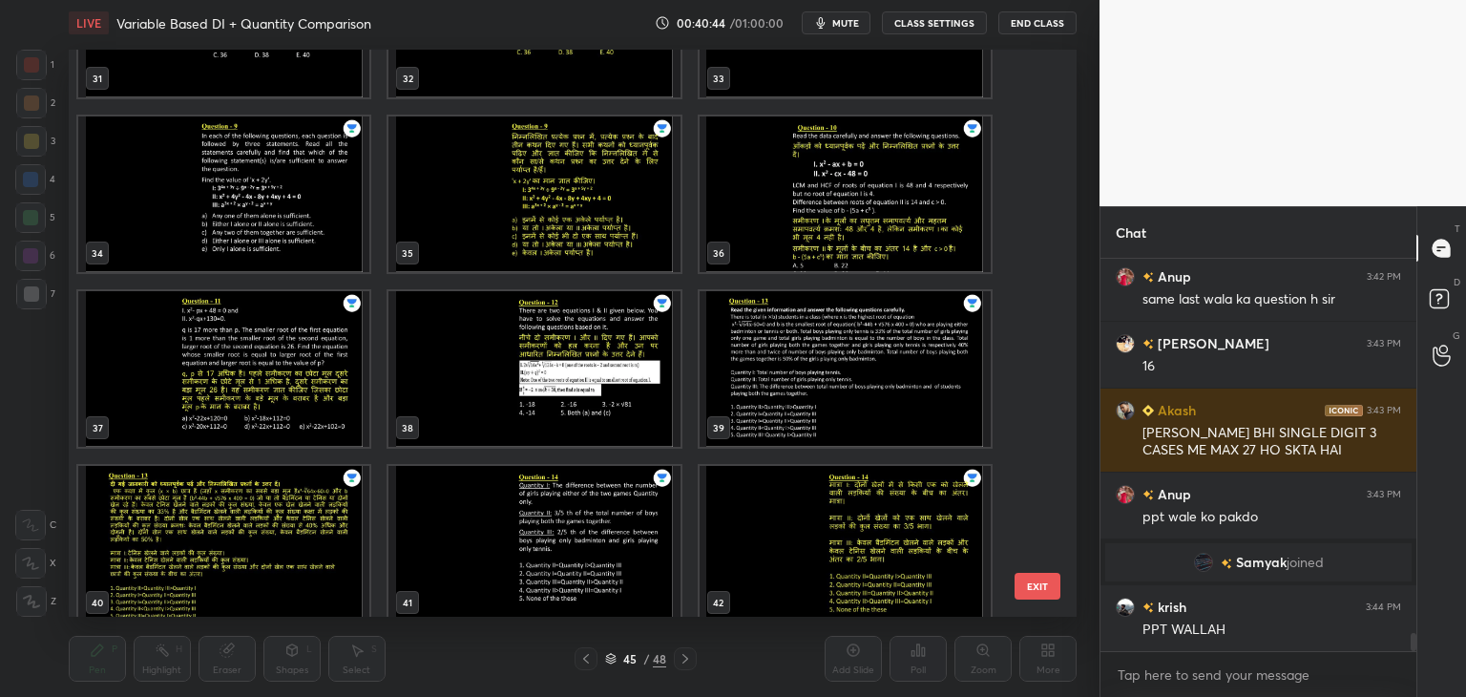
click at [793, 345] on img "grid" at bounding box center [845, 369] width 291 height 156
click at [798, 348] on img "grid" at bounding box center [845, 369] width 291 height 156
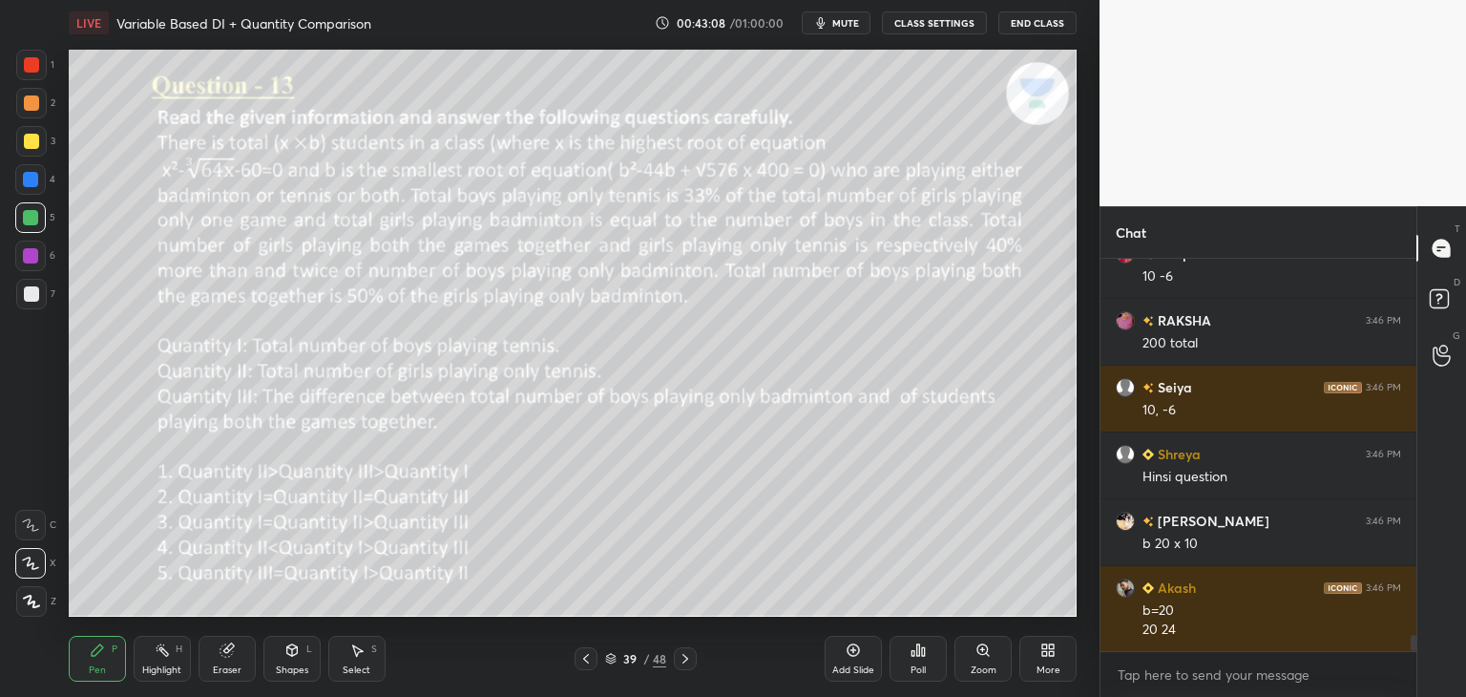
scroll to position [8967, 0]
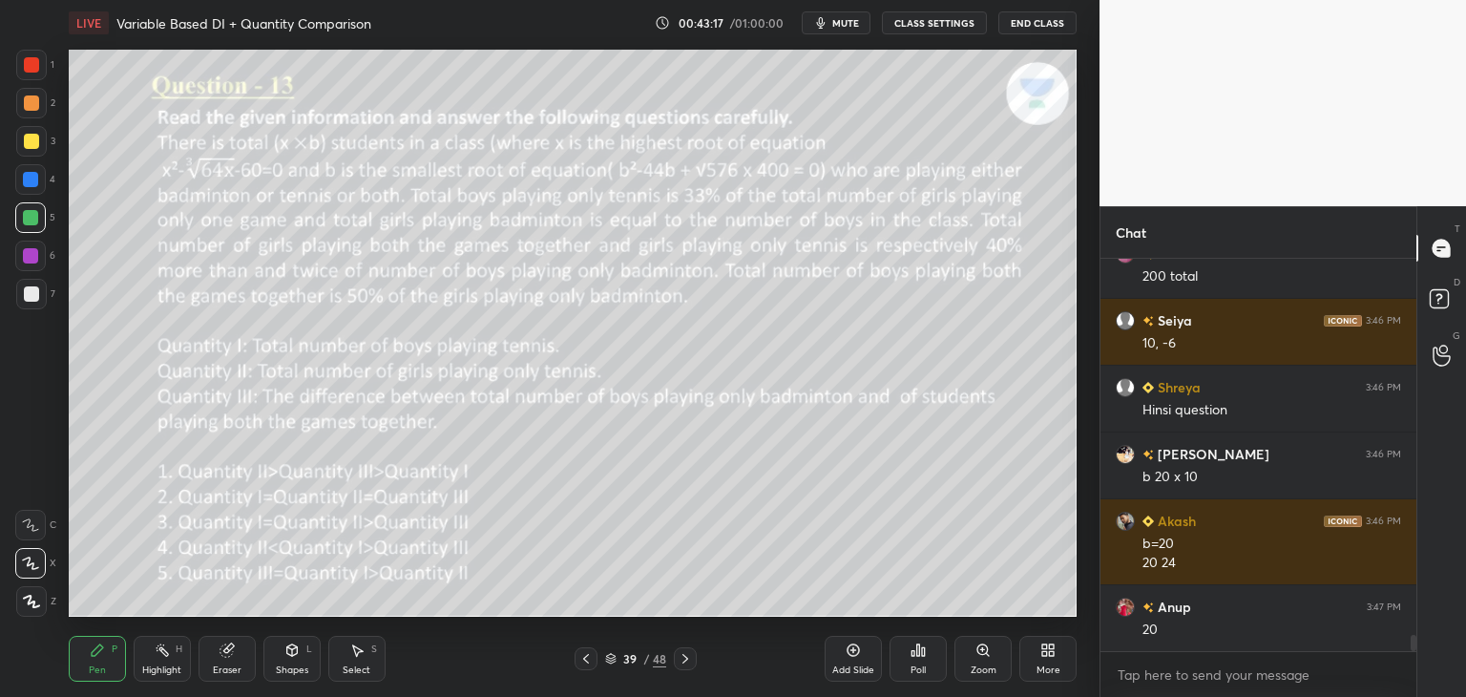
click at [683, 662] on icon at bounding box center [685, 658] width 15 height 15
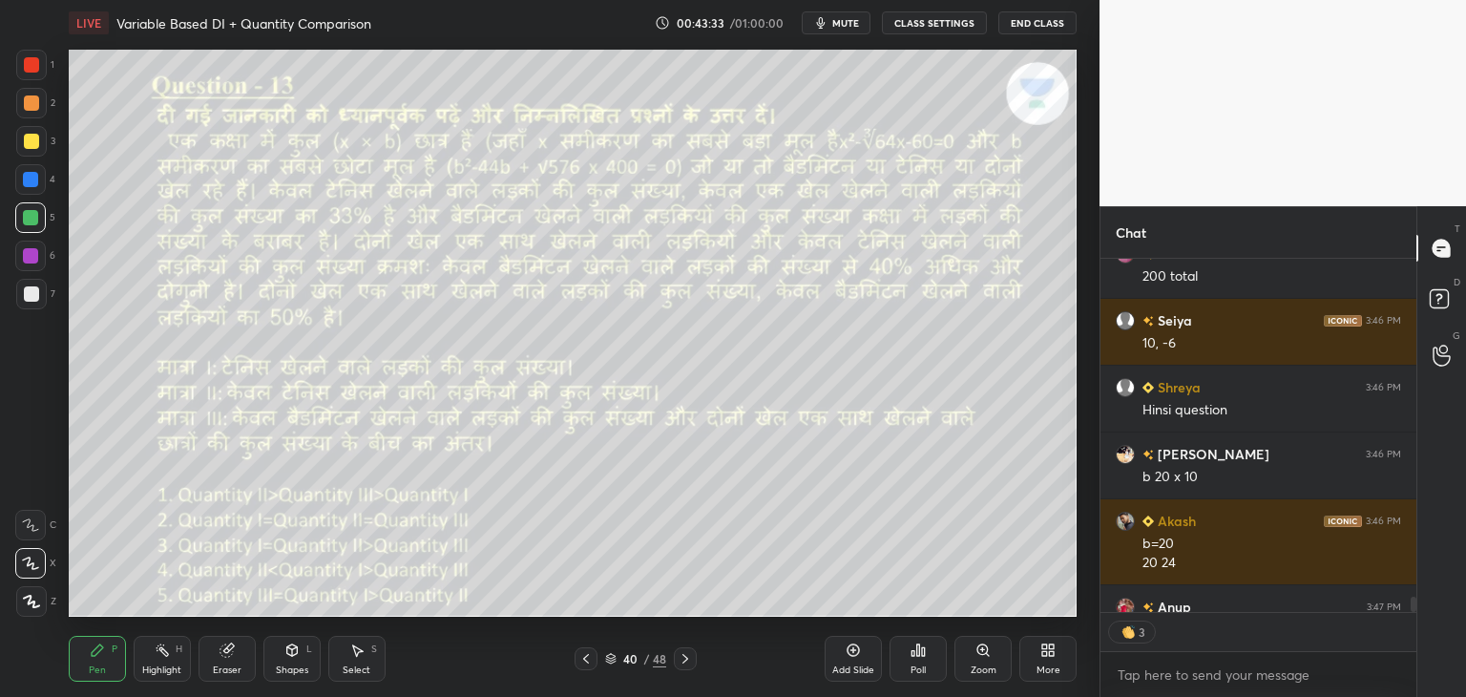
click at [595, 657] on div at bounding box center [586, 658] width 23 height 23
click at [844, 657] on div "Add Slide" at bounding box center [853, 659] width 57 height 46
click at [283, 654] on div "Shapes L" at bounding box center [291, 659] width 57 height 46
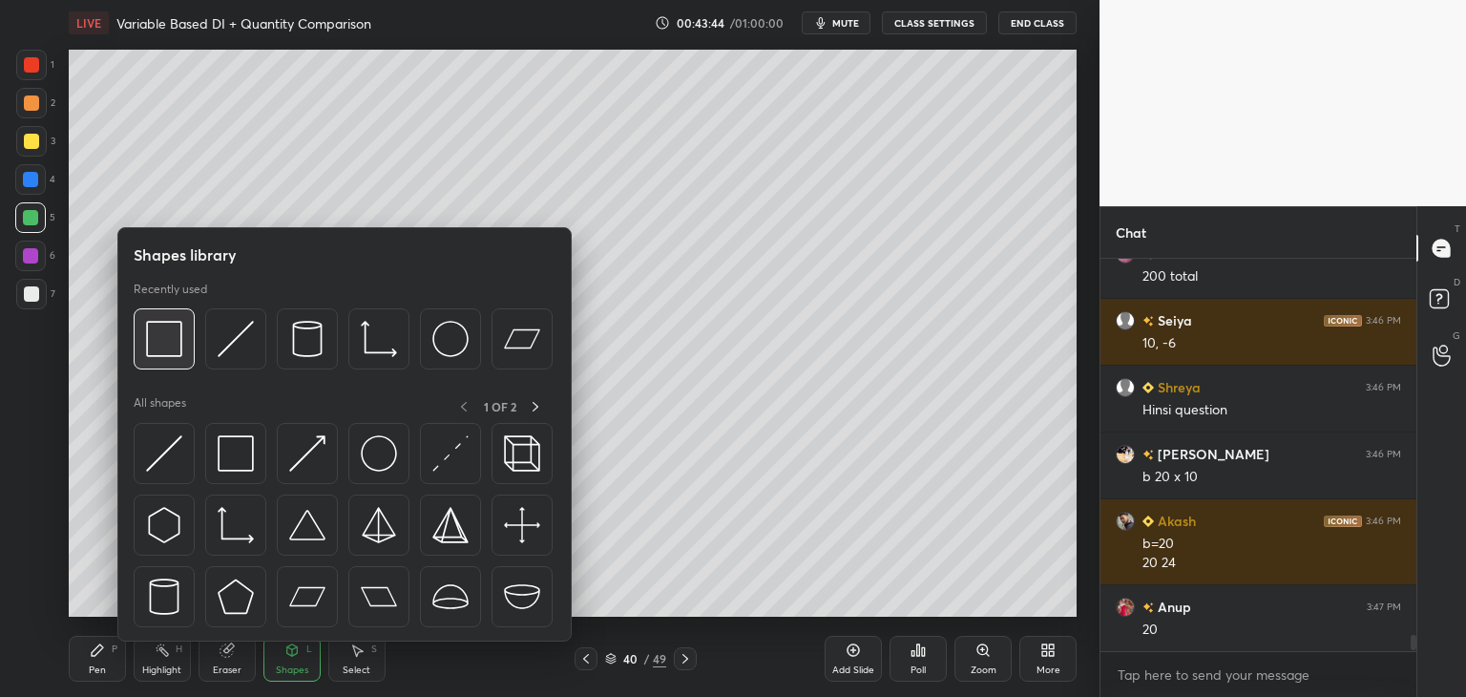
click at [186, 345] on div at bounding box center [164, 338] width 61 height 61
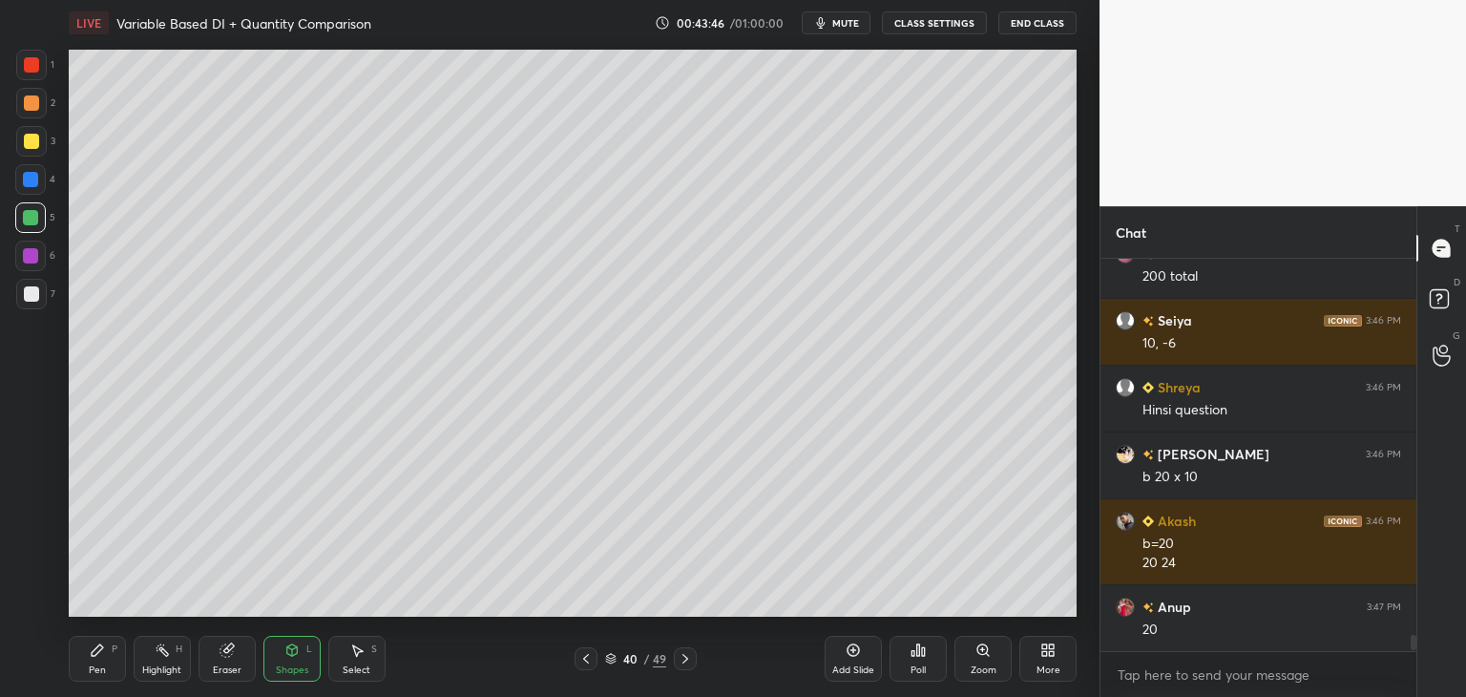
click at [578, 662] on icon at bounding box center [585, 658] width 15 height 15
click at [691, 665] on icon at bounding box center [685, 658] width 15 height 15
click at [294, 660] on div "Shapes L" at bounding box center [291, 659] width 57 height 46
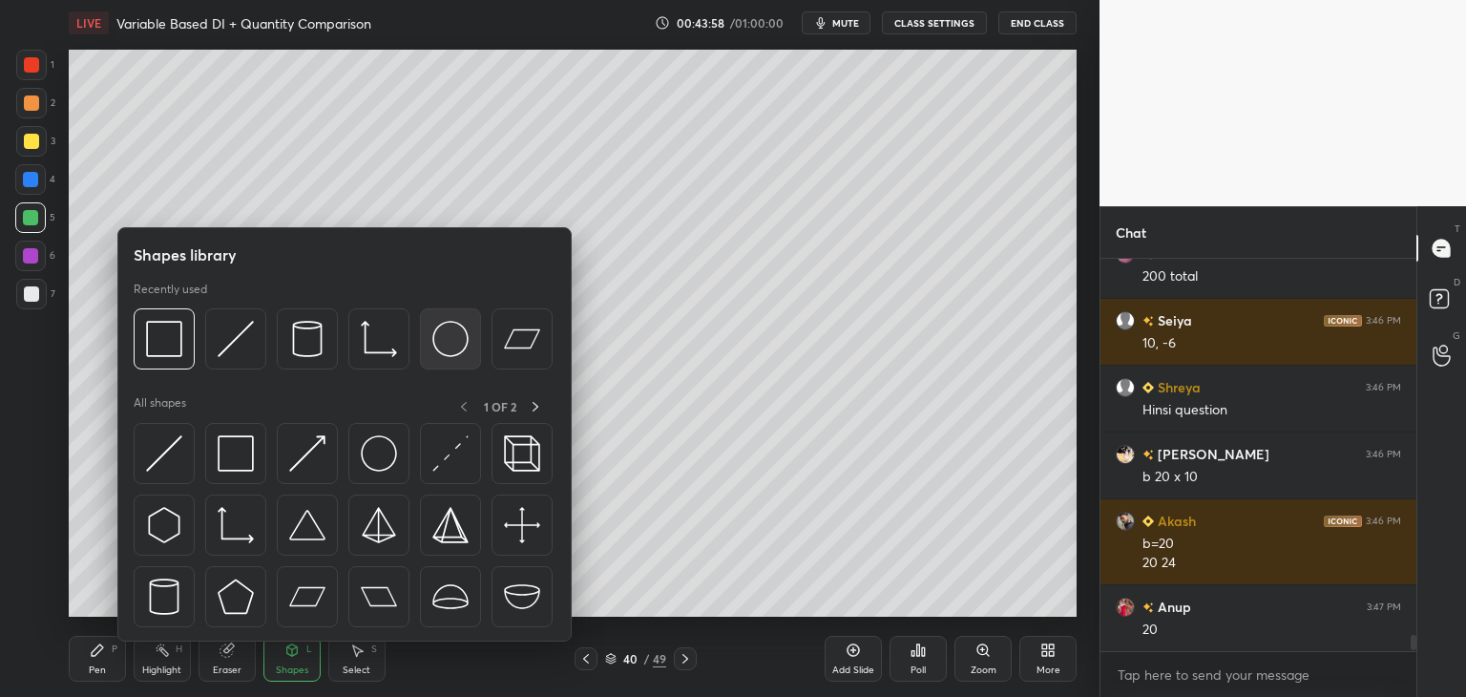
click at [461, 339] on img at bounding box center [450, 339] width 36 height 36
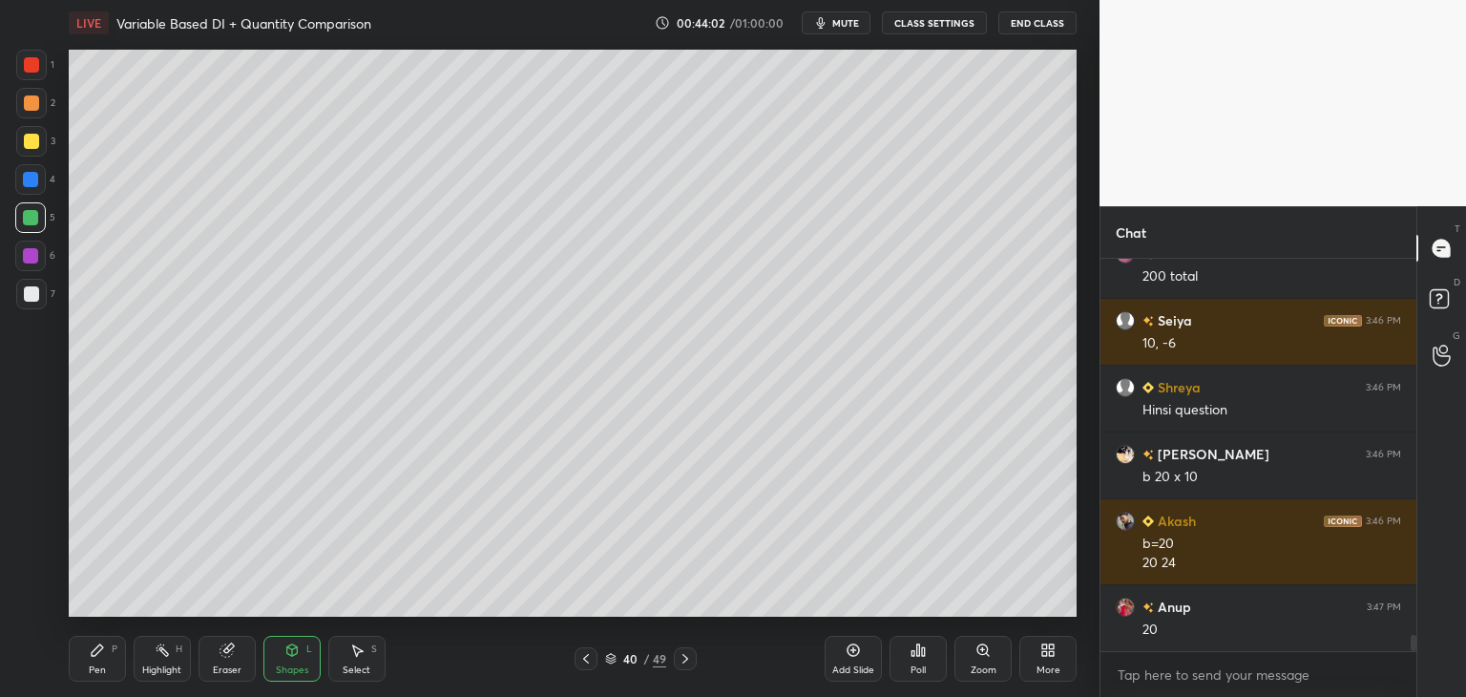
scroll to position [9034, 0]
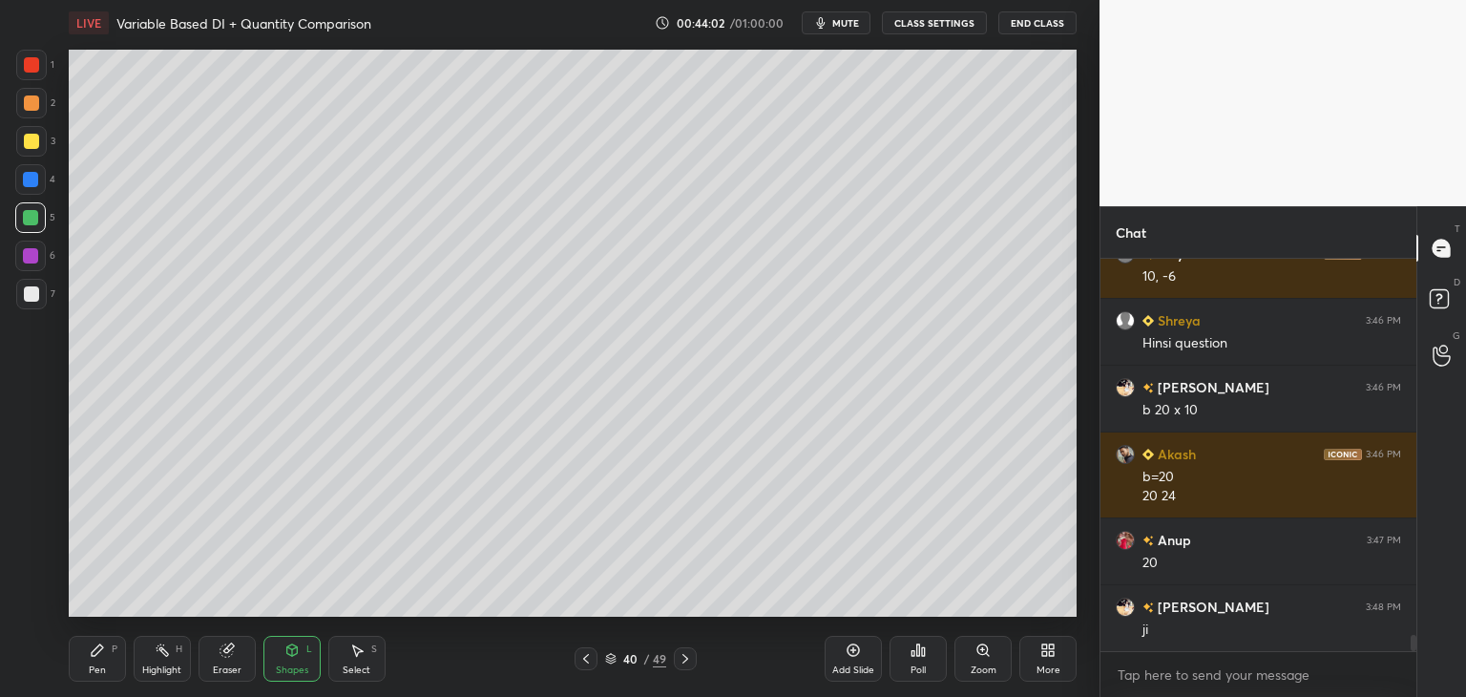
click at [92, 668] on div "Pen" at bounding box center [97, 670] width 17 height 10
click at [287, 662] on div "Shapes L" at bounding box center [291, 659] width 57 height 46
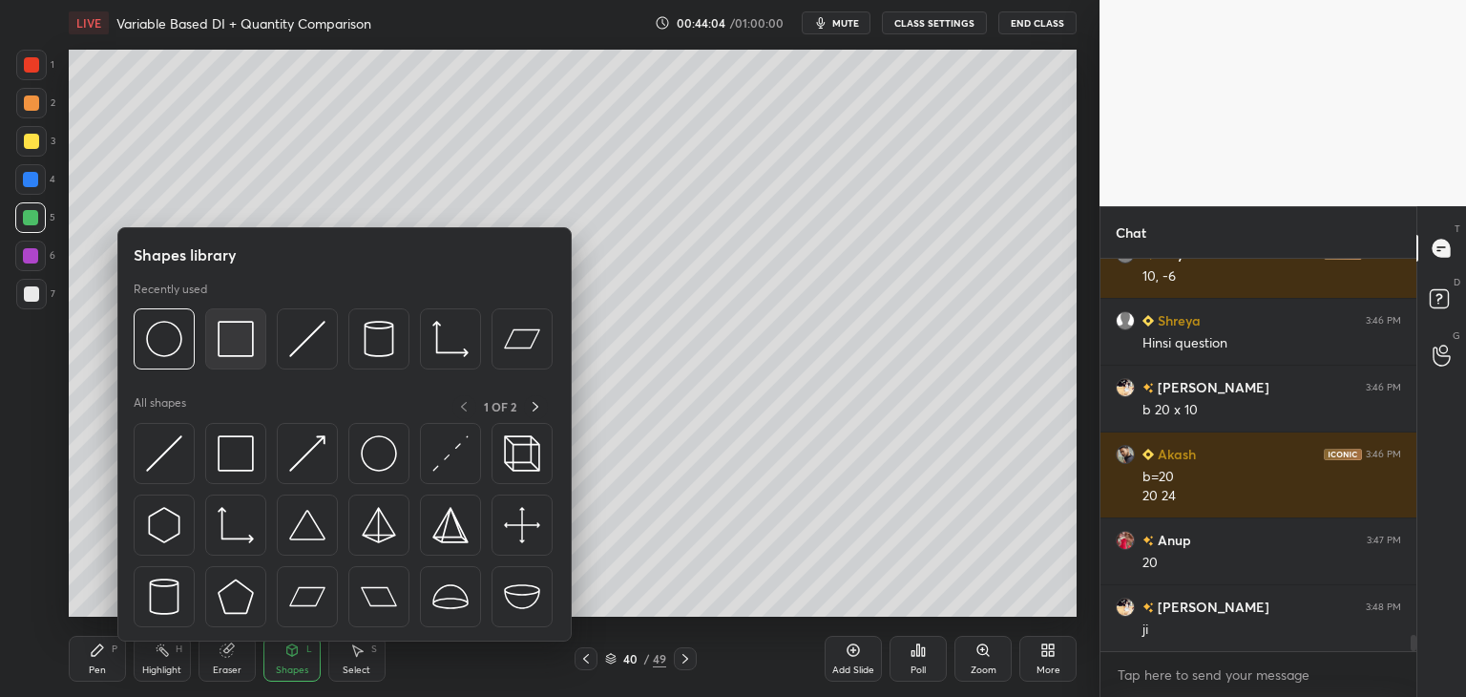
click at [243, 326] on img at bounding box center [236, 339] width 36 height 36
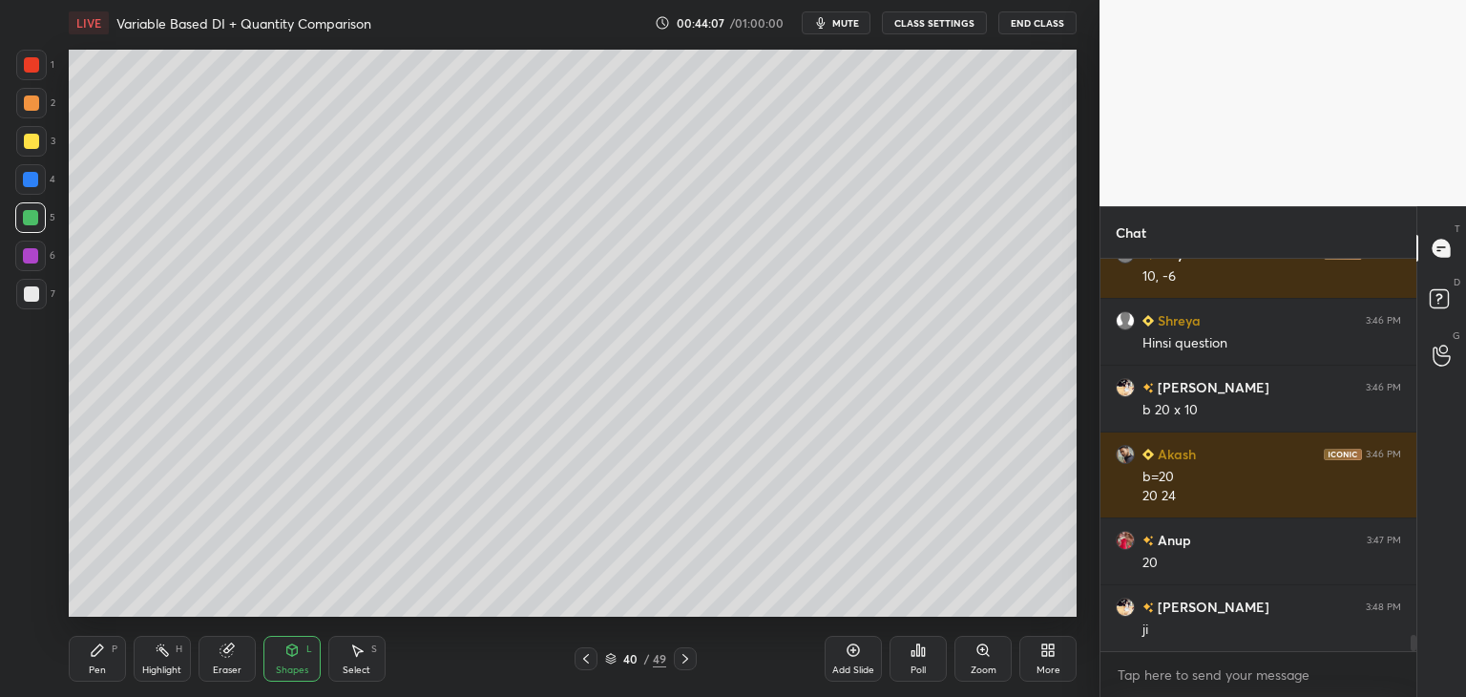
click at [102, 660] on div "Pen P" at bounding box center [97, 659] width 57 height 46
click at [38, 138] on div at bounding box center [31, 141] width 15 height 15
click at [579, 662] on icon at bounding box center [585, 658] width 15 height 15
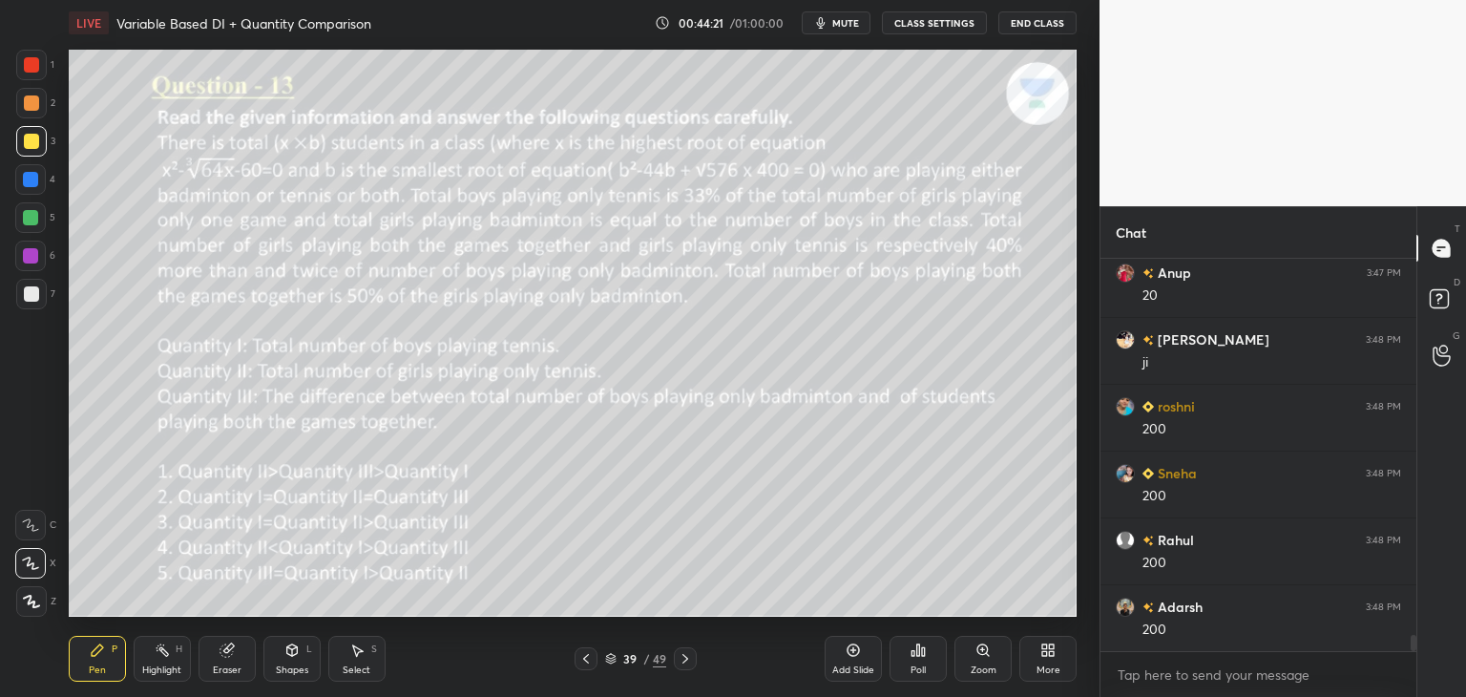
scroll to position [9368, 0]
click at [689, 662] on icon at bounding box center [685, 658] width 15 height 15
click at [584, 659] on icon at bounding box center [586, 659] width 6 height 10
click at [683, 662] on icon at bounding box center [685, 658] width 15 height 15
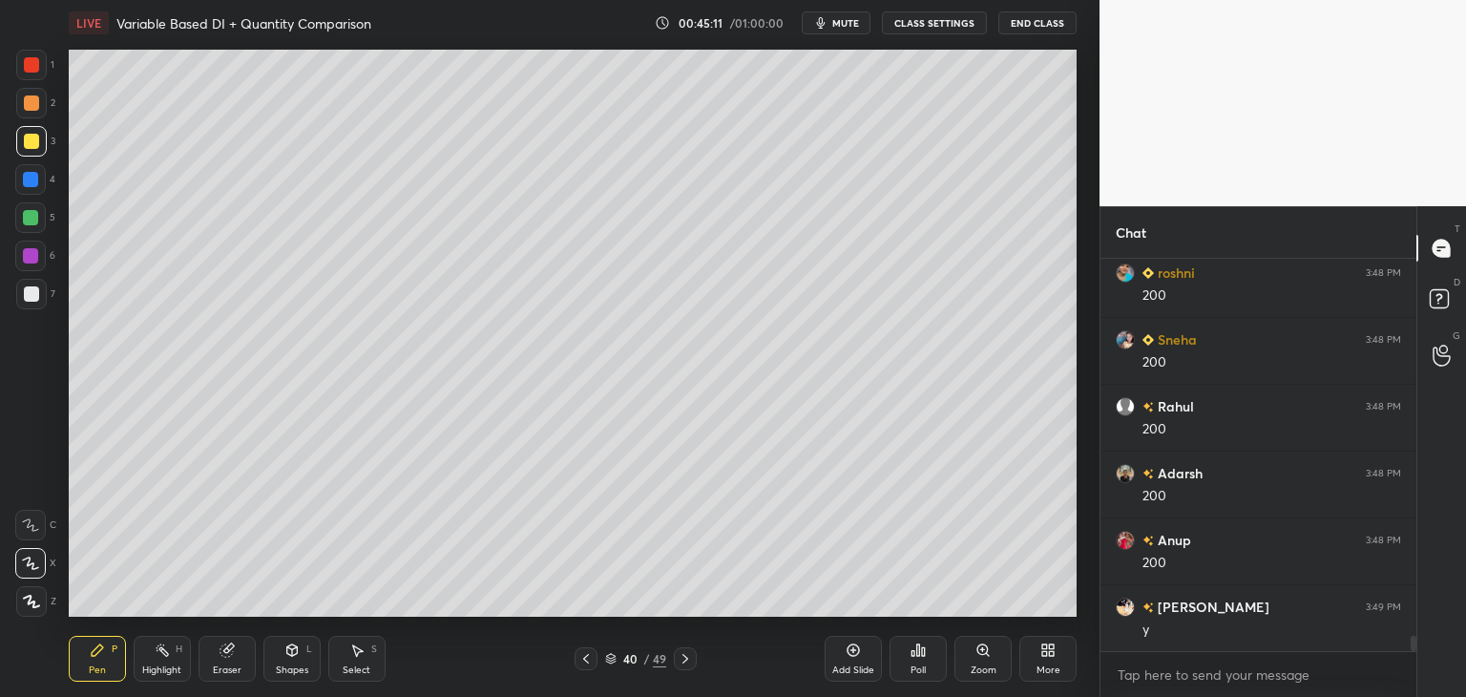
click at [286, 661] on div "Shapes L" at bounding box center [291, 659] width 57 height 46
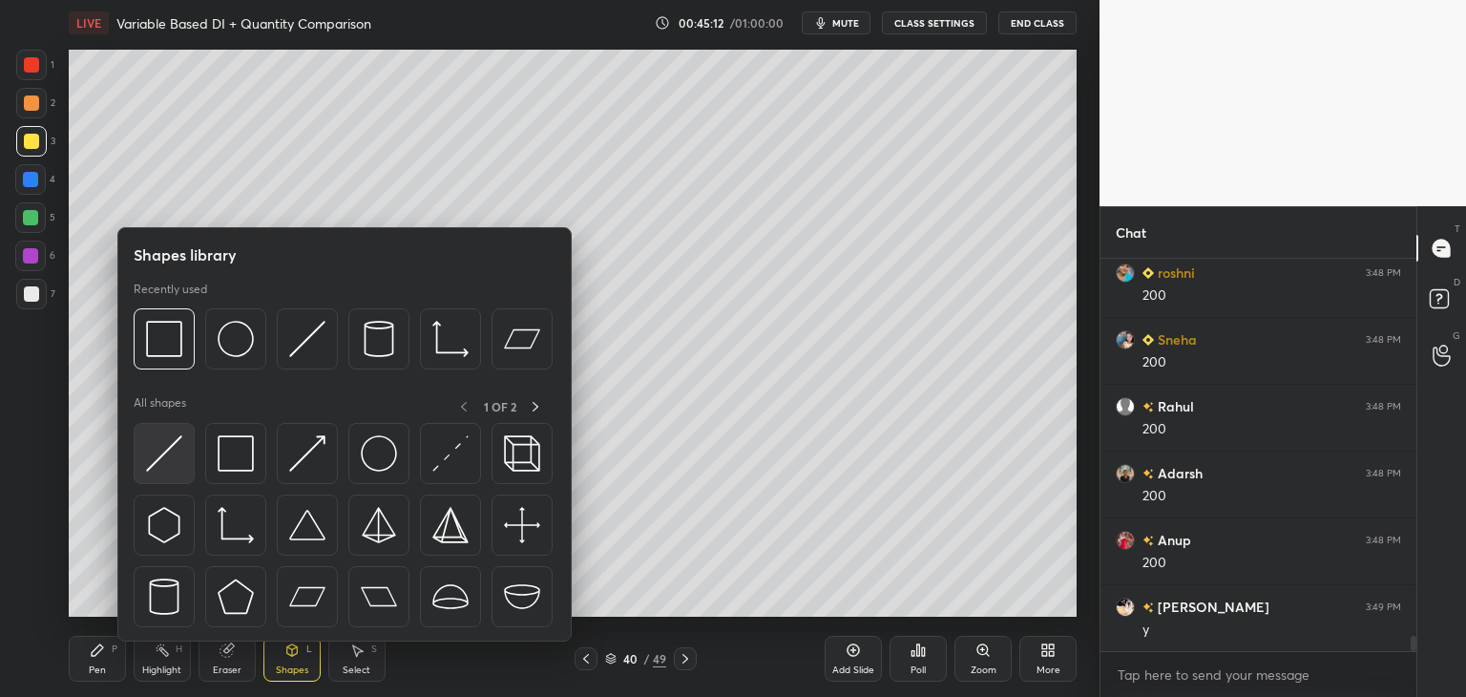
click at [176, 447] on img at bounding box center [164, 453] width 36 height 36
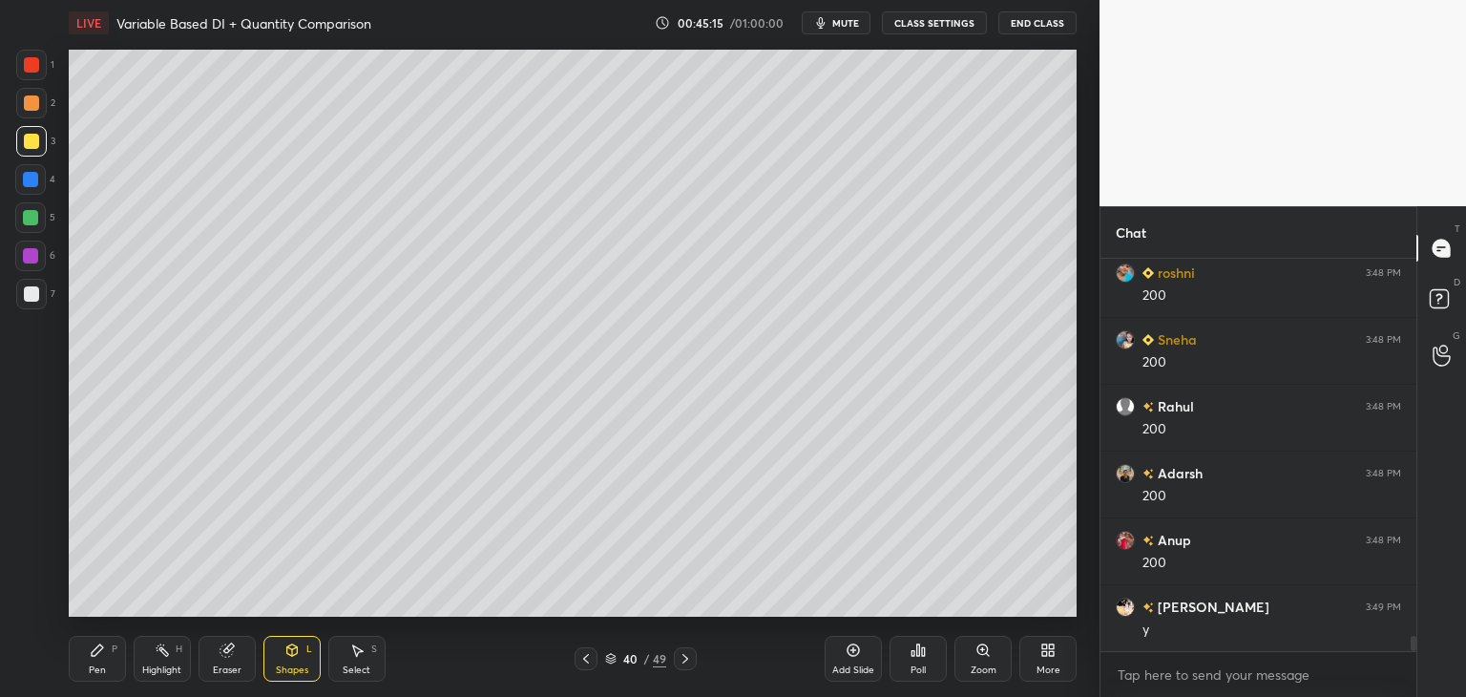
click at [84, 652] on div "Pen P" at bounding box center [97, 659] width 57 height 46
click at [32, 66] on div at bounding box center [31, 64] width 15 height 15
click at [573, 657] on div "40 / 49" at bounding box center [636, 658] width 378 height 23
click at [583, 662] on icon at bounding box center [585, 658] width 15 height 15
click at [687, 658] on icon at bounding box center [685, 658] width 15 height 15
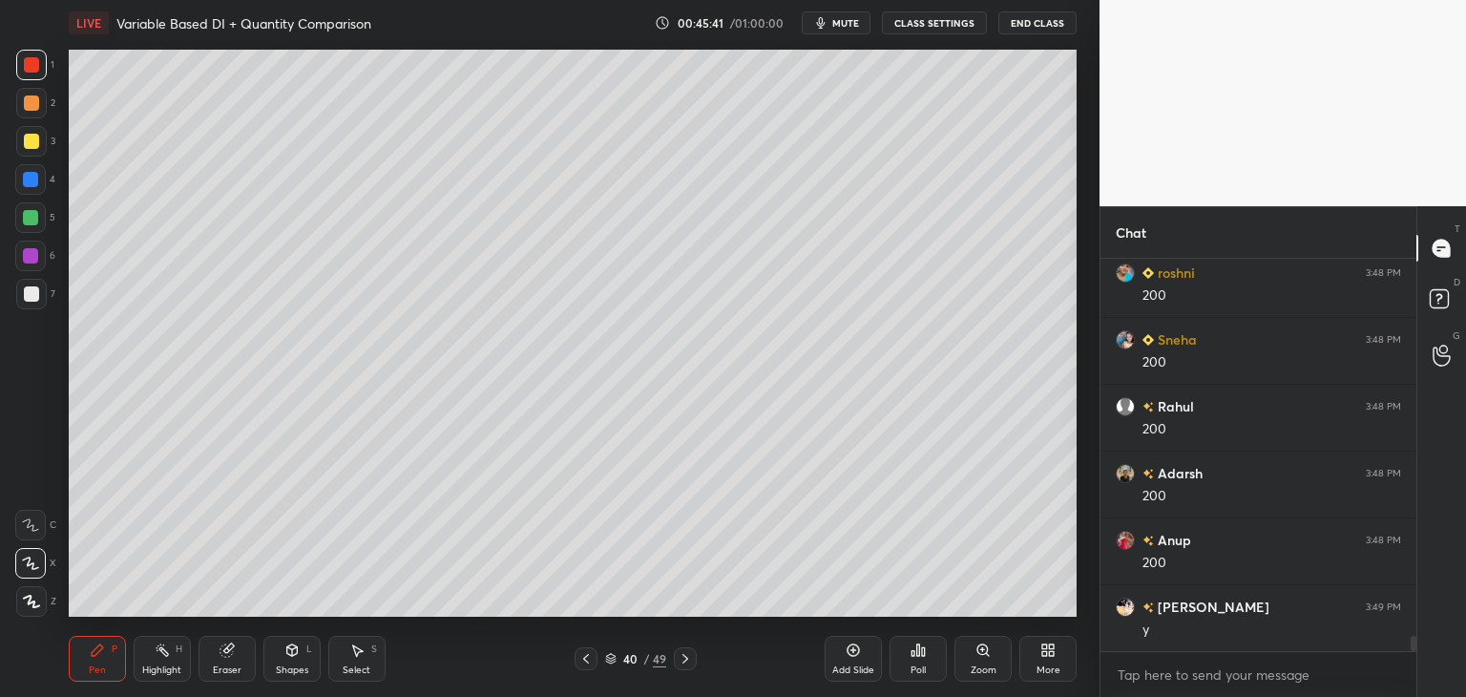
click at [590, 648] on div at bounding box center [586, 658] width 23 height 23
click at [37, 299] on div at bounding box center [31, 293] width 15 height 15
click at [685, 665] on icon at bounding box center [685, 658] width 15 height 15
click at [584, 654] on icon at bounding box center [585, 658] width 15 height 15
click at [683, 662] on icon at bounding box center [685, 658] width 15 height 15
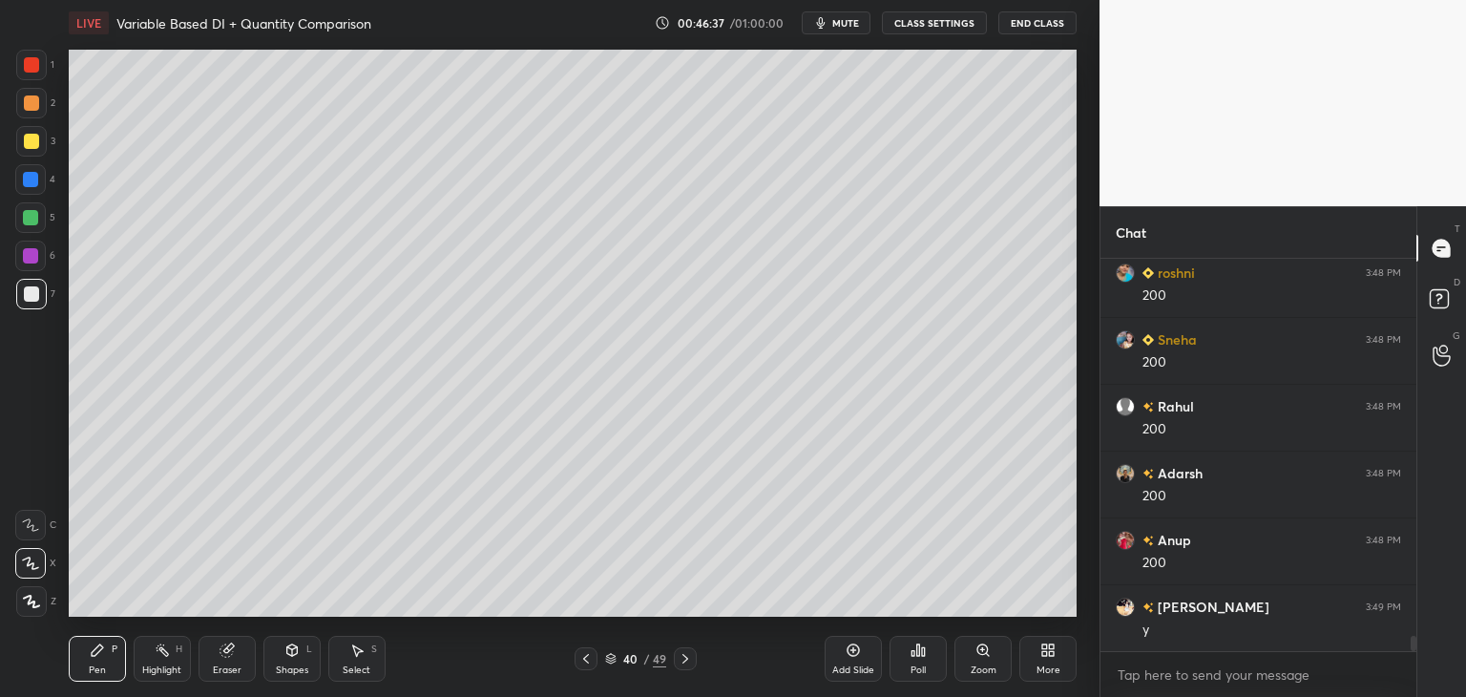
click at [588, 667] on div at bounding box center [586, 658] width 23 height 23
click at [683, 665] on icon at bounding box center [685, 658] width 15 height 15
click at [589, 655] on icon at bounding box center [585, 658] width 15 height 15
click at [36, 145] on div at bounding box center [31, 141] width 15 height 15
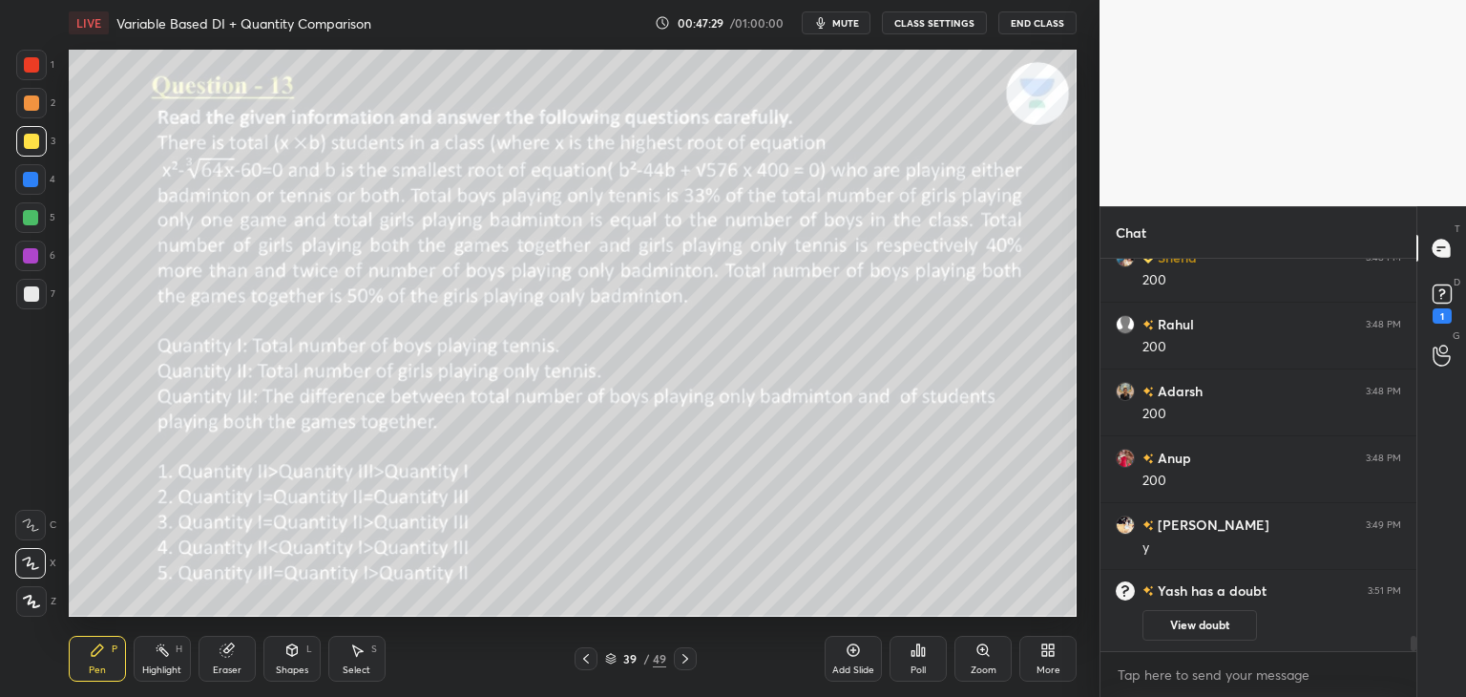
click at [693, 663] on div at bounding box center [685, 658] width 23 height 23
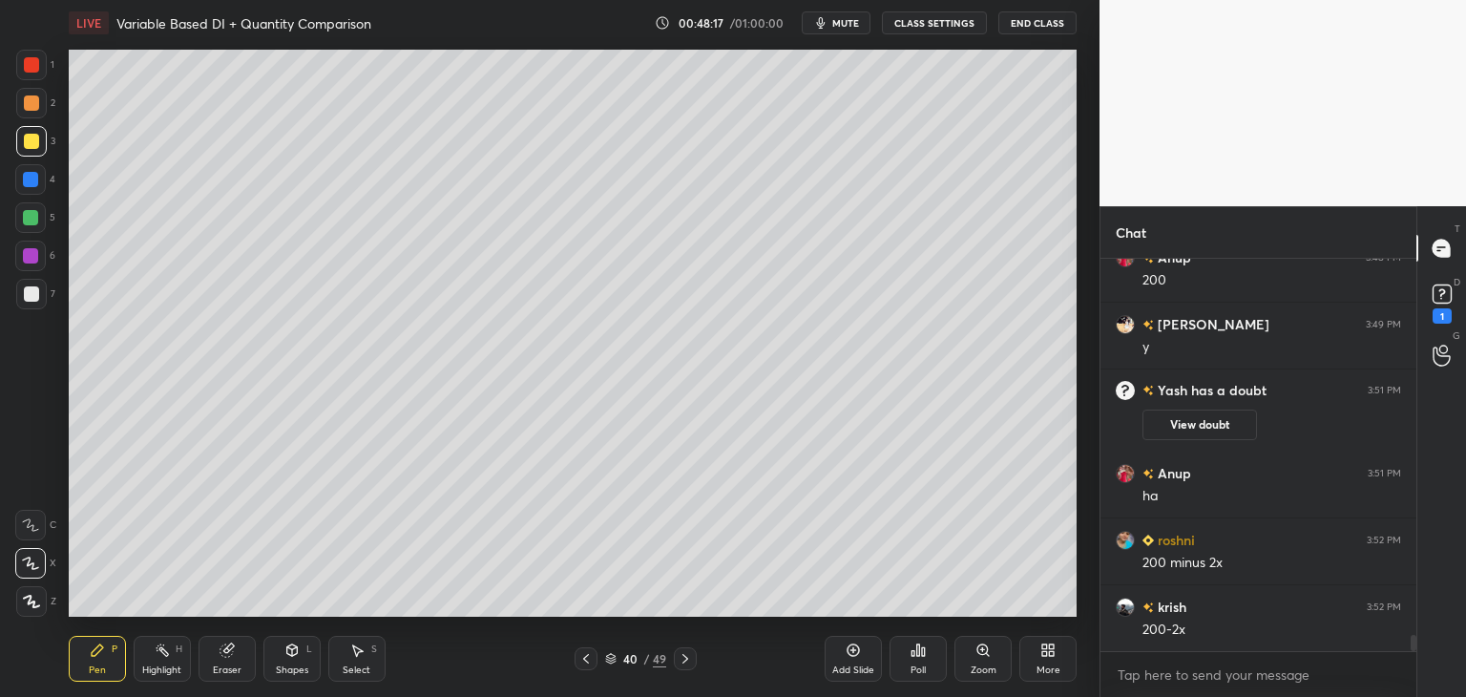
scroll to position [9368, 0]
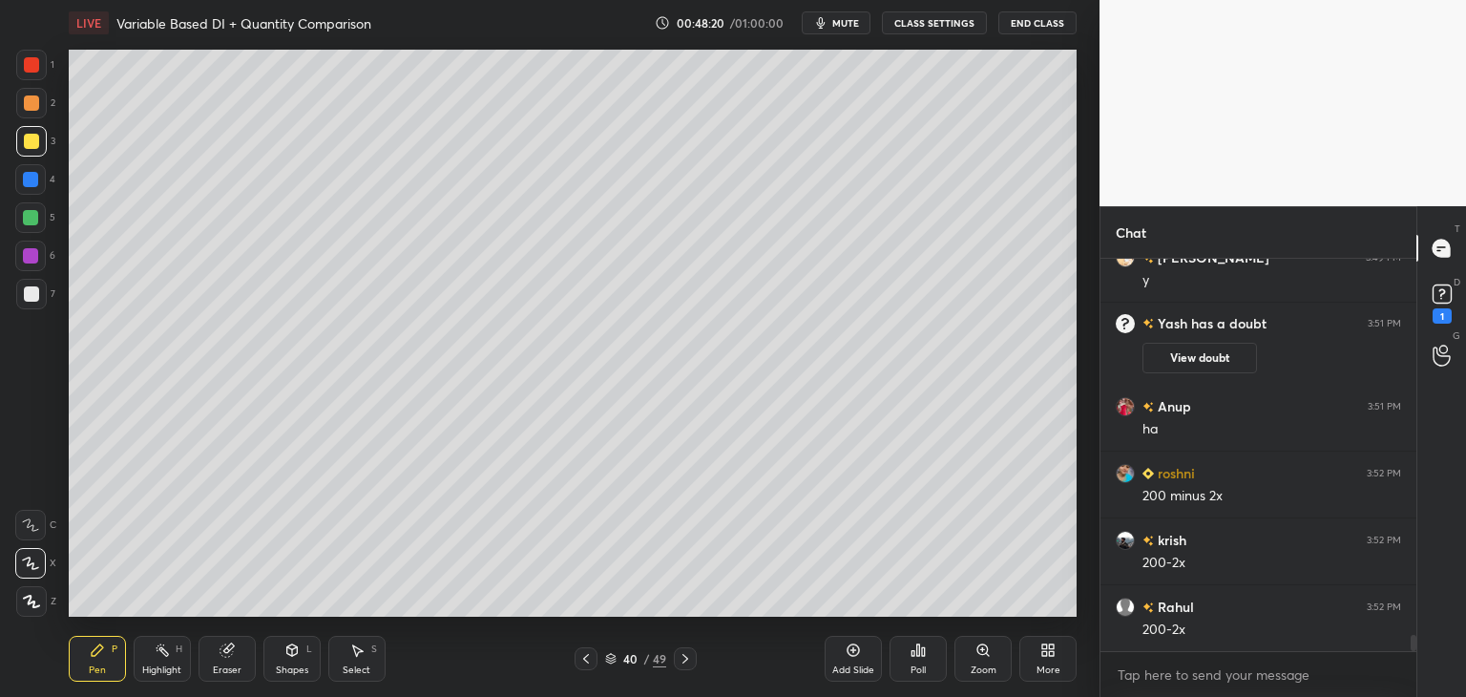
click at [584, 664] on icon at bounding box center [585, 658] width 15 height 15
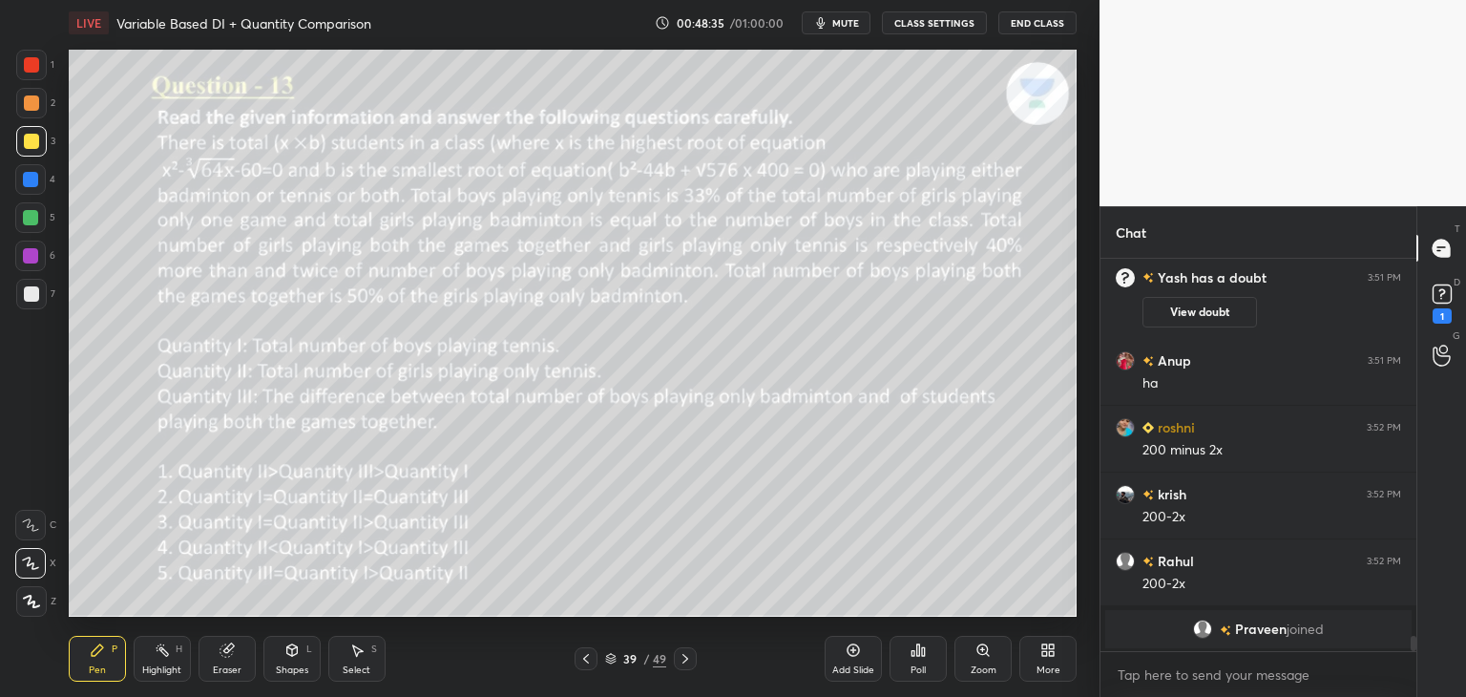
click at [687, 658] on icon at bounding box center [685, 658] width 15 height 15
click at [588, 659] on icon at bounding box center [585, 658] width 15 height 15
click at [688, 658] on icon at bounding box center [685, 658] width 15 height 15
click at [591, 658] on icon at bounding box center [585, 658] width 15 height 15
click at [682, 663] on icon at bounding box center [685, 658] width 15 height 15
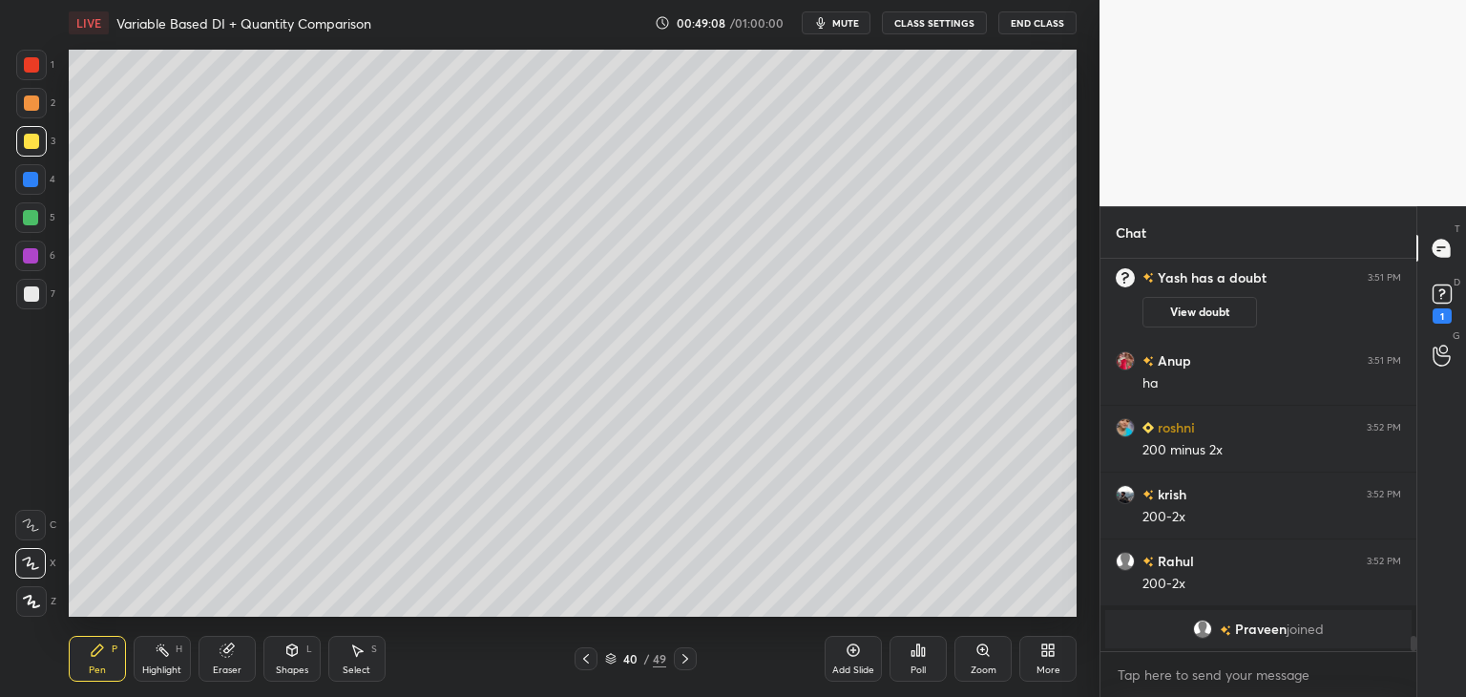
click at [577, 658] on div at bounding box center [586, 658] width 23 height 23
click at [585, 663] on icon at bounding box center [585, 658] width 15 height 15
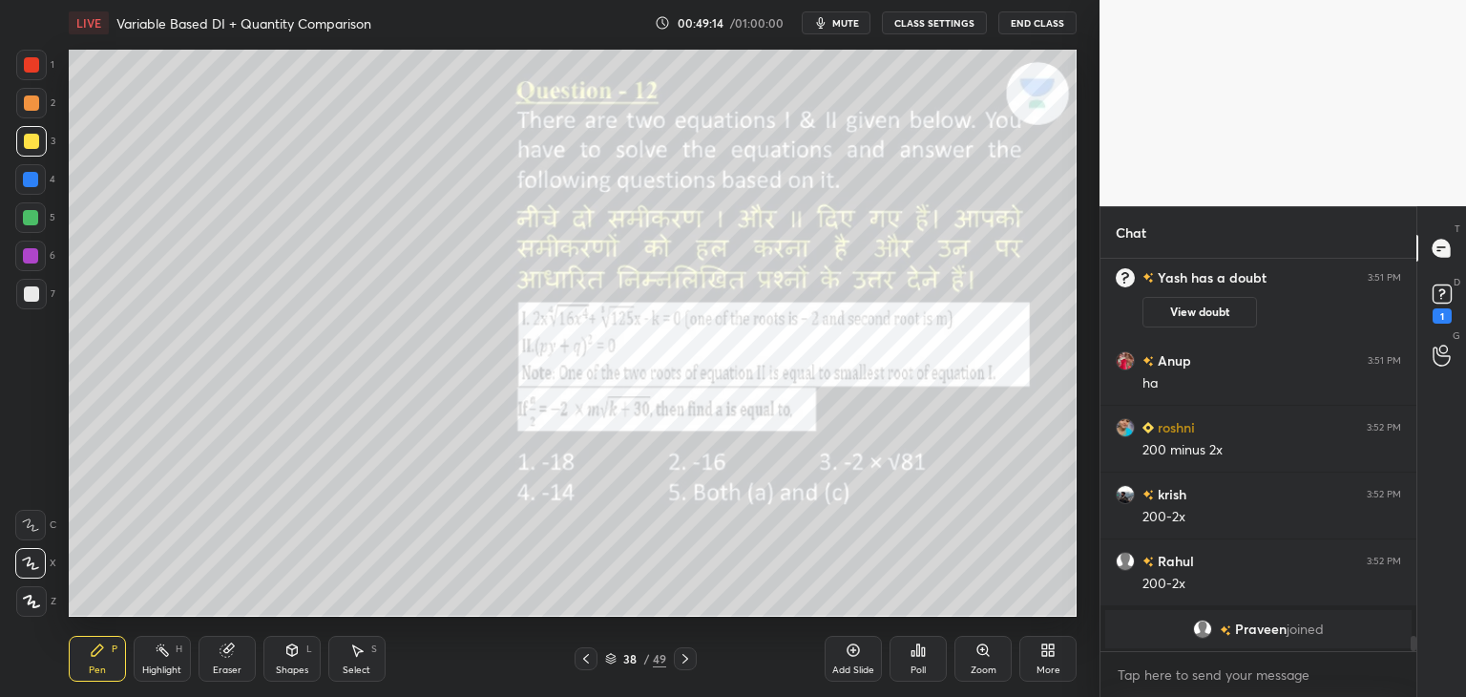
click at [680, 662] on icon at bounding box center [685, 658] width 15 height 15
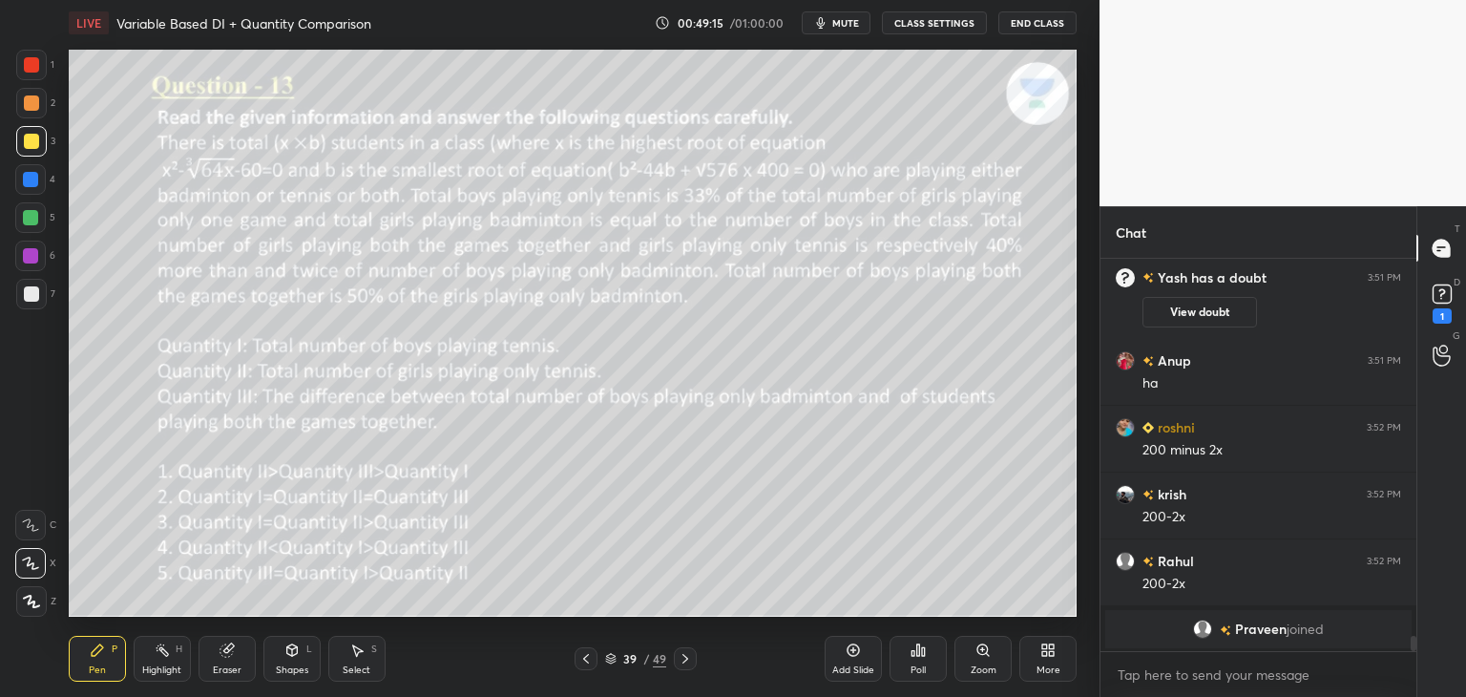
click at [682, 659] on icon at bounding box center [685, 658] width 15 height 15
click at [586, 650] on div at bounding box center [586, 658] width 23 height 23
click at [683, 660] on icon at bounding box center [685, 658] width 15 height 15
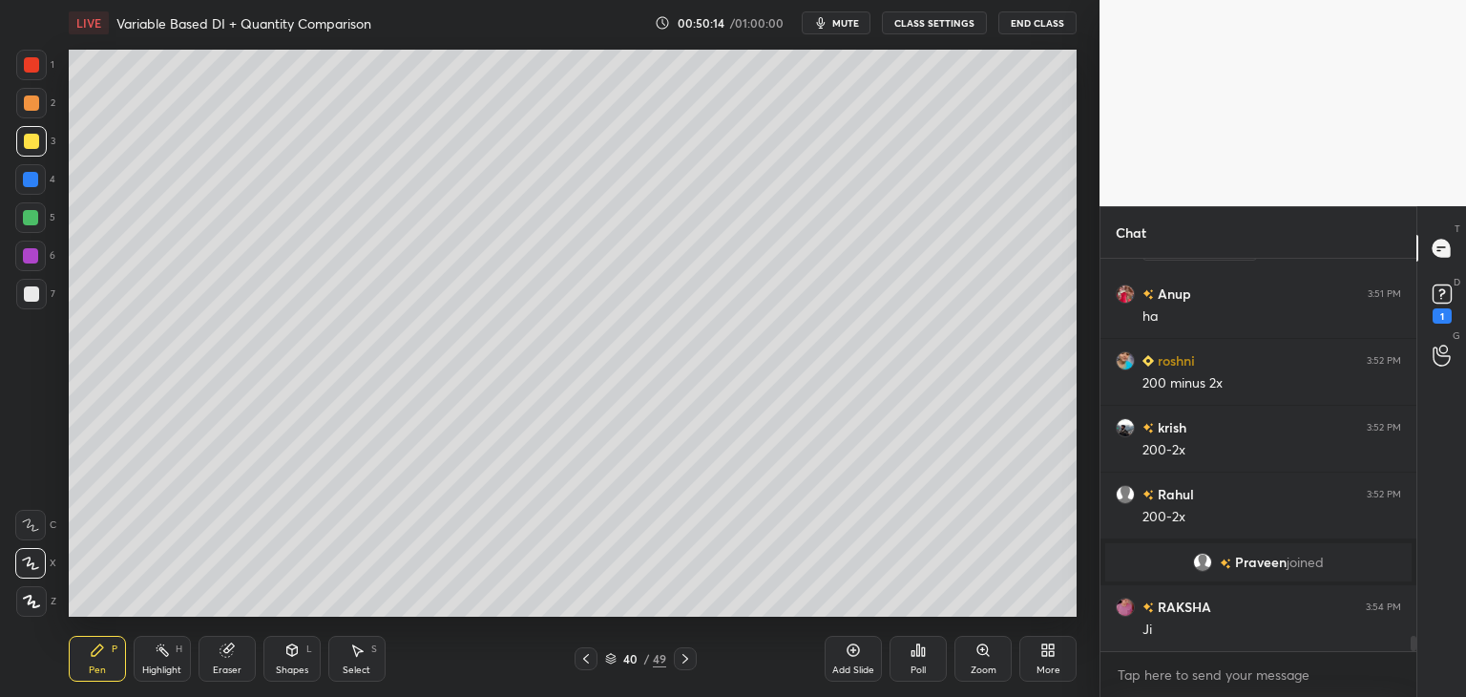
scroll to position [9472, 0]
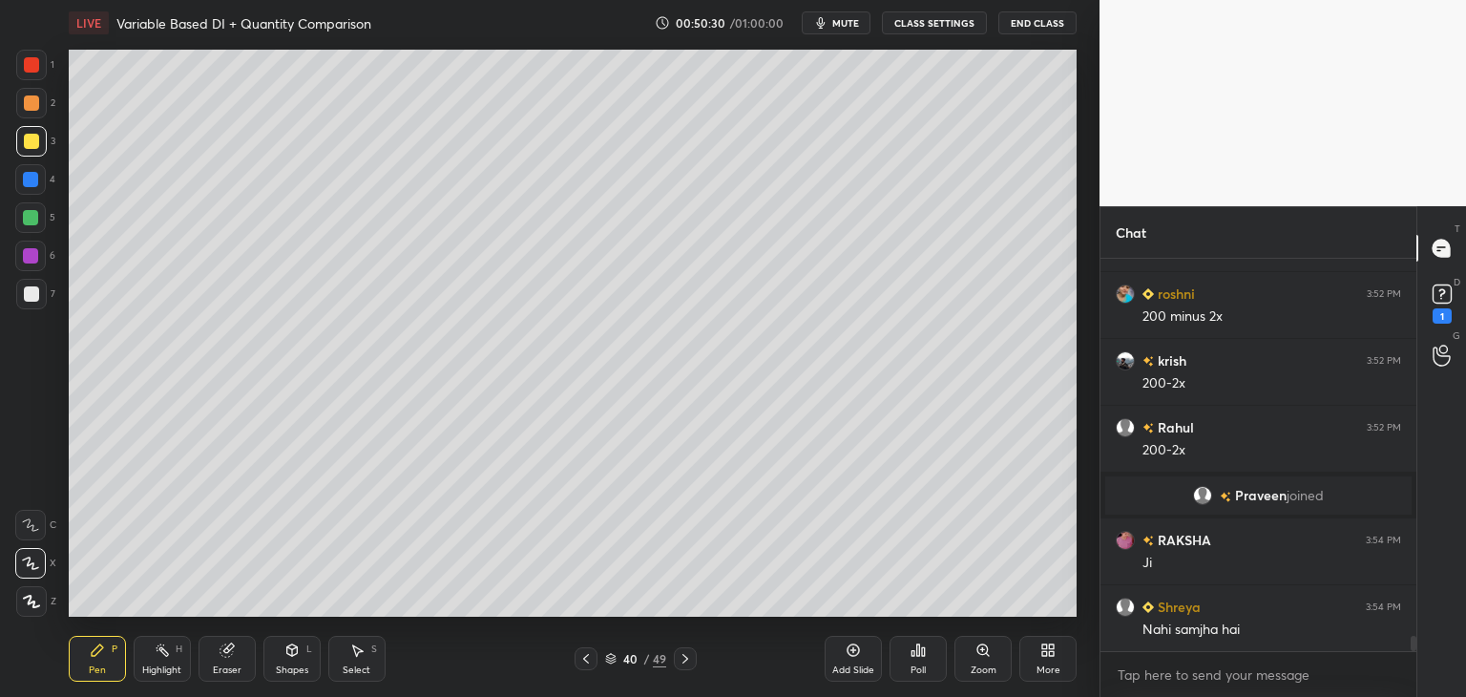
click at [580, 663] on icon at bounding box center [585, 658] width 15 height 15
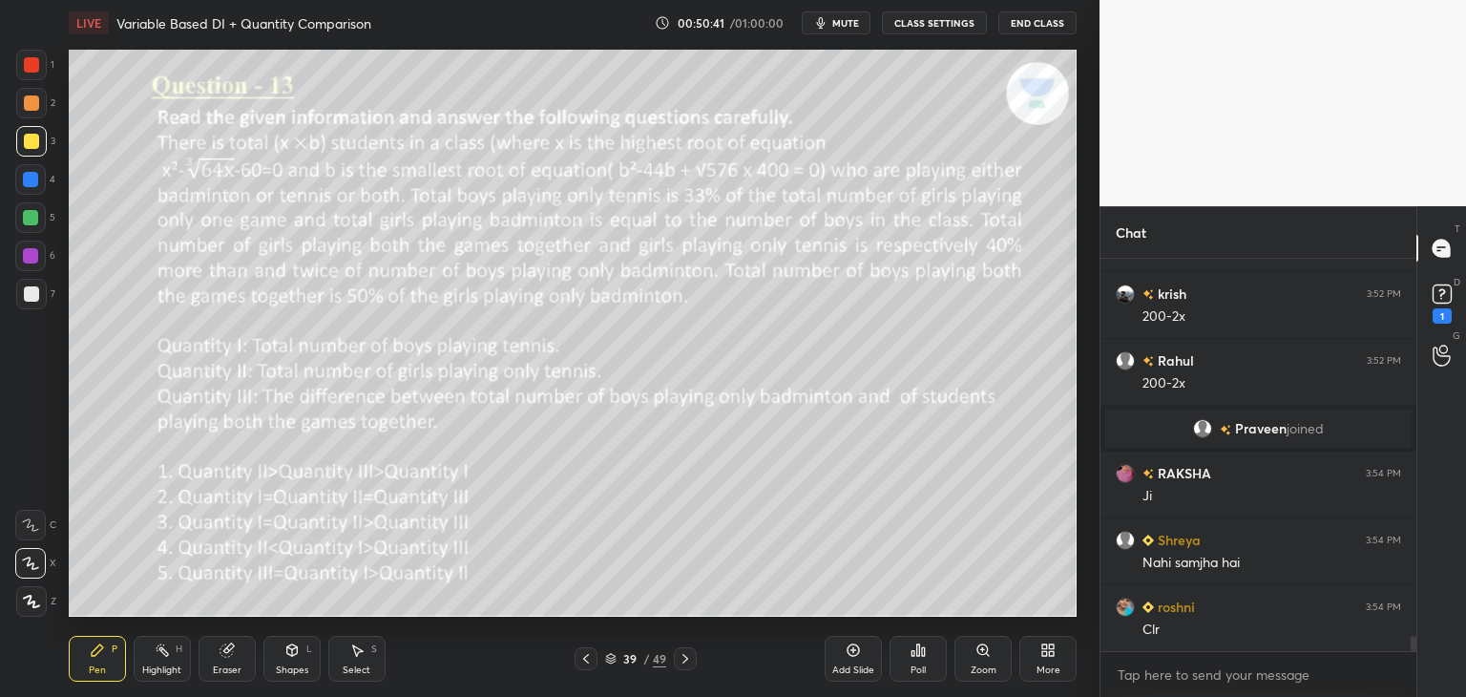
click at [684, 662] on icon at bounding box center [685, 658] width 15 height 15
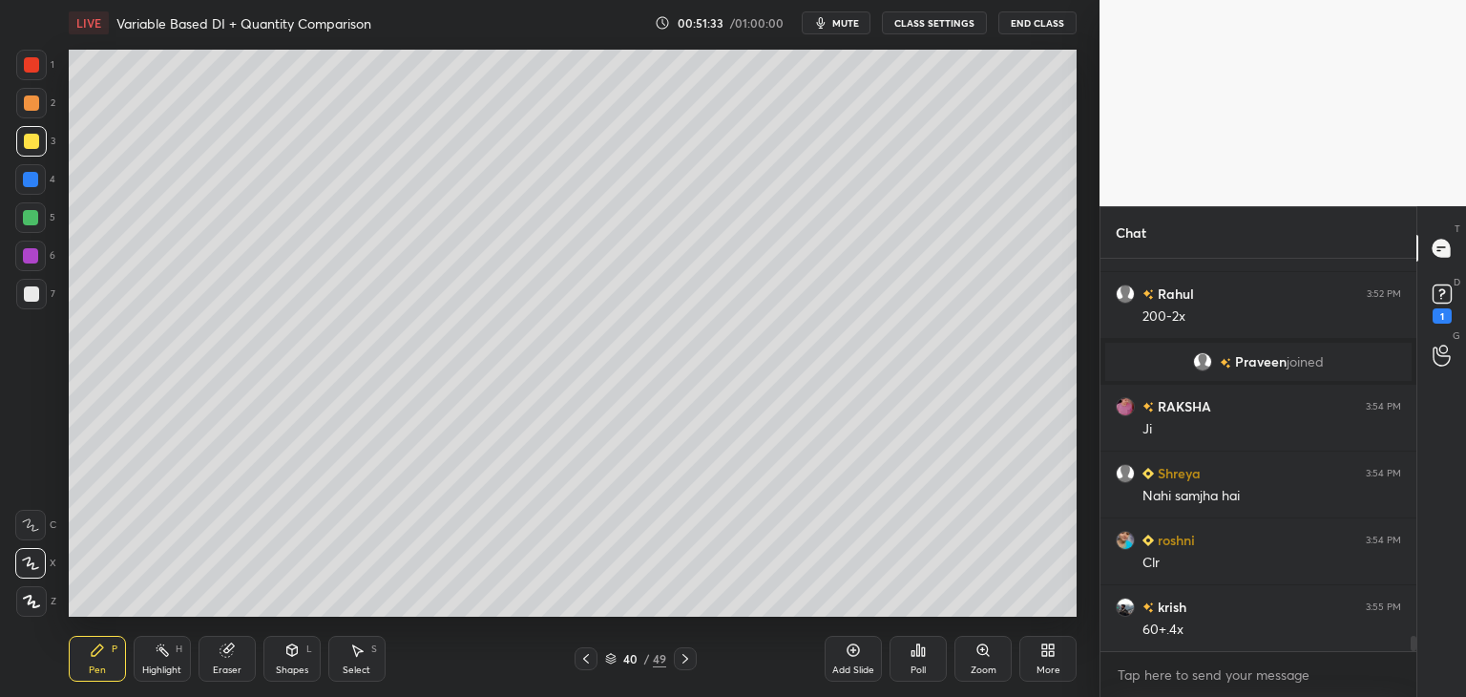
click at [588, 662] on icon at bounding box center [585, 658] width 15 height 15
click at [683, 659] on icon at bounding box center [685, 658] width 15 height 15
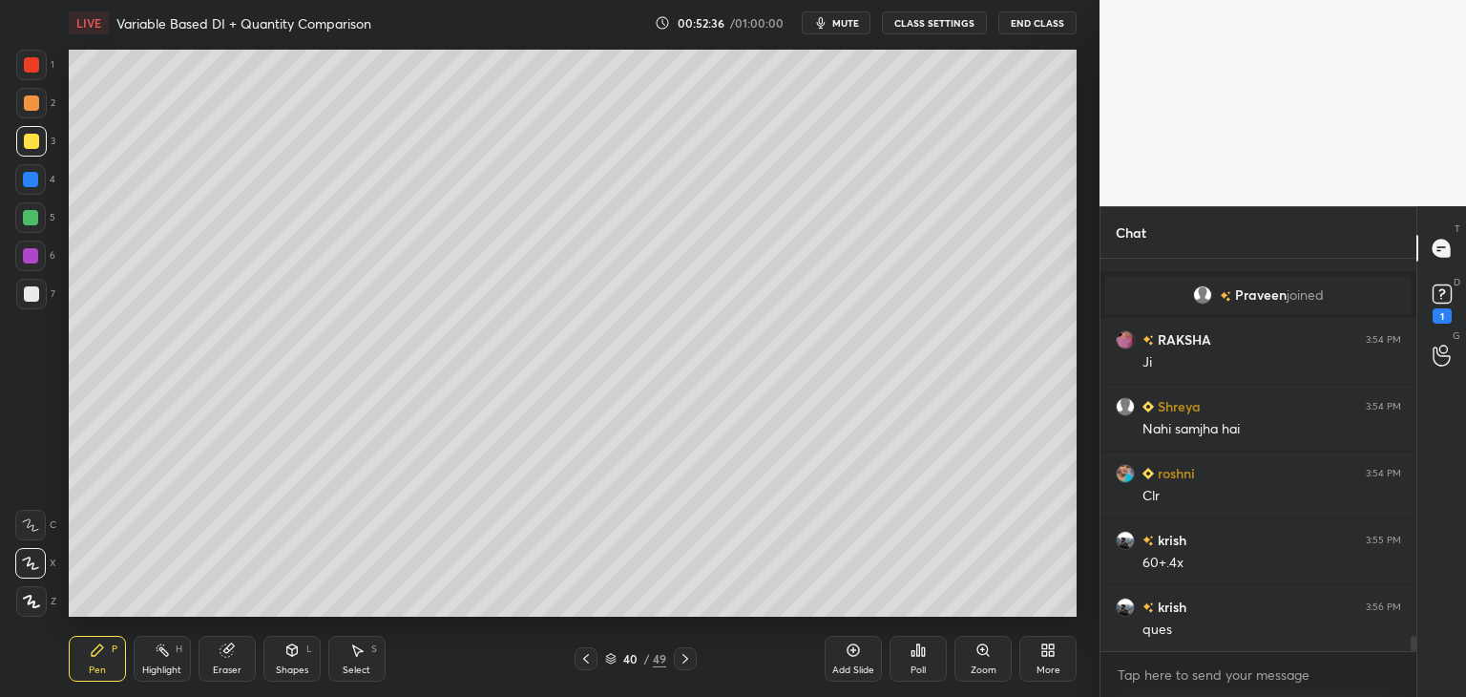
click at [589, 654] on icon at bounding box center [585, 658] width 15 height 15
click at [683, 661] on icon at bounding box center [685, 658] width 15 height 15
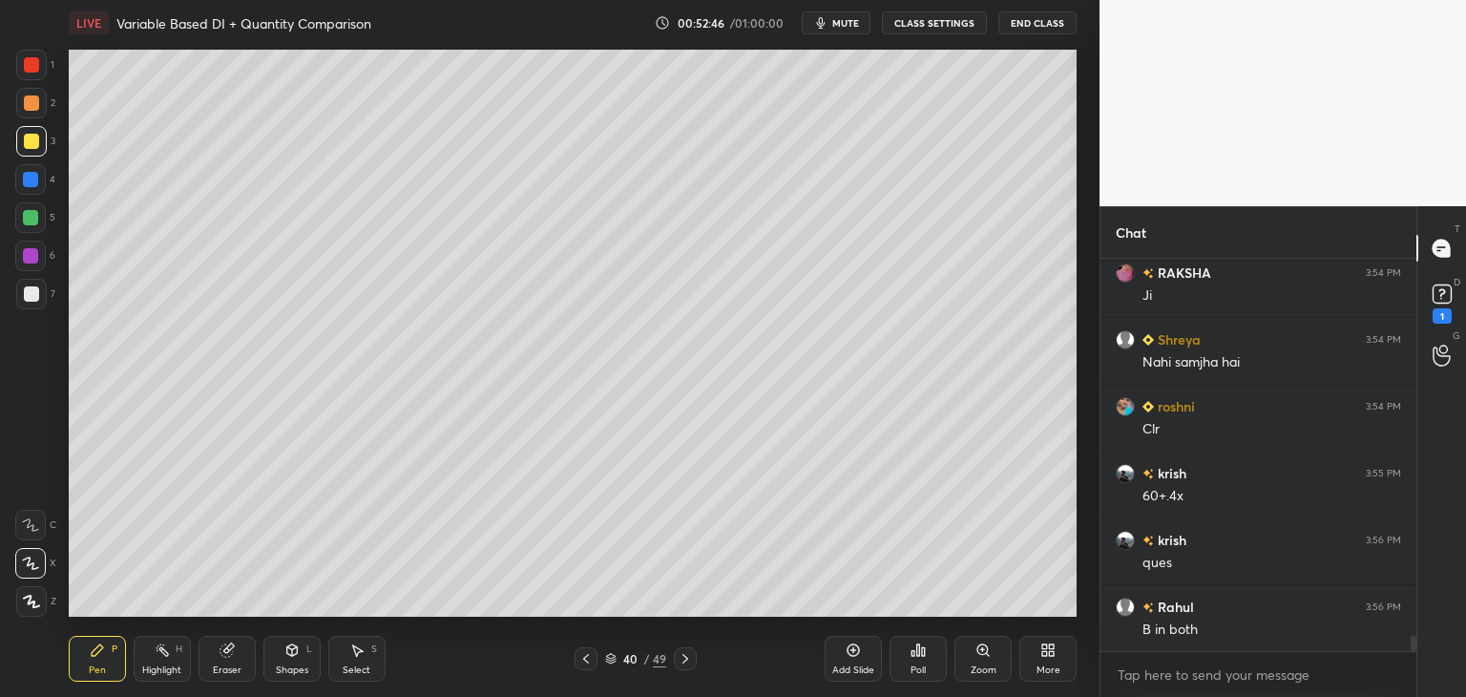
click at [589, 652] on icon at bounding box center [585, 658] width 15 height 15
click at [687, 657] on icon at bounding box center [685, 658] width 15 height 15
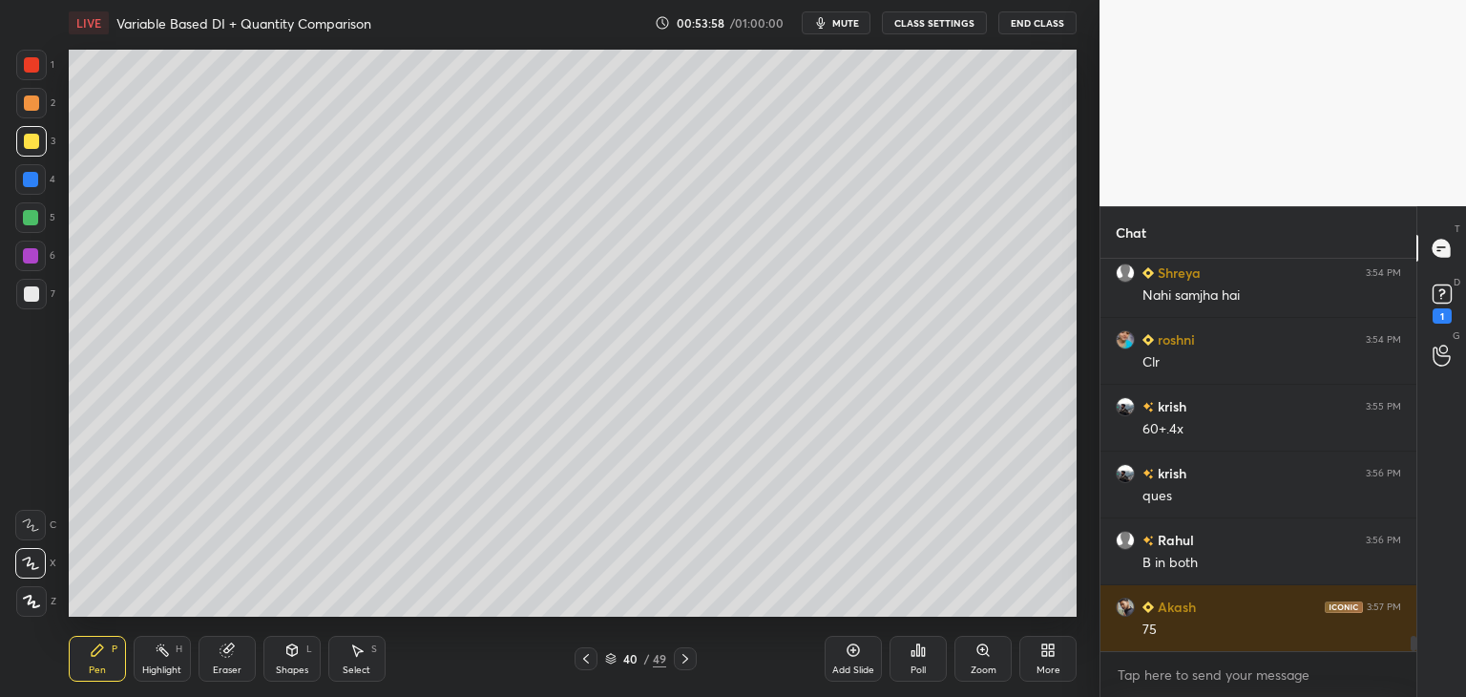
click at [38, 221] on div at bounding box center [30, 217] width 31 height 31
click at [689, 659] on icon at bounding box center [685, 658] width 15 height 15
click at [595, 659] on div at bounding box center [586, 658] width 23 height 23
click at [848, 646] on icon at bounding box center [853, 649] width 15 height 15
click at [291, 646] on icon at bounding box center [292, 649] width 11 height 11
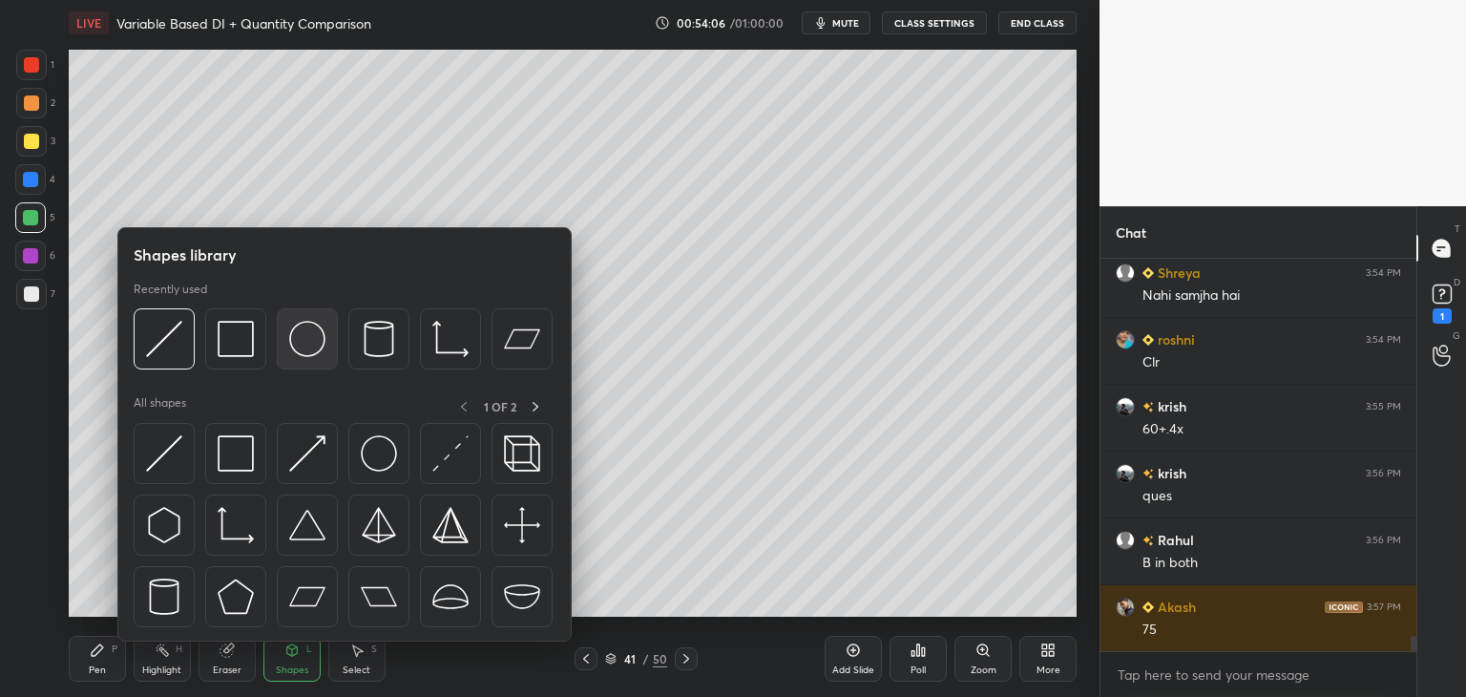
click at [309, 353] on img at bounding box center [307, 339] width 36 height 36
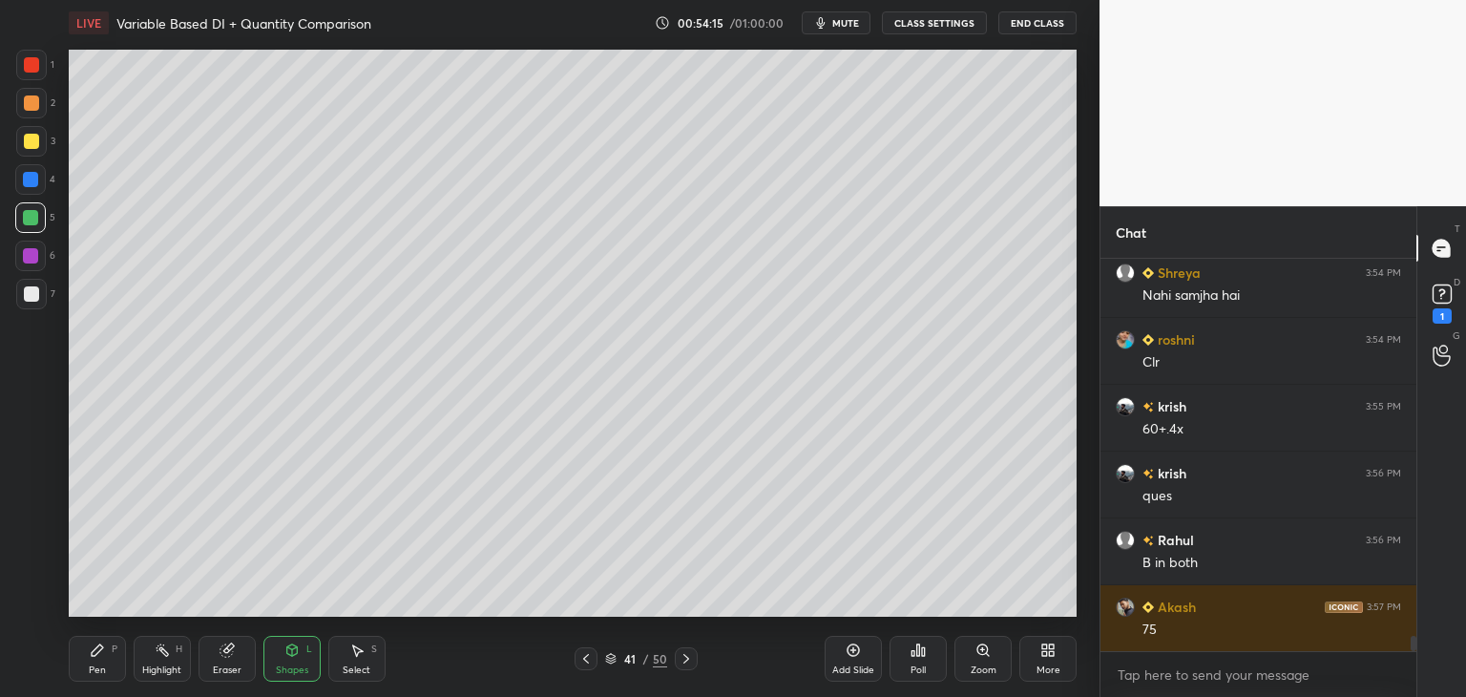
click at [295, 655] on icon at bounding box center [291, 649] width 15 height 15
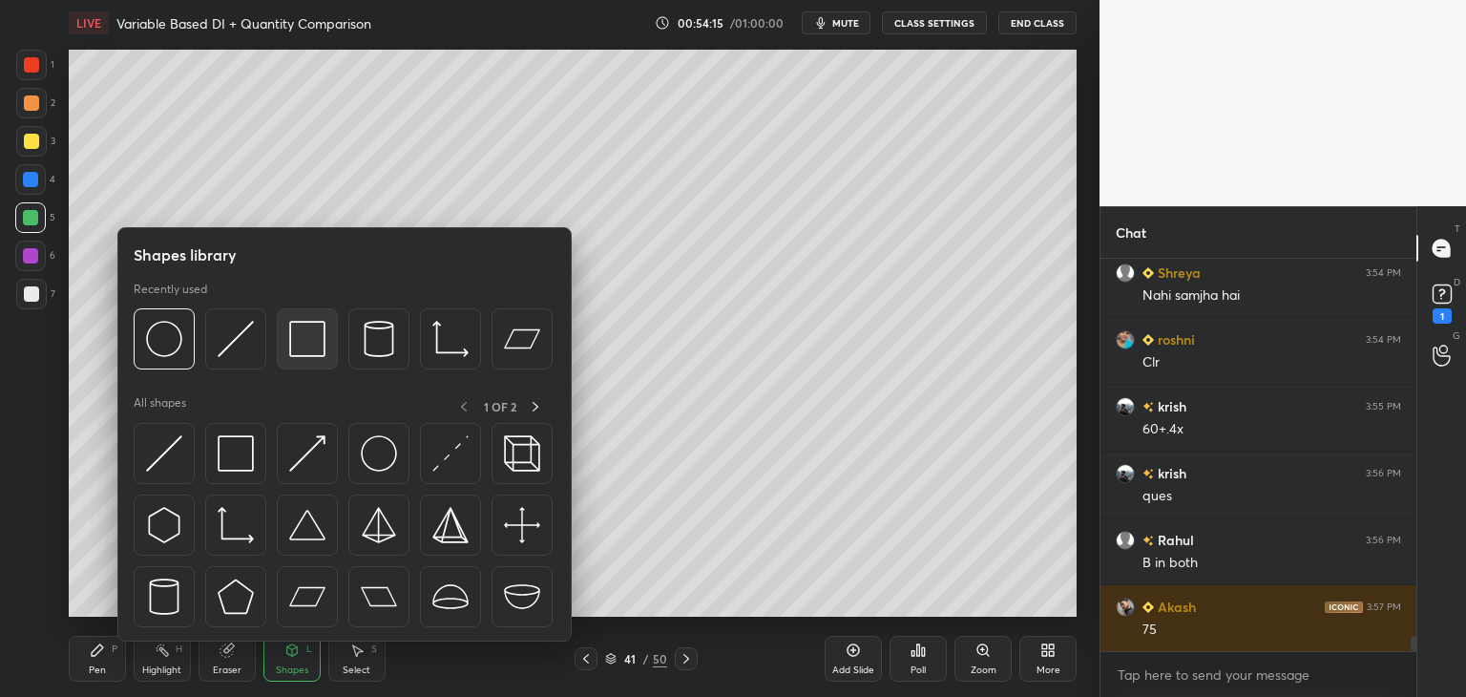
click at [310, 346] on img at bounding box center [307, 339] width 36 height 36
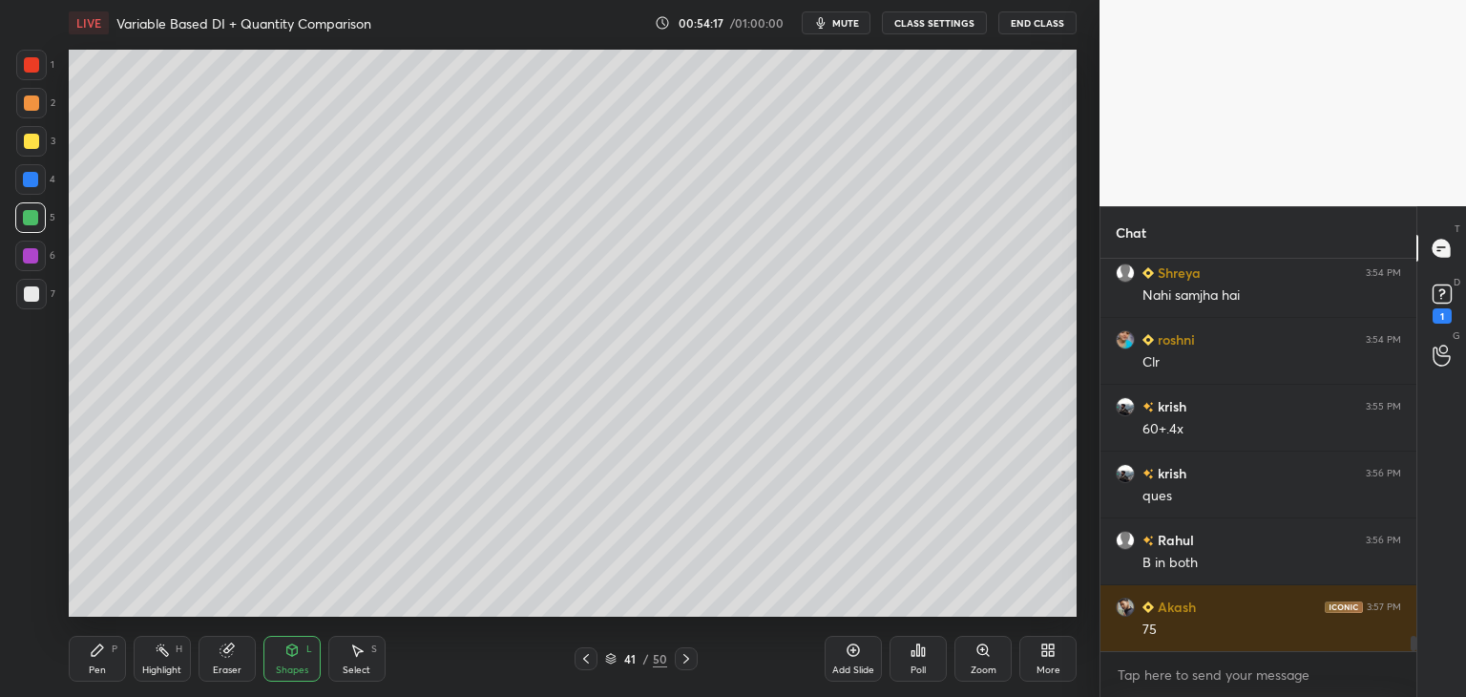
click at [307, 649] on div "L" at bounding box center [309, 649] width 6 height 10
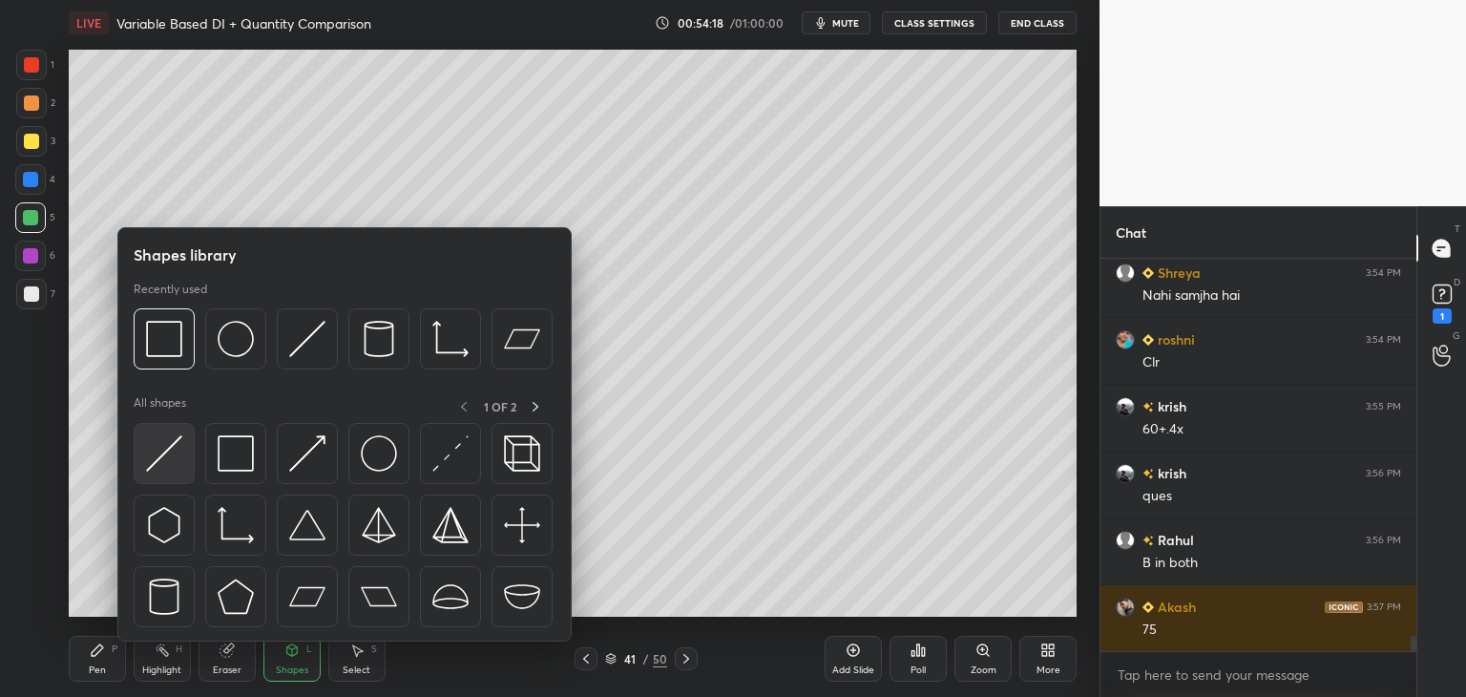
click at [169, 454] on img at bounding box center [164, 453] width 36 height 36
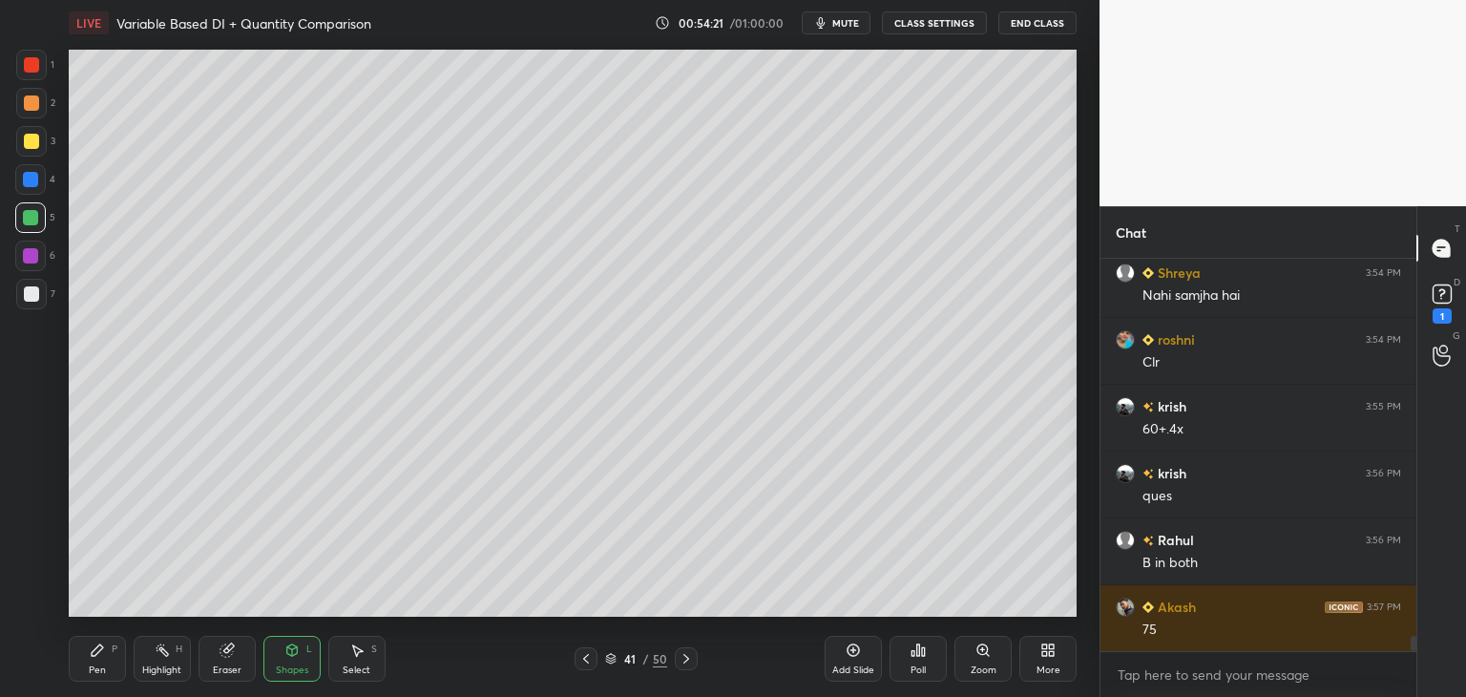
click at [103, 662] on div "Pen P" at bounding box center [97, 659] width 57 height 46
click at [34, 142] on div at bounding box center [31, 141] width 15 height 15
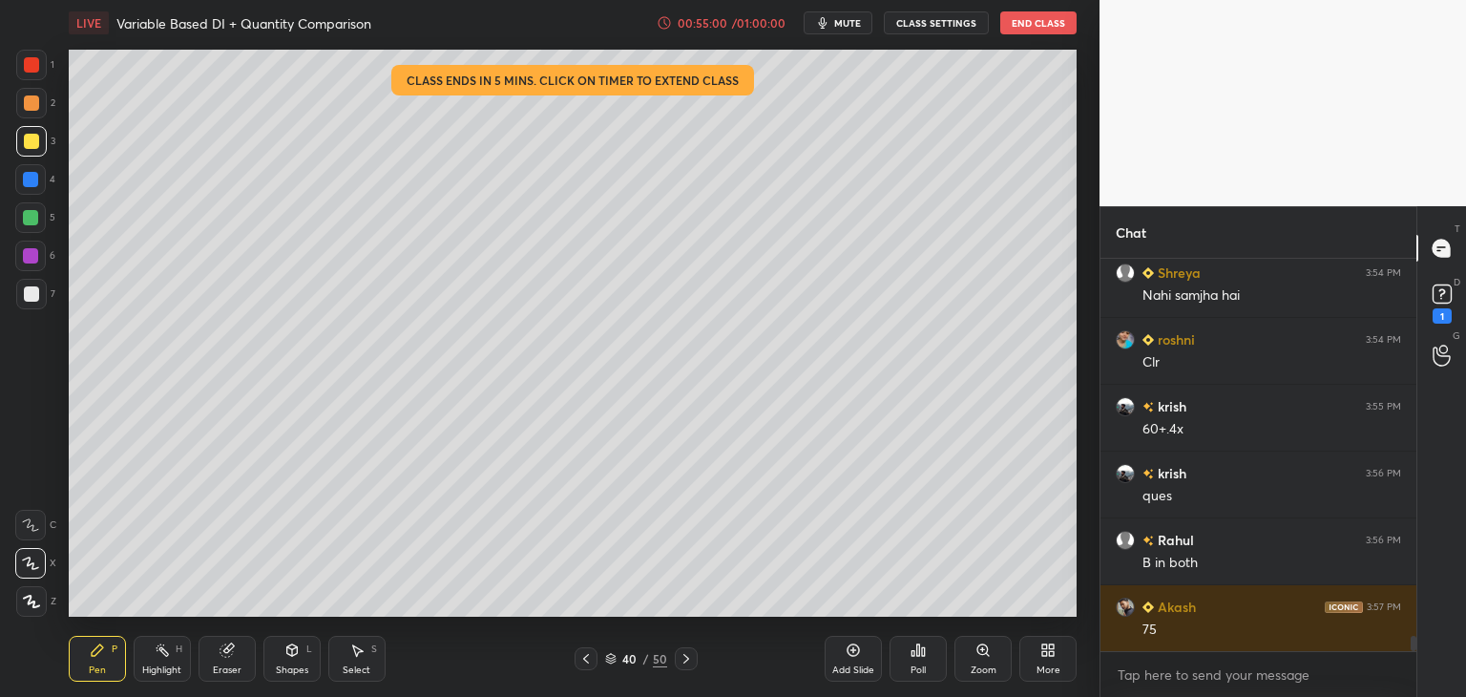
click at [690, 653] on icon at bounding box center [686, 658] width 15 height 15
click at [583, 654] on icon at bounding box center [585, 658] width 15 height 15
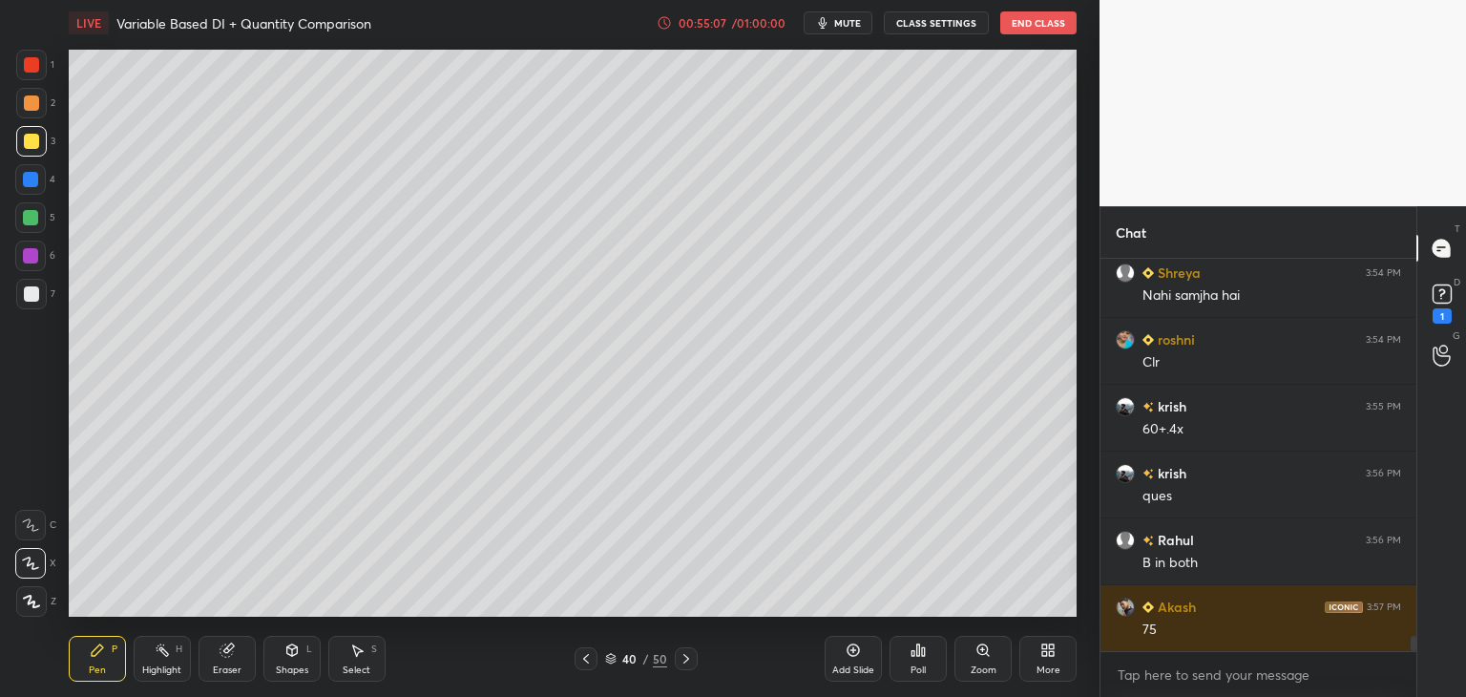
scroll to position [9872, 0]
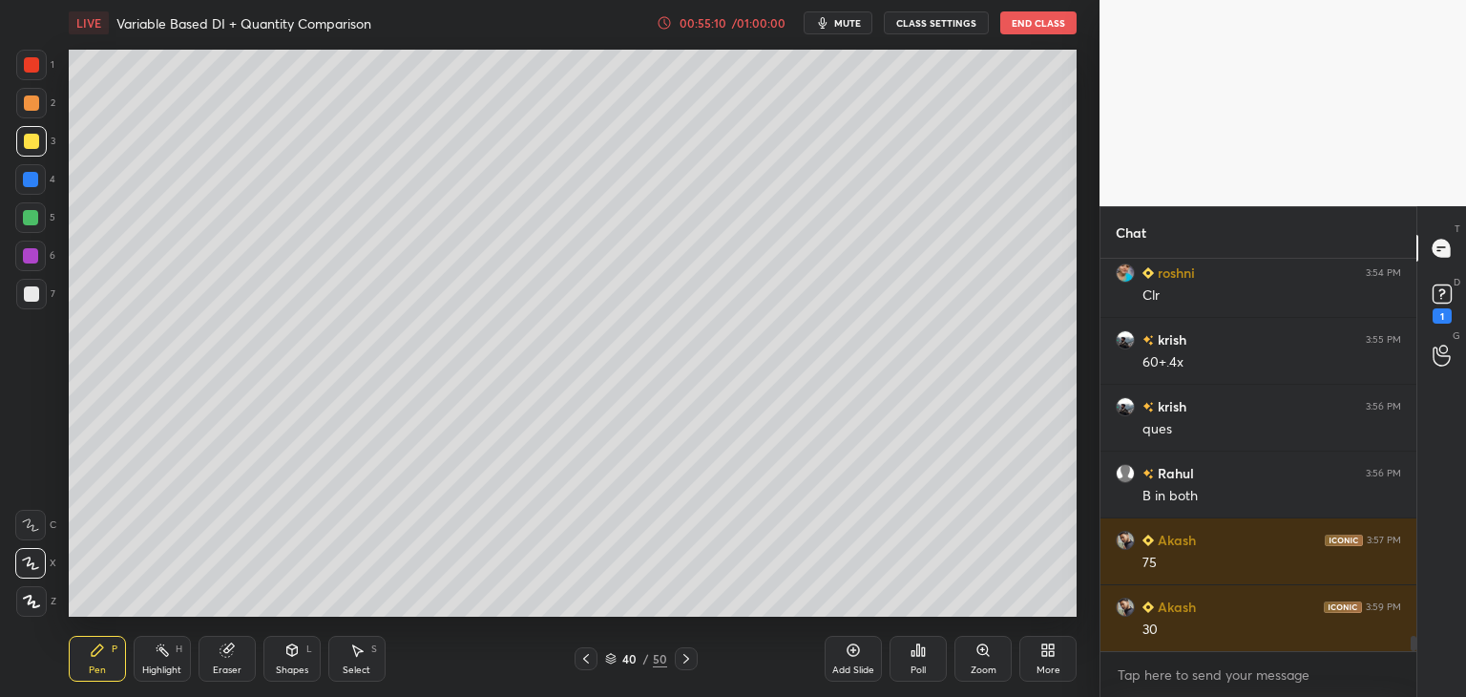
click at [683, 658] on icon at bounding box center [686, 658] width 15 height 15
click at [588, 664] on icon at bounding box center [585, 658] width 15 height 15
click at [683, 662] on icon at bounding box center [686, 659] width 6 height 10
click at [580, 662] on icon at bounding box center [585, 658] width 15 height 15
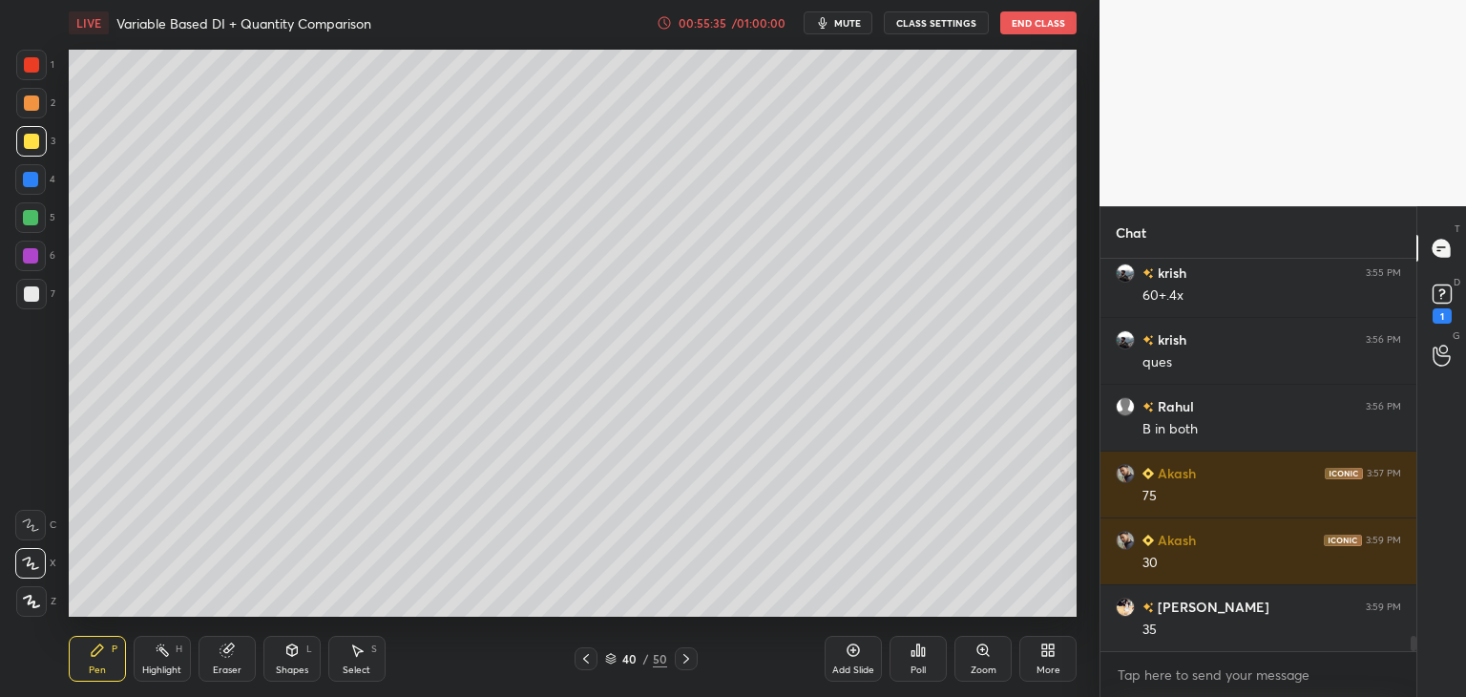
click at [683, 658] on icon at bounding box center [686, 658] width 15 height 15
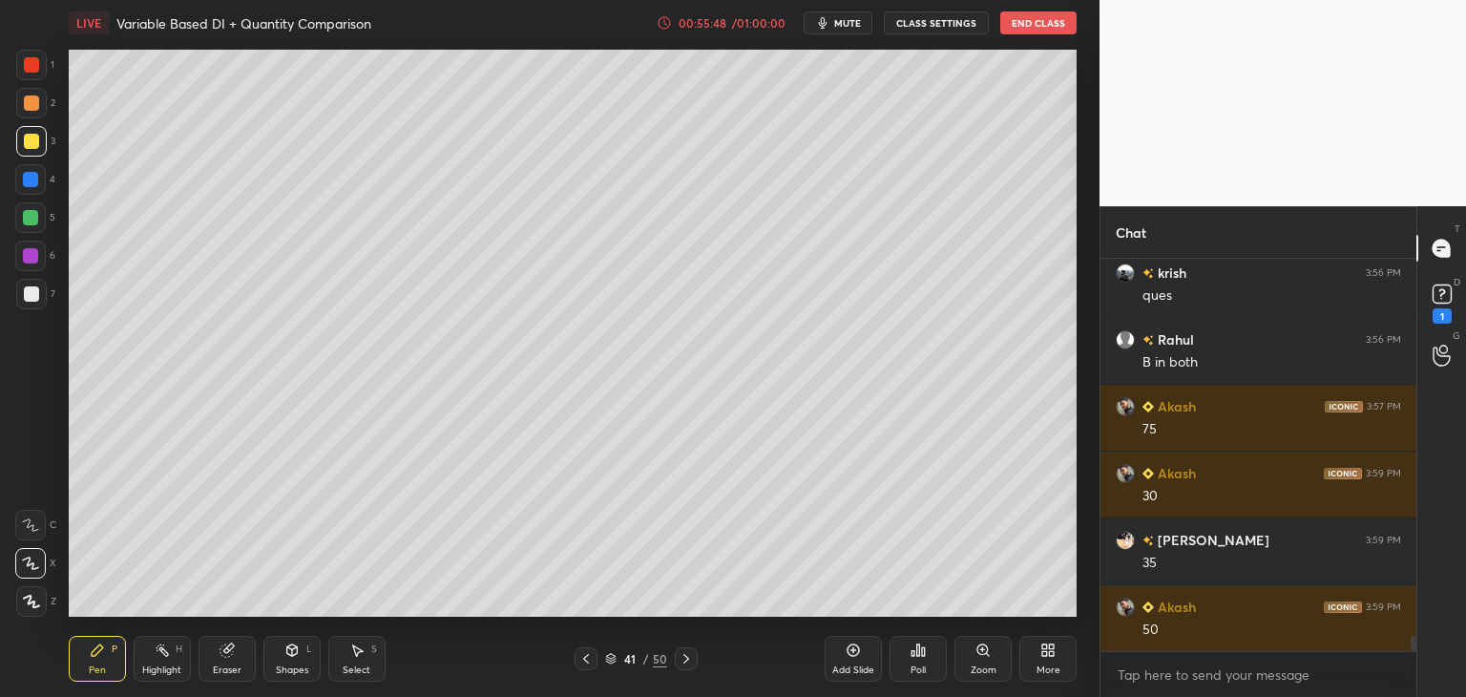
click at [686, 656] on icon at bounding box center [686, 658] width 15 height 15
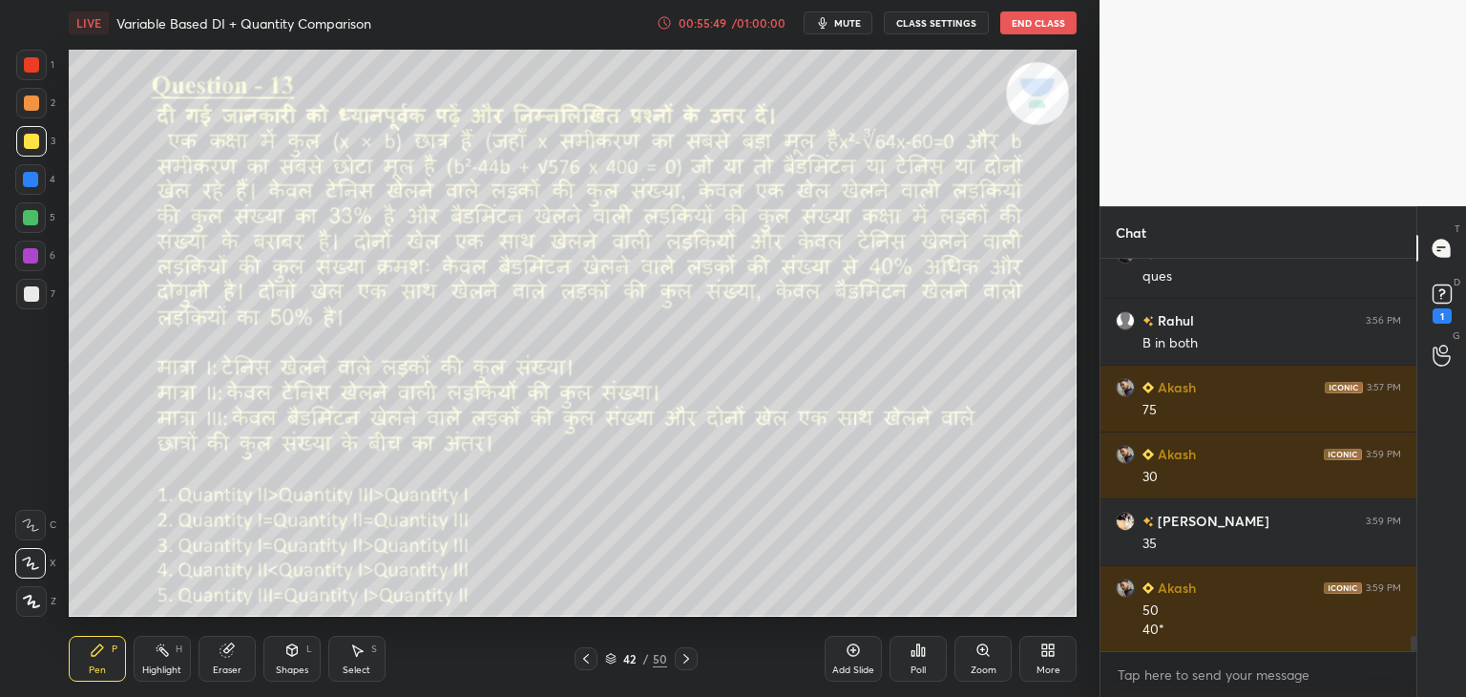
click at [588, 660] on icon at bounding box center [585, 658] width 15 height 15
click at [589, 658] on icon at bounding box center [585, 658] width 15 height 15
click at [590, 662] on icon at bounding box center [585, 658] width 15 height 15
click at [25, 63] on div at bounding box center [31, 64] width 15 height 15
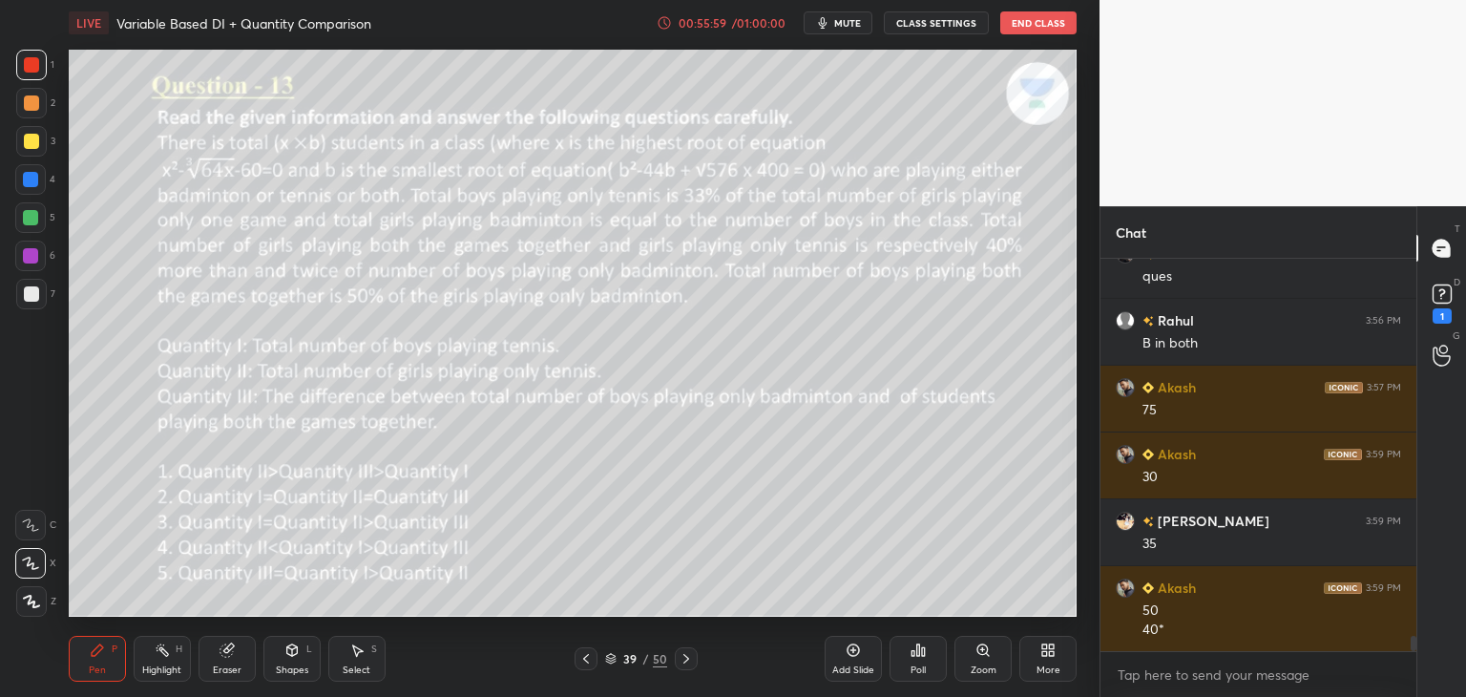
click at [691, 654] on icon at bounding box center [686, 658] width 15 height 15
click at [690, 657] on icon at bounding box center [686, 658] width 15 height 15
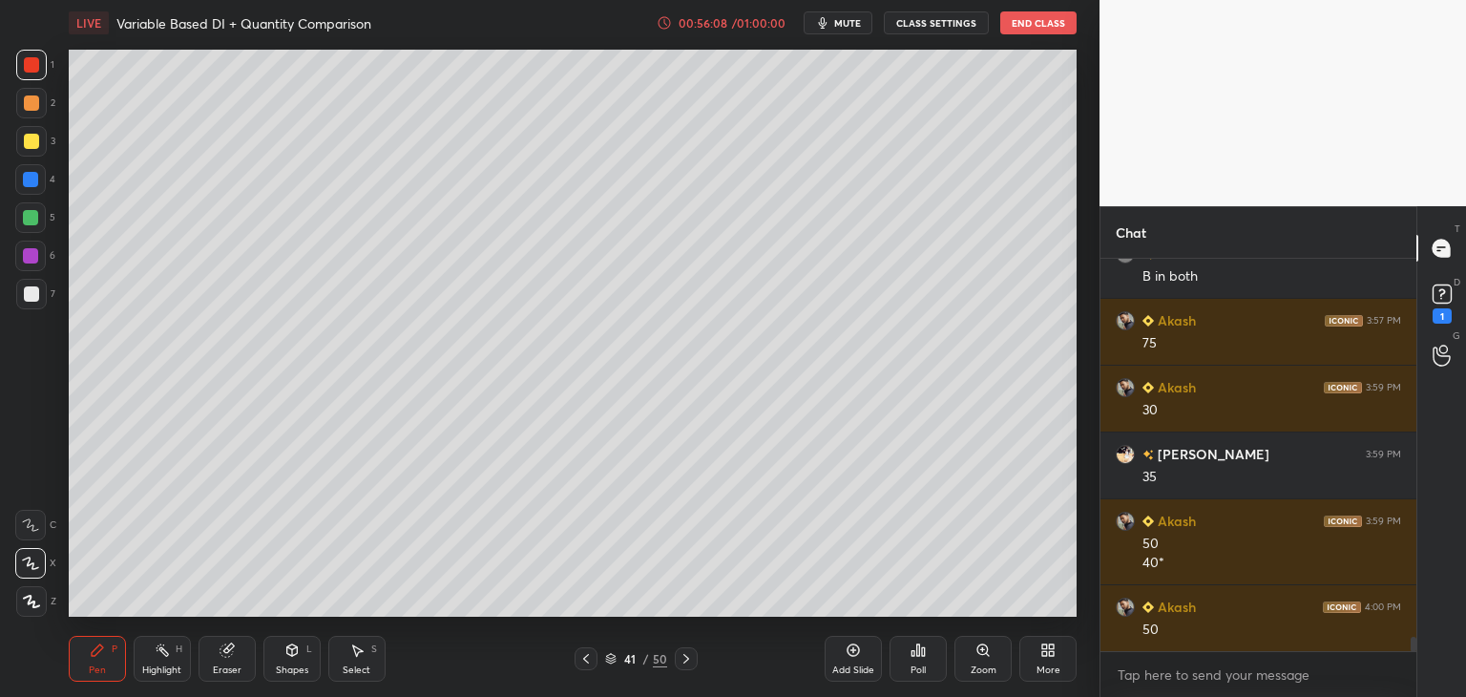
scroll to position [10159, 0]
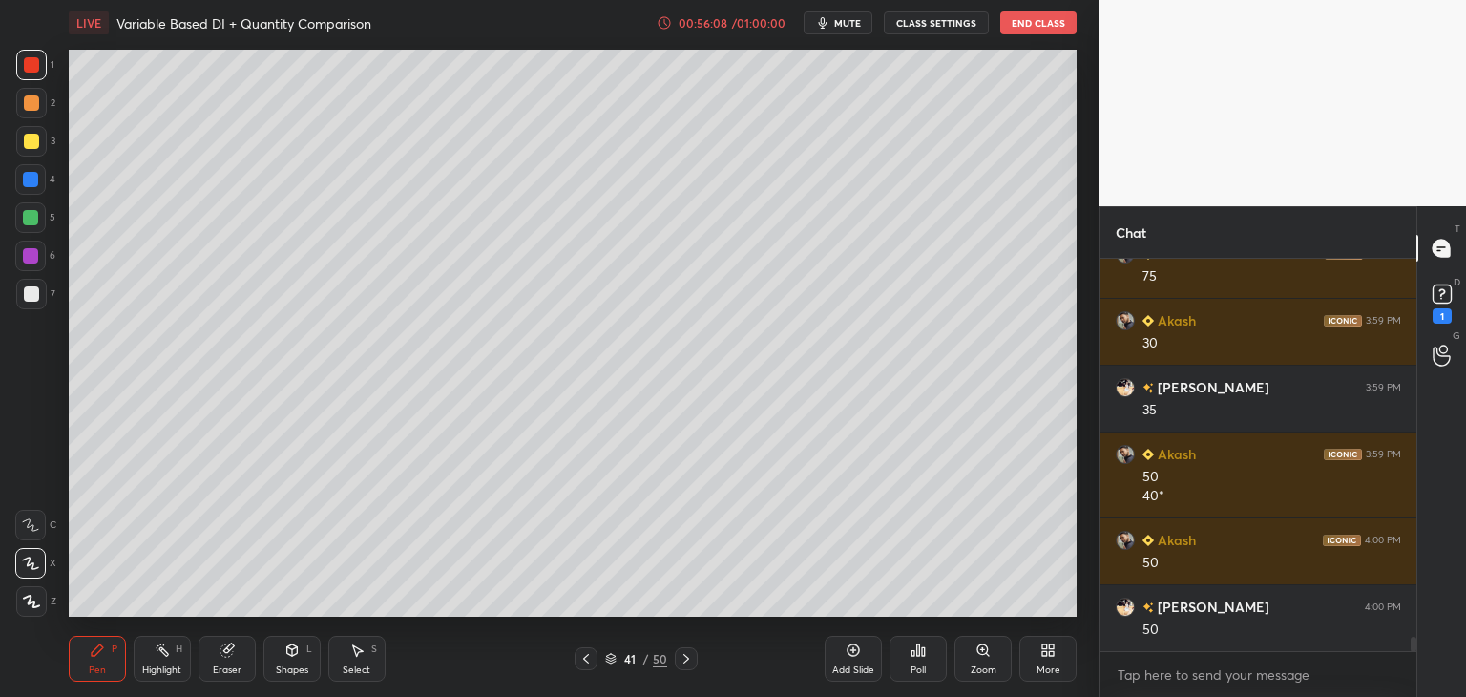
click at [588, 659] on icon at bounding box center [585, 658] width 15 height 15
click at [588, 654] on icon at bounding box center [586, 659] width 6 height 10
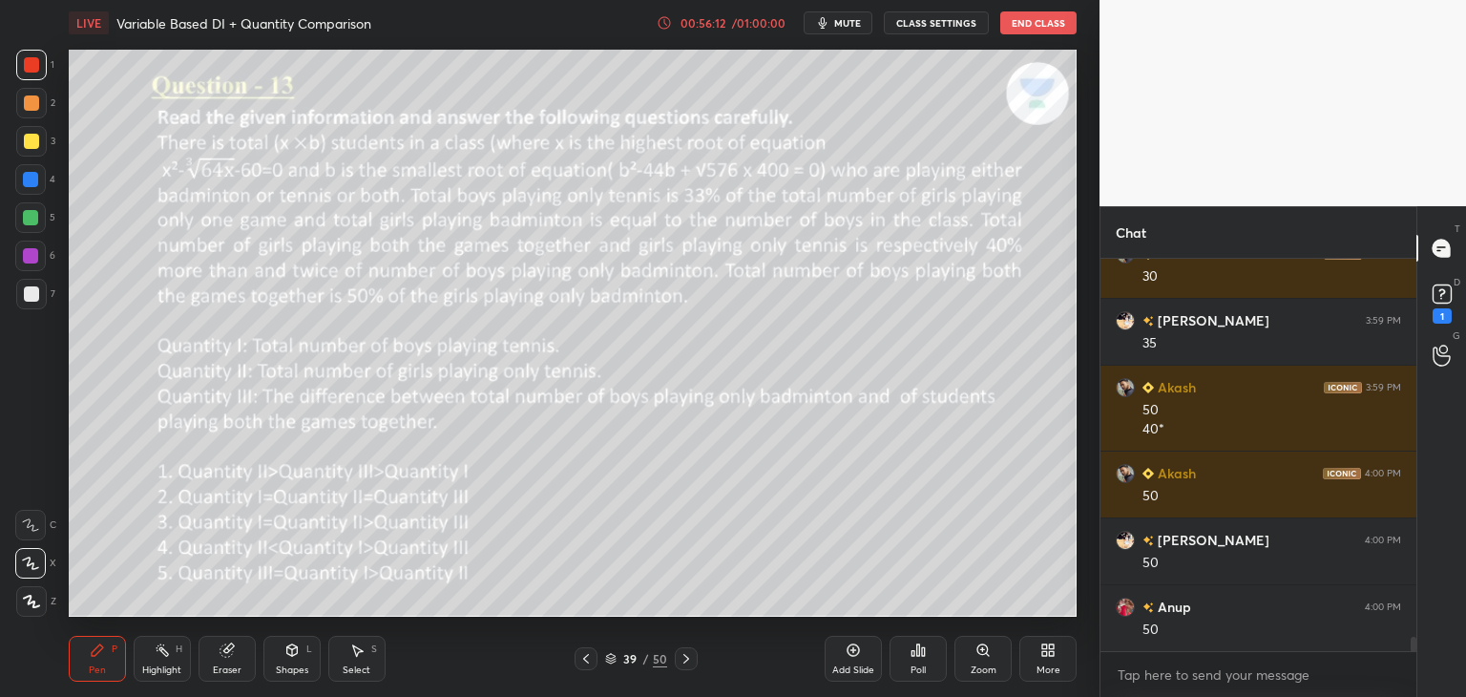
scroll to position [10292, 0]
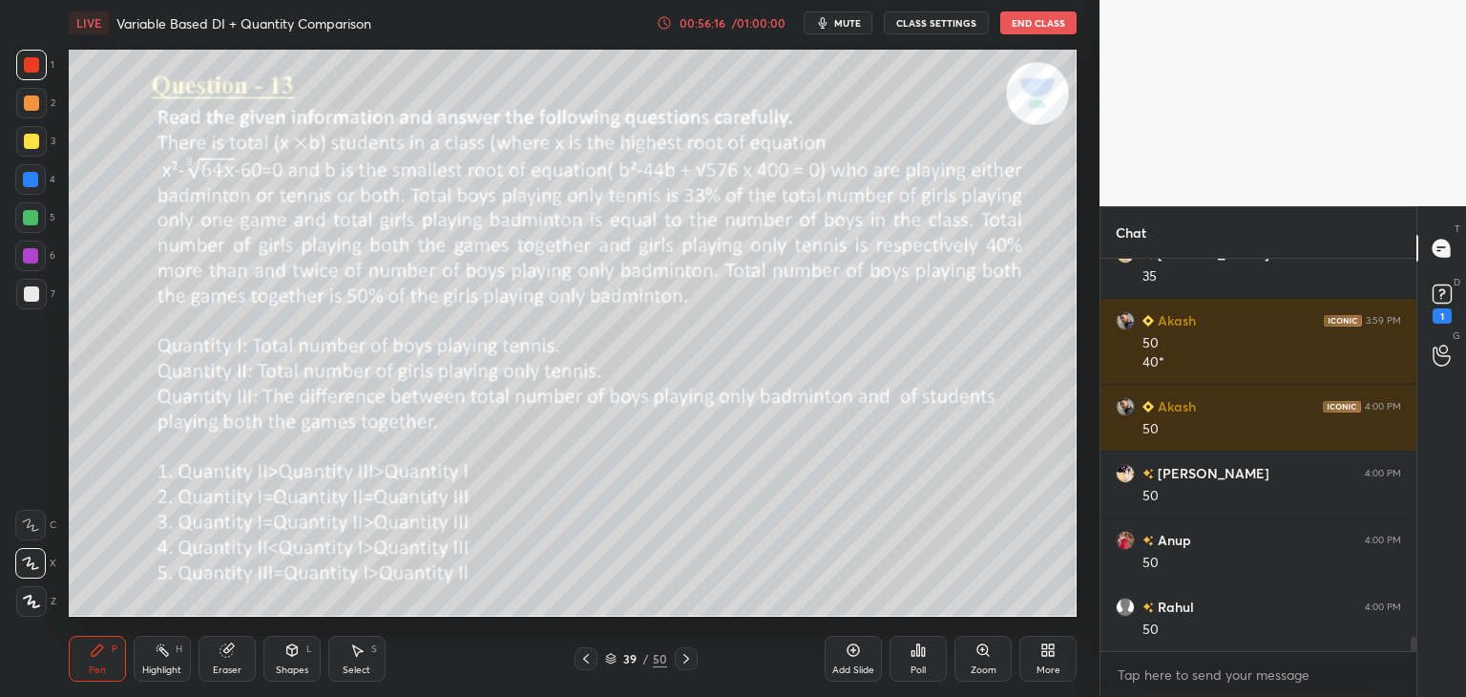
click at [686, 665] on icon at bounding box center [686, 658] width 15 height 15
click at [691, 663] on icon at bounding box center [686, 658] width 15 height 15
click at [588, 656] on icon at bounding box center [585, 658] width 15 height 15
click at [585, 655] on icon at bounding box center [585, 658] width 15 height 15
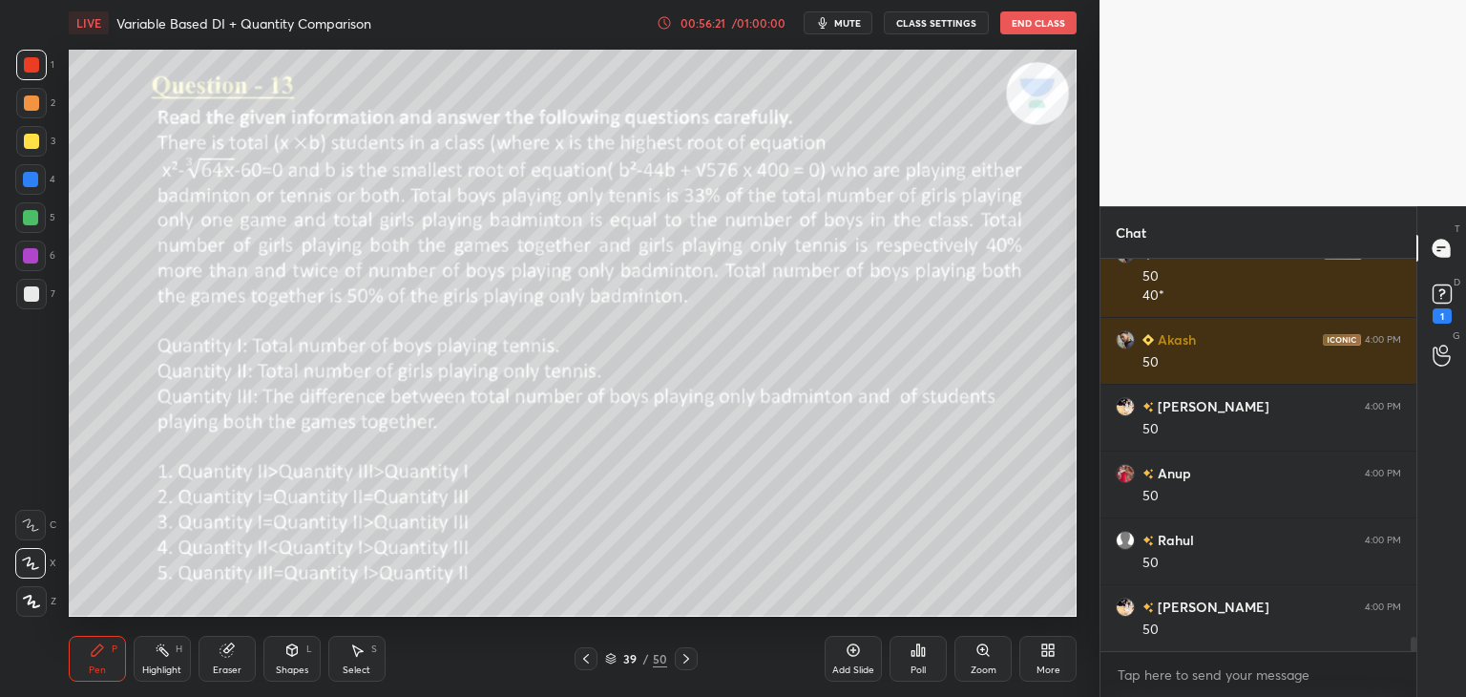
scroll to position [10426, 0]
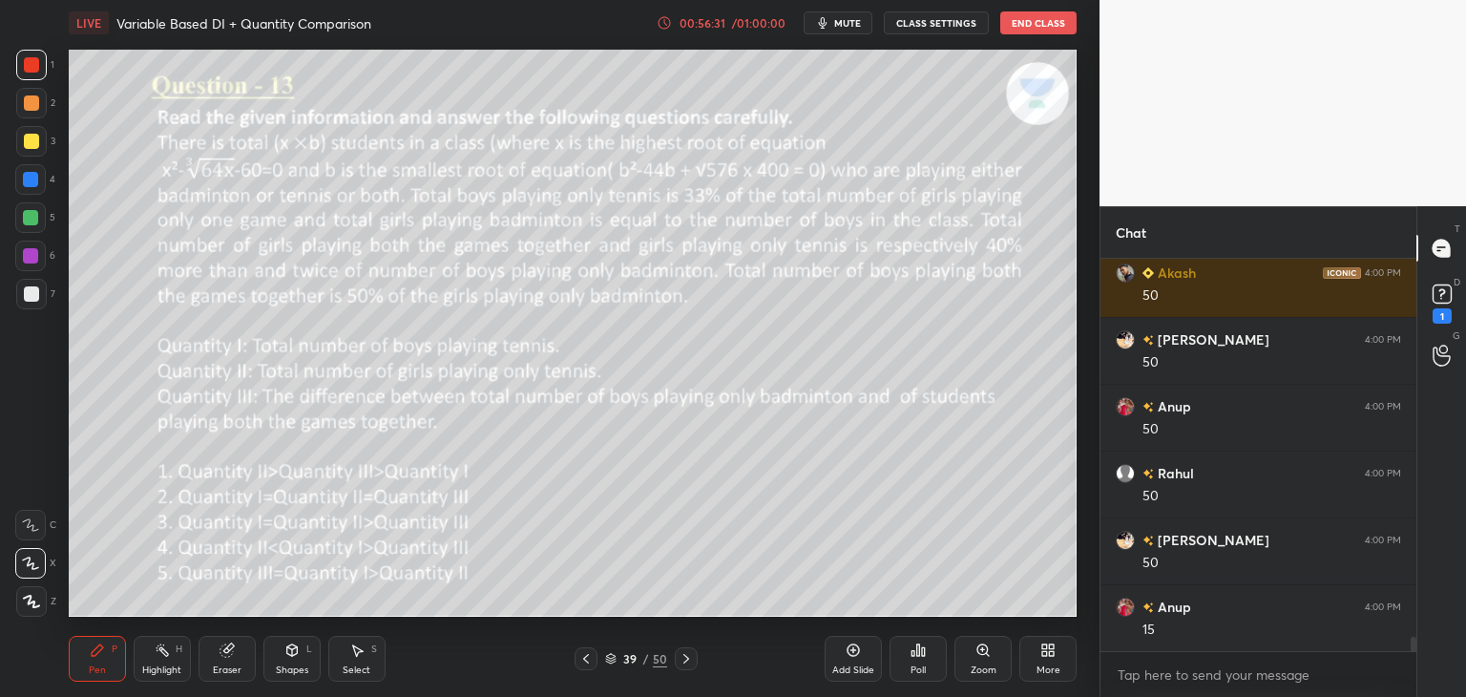
click at [687, 662] on icon at bounding box center [686, 658] width 15 height 15
click at [689, 659] on icon at bounding box center [686, 658] width 15 height 15
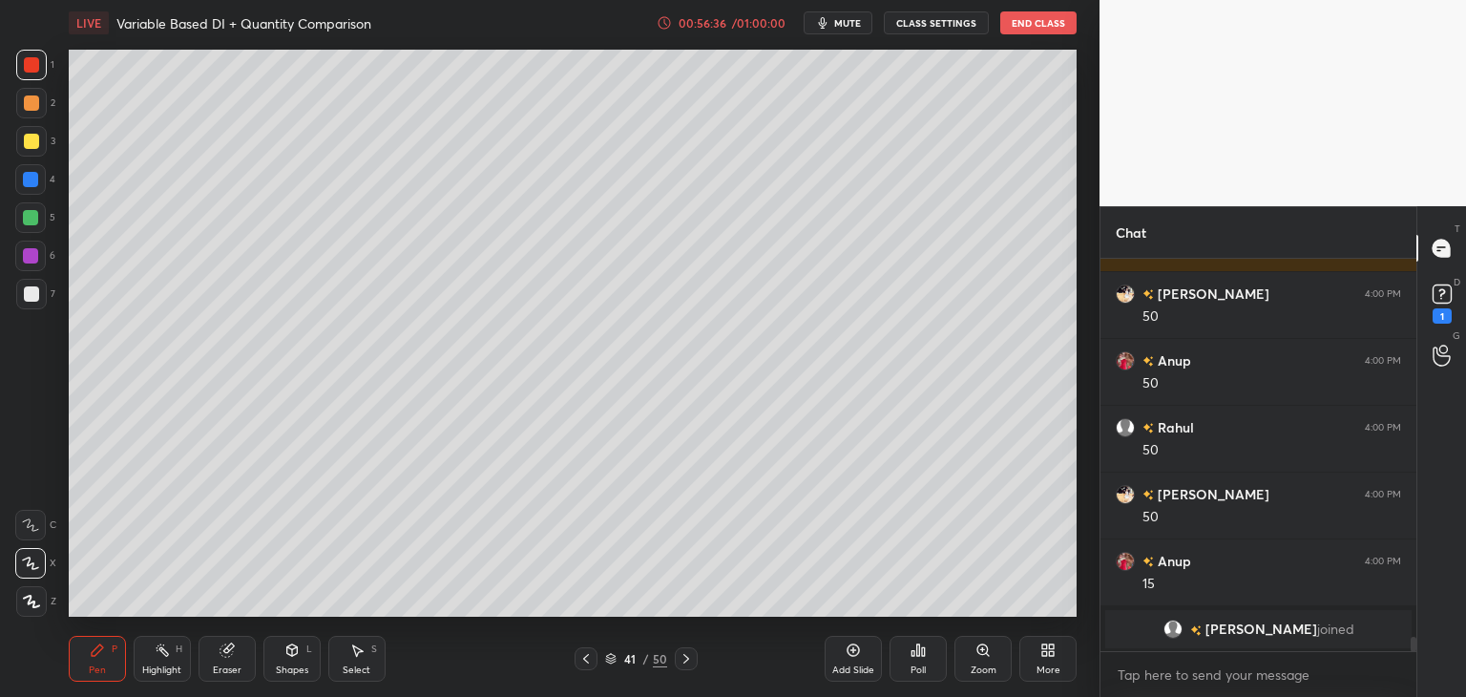
click at [580, 654] on icon at bounding box center [585, 658] width 15 height 15
click at [579, 652] on icon at bounding box center [585, 658] width 15 height 15
click at [687, 665] on icon at bounding box center [686, 658] width 15 height 15
click at [687, 662] on icon at bounding box center [686, 658] width 15 height 15
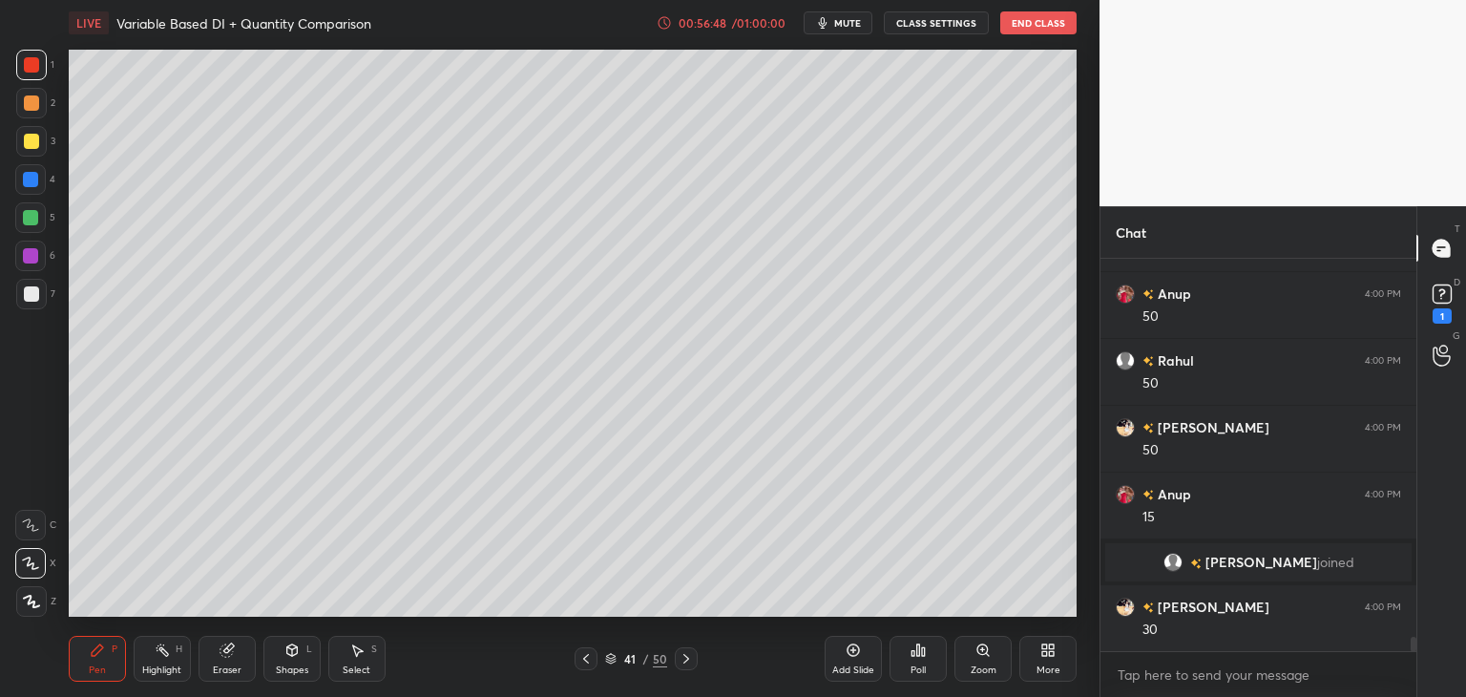
click at [589, 662] on icon at bounding box center [585, 658] width 15 height 15
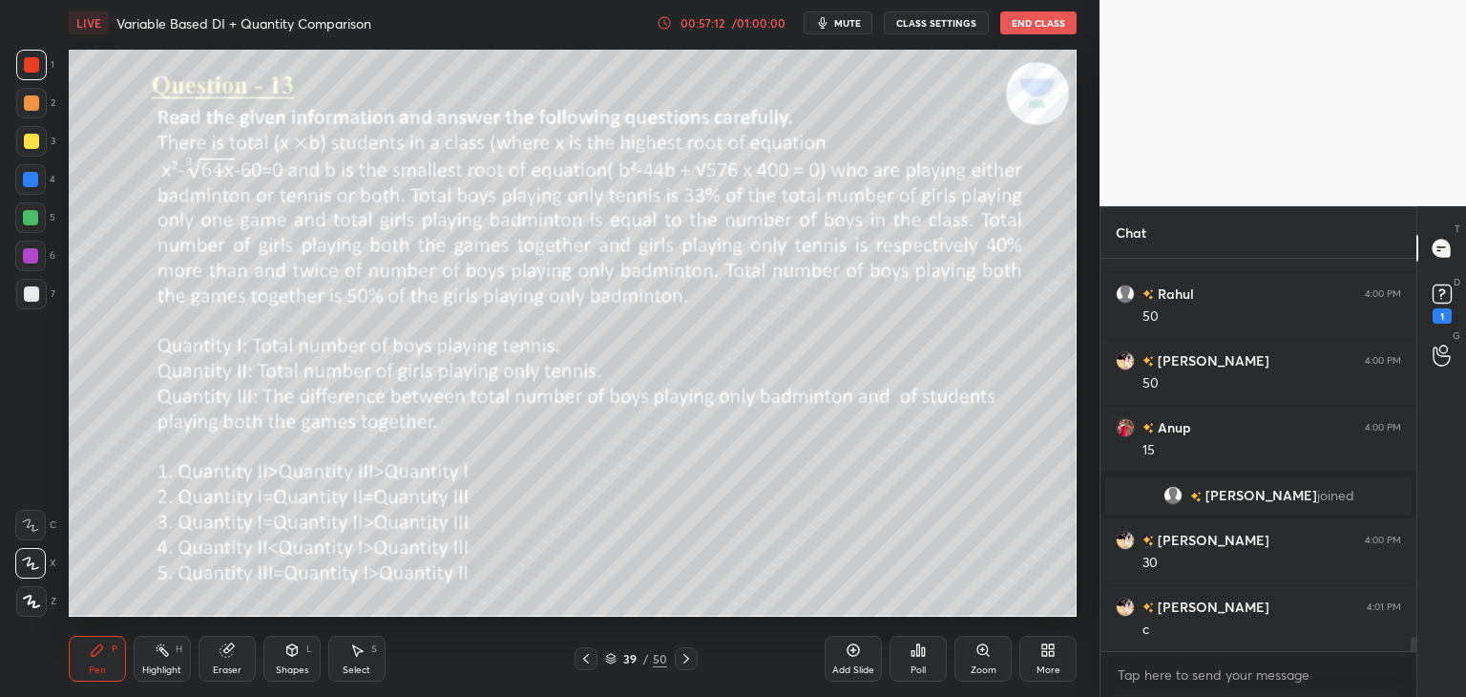
click at [683, 662] on icon at bounding box center [686, 658] width 15 height 15
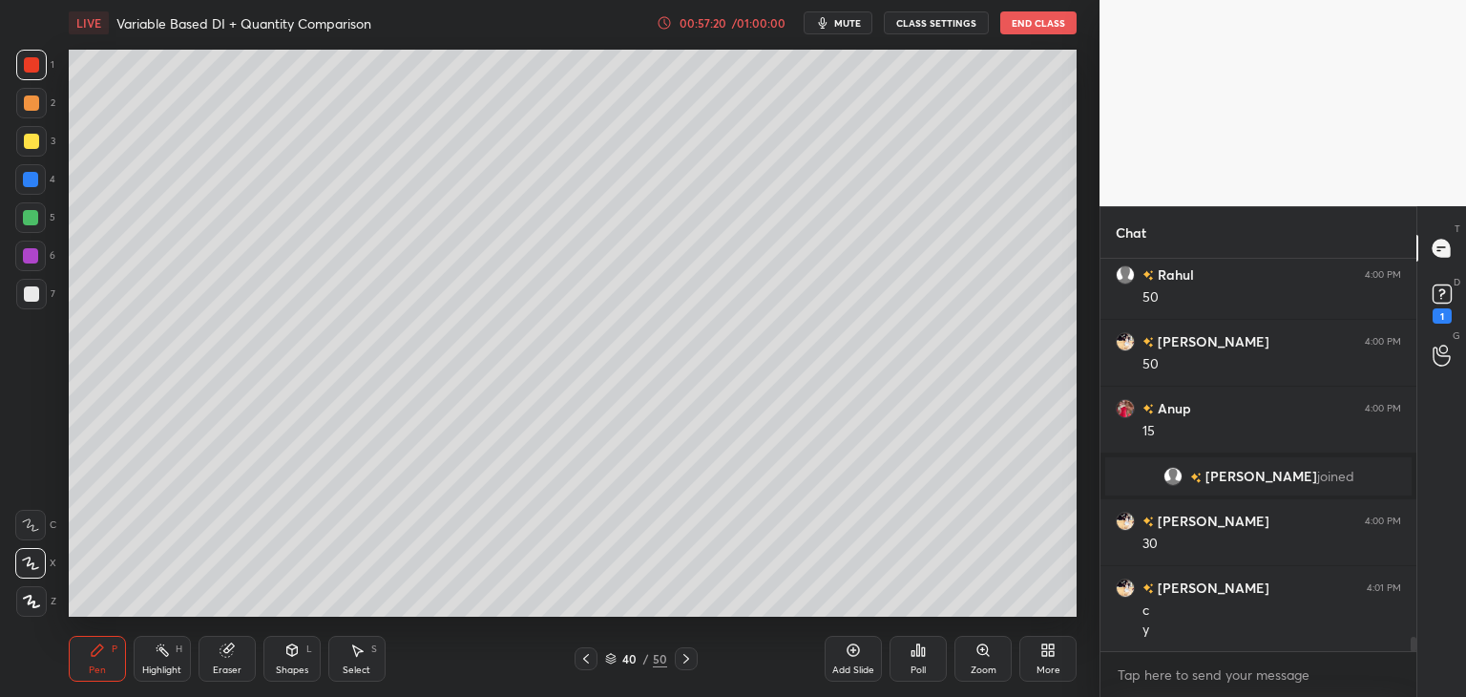
click at [689, 655] on icon at bounding box center [686, 658] width 15 height 15
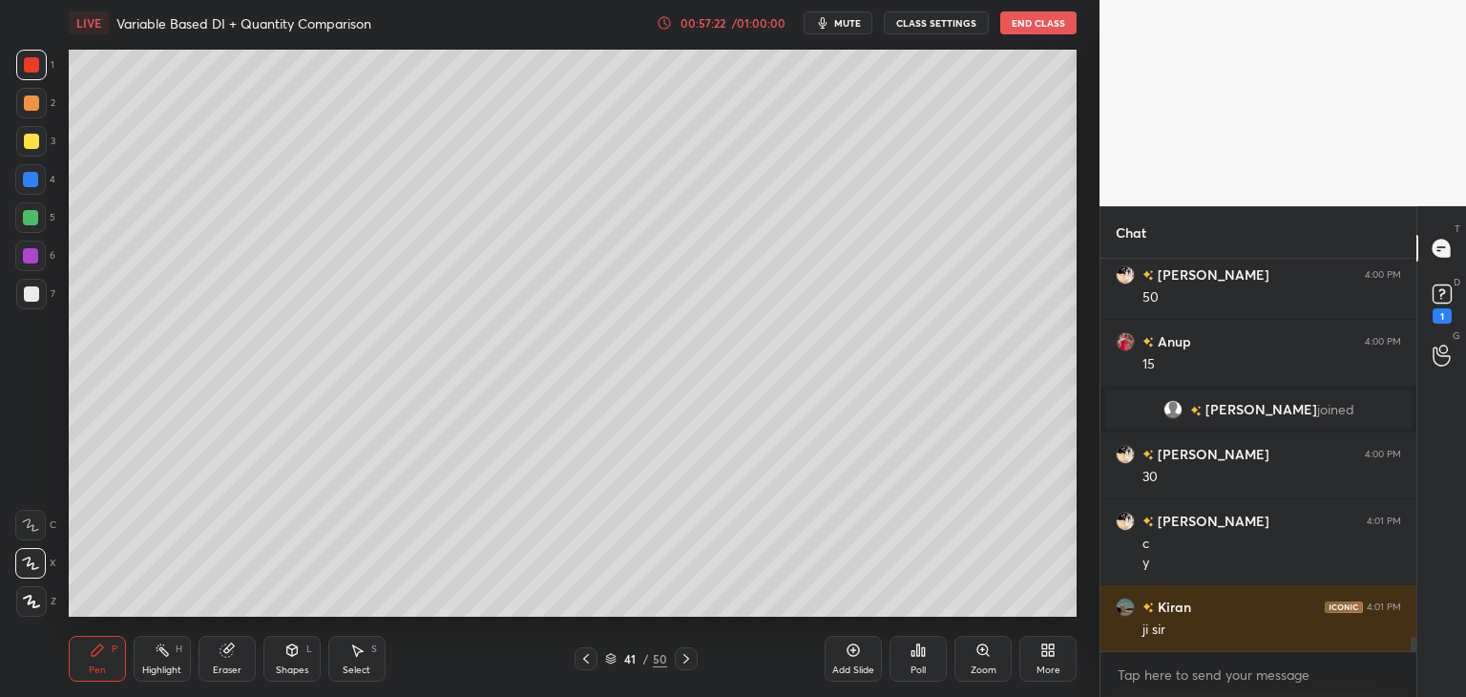
click at [685, 657] on icon at bounding box center [686, 659] width 6 height 10
click at [691, 647] on div at bounding box center [686, 658] width 23 height 23
click at [591, 658] on icon at bounding box center [585, 658] width 15 height 15
click at [592, 660] on icon at bounding box center [585, 658] width 15 height 15
click at [692, 660] on icon at bounding box center [686, 658] width 15 height 15
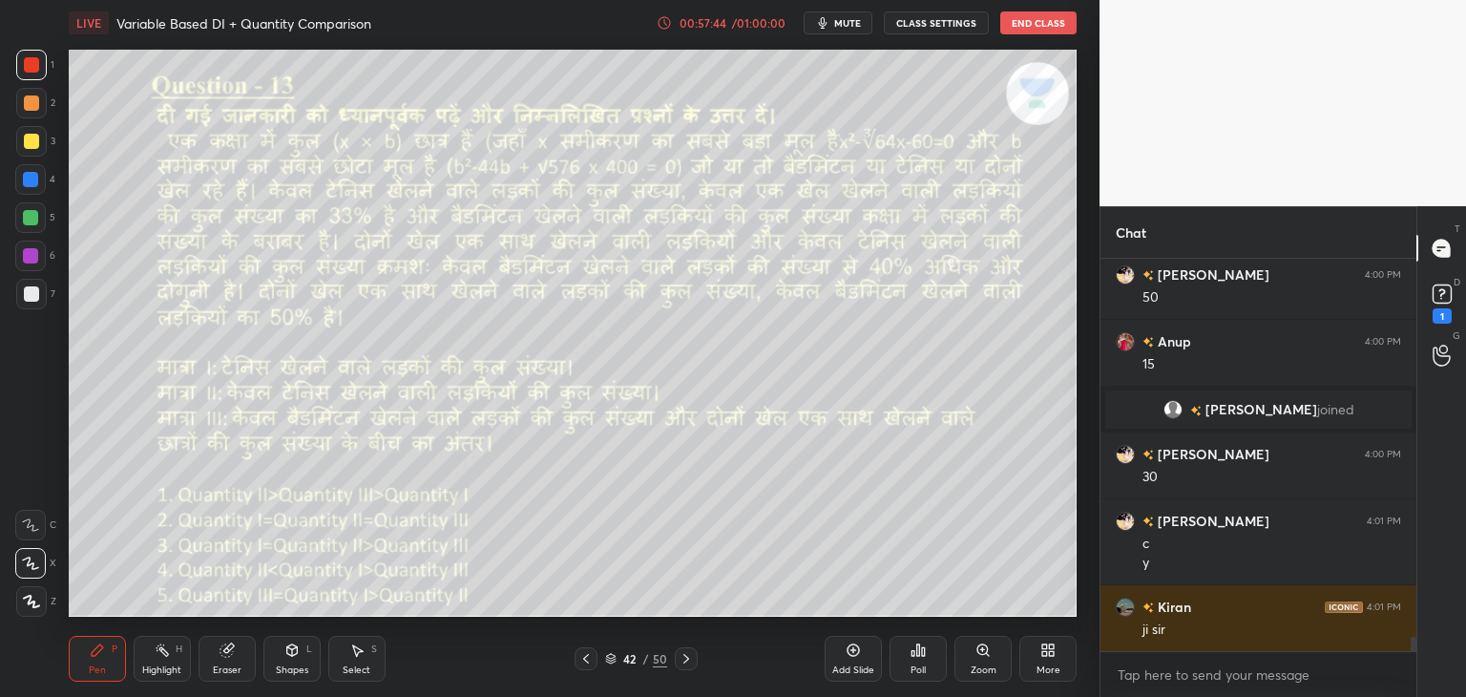
click at [687, 660] on icon at bounding box center [686, 659] width 6 height 10
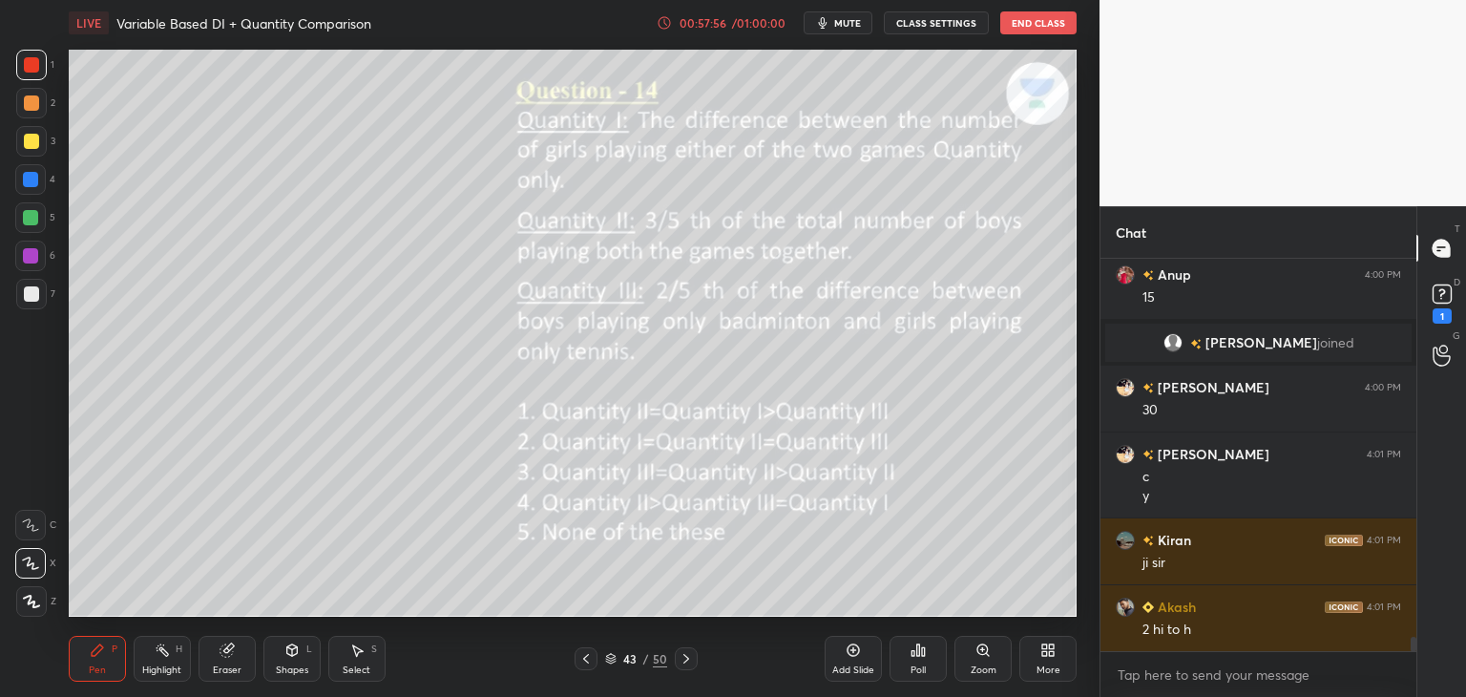
scroll to position [10426, 0]
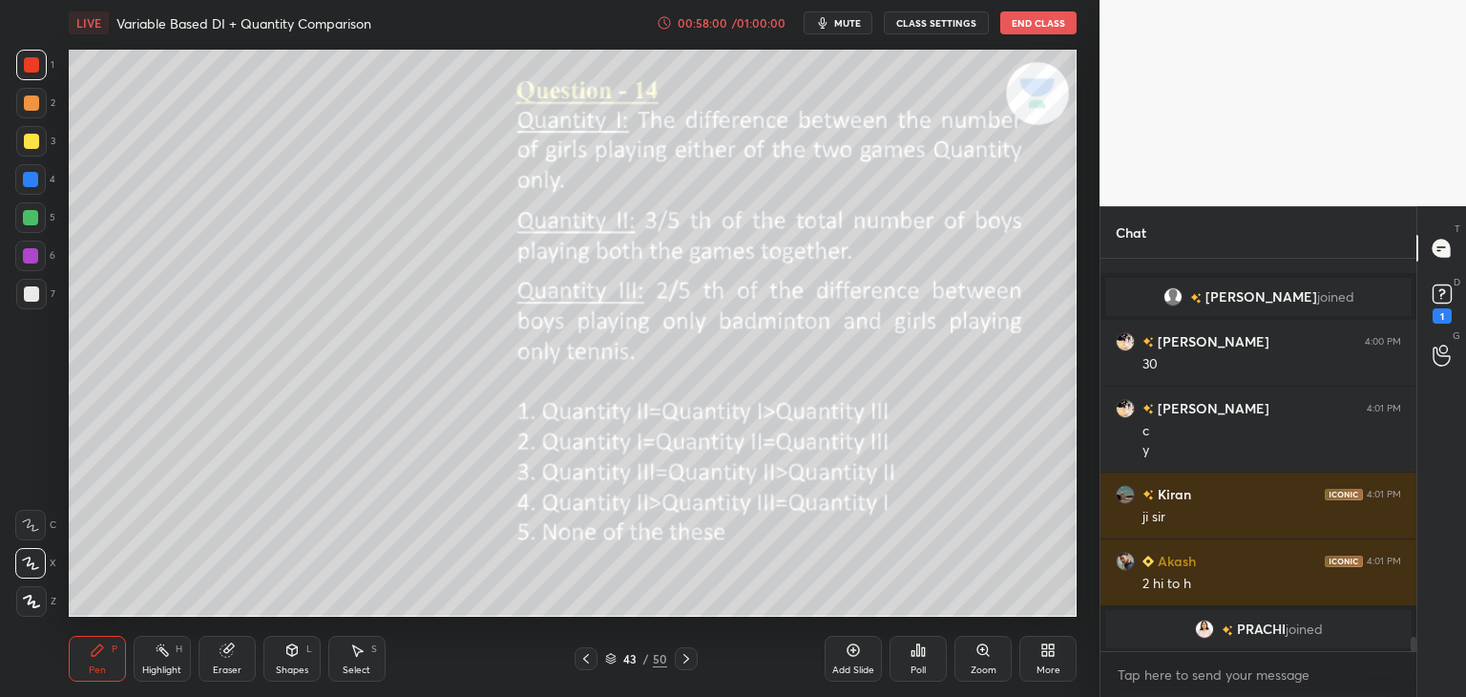
click at [584, 658] on icon at bounding box center [586, 659] width 6 height 10
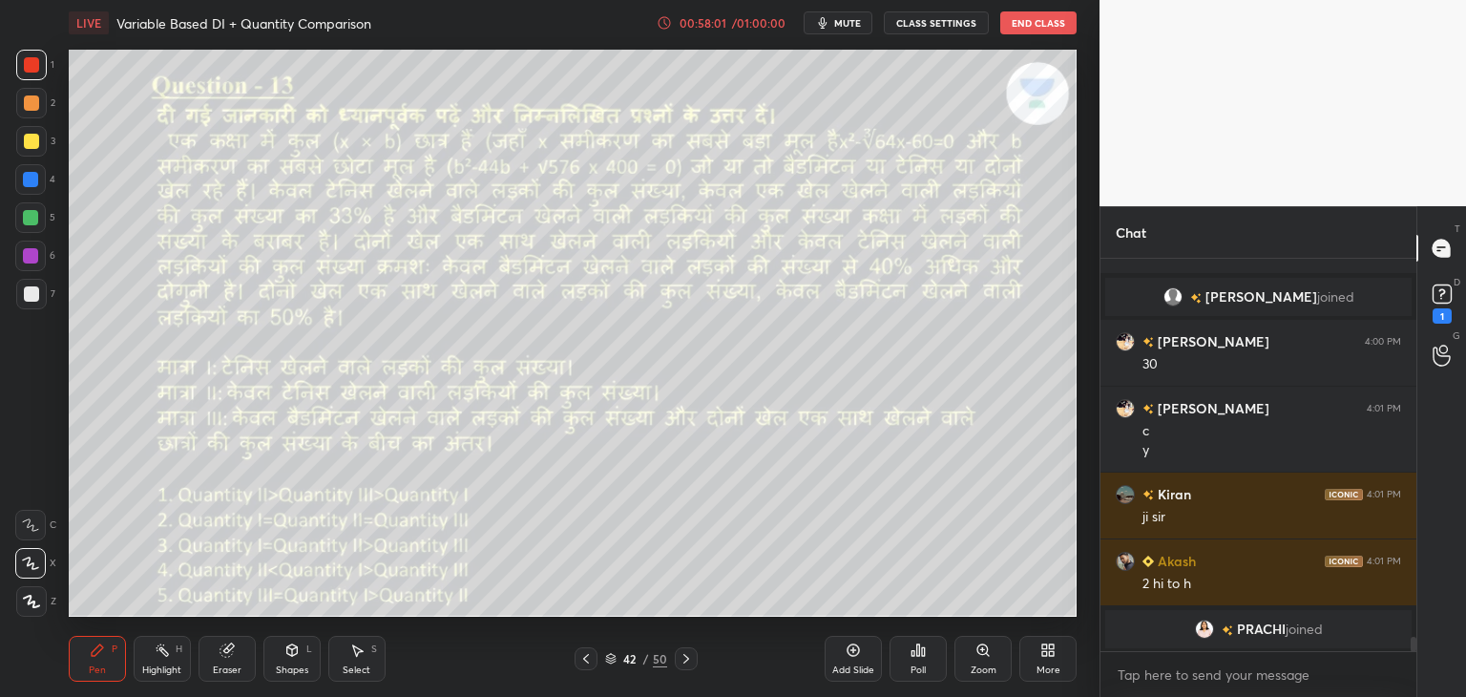
click at [587, 661] on icon at bounding box center [585, 658] width 15 height 15
click at [681, 665] on icon at bounding box center [686, 658] width 15 height 15
click at [682, 668] on div at bounding box center [686, 658] width 23 height 23
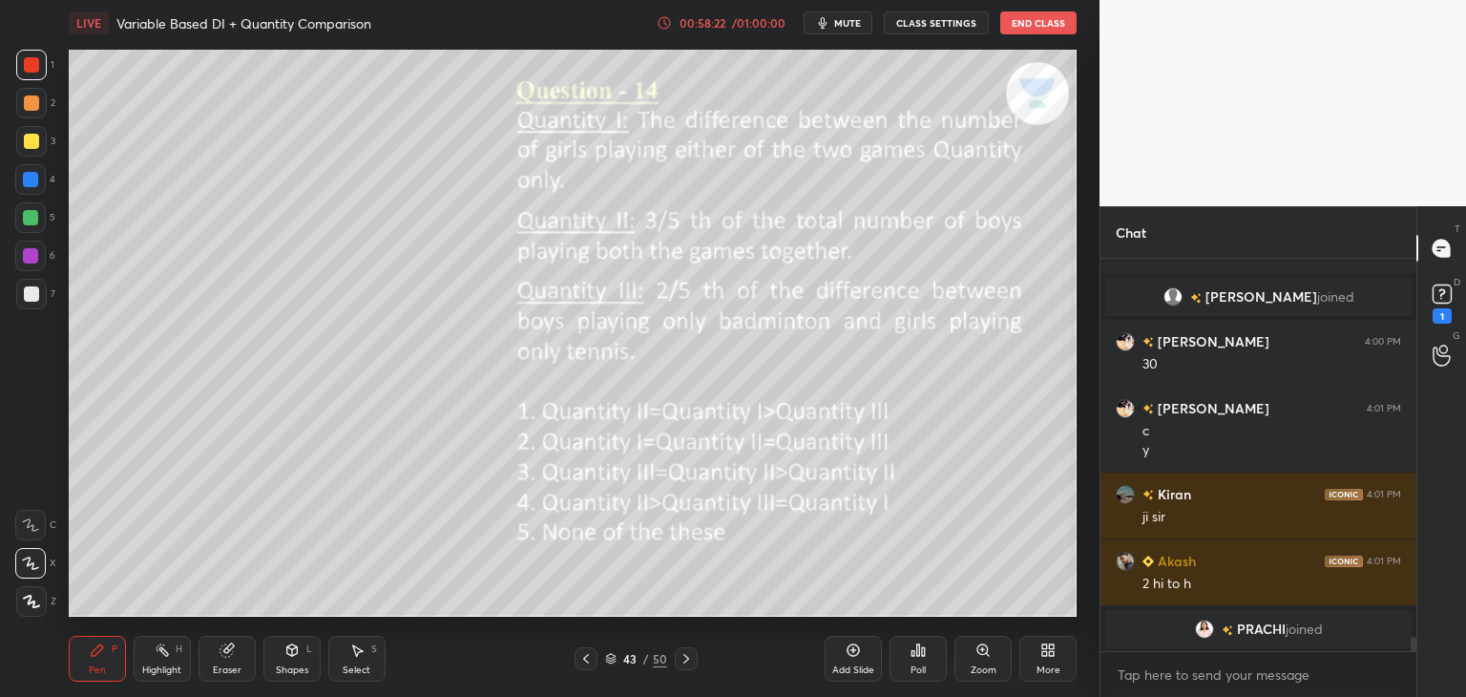
click at [581, 657] on icon at bounding box center [585, 658] width 15 height 15
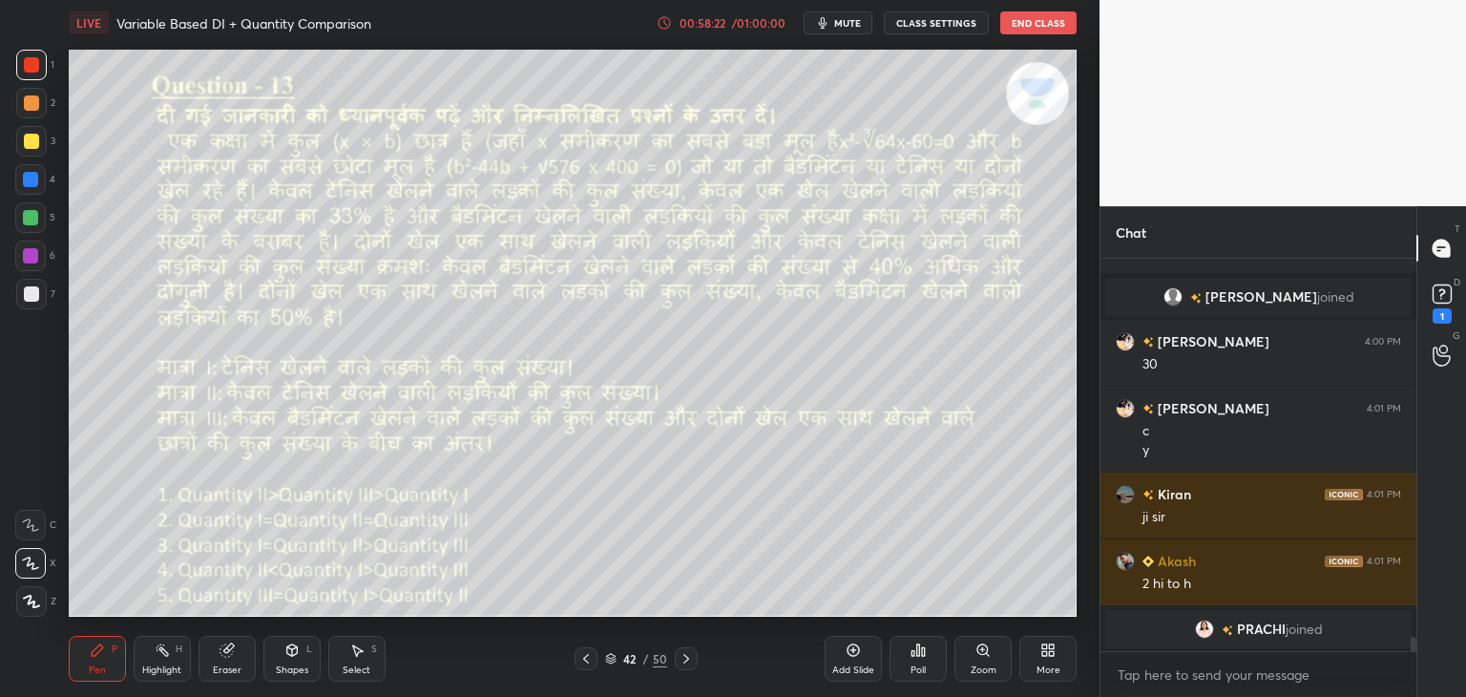
click at [584, 658] on icon at bounding box center [585, 658] width 15 height 15
click at [688, 661] on icon at bounding box center [686, 658] width 15 height 15
click at [689, 658] on icon at bounding box center [686, 658] width 15 height 15
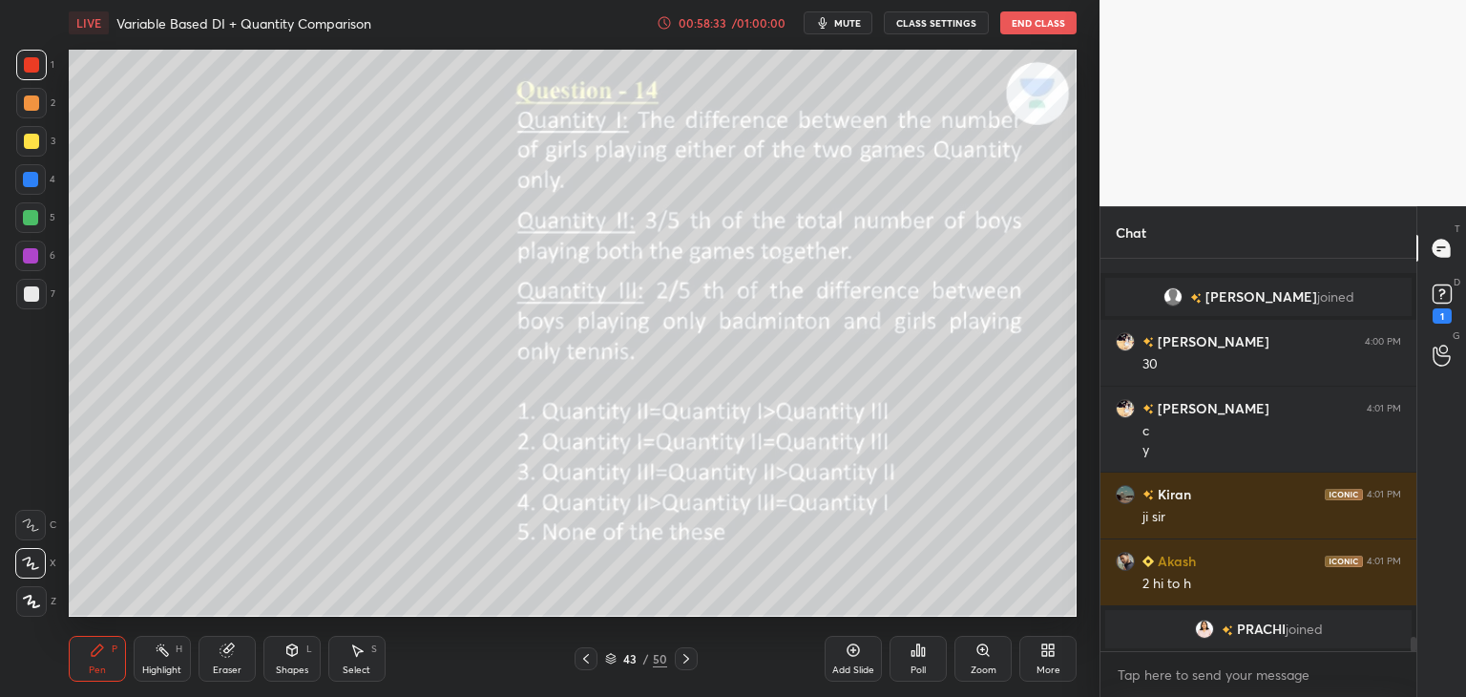
click at [585, 660] on icon at bounding box center [585, 658] width 15 height 15
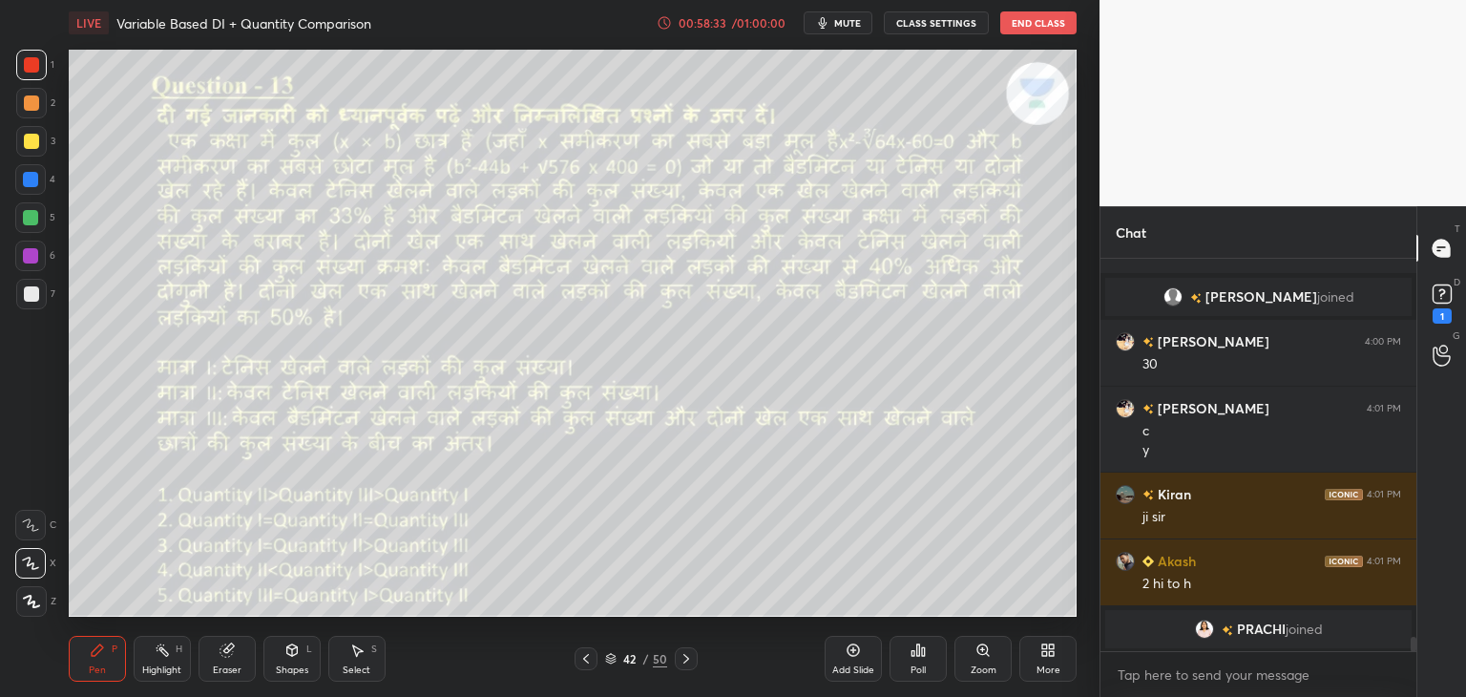
click at [585, 654] on icon at bounding box center [585, 658] width 15 height 15
click at [691, 653] on icon at bounding box center [686, 658] width 15 height 15
click at [693, 656] on div at bounding box center [686, 658] width 23 height 23
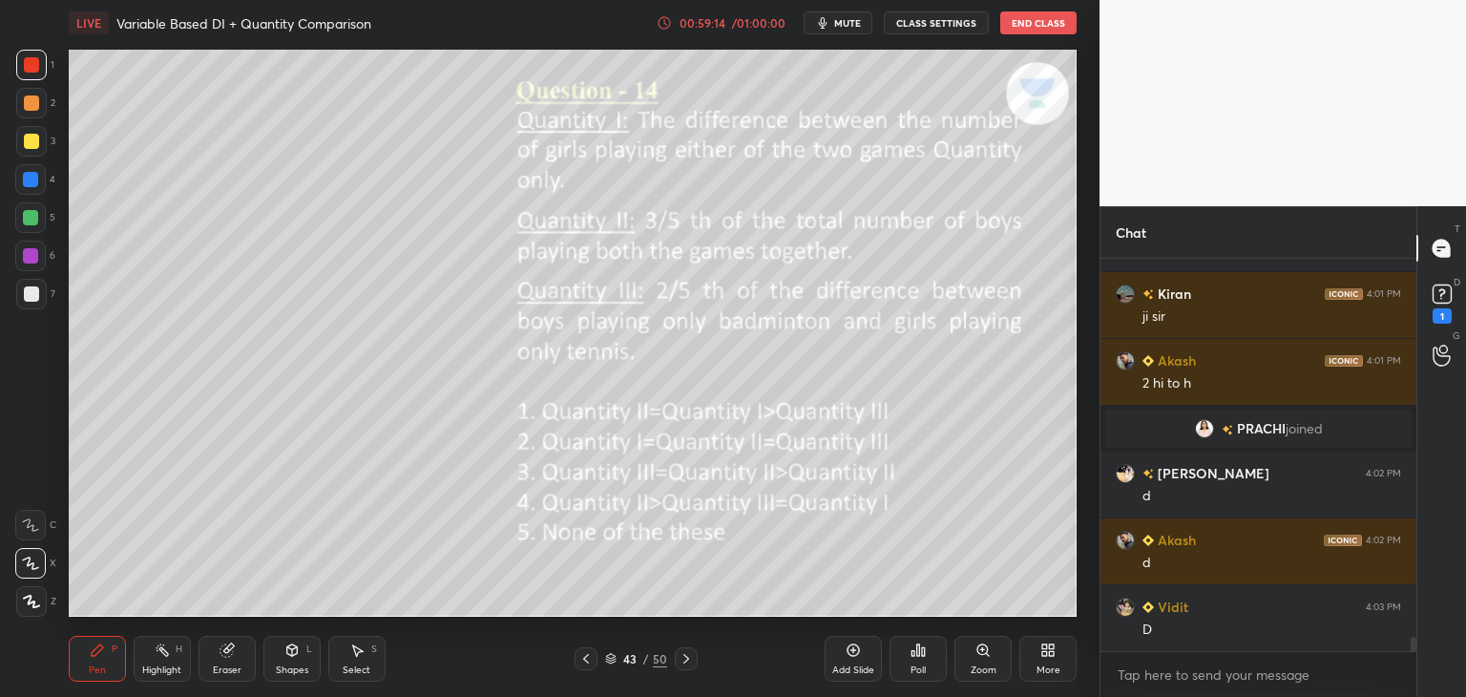
scroll to position [10638, 0]
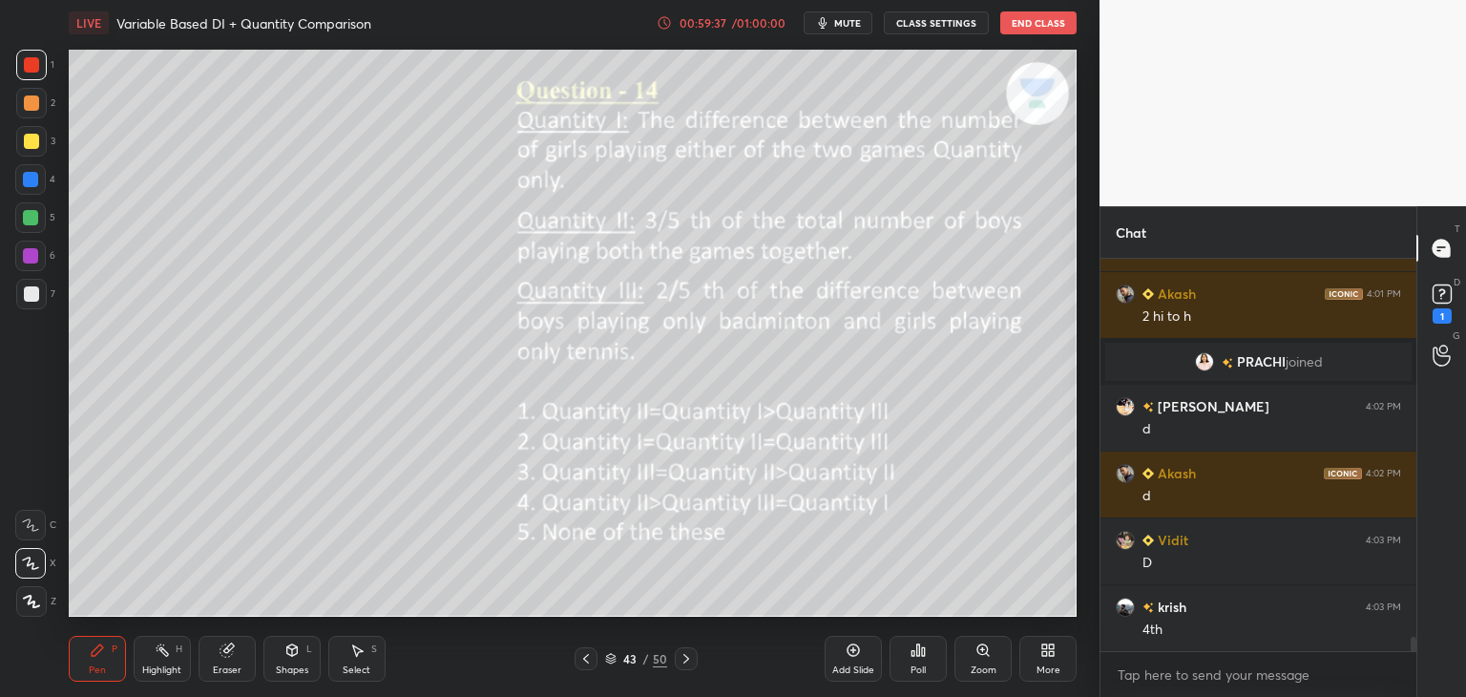
click at [693, 655] on div at bounding box center [686, 658] width 23 height 23
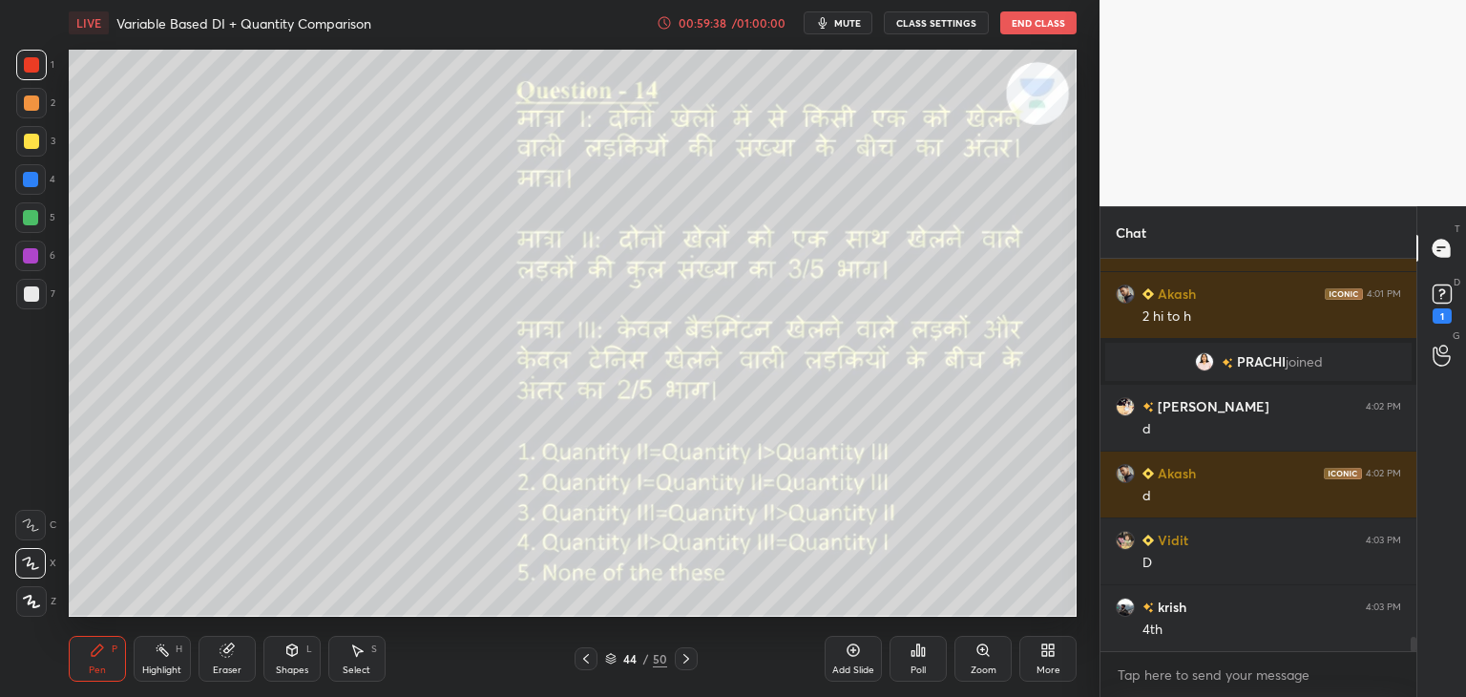
click at [690, 662] on icon at bounding box center [686, 658] width 15 height 15
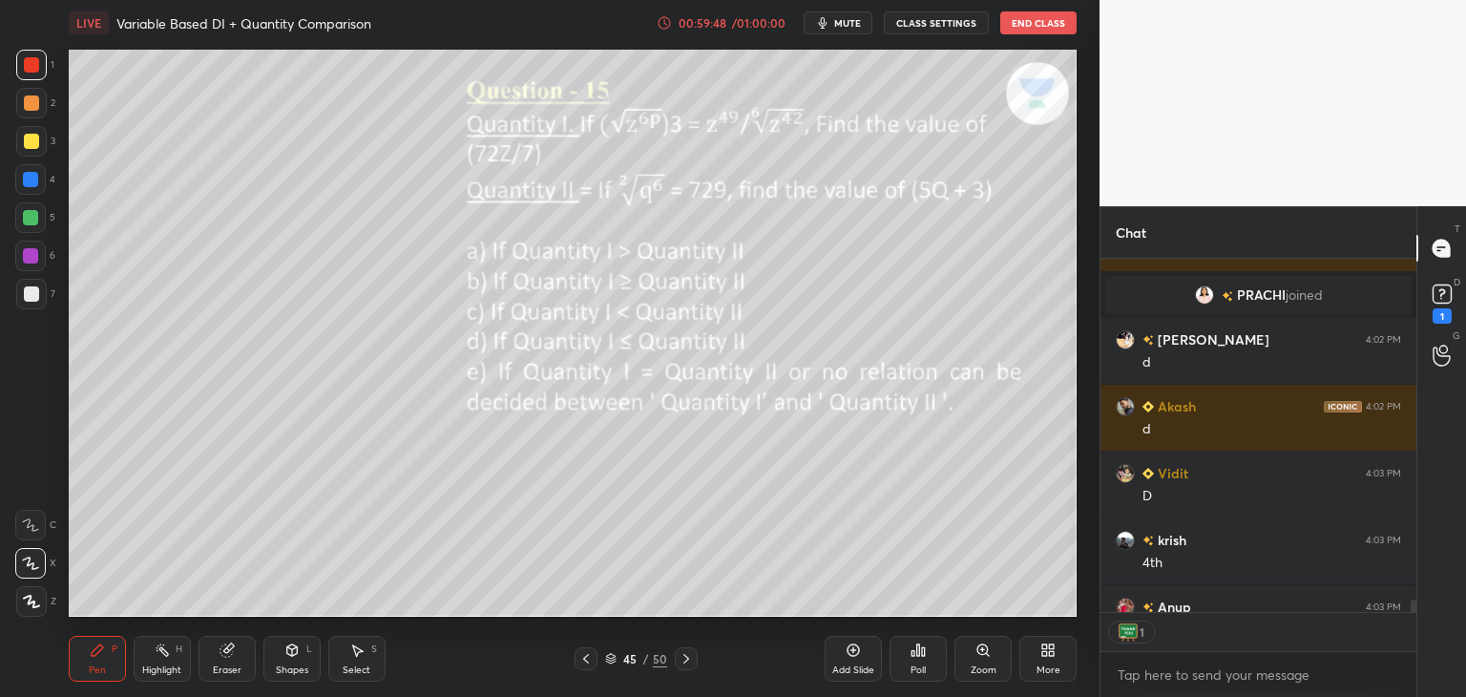
scroll to position [7, 6]
click at [688, 663] on icon at bounding box center [686, 658] width 15 height 15
click at [683, 662] on icon at bounding box center [686, 658] width 15 height 15
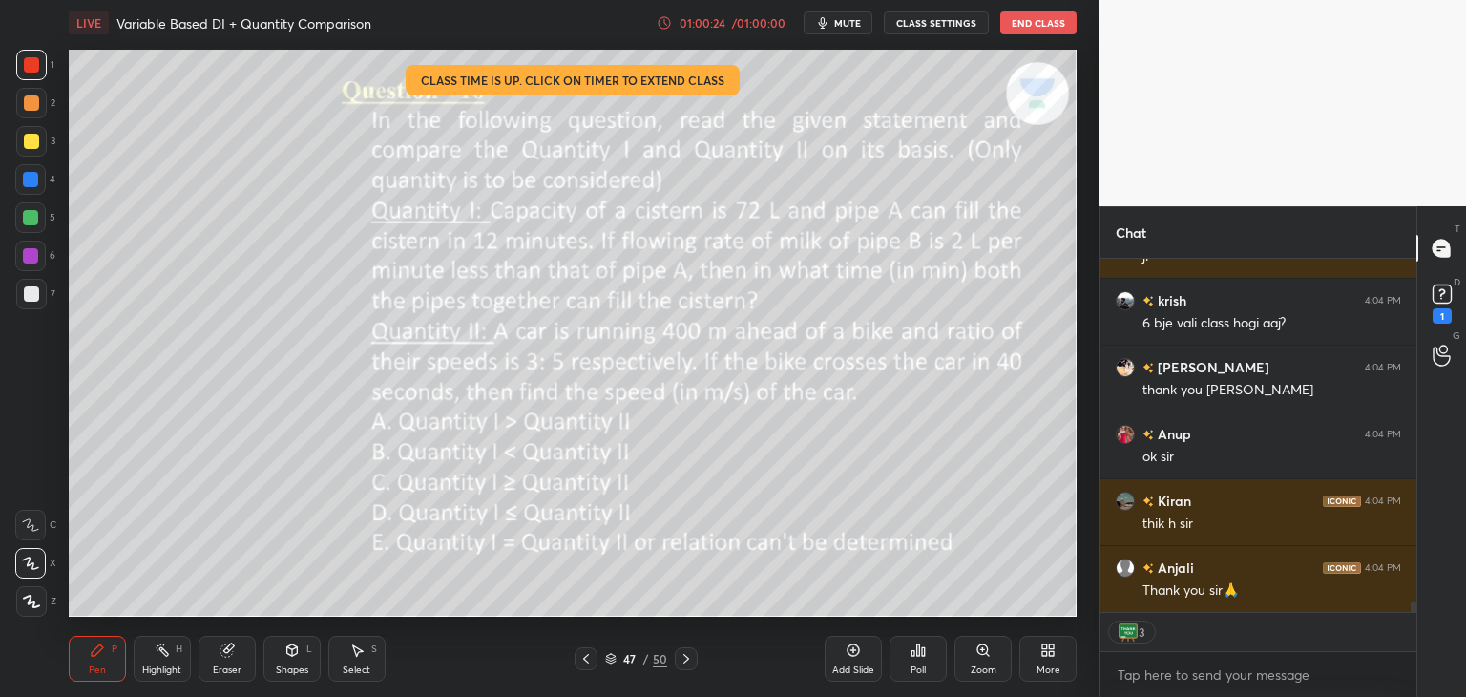
scroll to position [11344, 0]
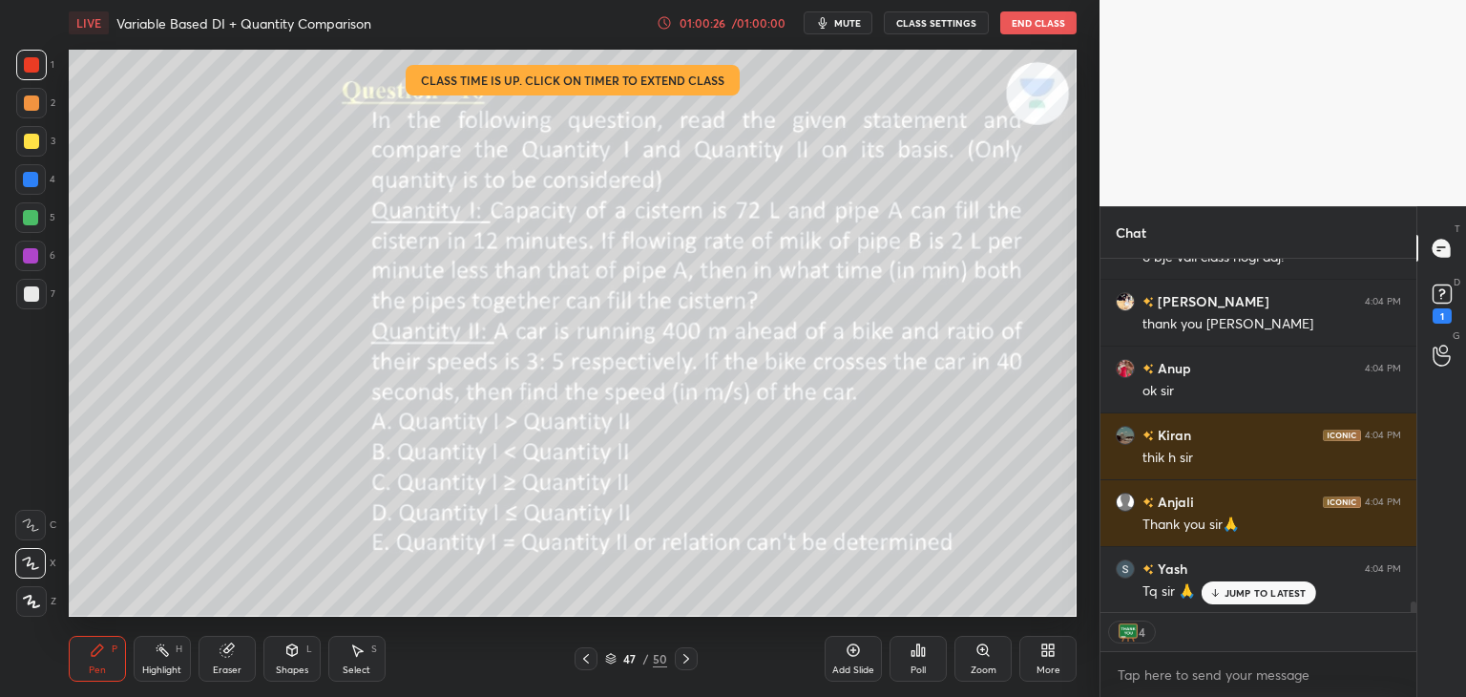
click at [1021, 17] on button "End Class" at bounding box center [1038, 22] width 76 height 23
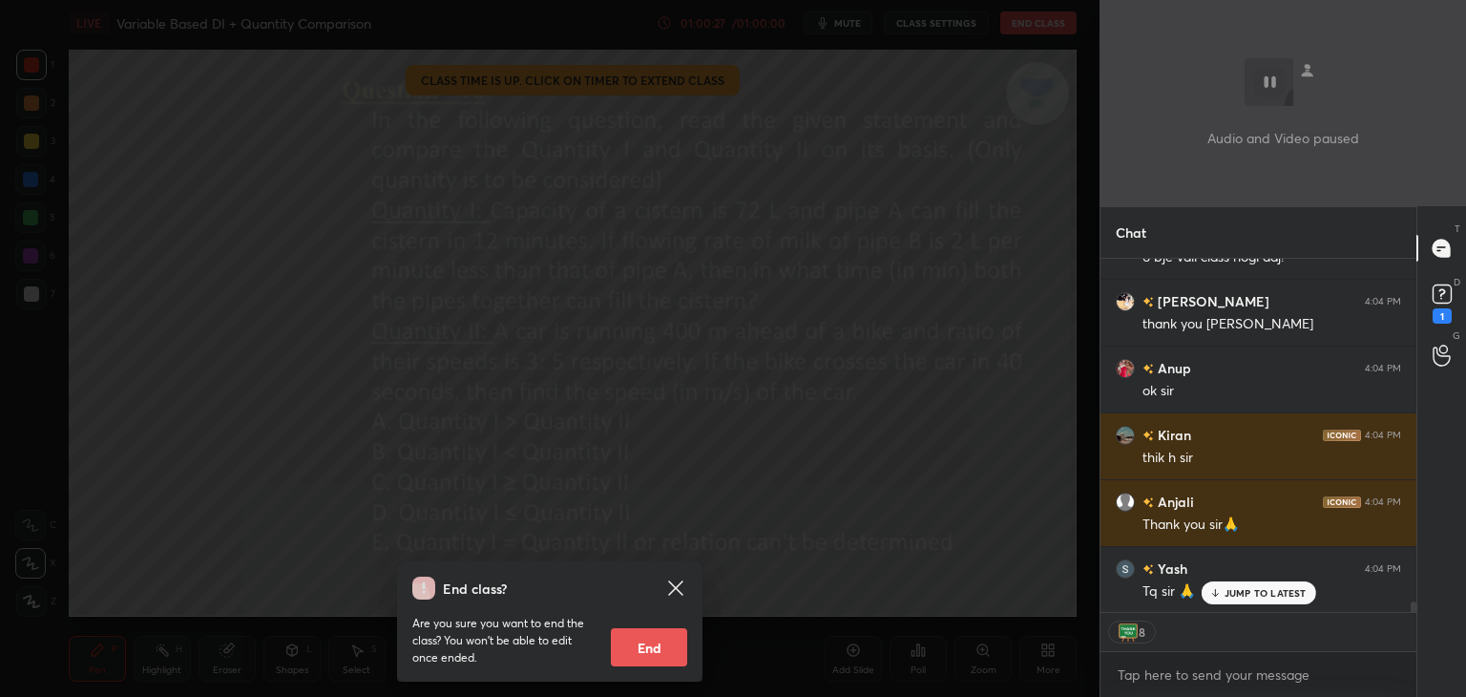
click at [640, 656] on button "End" at bounding box center [649, 647] width 76 height 38
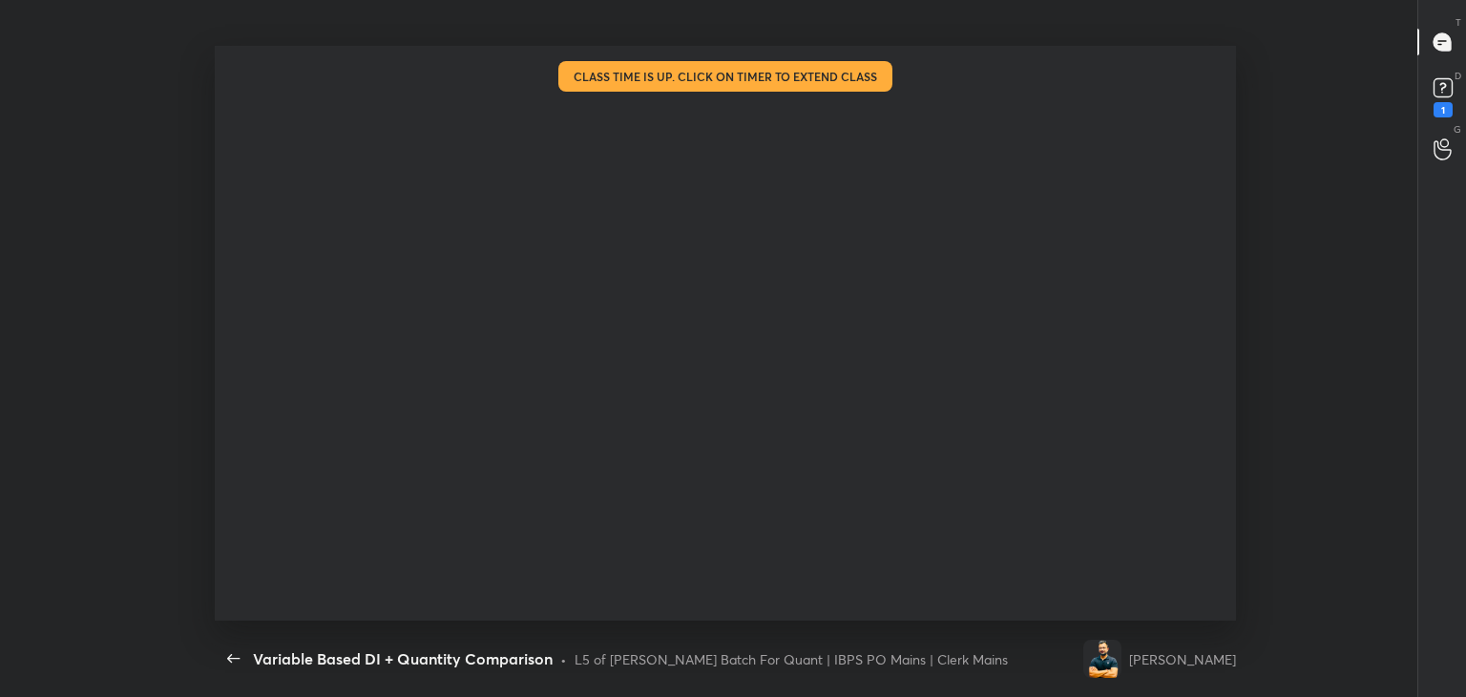
scroll to position [0, 0]
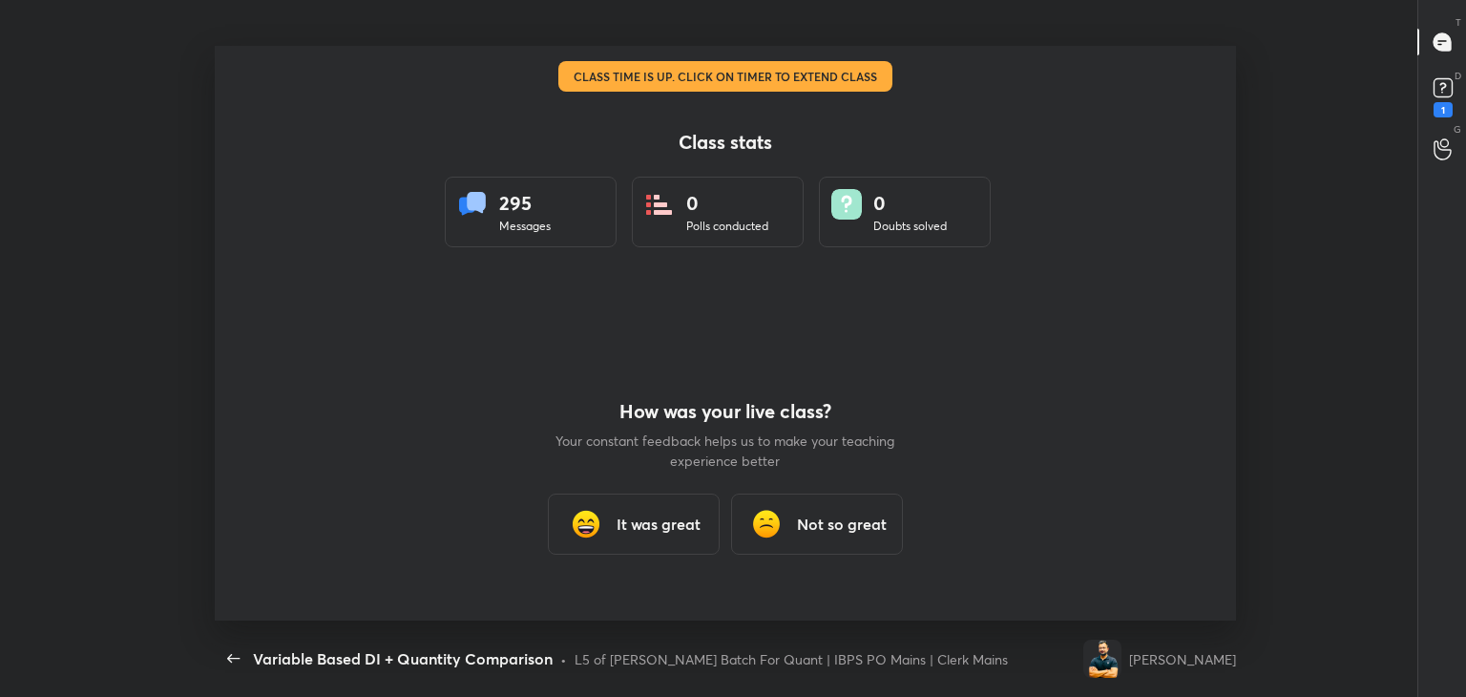
click at [680, 526] on h3 "It was great" at bounding box center [659, 524] width 84 height 23
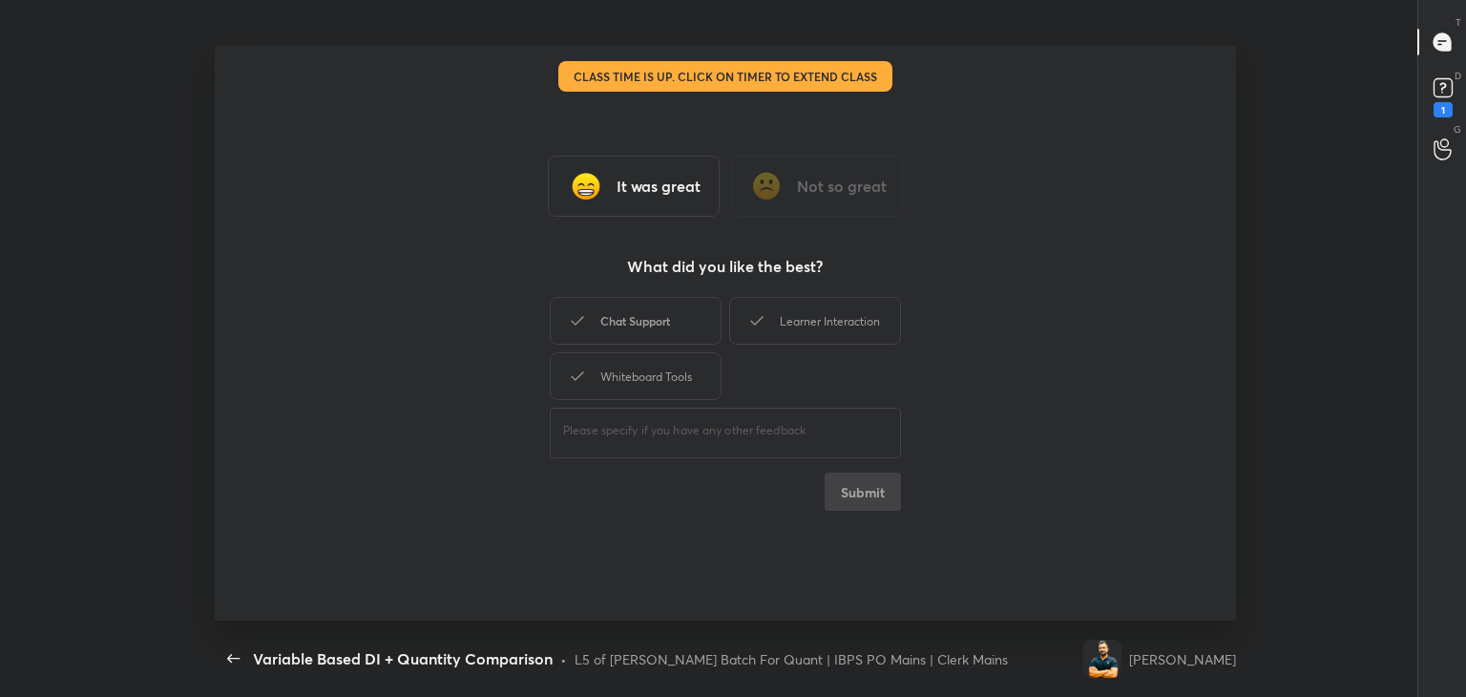
click at [683, 326] on div "Chat Support" at bounding box center [636, 321] width 172 height 48
click at [779, 323] on div "Learner Interaction" at bounding box center [815, 321] width 172 height 48
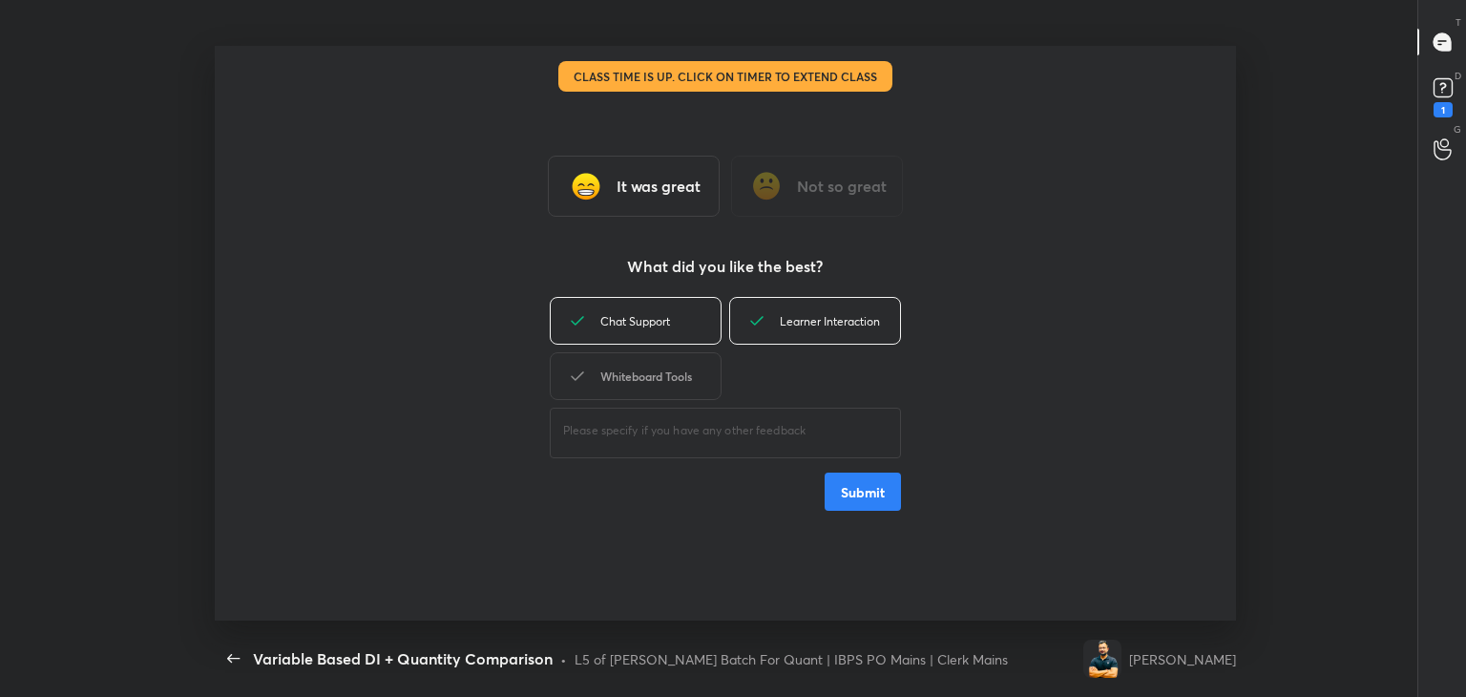
click at [687, 380] on div "Whiteboard Tools" at bounding box center [636, 376] width 172 height 48
click at [859, 502] on button "Submit" at bounding box center [863, 492] width 76 height 38
